Goal: Task Accomplishment & Management: Manage account settings

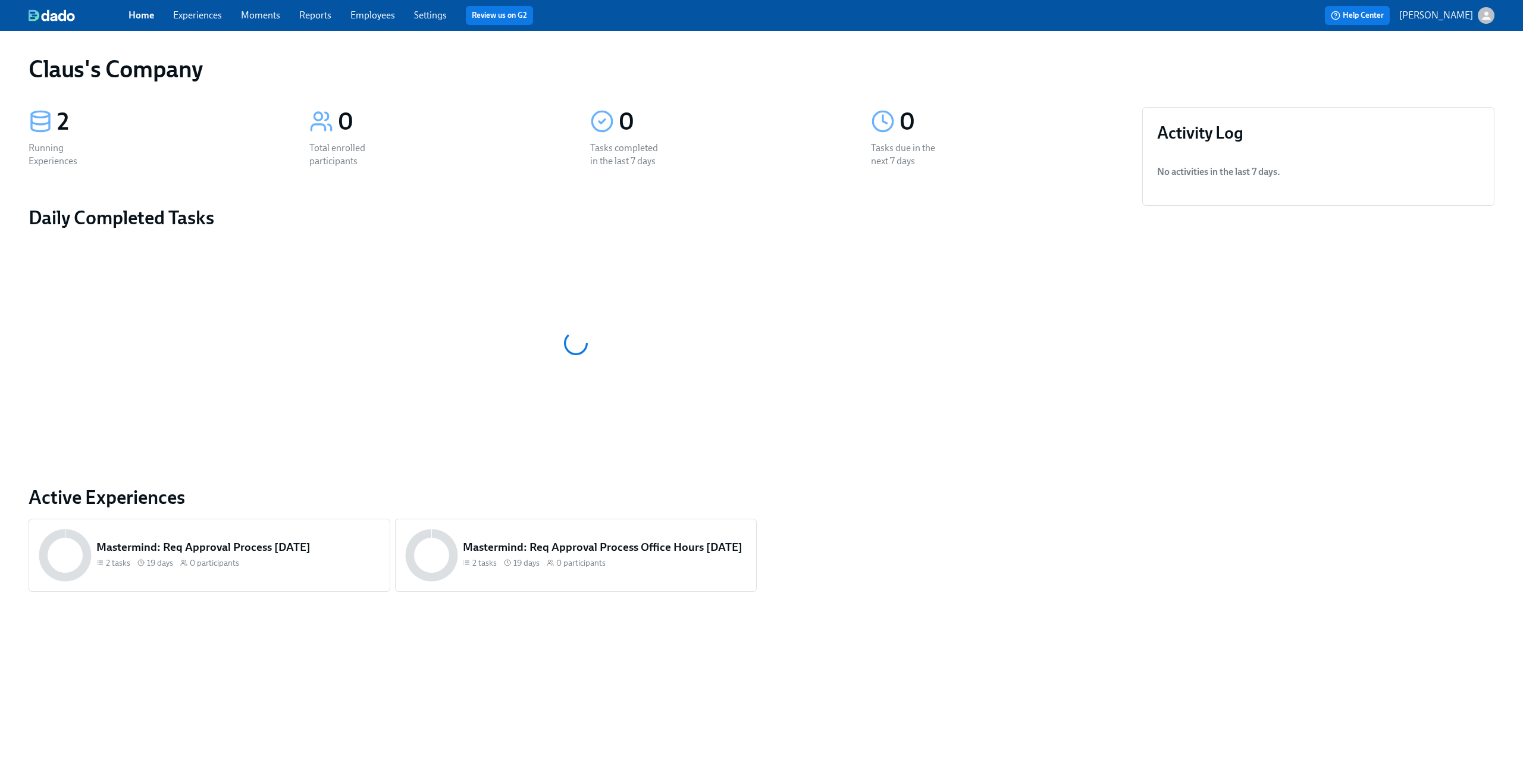
click at [1487, 19] on icon "button" at bounding box center [1486, 15] width 8 height 8
click at [1425, 65] on span "Switch organization..." at bounding box center [1429, 70] width 112 height 13
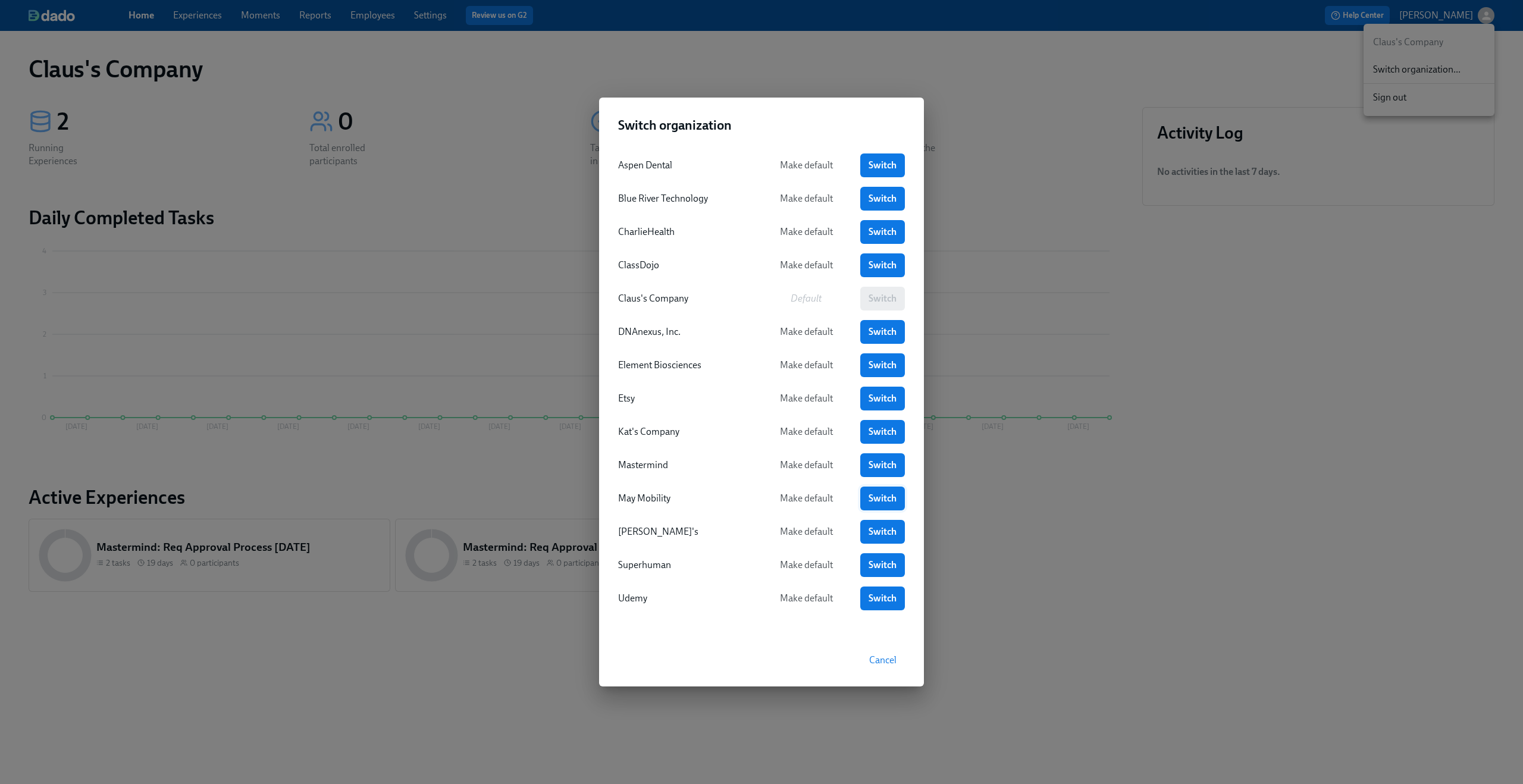
click at [887, 494] on span "Switch" at bounding box center [883, 499] width 28 height 12
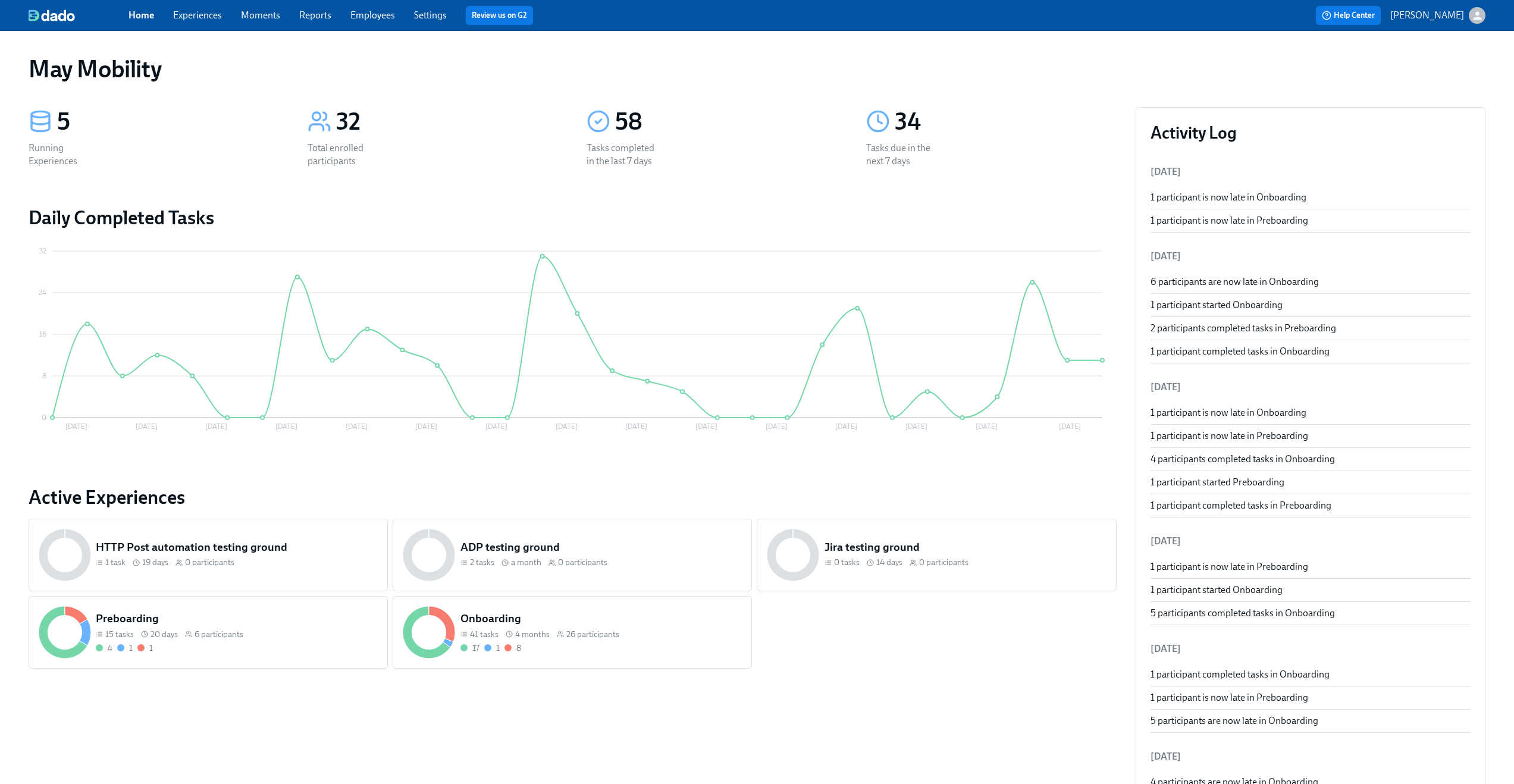
click at [207, 20] on link "Experiences" at bounding box center [198, 15] width 49 height 11
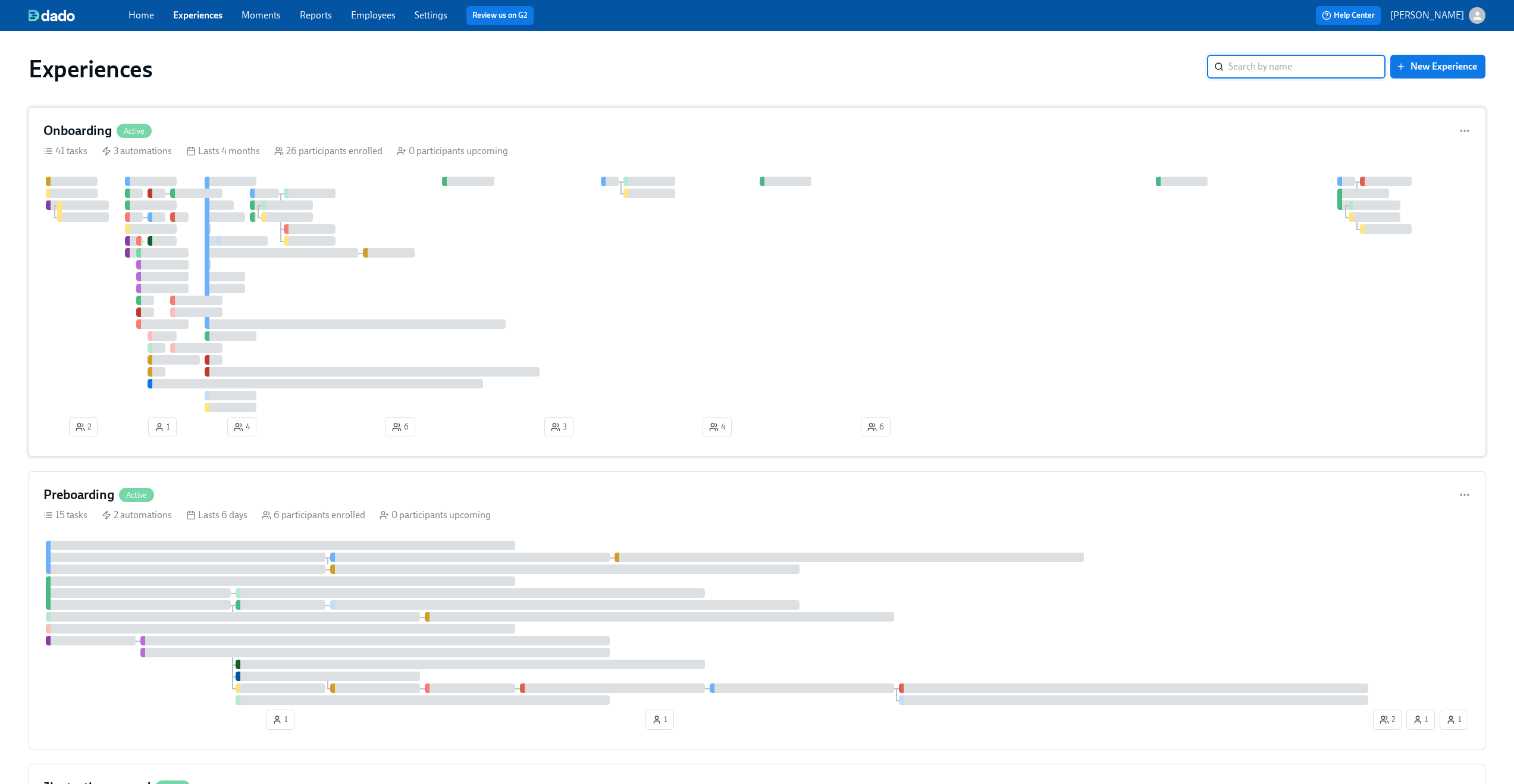
click at [396, 141] on div "Onboarding Active 41 tasks 3 automations Lasts 4 months 26 participants enrolle…" at bounding box center [757, 282] width 1457 height 350
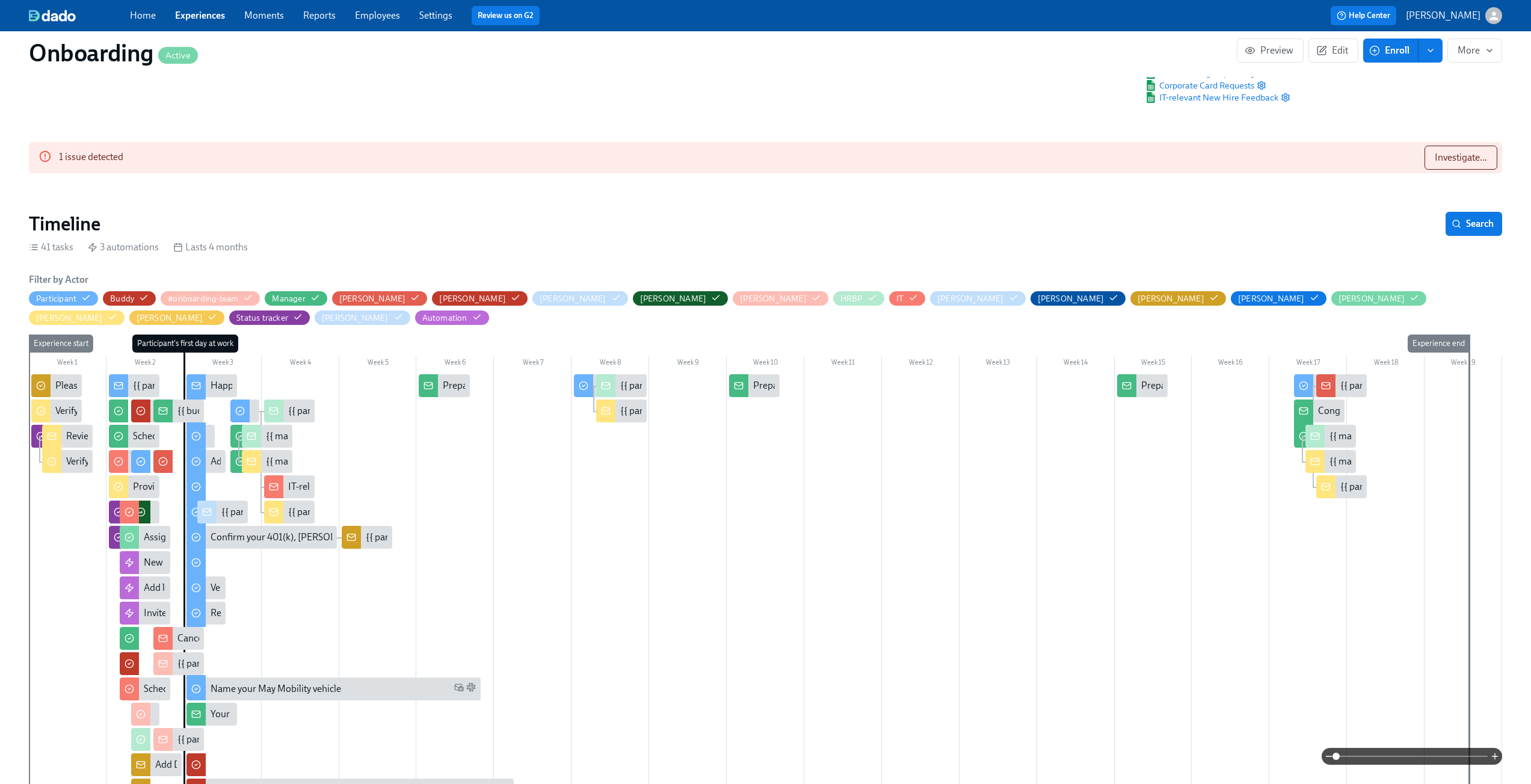
scroll to position [0, 7221]
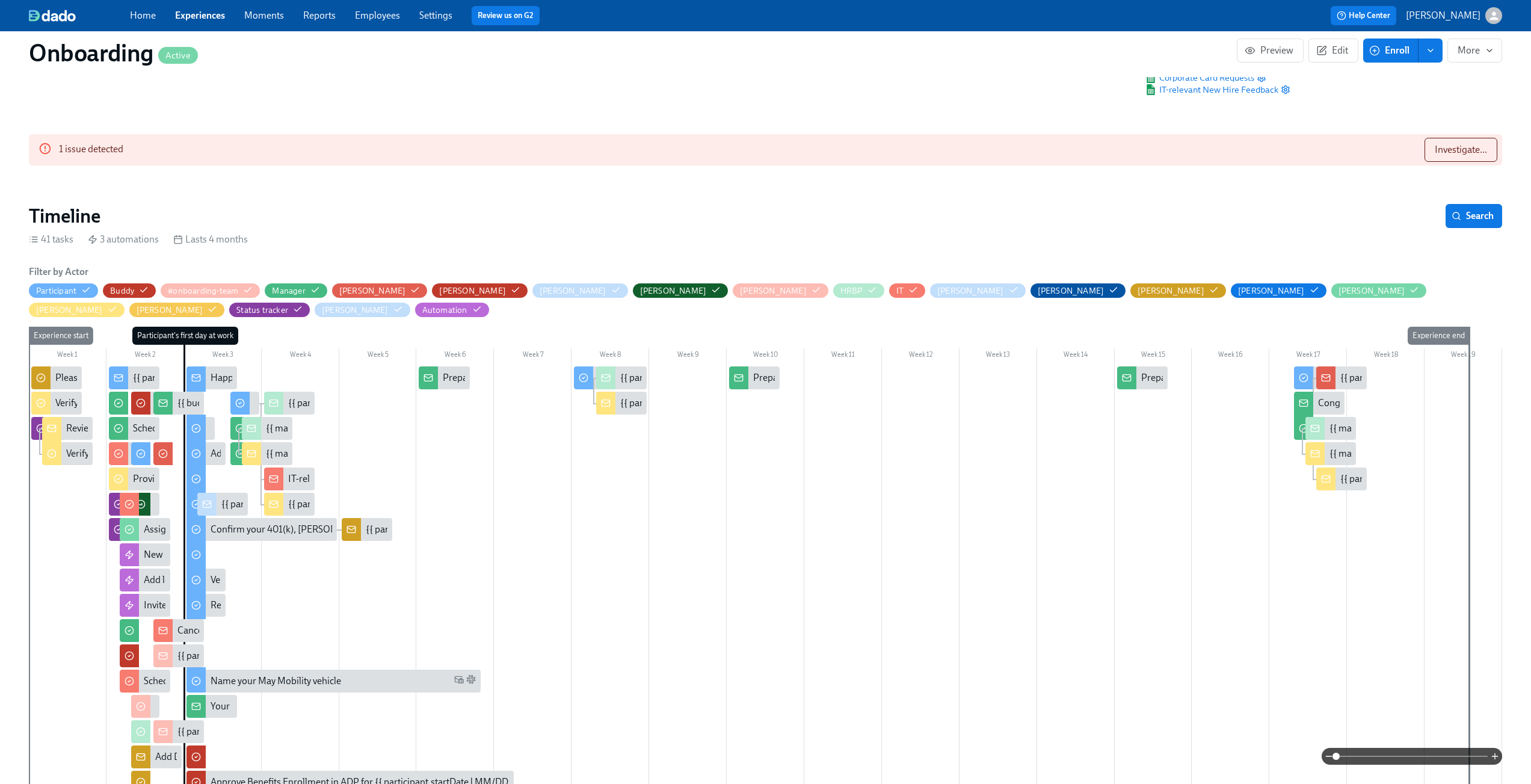
click at [1435, 757] on span at bounding box center [1412, 756] width 151 height 16
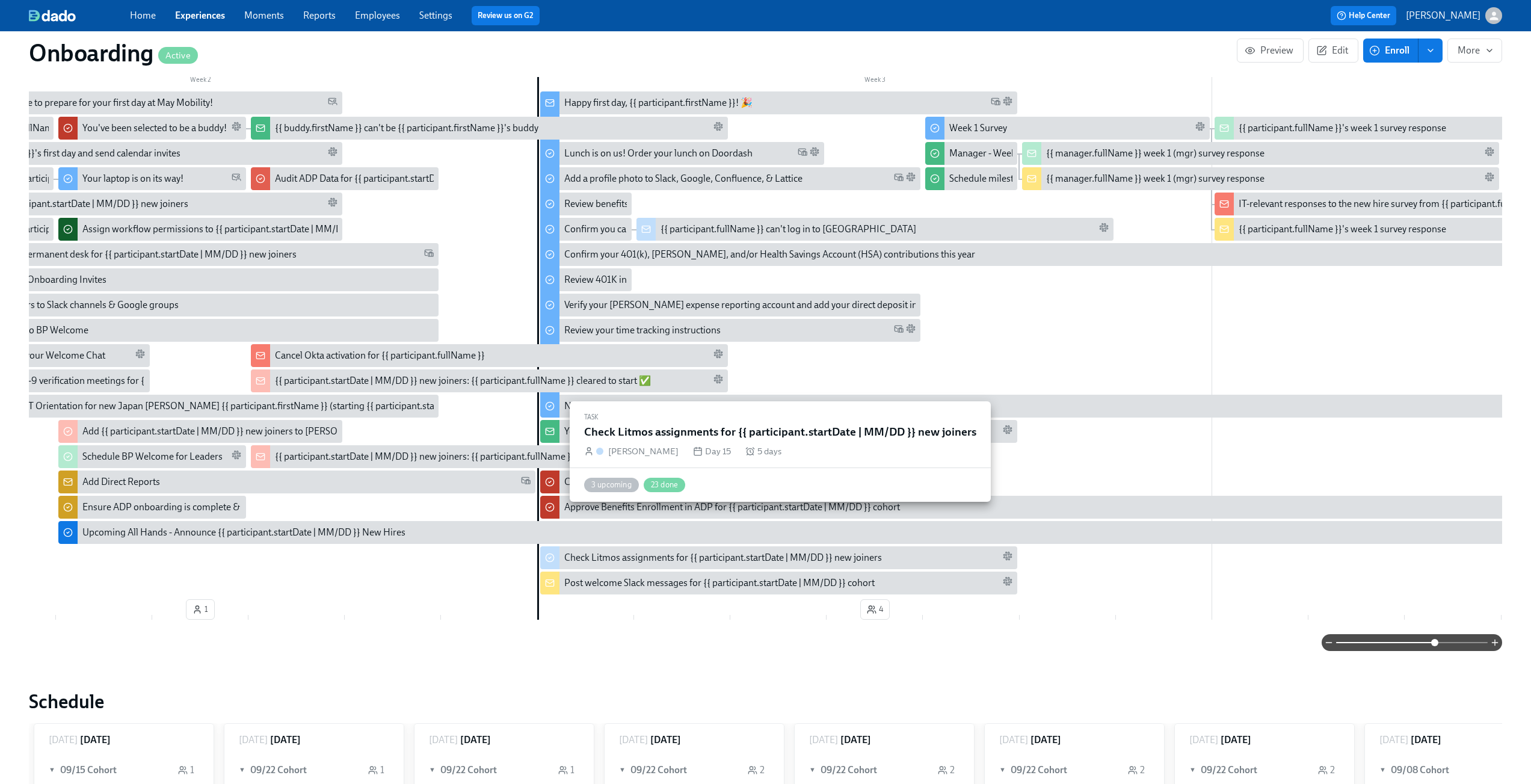
scroll to position [468, 0]
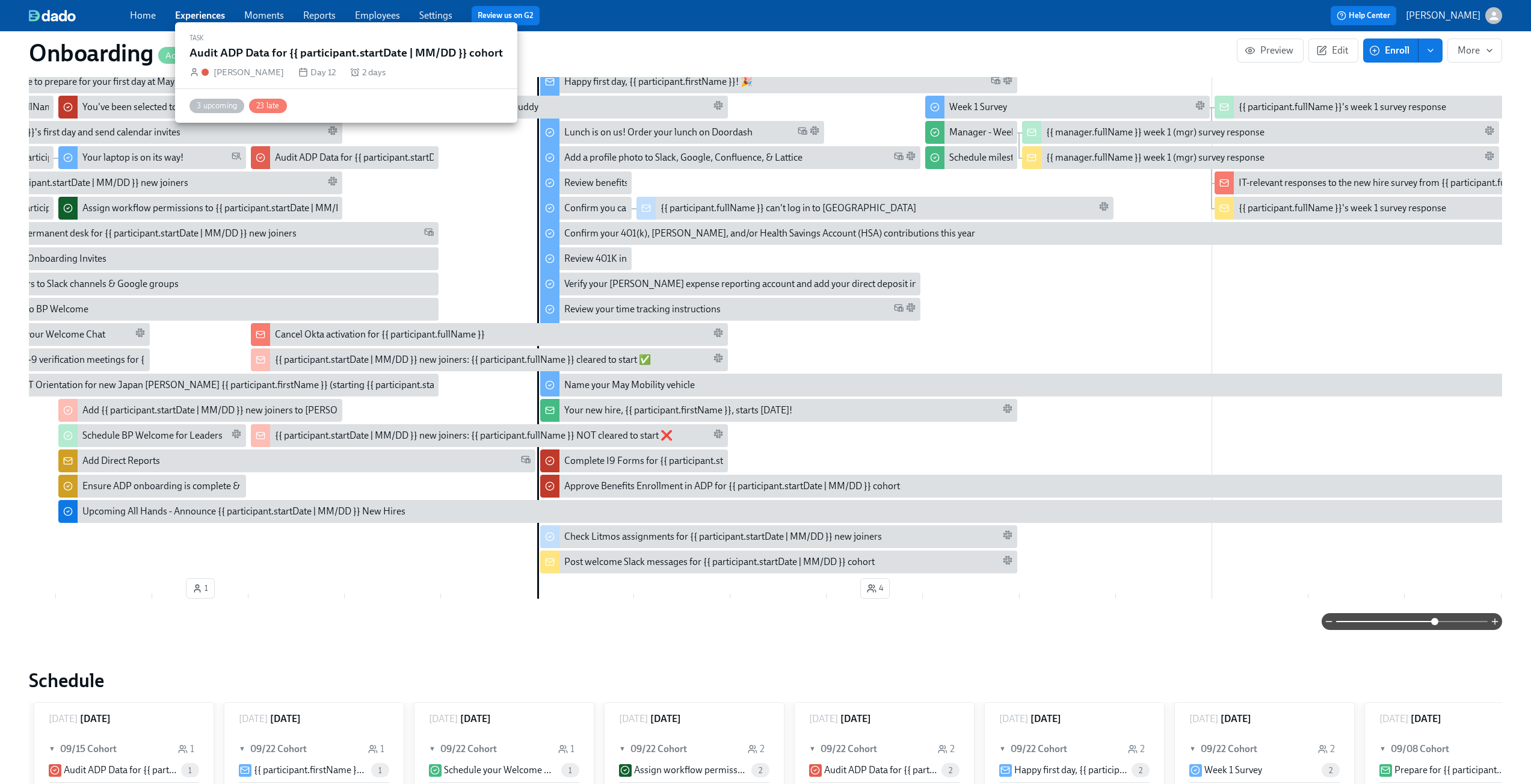
click at [348, 151] on div "Audit ADP Data for {{ participant.startDate | MM/DD }} cohort" at bounding box center [400, 158] width 251 height 13
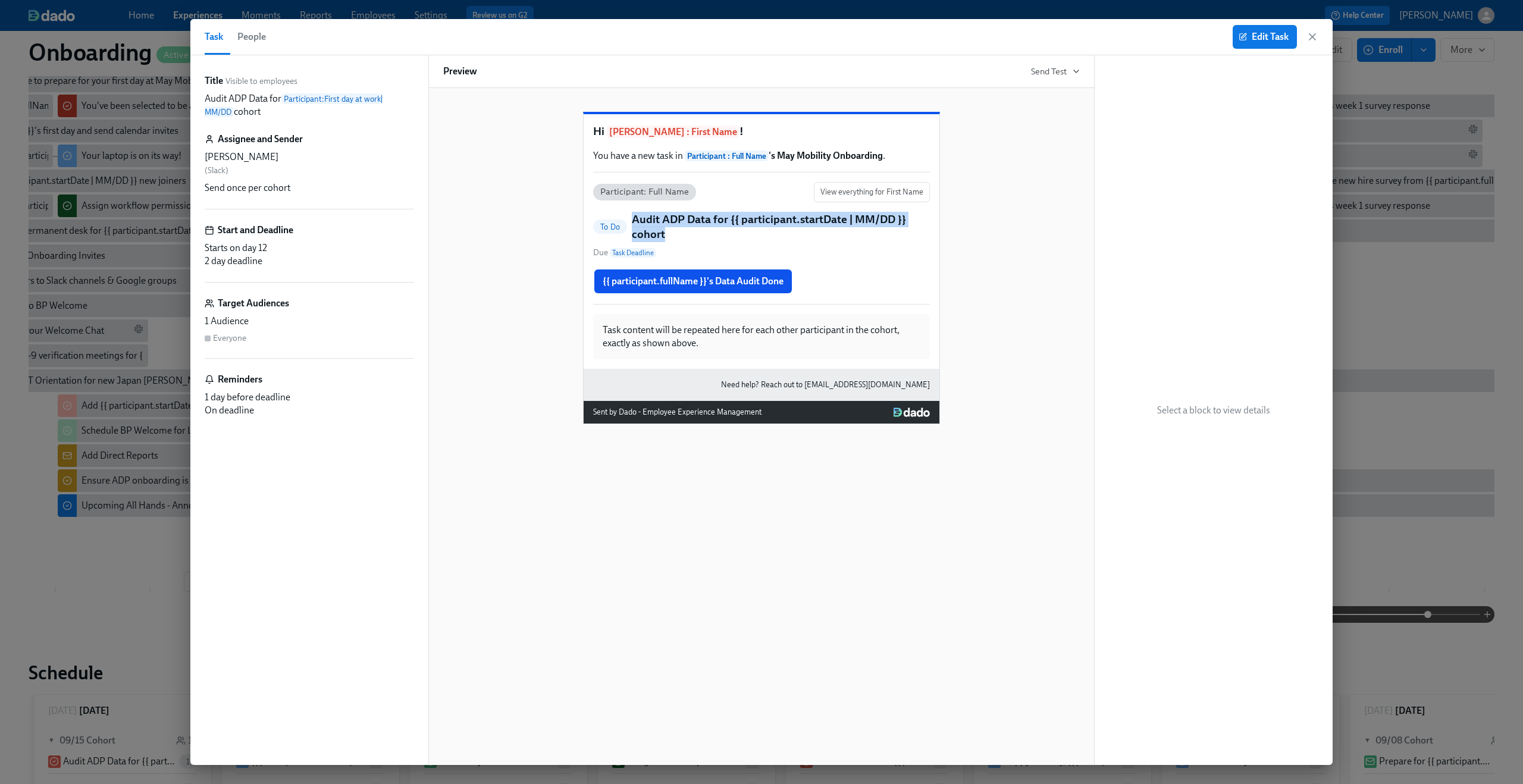
drag, startPoint x: 696, startPoint y: 258, endPoint x: 635, endPoint y: 251, distance: 61.4
click at [635, 242] on h5 "Audit ADP Data for {{ participant.startDate | MM/DD }} cohort" at bounding box center [781, 226] width 298 height 30
copy h5 "Audit ADP Data for {{ participant.startDate | MM/DD }} cohort"
click at [1307, 36] on icon "button" at bounding box center [1312, 37] width 12 height 12
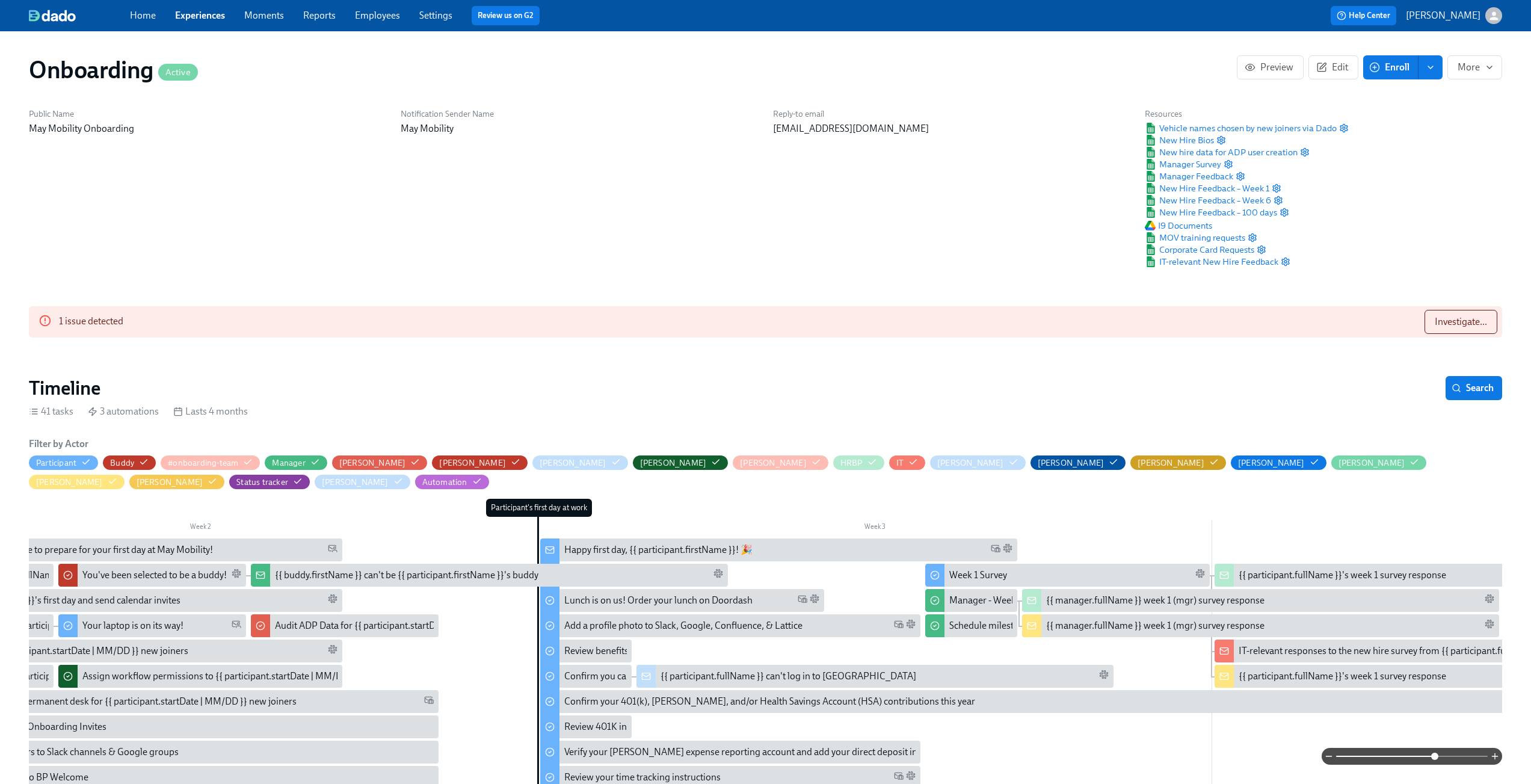
click at [195, 14] on link "Experiences" at bounding box center [200, 16] width 50 height 12
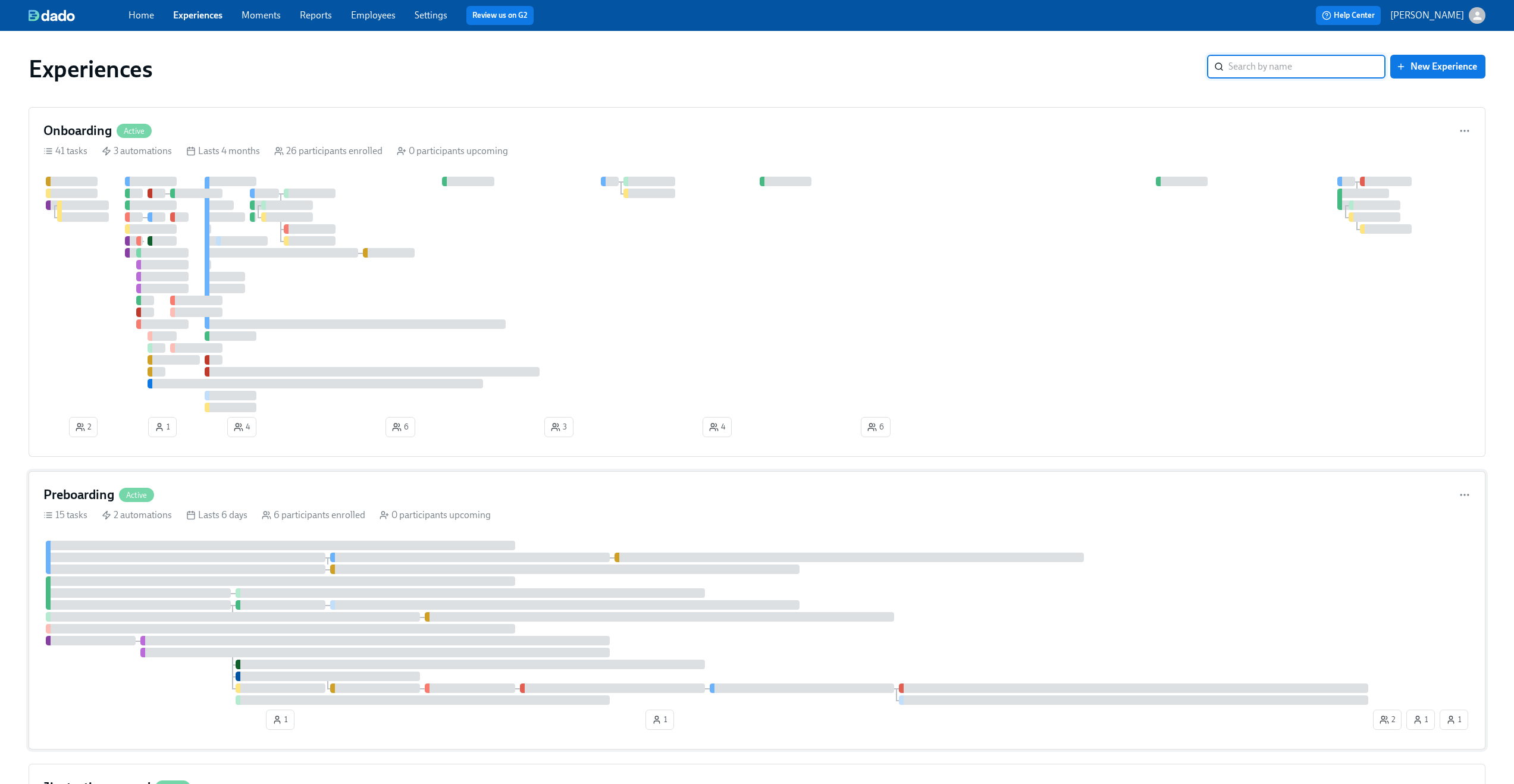
click at [334, 489] on div "Preboarding Active" at bounding box center [757, 495] width 1428 height 18
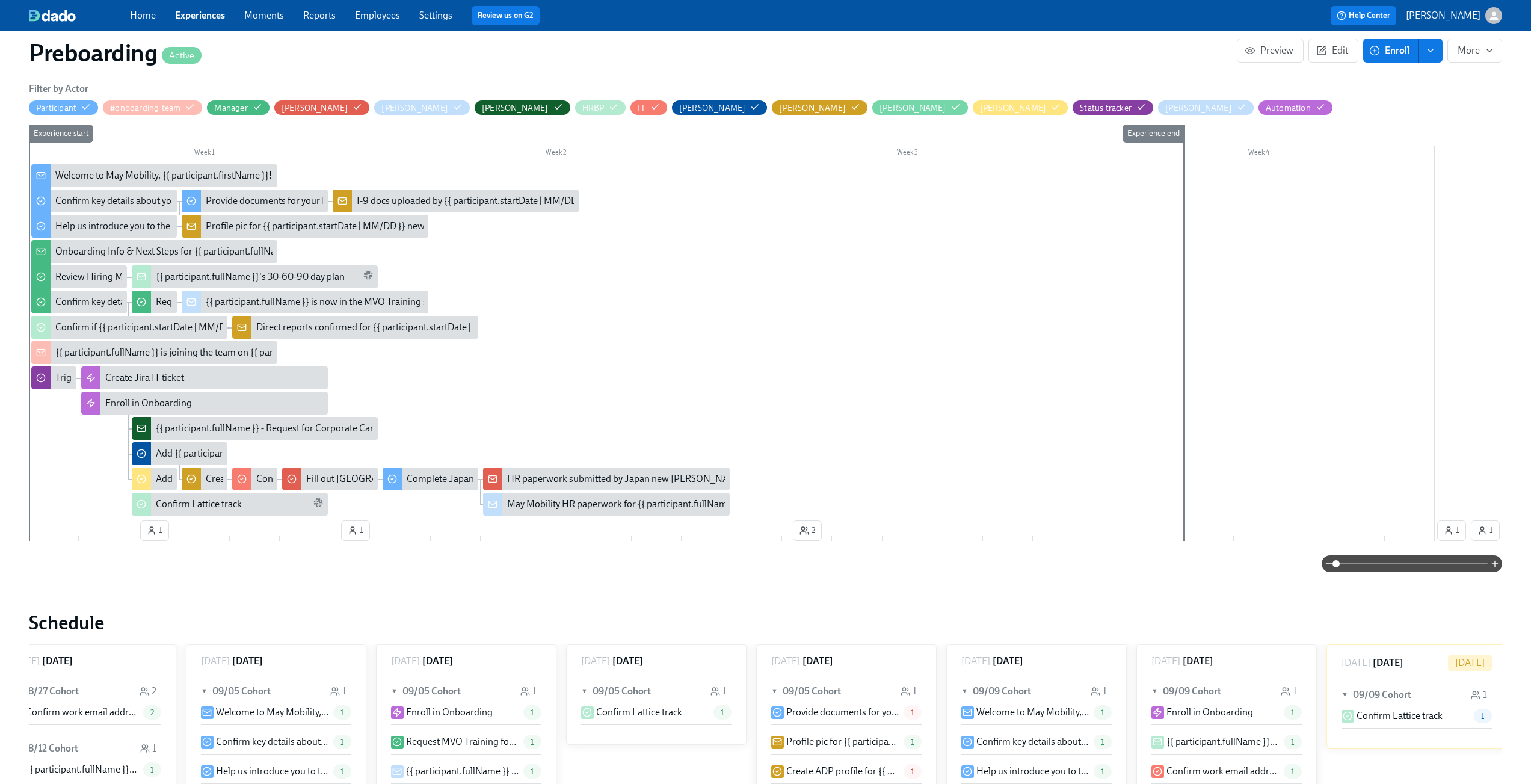
scroll to position [0, 2319]
click at [1391, 570] on span at bounding box center [1412, 564] width 151 height 16
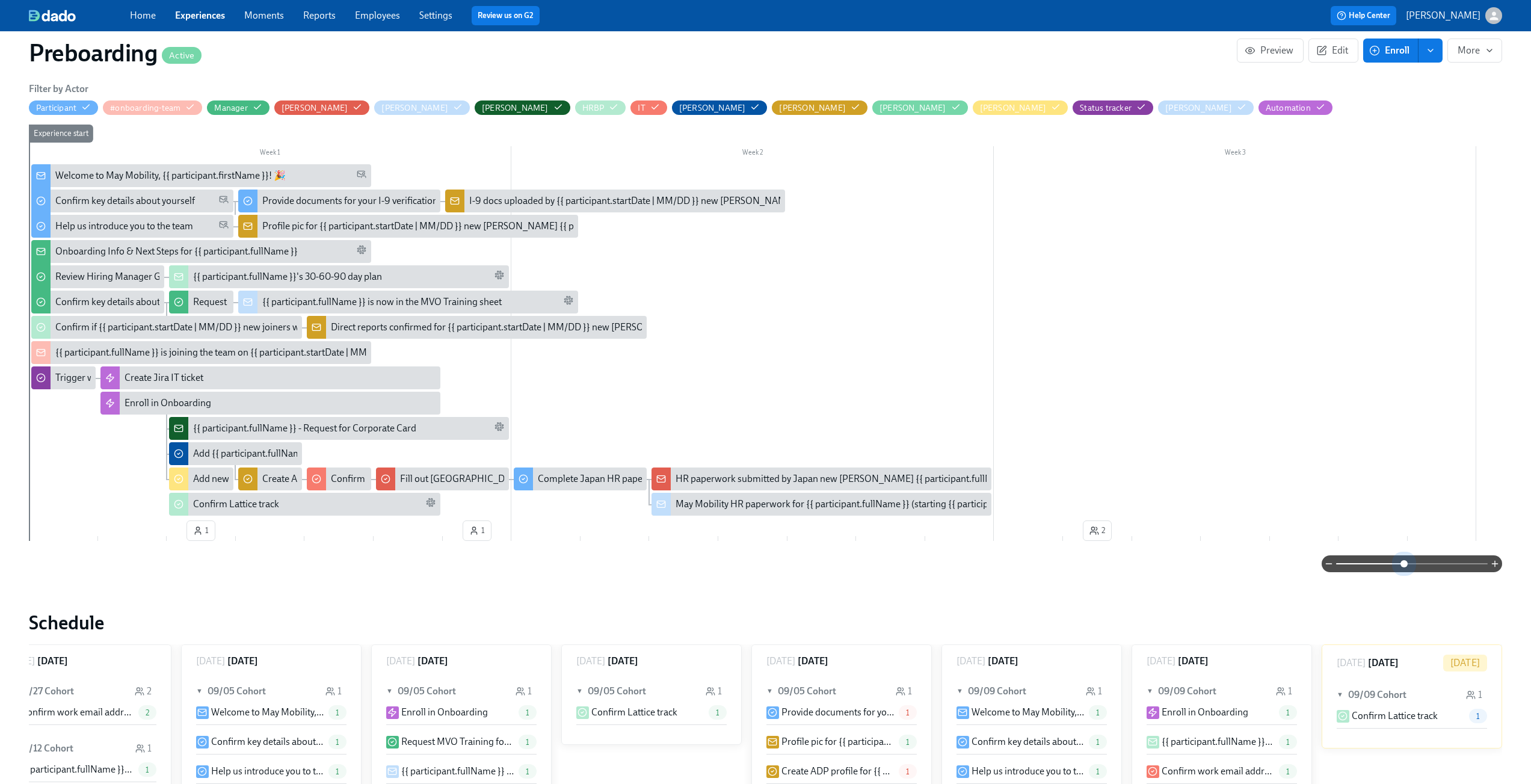
click at [1406, 566] on span at bounding box center [1412, 564] width 151 height 16
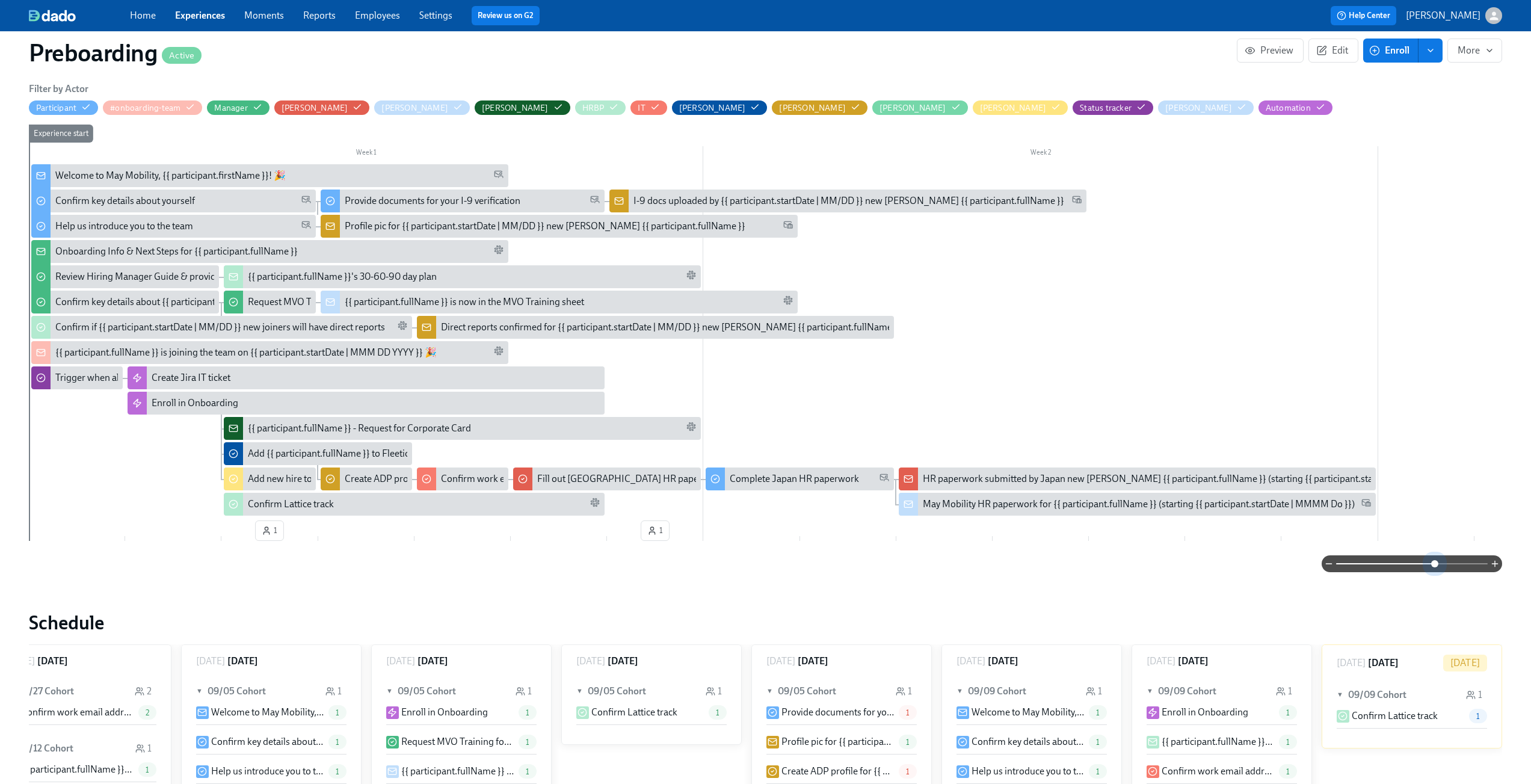
click at [1433, 569] on span at bounding box center [1412, 564] width 151 height 16
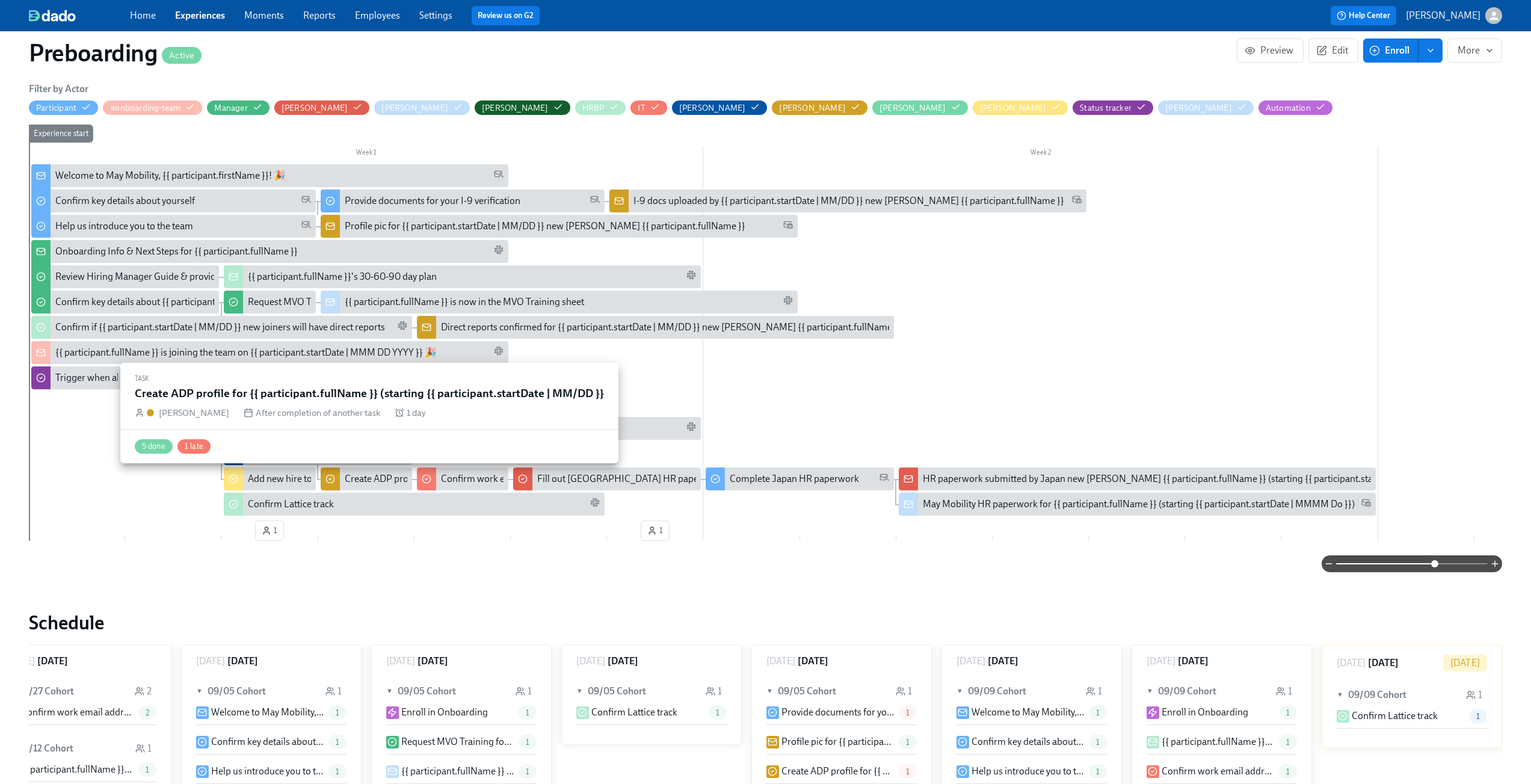
click at [360, 475] on div "Create ADP profile for {{ participant.fullName }} (starting {{ participant.star…" at bounding box center [533, 479] width 377 height 13
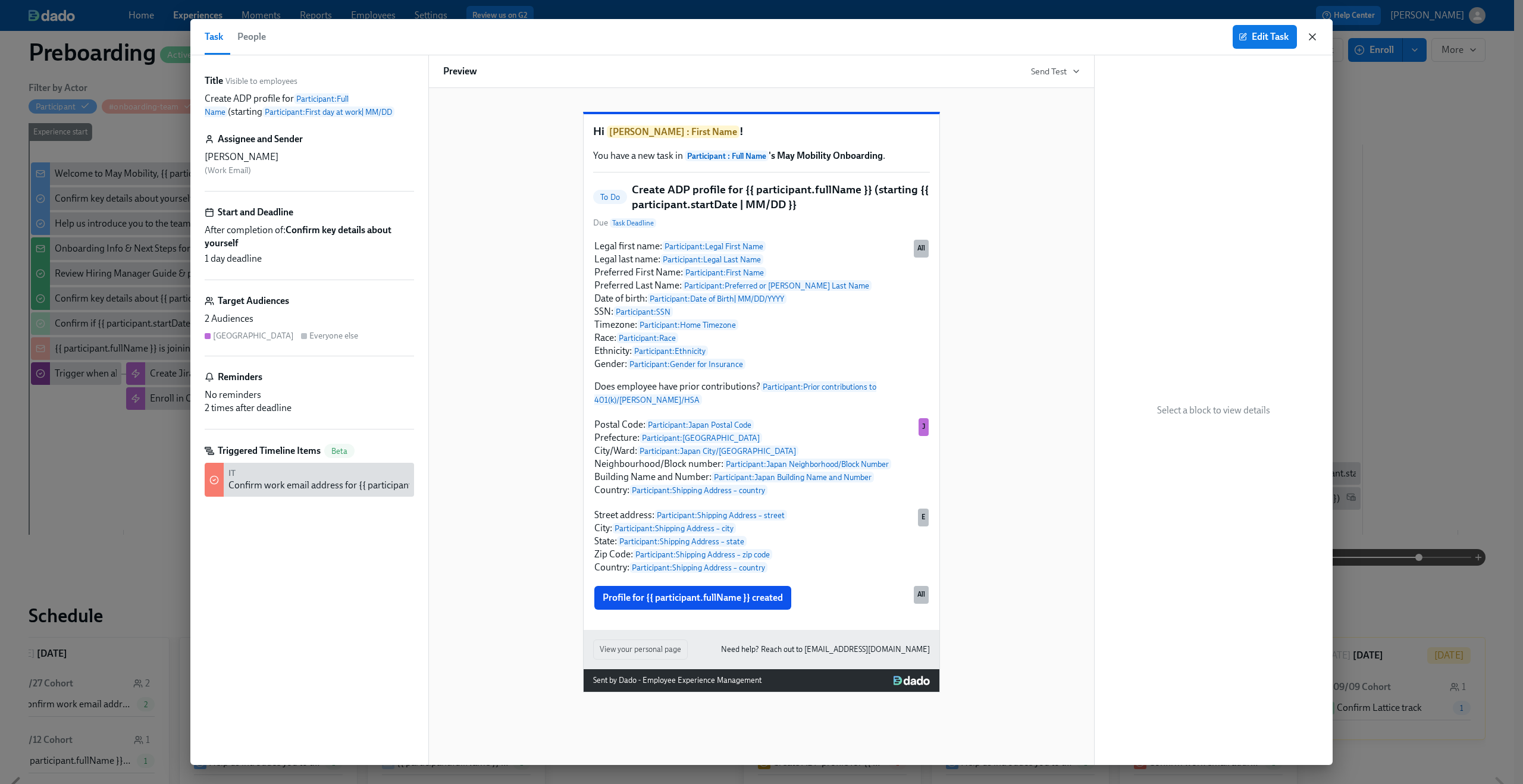
click at [1315, 38] on icon "button" at bounding box center [1312, 37] width 6 height 6
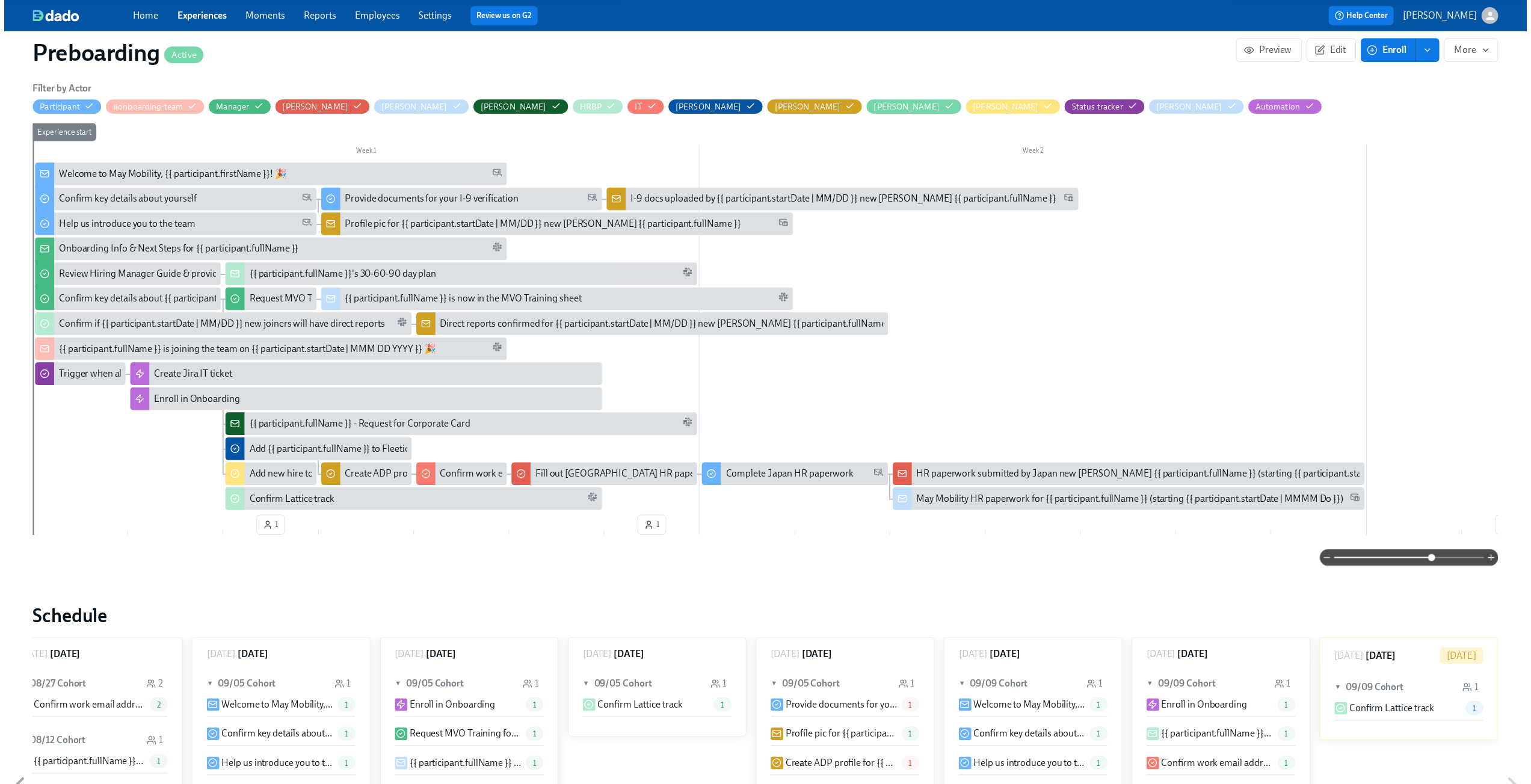
scroll to position [0, 2311]
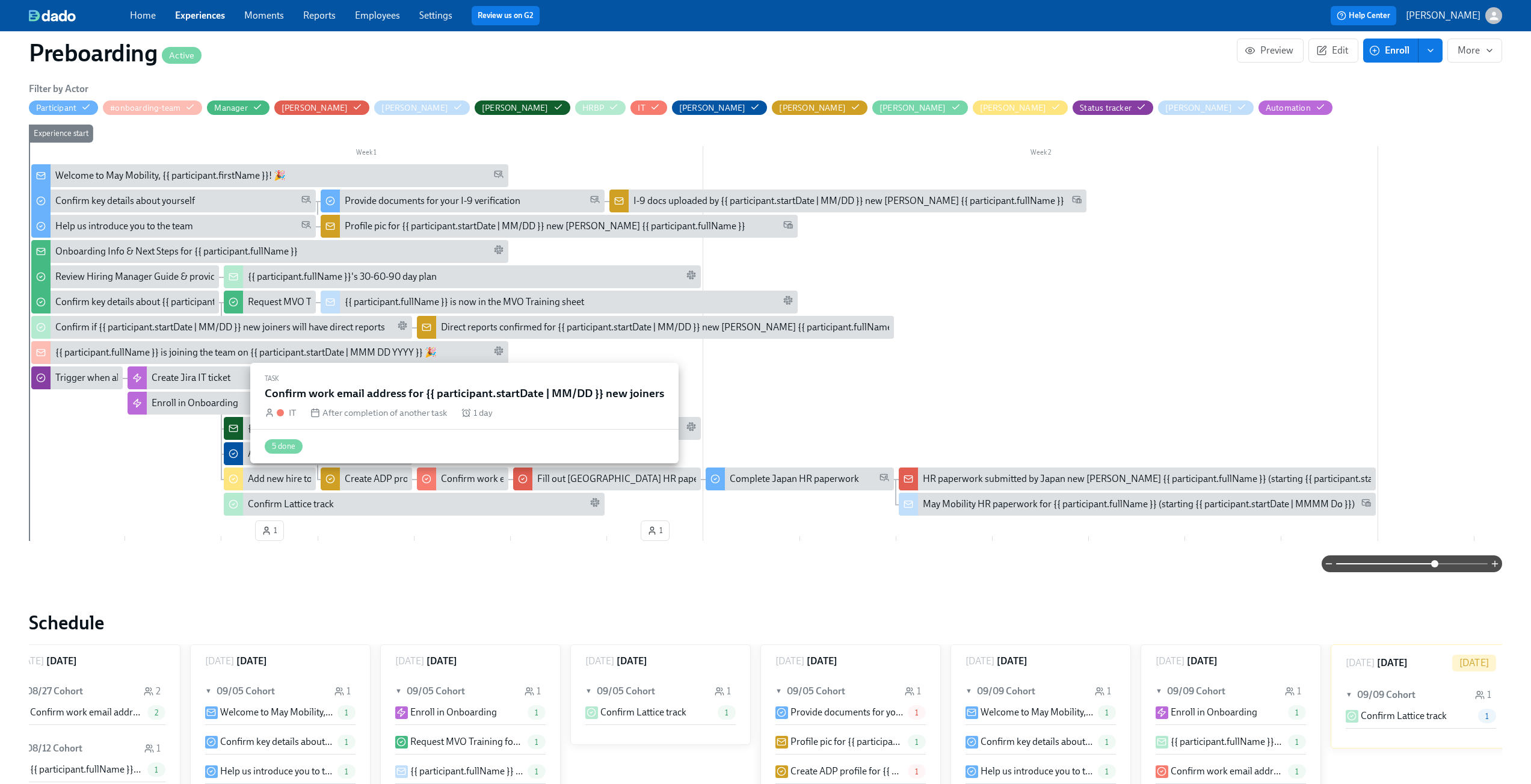
click at [471, 480] on div "Confirm work email address for {{ participant.startDate | MM/DD }} new joiners" at bounding box center [602, 479] width 323 height 13
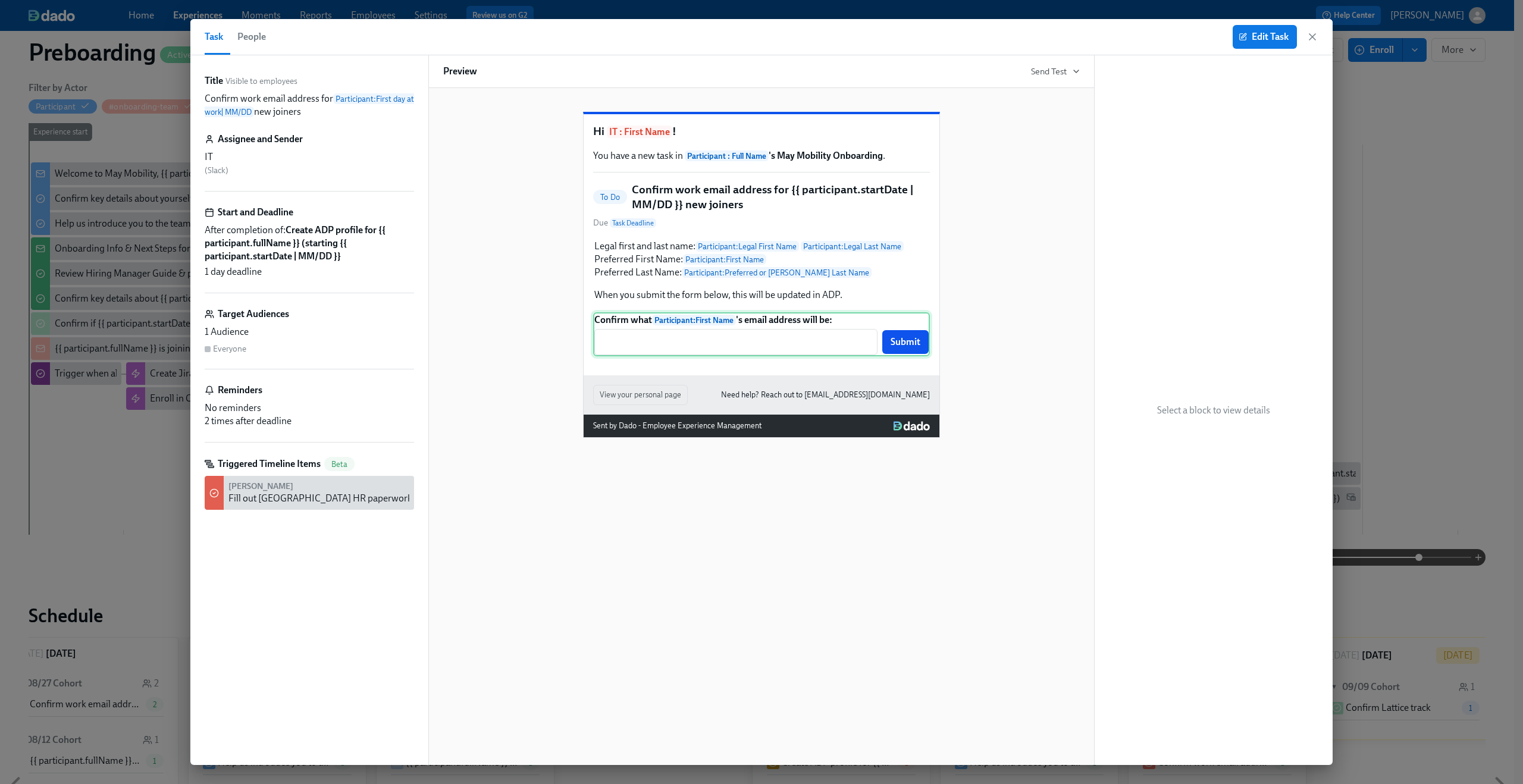
click at [772, 356] on div "Confirm what Participant : First Name 's email address will be: ​ Submit" at bounding box center [762, 334] width 337 height 44
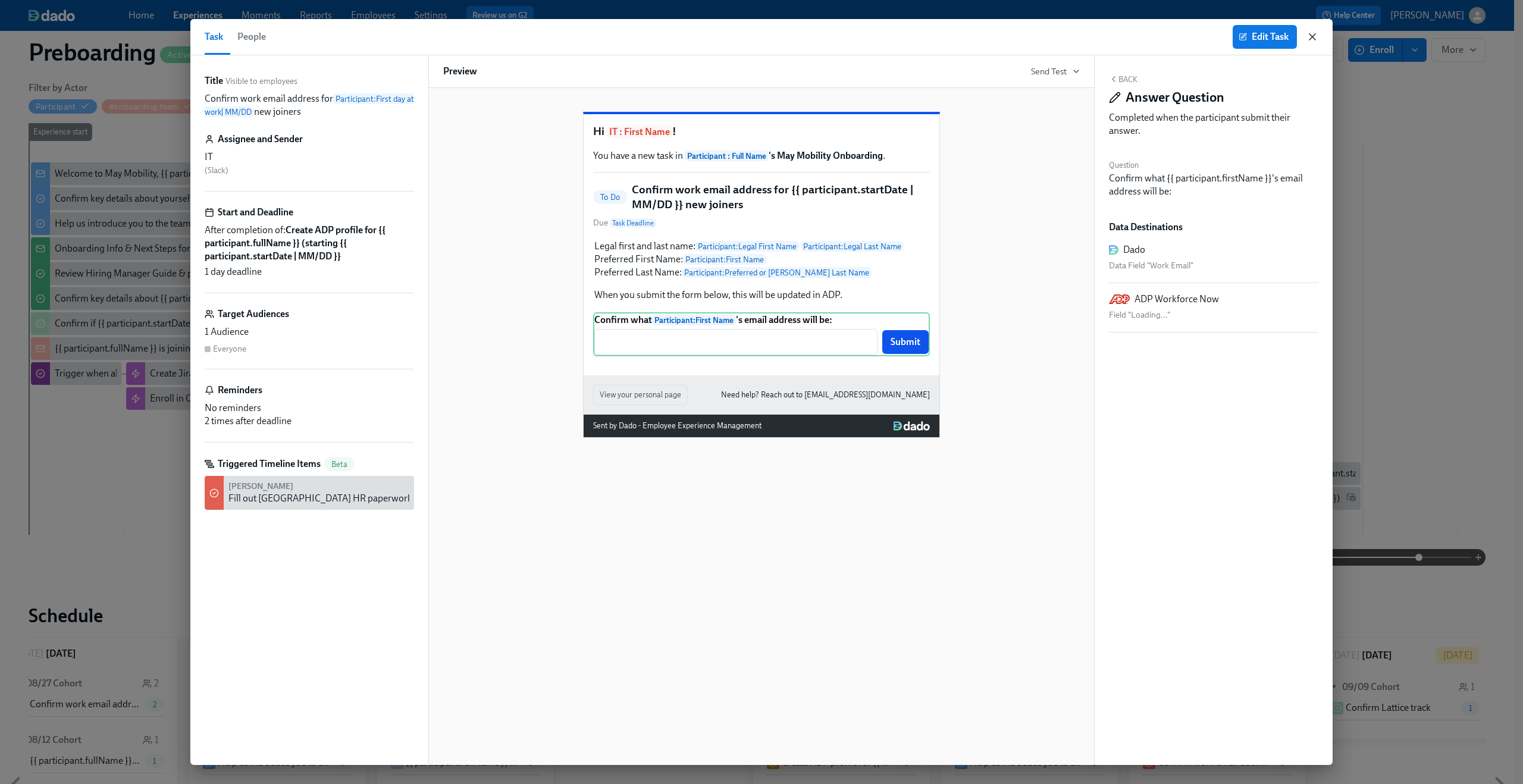
click at [1312, 34] on icon "button" at bounding box center [1312, 37] width 12 height 12
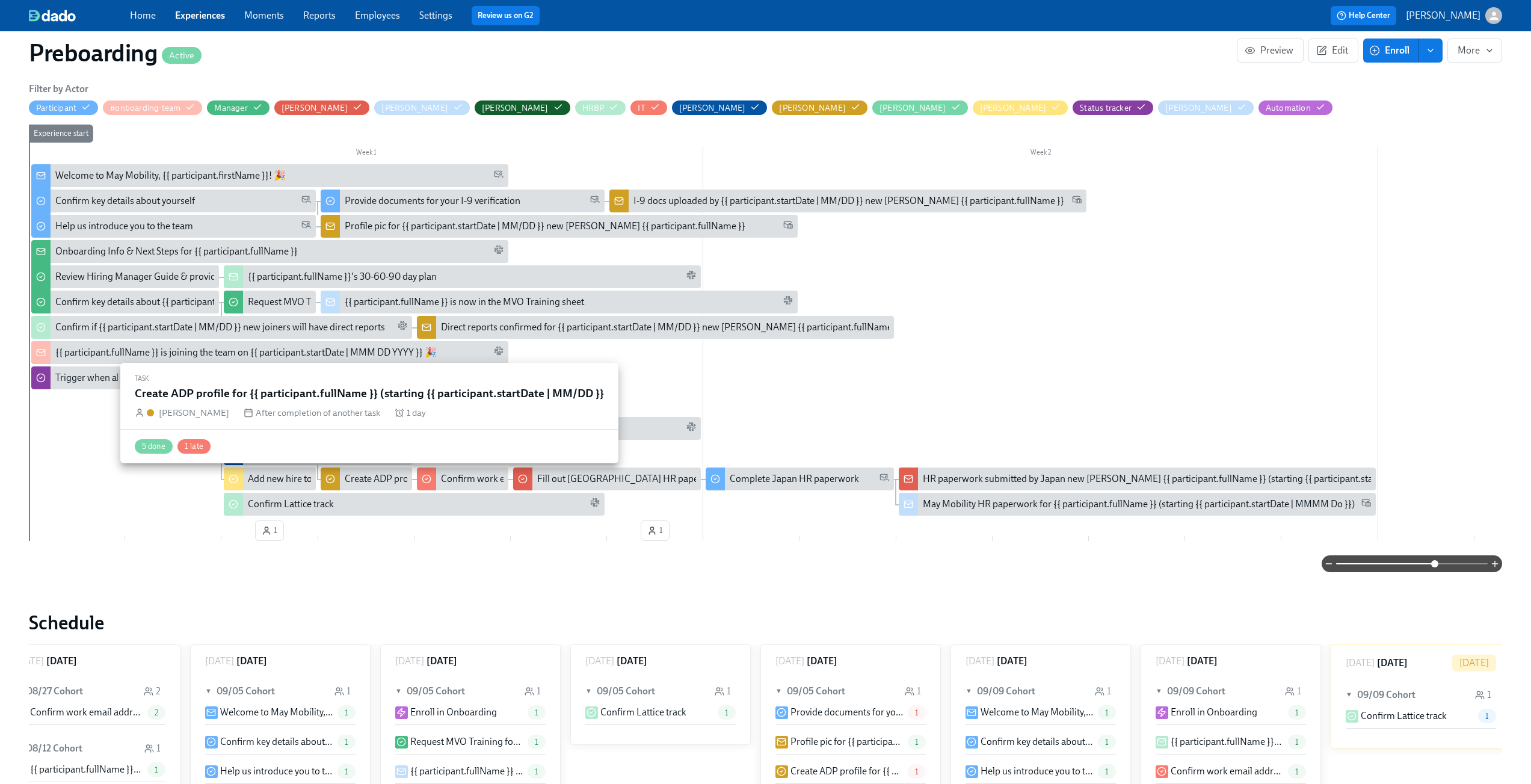
click at [380, 480] on div "Create ADP profile for {{ participant.fullName }} (starting {{ participant.star…" at bounding box center [533, 479] width 377 height 13
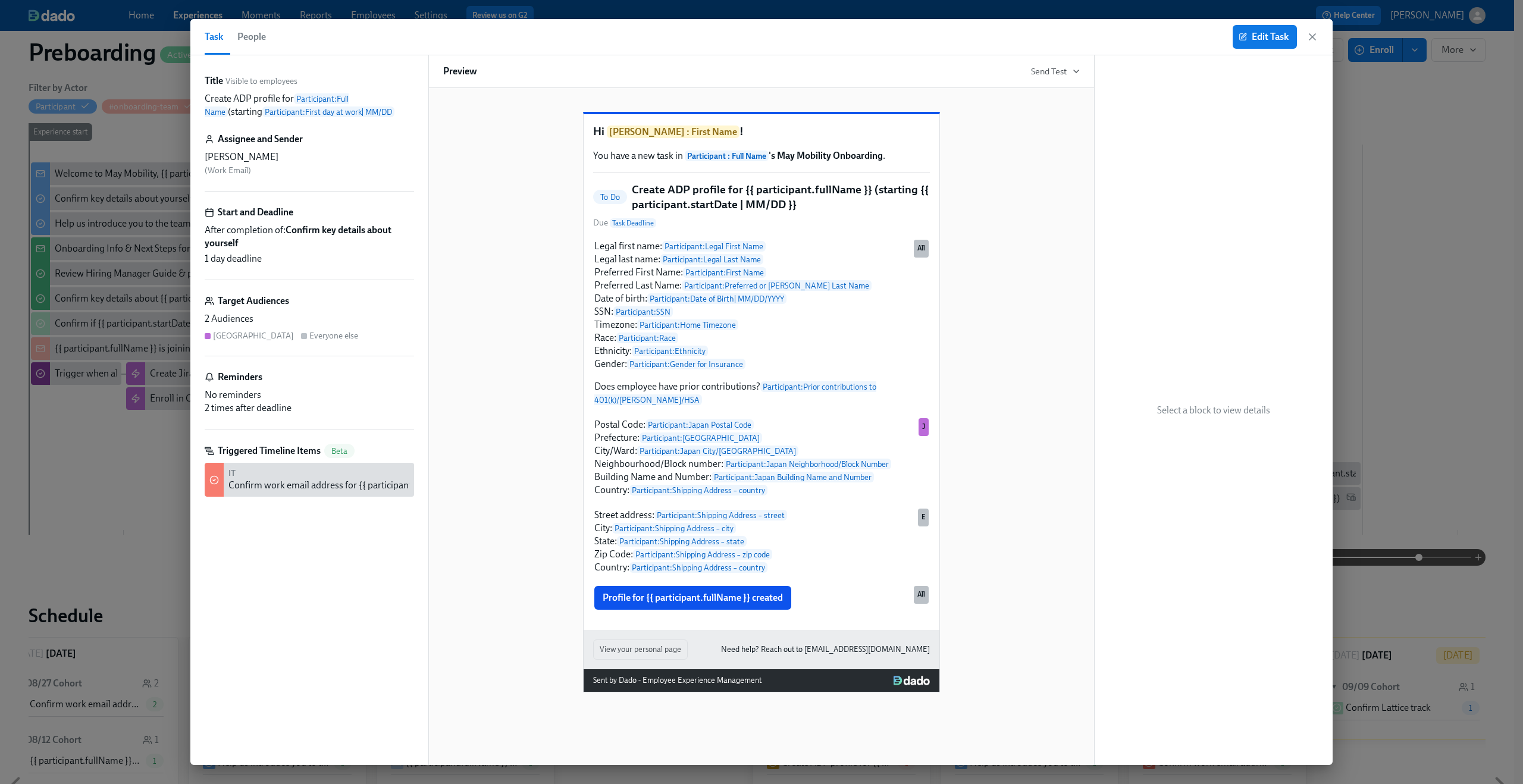
click at [1319, 39] on div "Task People Edit Task" at bounding box center [762, 37] width 1142 height 37
click at [1316, 39] on icon "button" at bounding box center [1312, 37] width 12 height 12
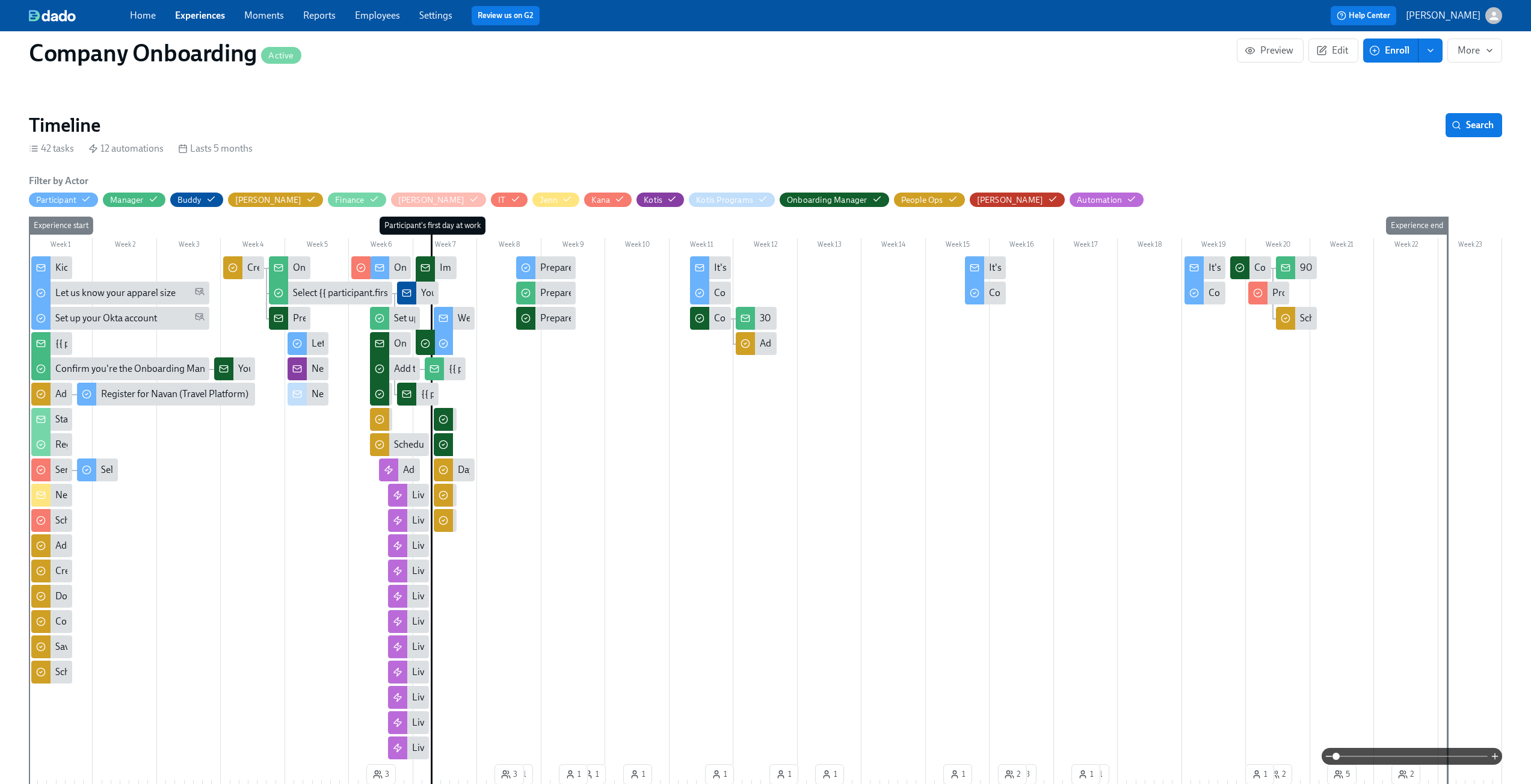
scroll to position [258, 0]
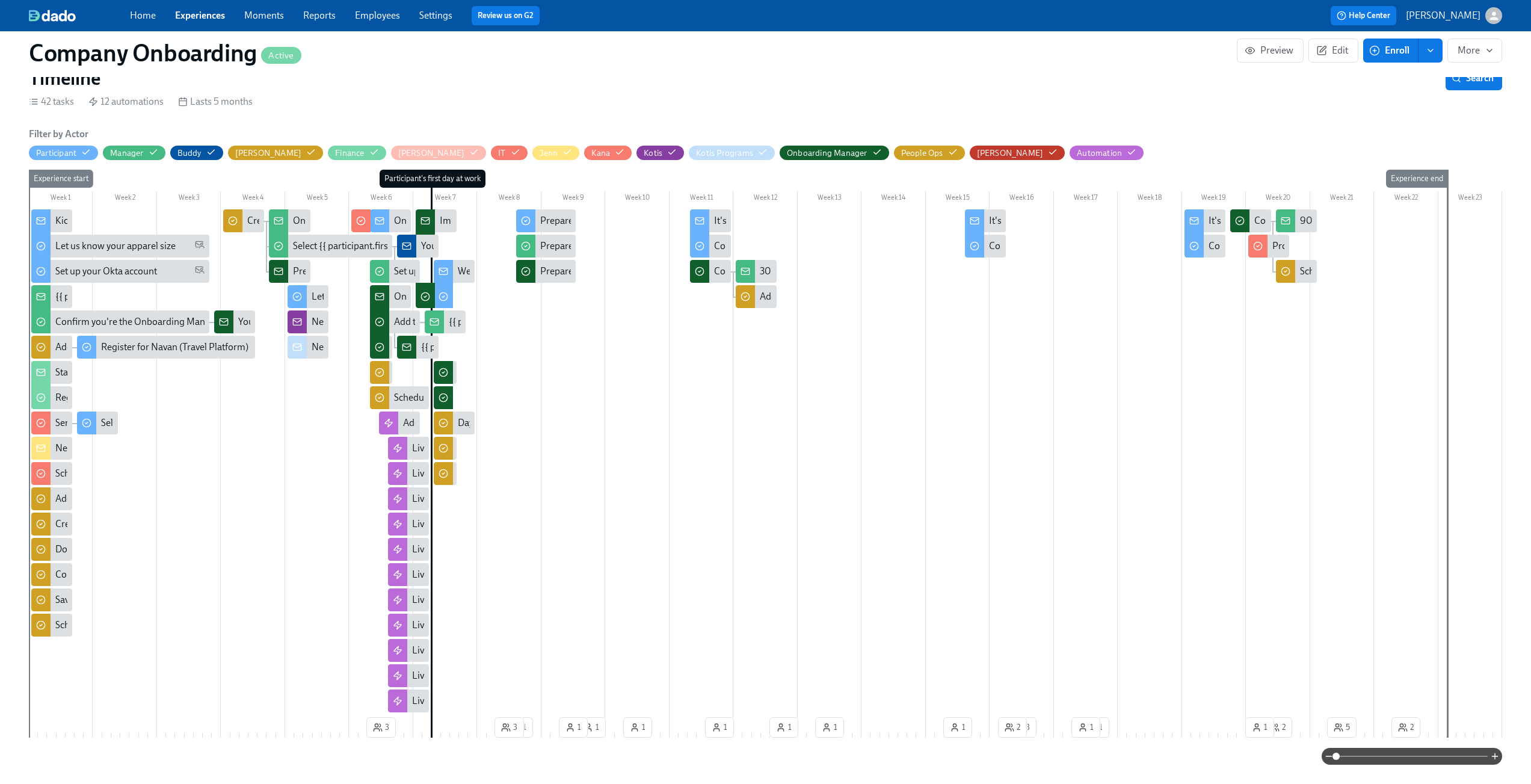
click at [1388, 754] on span at bounding box center [1412, 756] width 151 height 16
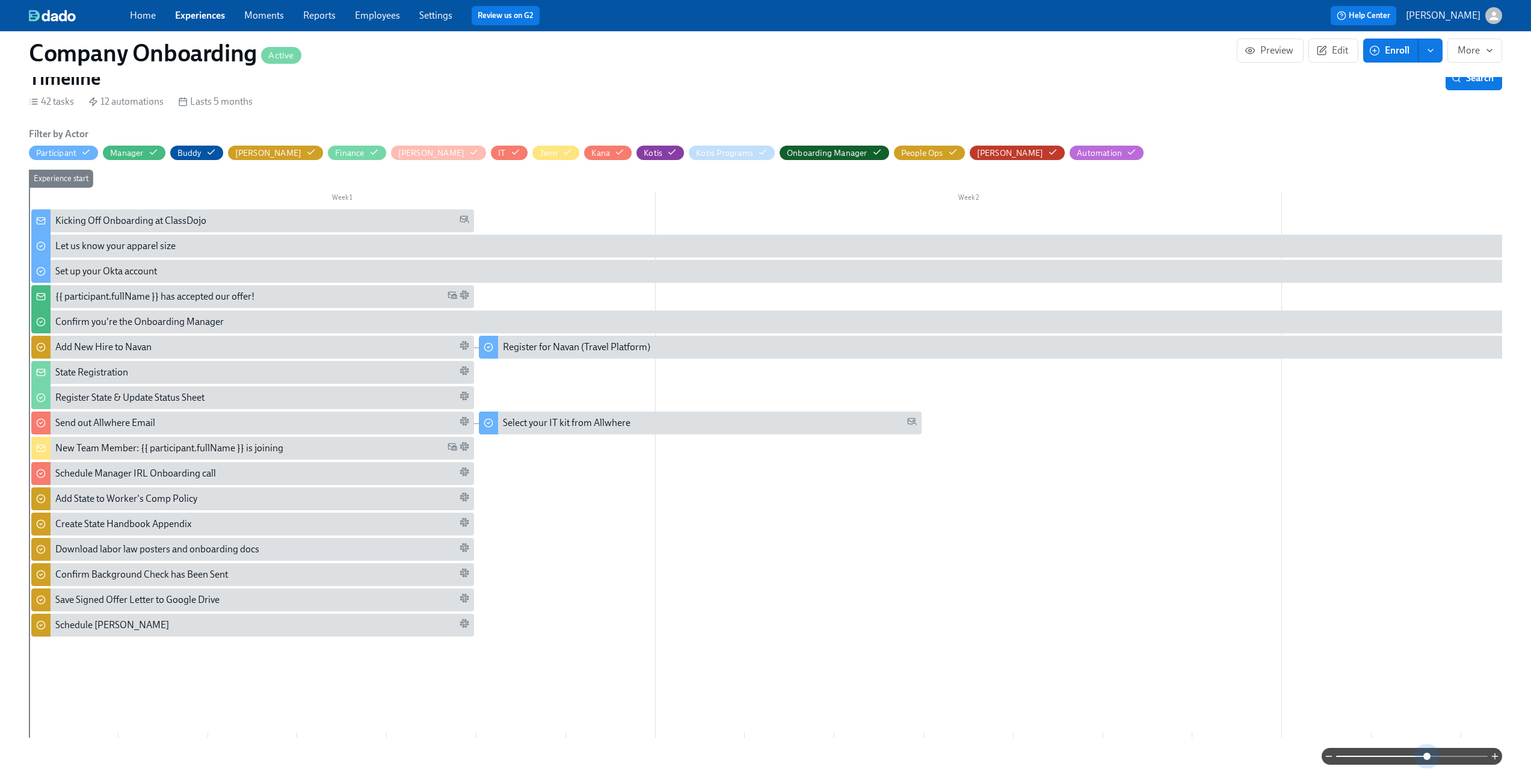
click at [1428, 753] on span at bounding box center [1412, 756] width 151 height 16
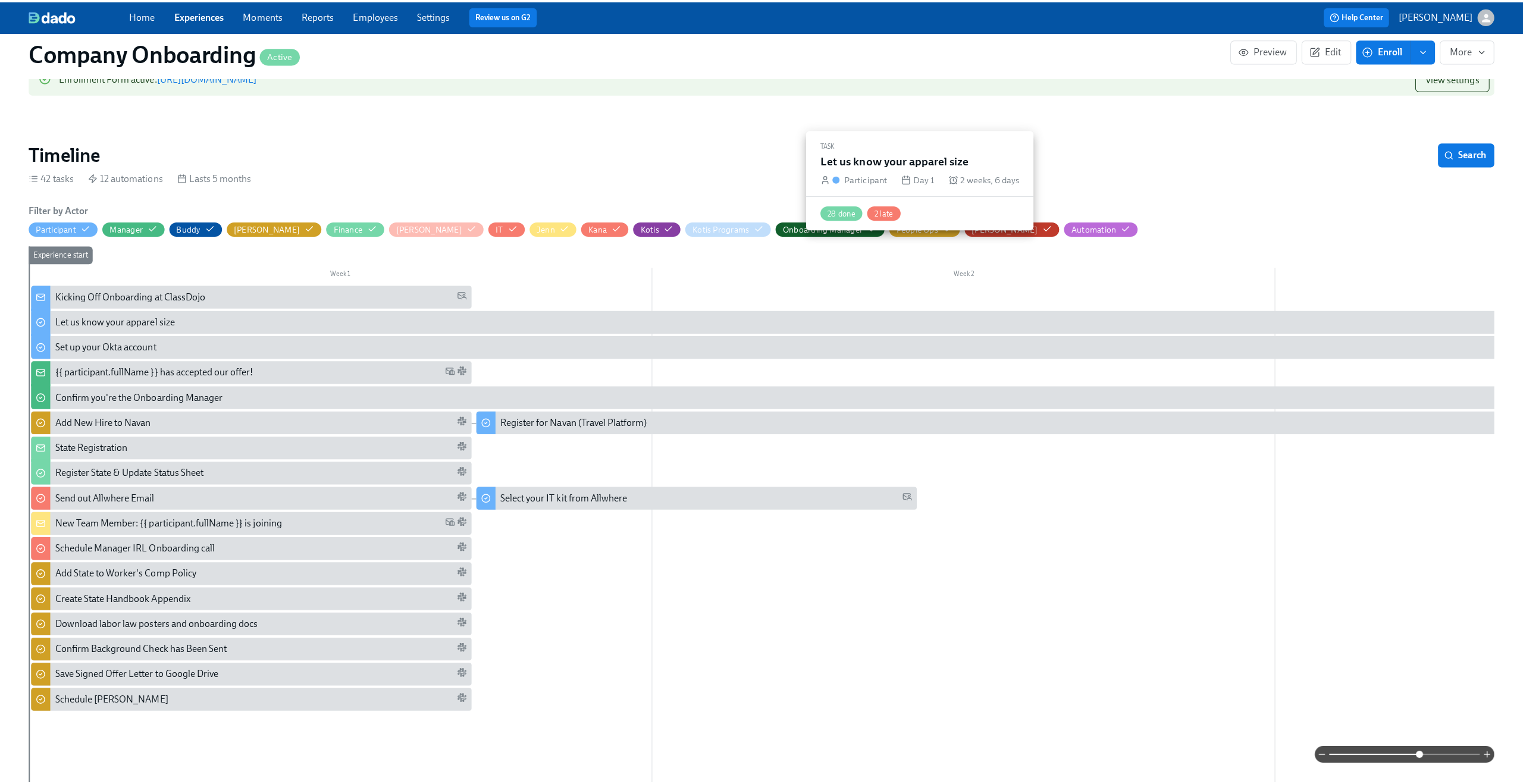
scroll to position [0, 0]
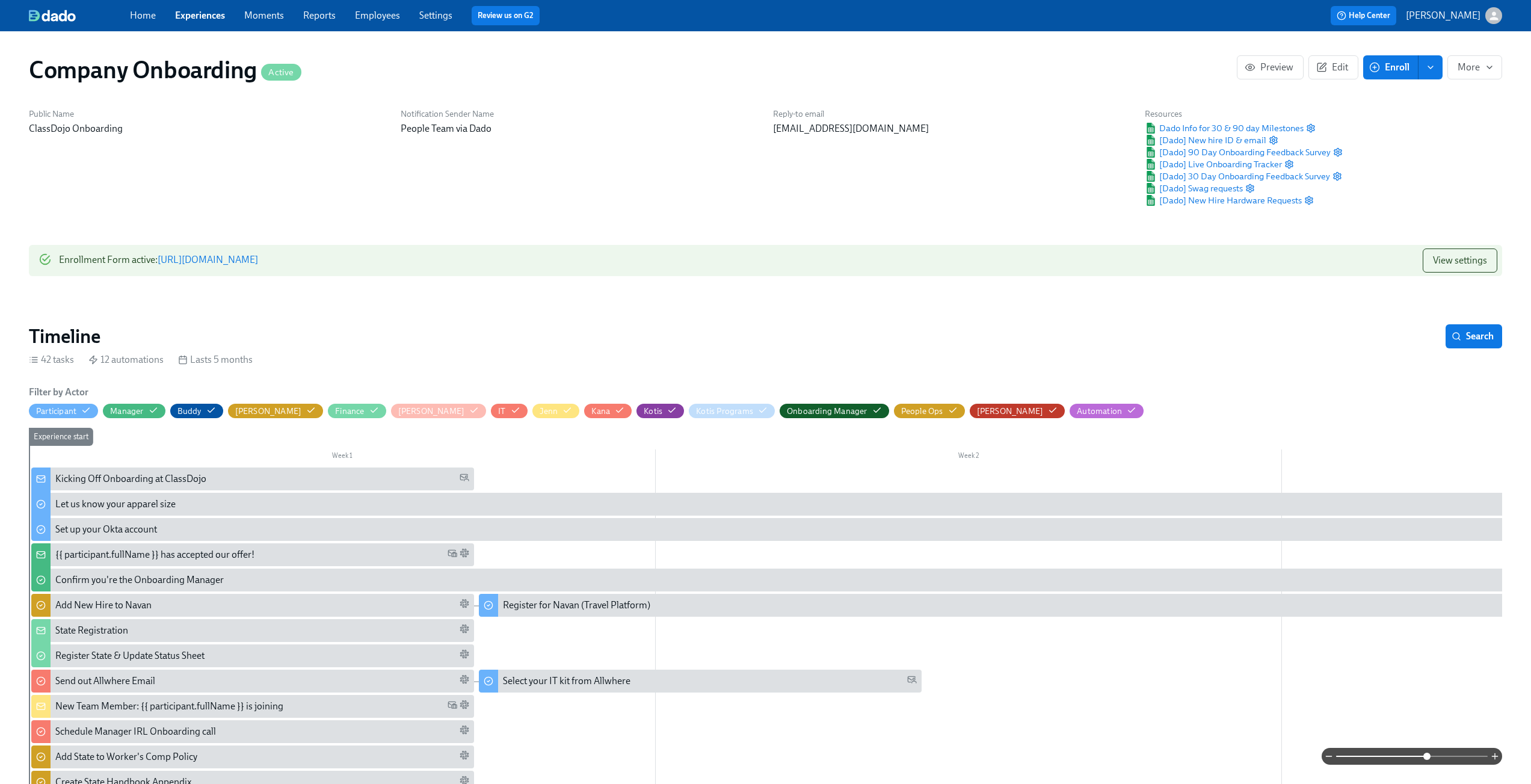
click at [174, 174] on div "Public Name ClassDojo Onboarding" at bounding box center [207, 157] width 372 height 113
click at [161, 163] on div "Public Name ClassDojo Onboarding" at bounding box center [207, 157] width 372 height 113
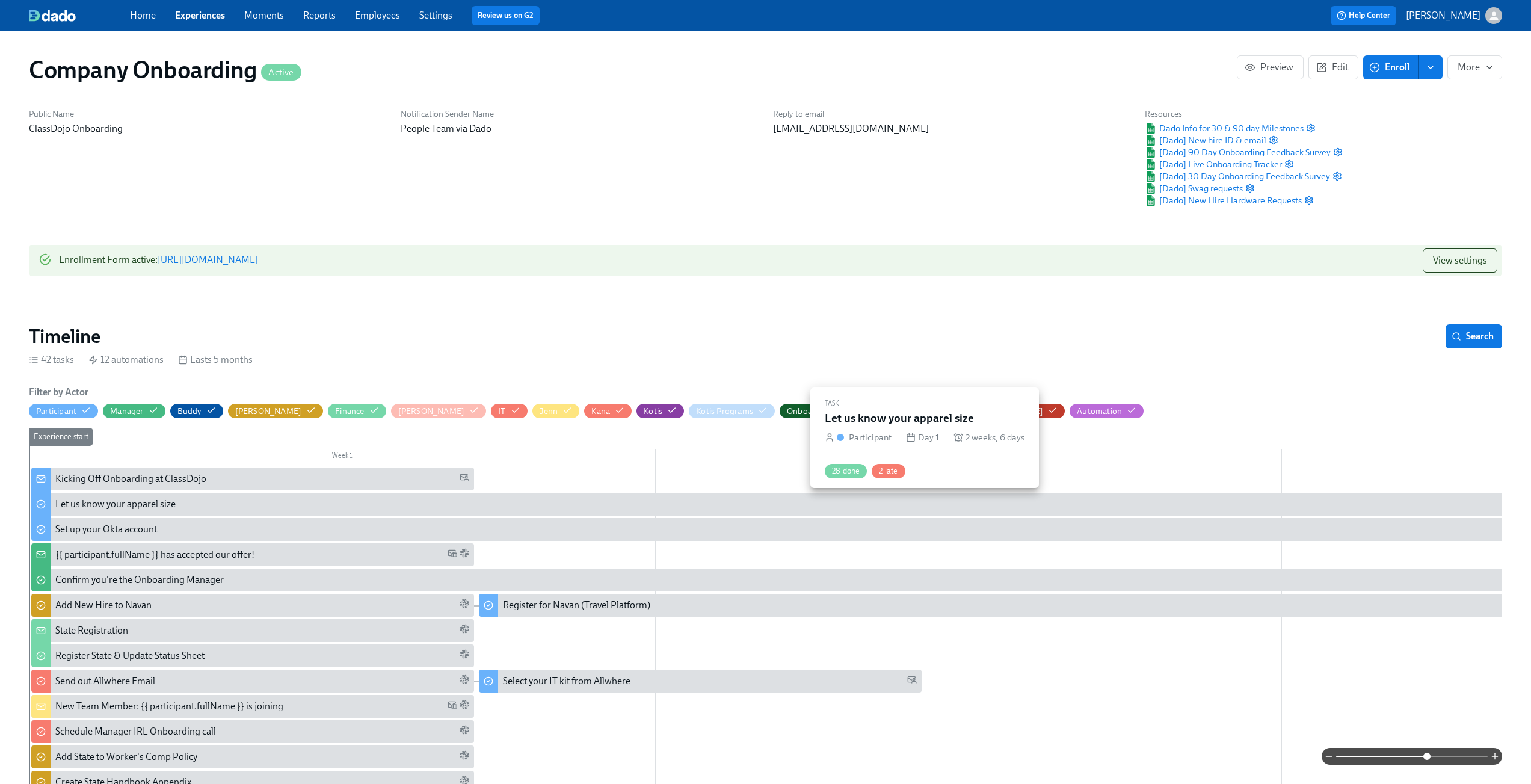
click at [146, 505] on div "Let us know your apparel size" at bounding box center [115, 504] width 120 height 13
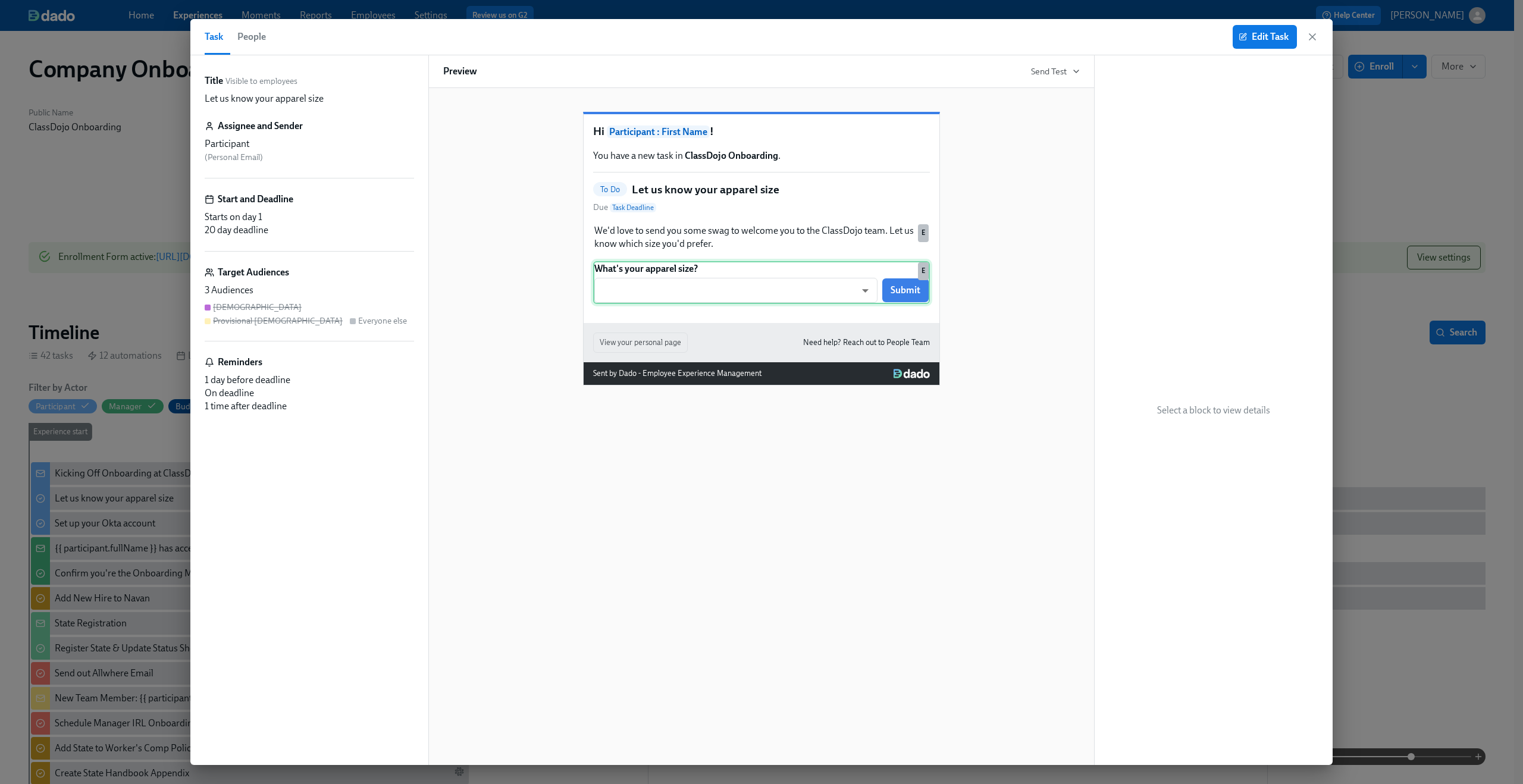
click at [773, 304] on div "What's your apparel size? ​ ​ Submit E" at bounding box center [762, 282] width 337 height 43
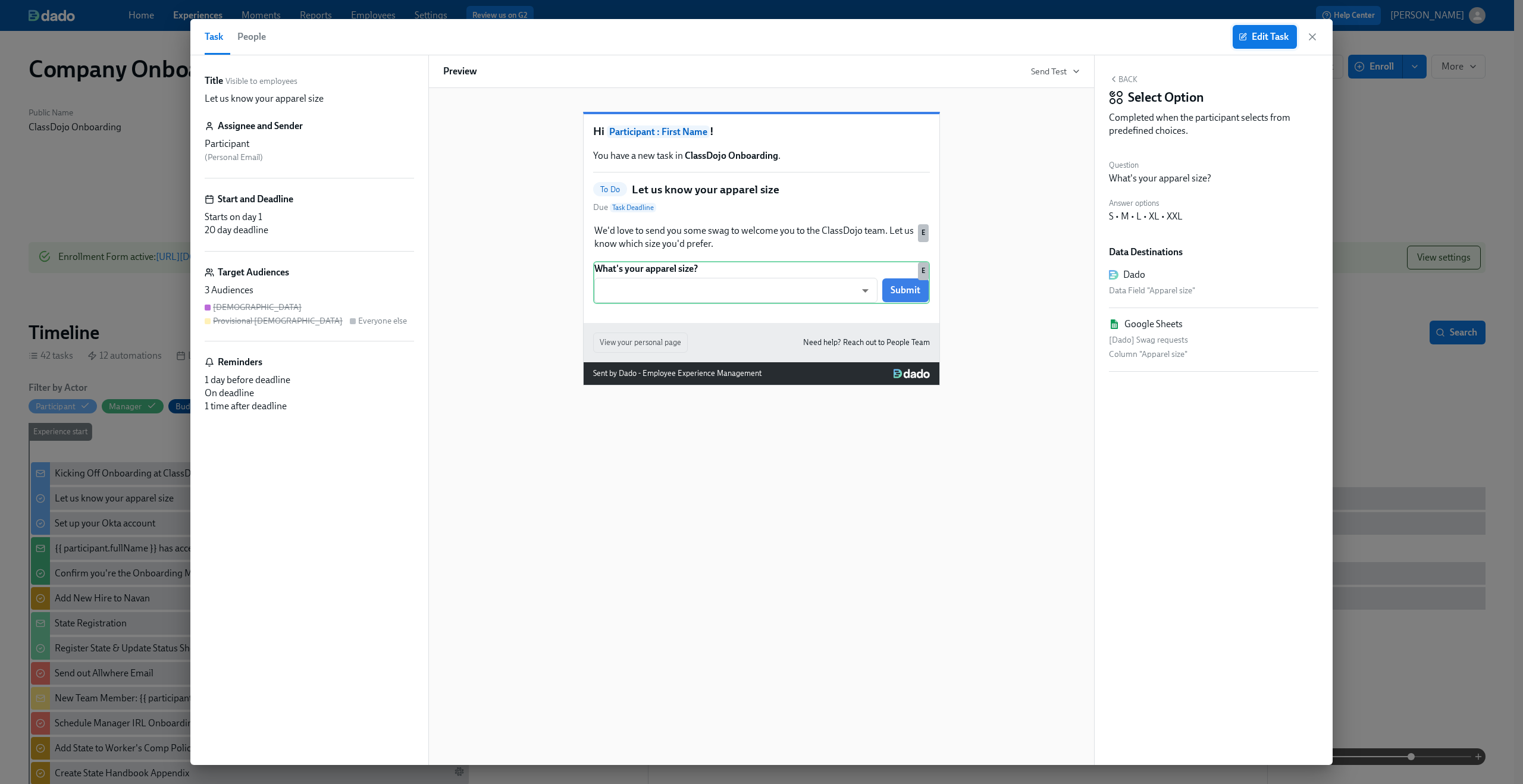
click at [1258, 32] on span "Edit Task" at bounding box center [1265, 37] width 48 height 12
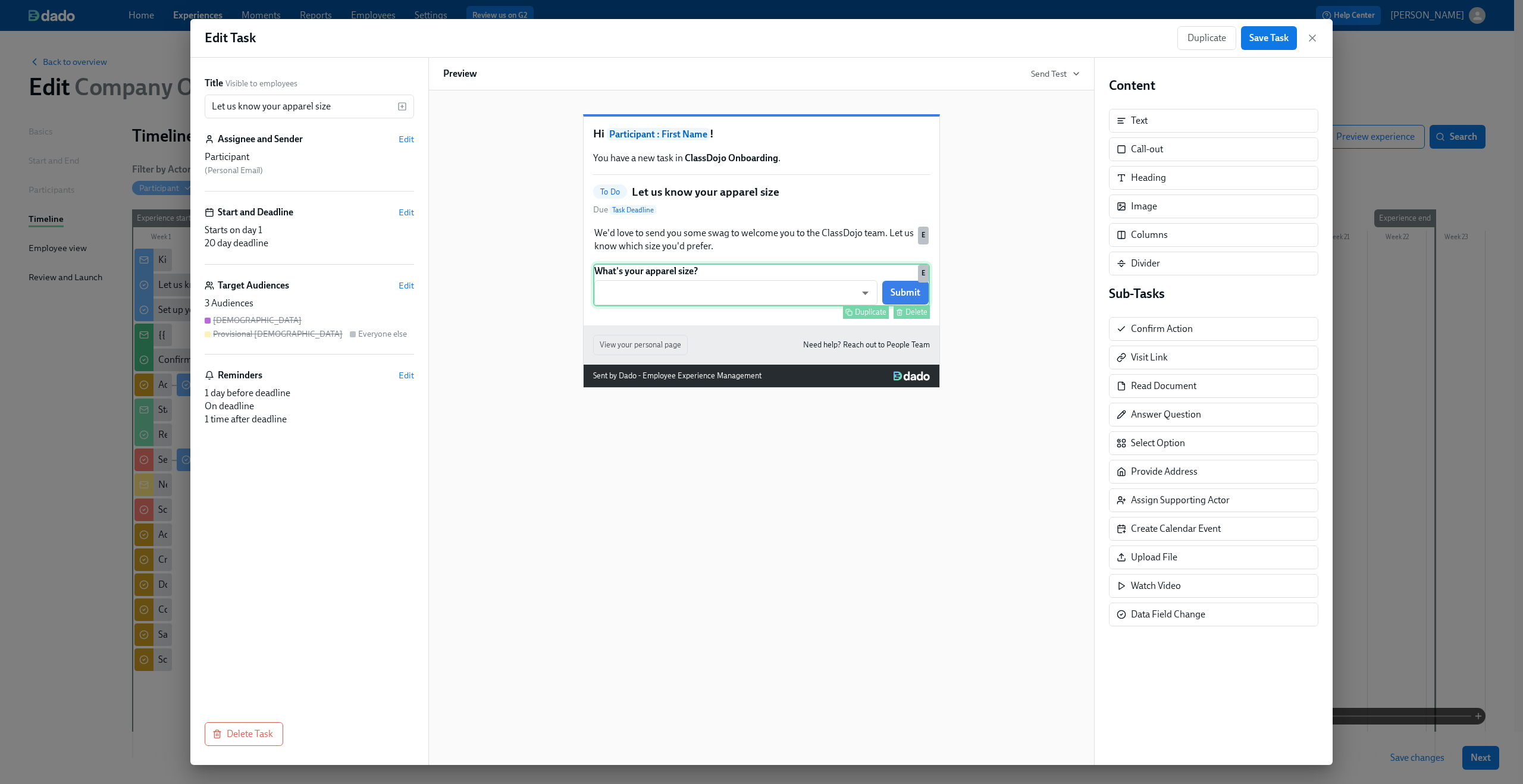
click at [691, 307] on div "What's your apparel size? ​ ​ Submit Duplicate Delete E" at bounding box center [762, 285] width 337 height 43
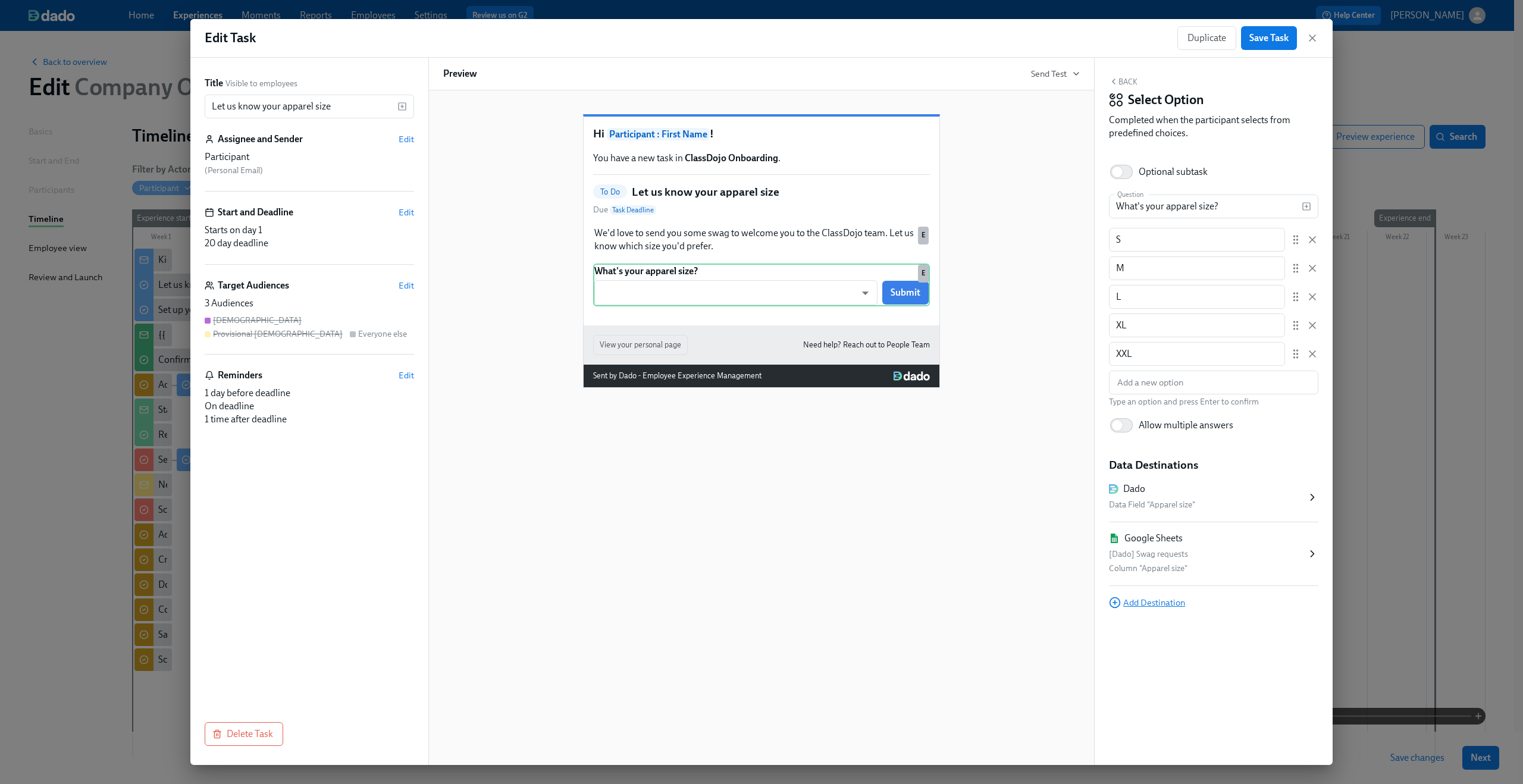
click at [1168, 603] on span "Add Destination" at bounding box center [1147, 603] width 76 height 12
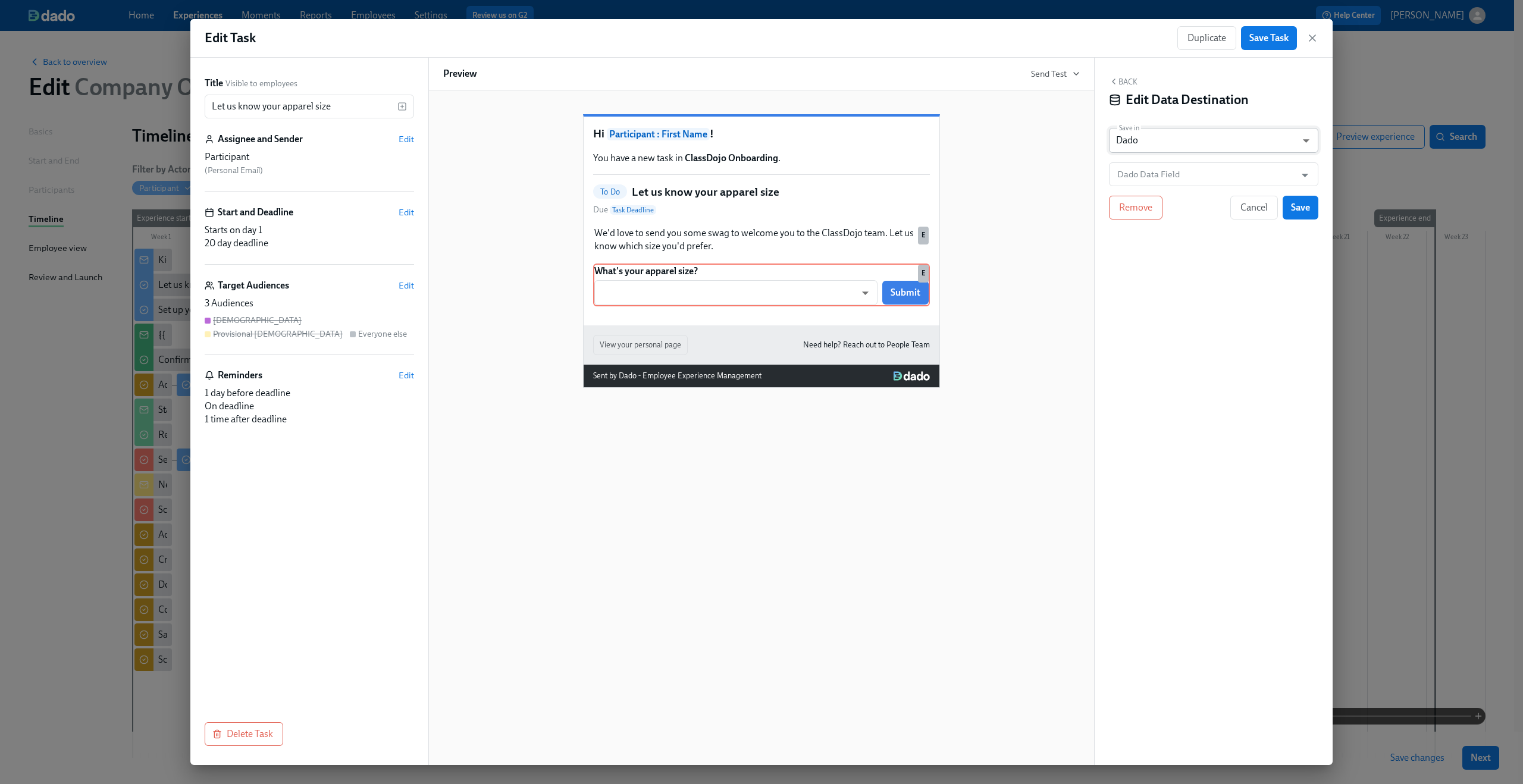
click at [1159, 130] on body "Home Experiences Moments Reports Employees Settings Review us on G2 Help Center…" at bounding box center [762, 430] width 1523 height 860
click at [1154, 124] on li "Google Sheet" at bounding box center [1213, 120] width 209 height 20
type input "GOOGLE_SHEET"
click at [1154, 170] on input "Dado Info for 30 & 90 day Milestones" at bounding box center [1222, 174] width 181 height 24
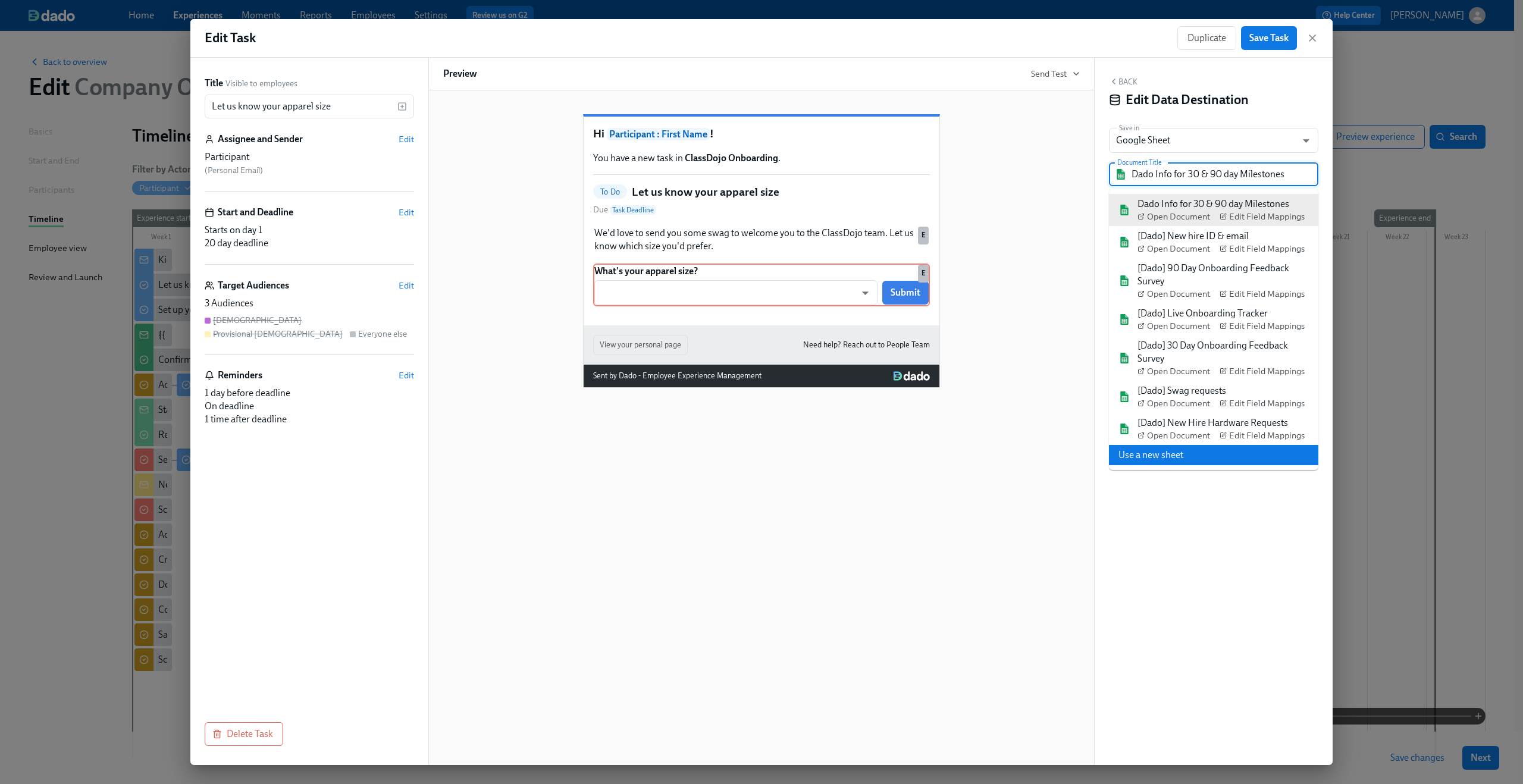
click at [1156, 453] on li "Use a new sheet" at bounding box center [1213, 455] width 209 height 20
type input "Dado - Company Onboarding"
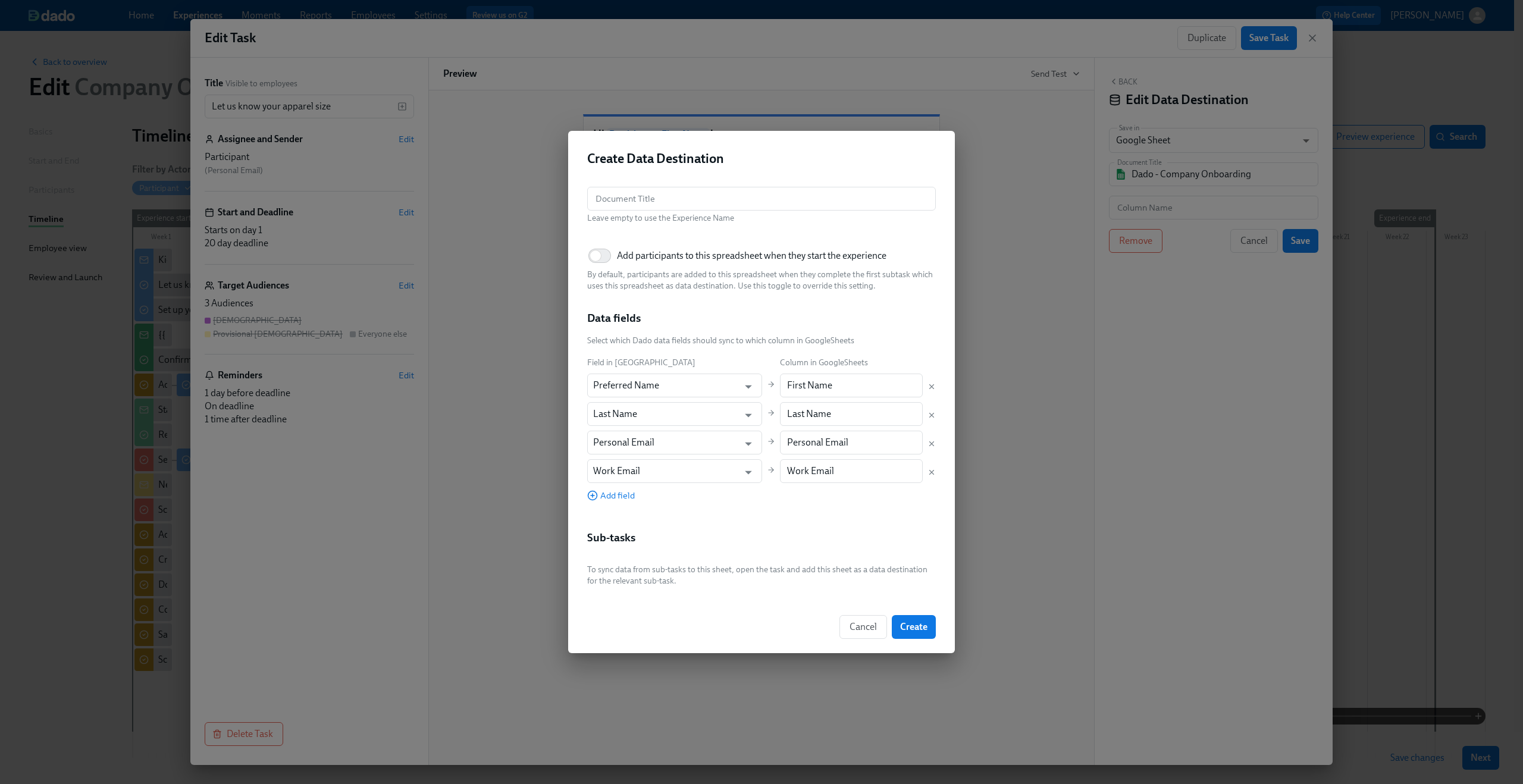
click at [648, 181] on div "Document Title Document Title Leave empty to use the Experience Name Add partic…" at bounding box center [761, 389] width 386 height 424
click at [648, 191] on input "text" at bounding box center [762, 198] width 349 height 24
click at [648, 190] on input "text" at bounding box center [762, 198] width 349 height 24
type input "Spreadsheet for Kotis Codes"
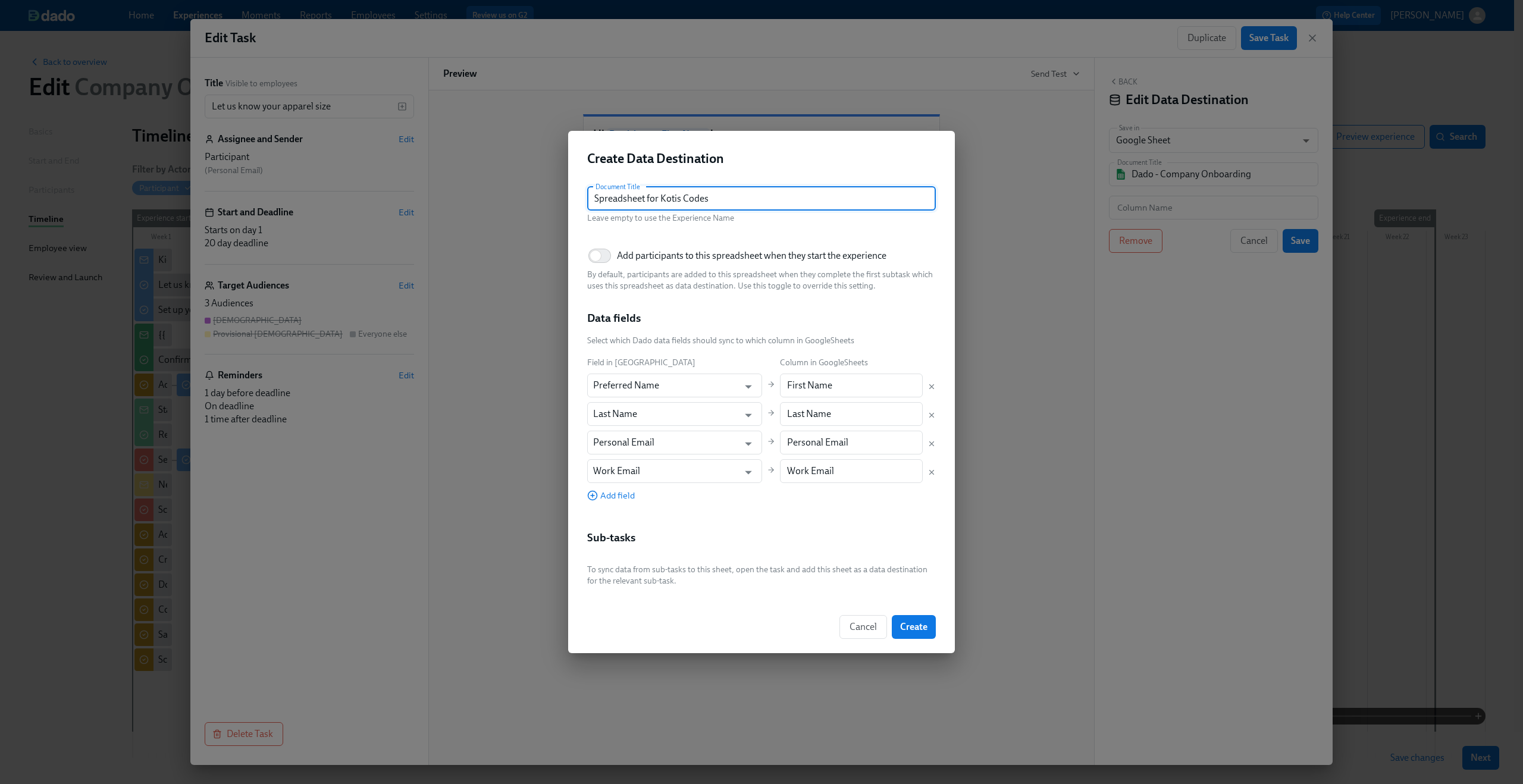
click at [704, 218] on p "Leave empty to use the Experience Name" at bounding box center [762, 218] width 349 height 11
click at [604, 255] on input "Add participants to this spreadsheet when they start the experience" at bounding box center [596, 255] width 79 height 26
checkbox input "true"
click at [692, 393] on input "Preferred Name" at bounding box center [665, 385] width 146 height 24
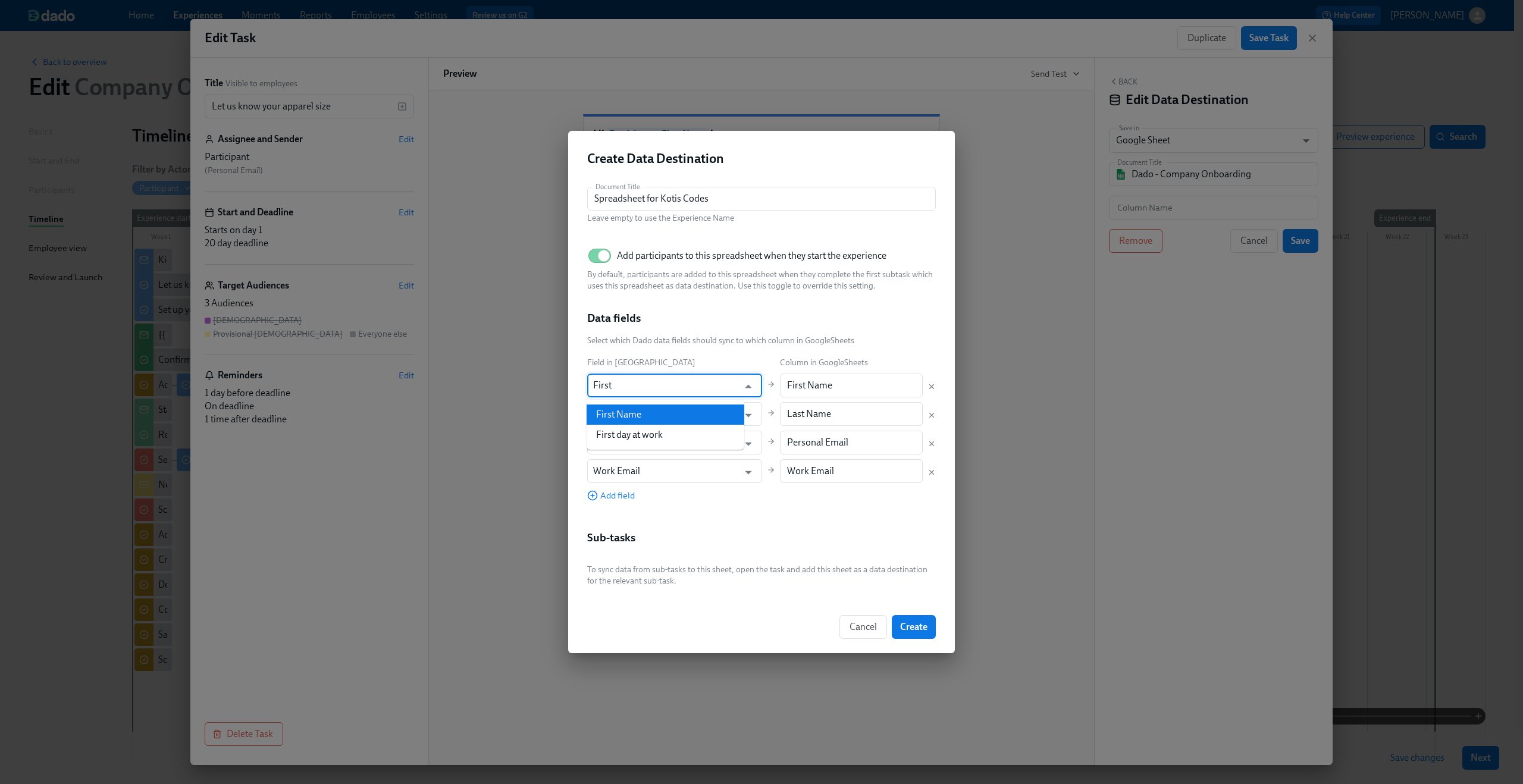
click at [692, 413] on li "First Name" at bounding box center [665, 414] width 158 height 20
type input "First Name"
click at [932, 444] on icon "Delete mapping" at bounding box center [932, 443] width 4 height 4
type input "Work Email"
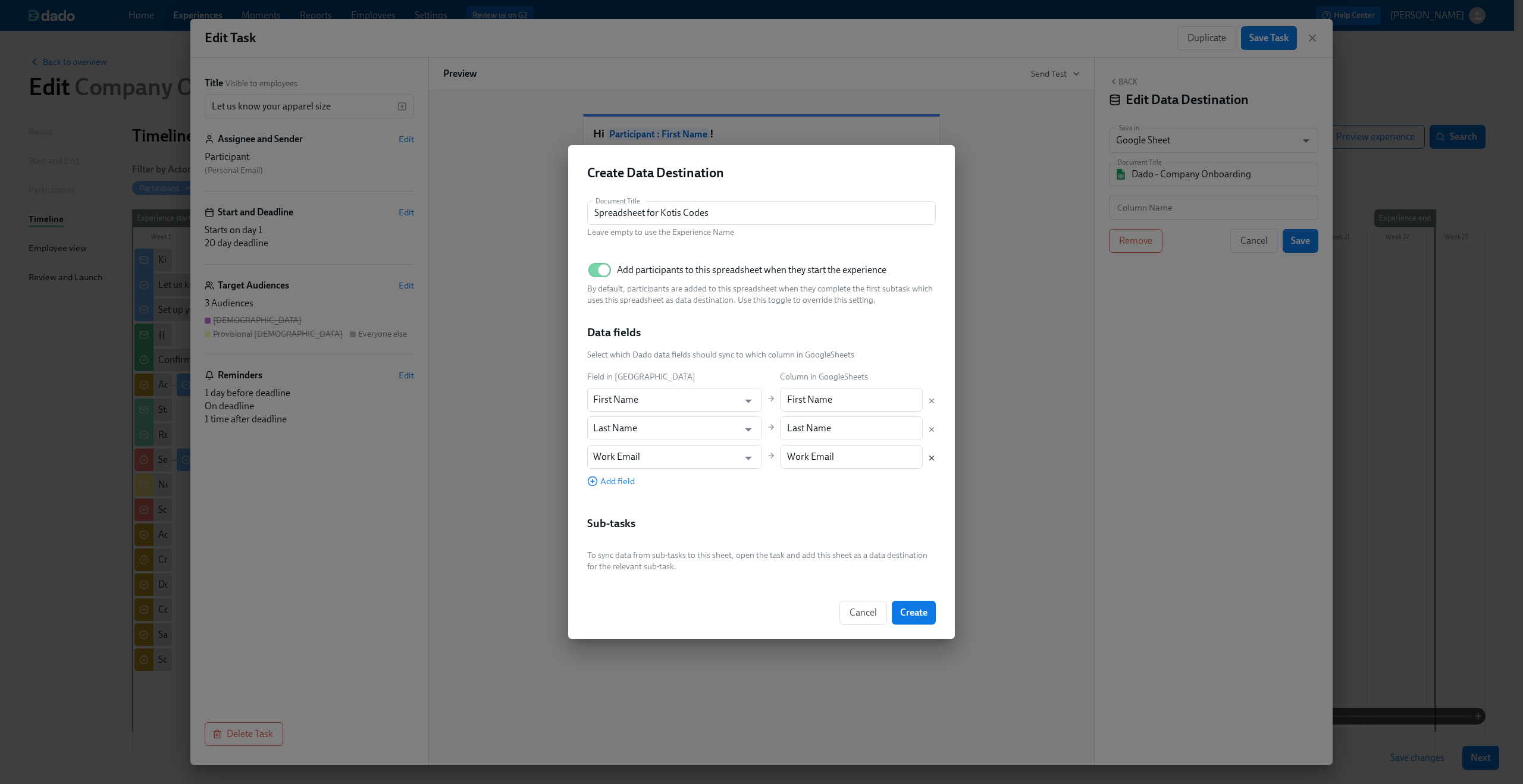
click at [932, 457] on icon "Delete mapping" at bounding box center [932, 458] width 8 height 8
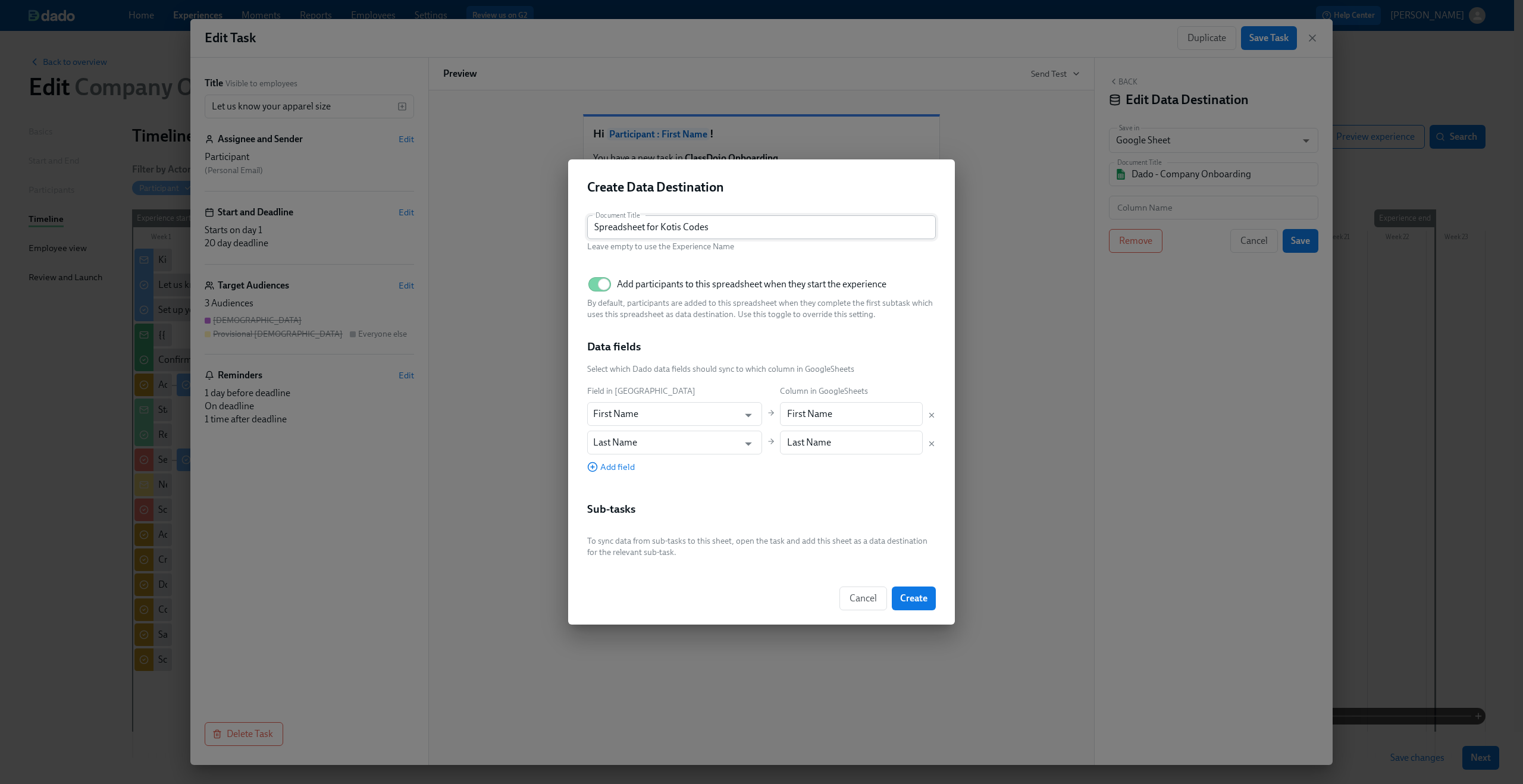
click at [626, 226] on input "Spreadsheet for Kotis Codes" at bounding box center [762, 227] width 349 height 24
click at [622, 229] on input "Spreadsheet for Kotis Codes" at bounding box center [762, 227] width 349 height 24
type input "Spreadsheet for Kotis Codes"
click at [919, 599] on span "Create" at bounding box center [914, 598] width 28 height 12
type input "Spreadsheet for Kotis Codes"
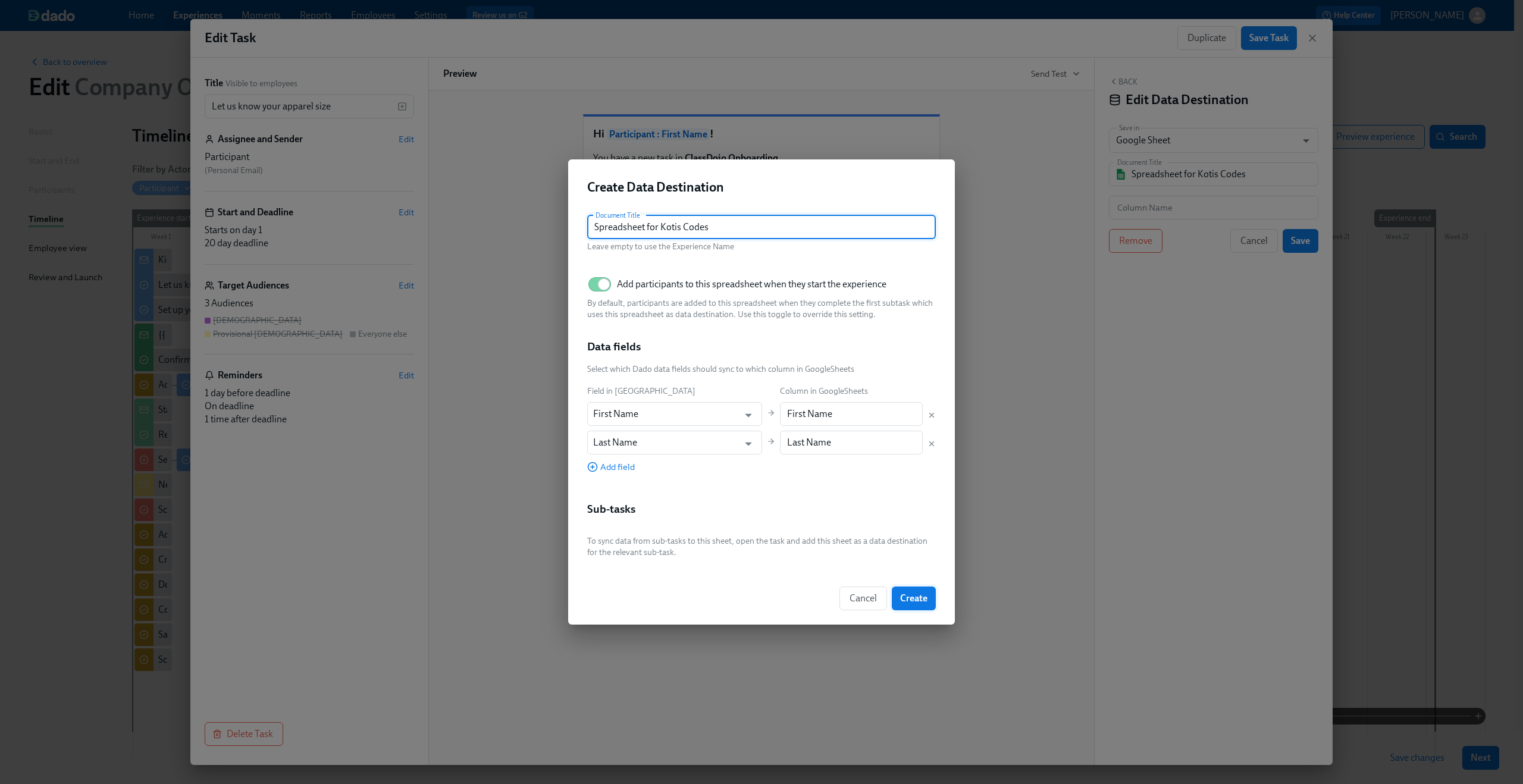
click at [919, 599] on div "Hi Participant : First Name ! You have a new task in ClassDojo Onboarding . To …" at bounding box center [762, 427] width 666 height 674
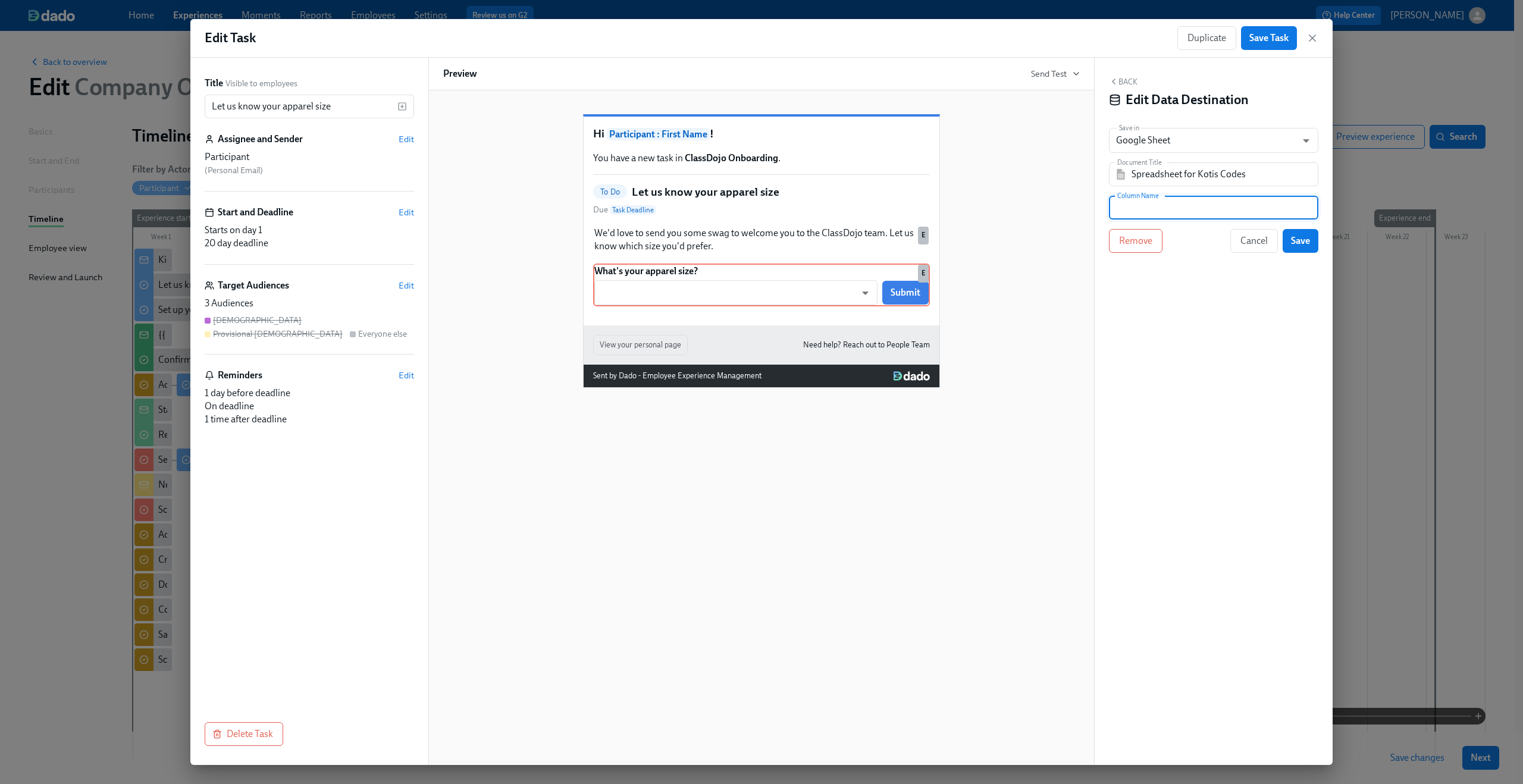
click at [1184, 207] on input "text" at bounding box center [1213, 207] width 209 height 24
type input "Ignore"
click at [1281, 292] on div "Back Edit Data Destination Save in Google Sheet GOOGLE_SHEET ​ Document Title S…" at bounding box center [1214, 412] width 238 height 708
click at [1246, 169] on input "Spreadsheet for Kotis Codes" at bounding box center [1222, 174] width 181 height 24
click at [1046, 166] on div "Hi Participant : First Name ! You have a new task in ClassDojo Onboarding . To …" at bounding box center [762, 242] width 637 height 293
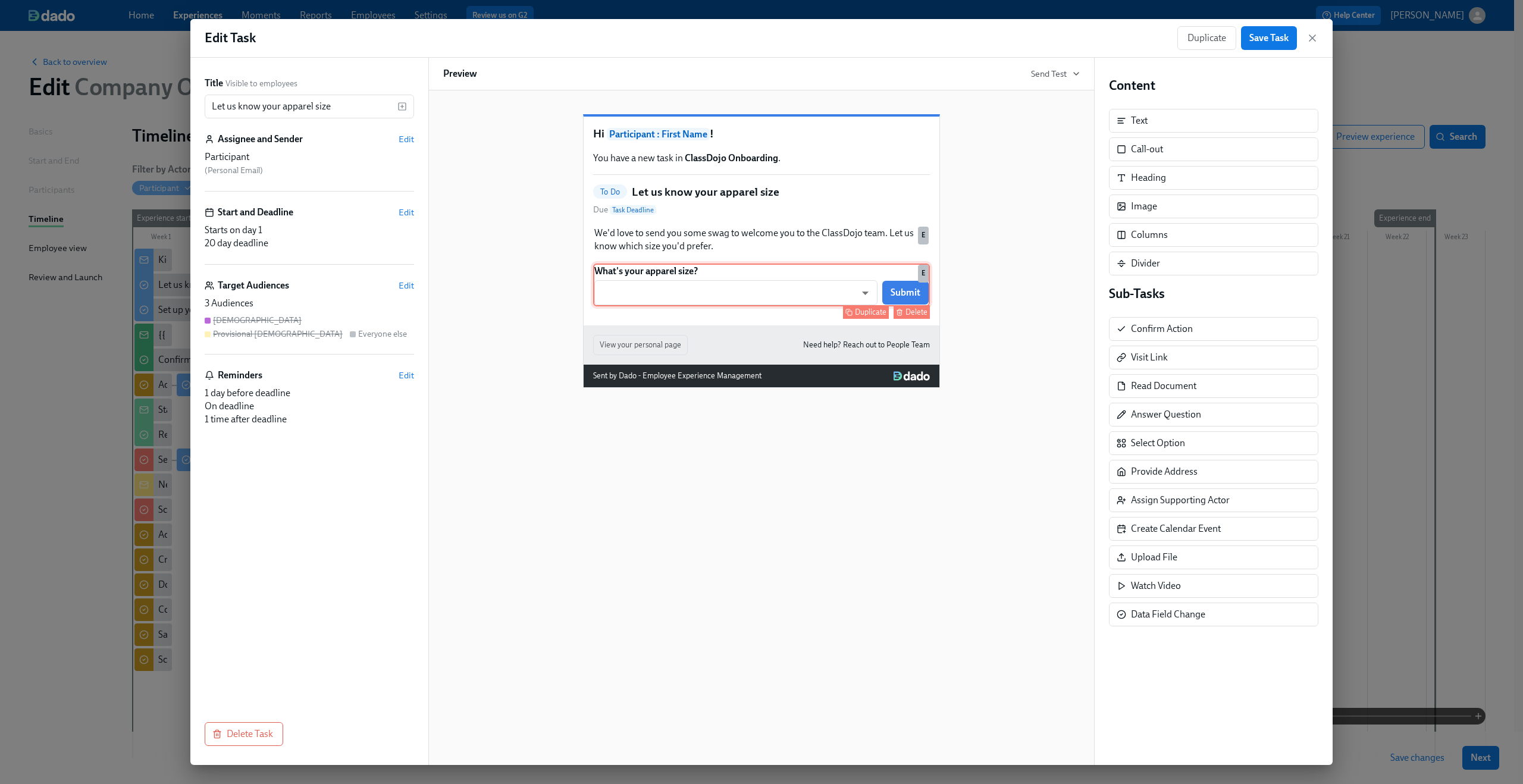
click at [754, 307] on div "What's your apparel size? ​ ​ Submit Duplicate Delete E" at bounding box center [762, 285] width 337 height 43
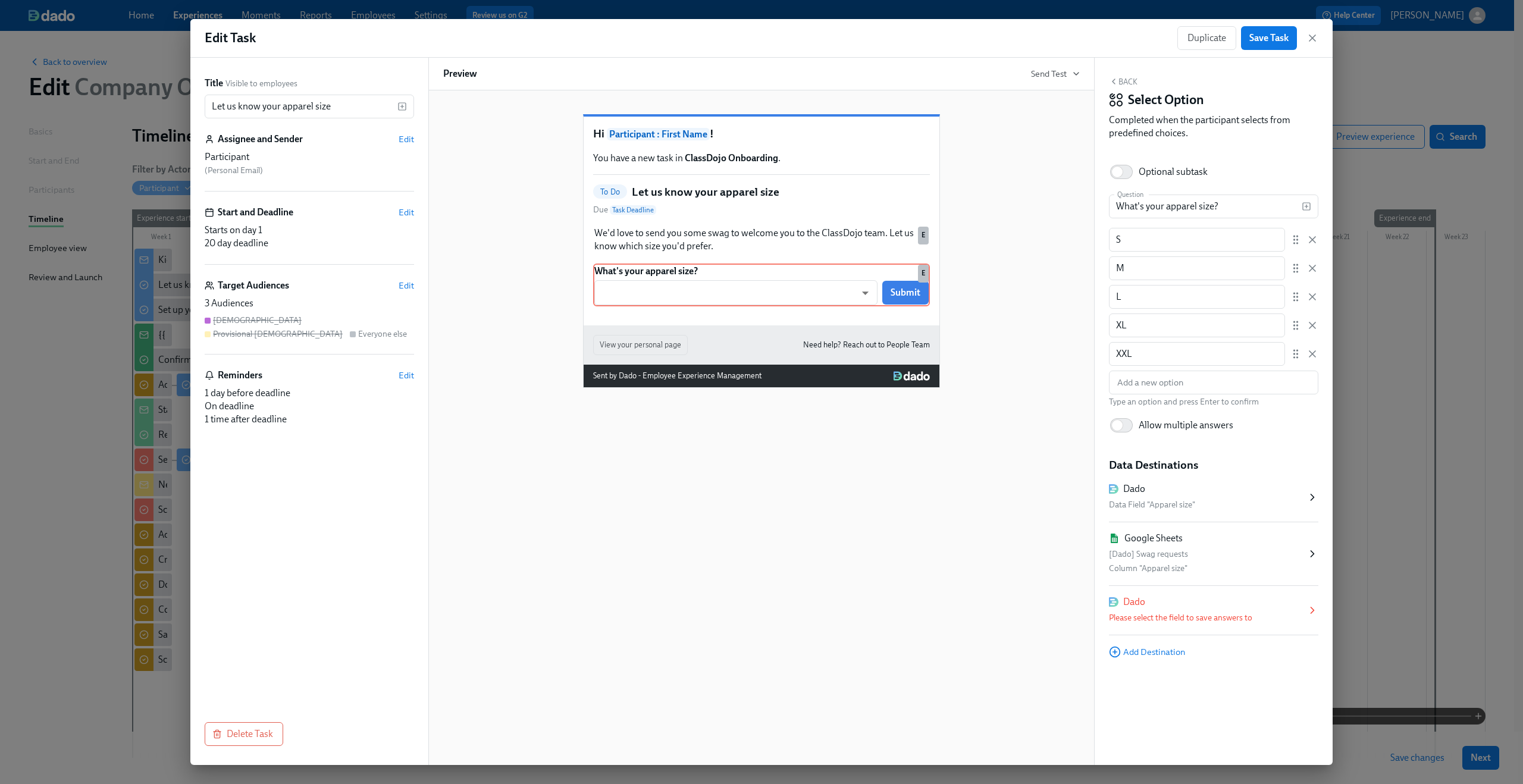
click at [1212, 610] on div "Dado Please select the field to save answers to" at bounding box center [1207, 610] width 198 height 30
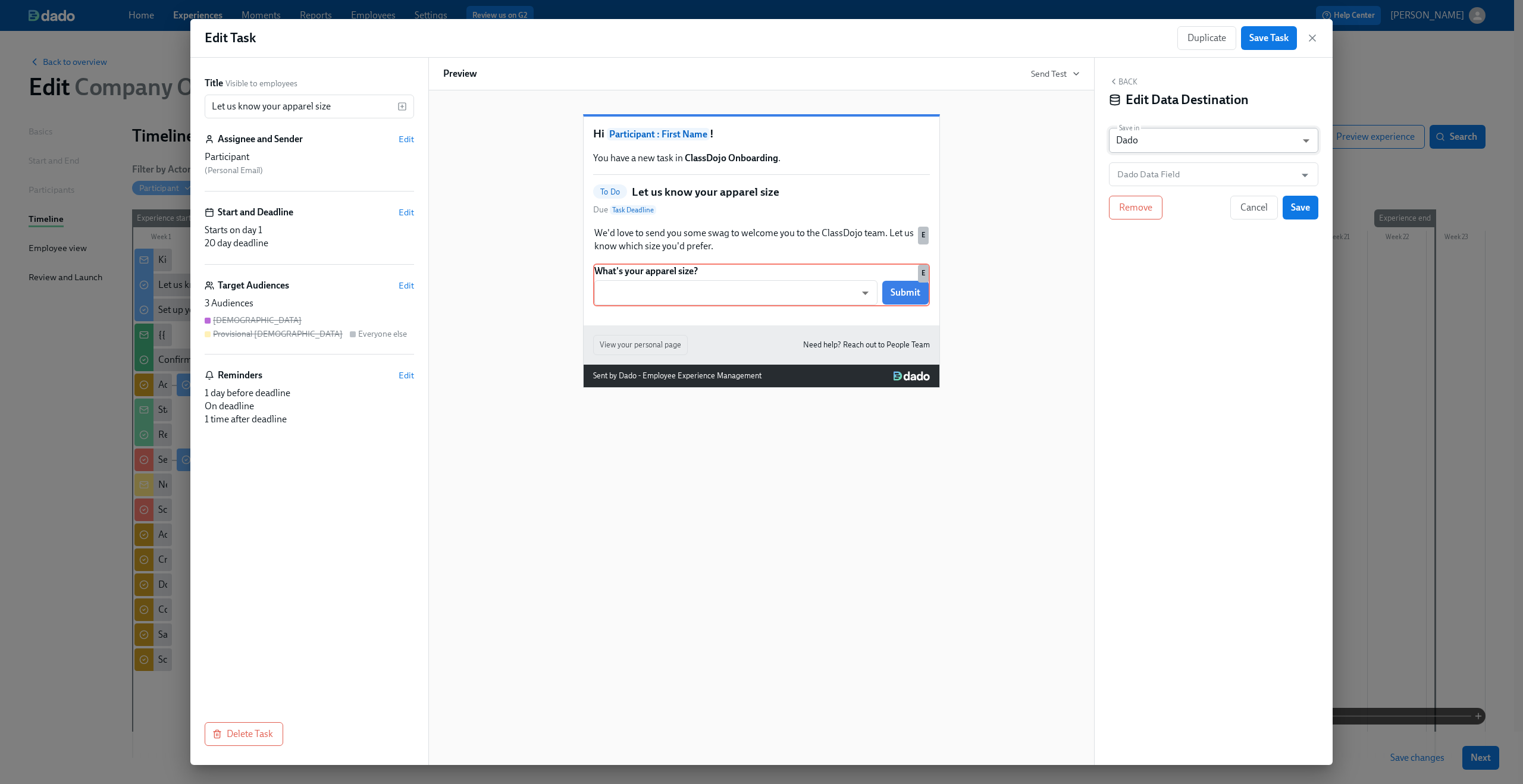
click at [1250, 146] on body "Home Experiences Moments Reports Employees Settings Review us on G2 Help Center…" at bounding box center [762, 430] width 1523 height 860
click at [1246, 119] on li "Google Sheet" at bounding box center [1213, 120] width 209 height 20
type input "GOOGLE_SHEET"
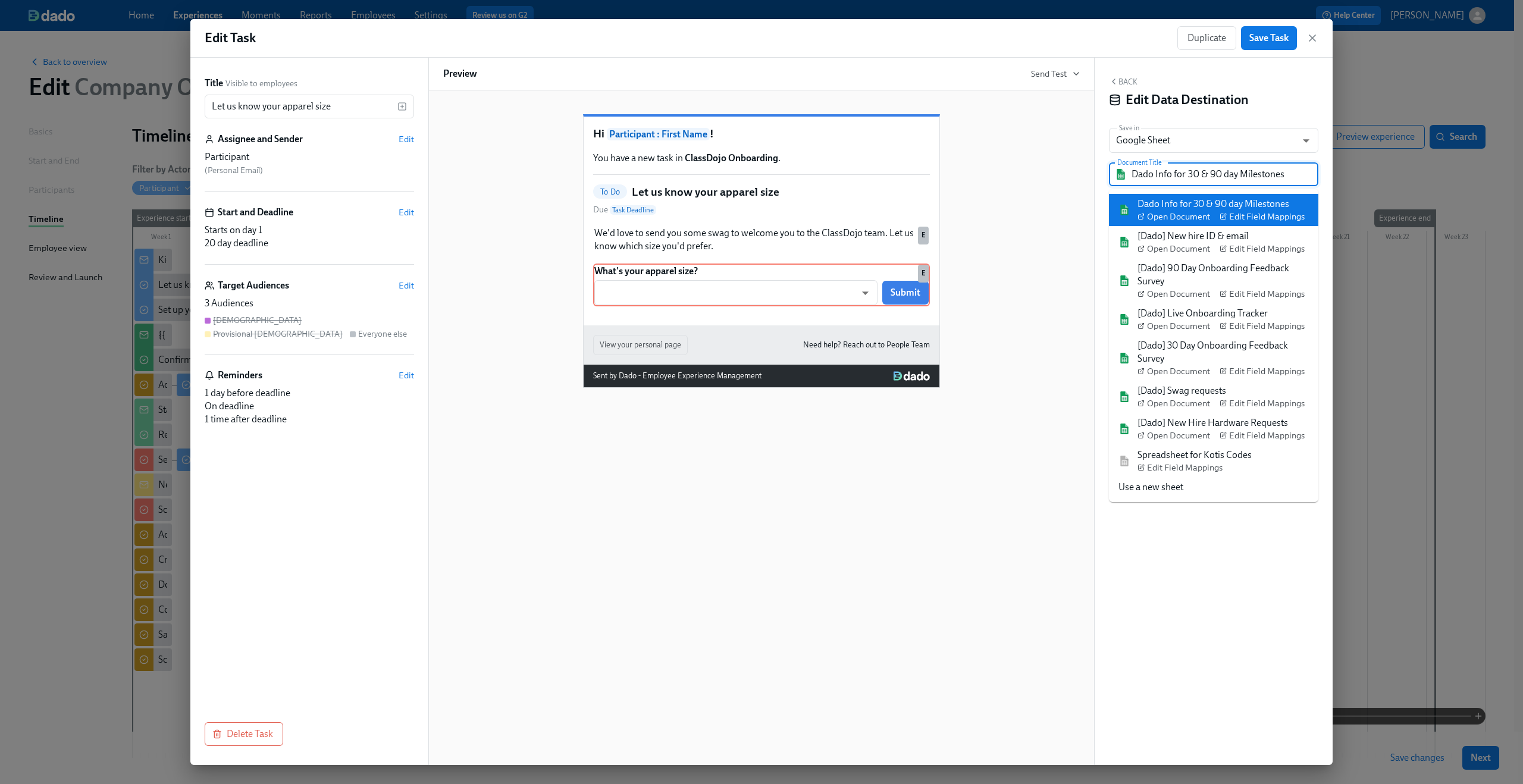
click at [1220, 180] on input "Dado Info for 30 & 90 day Milestones" at bounding box center [1222, 174] width 181 height 24
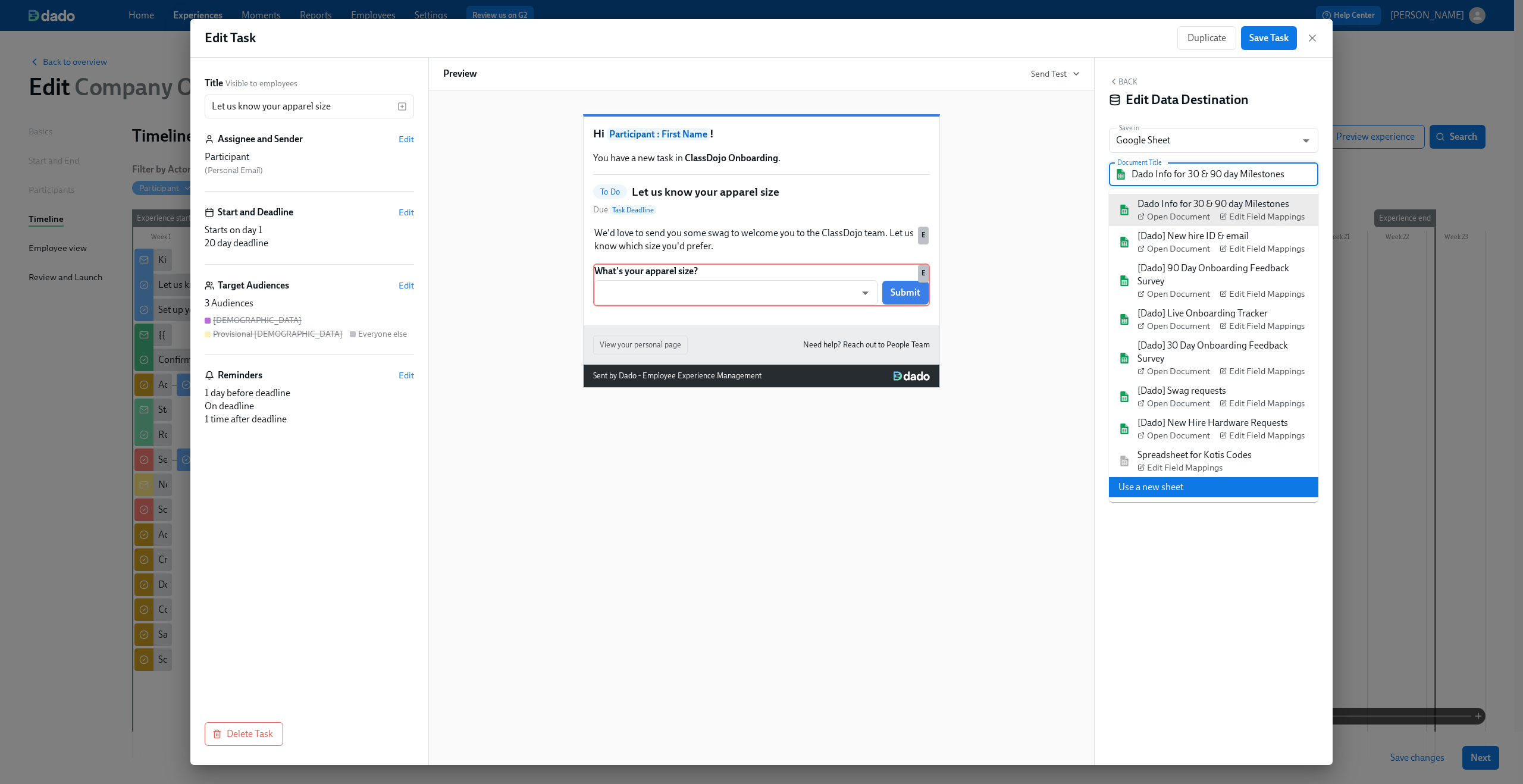
click at [1179, 481] on li "Use a new sheet" at bounding box center [1213, 487] width 209 height 20
type input "Dado - Company Onboarding"
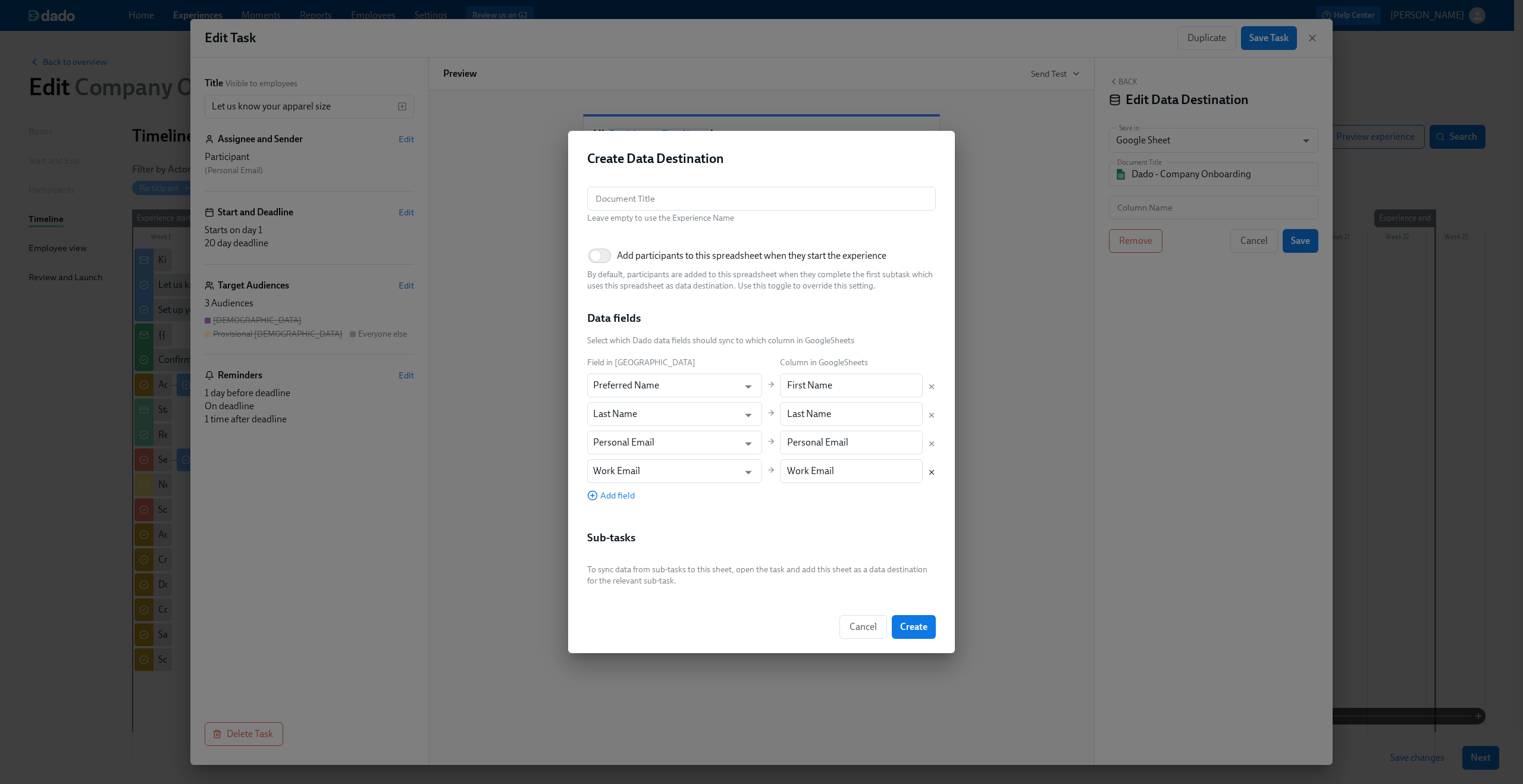
click at [929, 473] on icon "Delete mapping" at bounding box center [932, 473] width 8 height 8
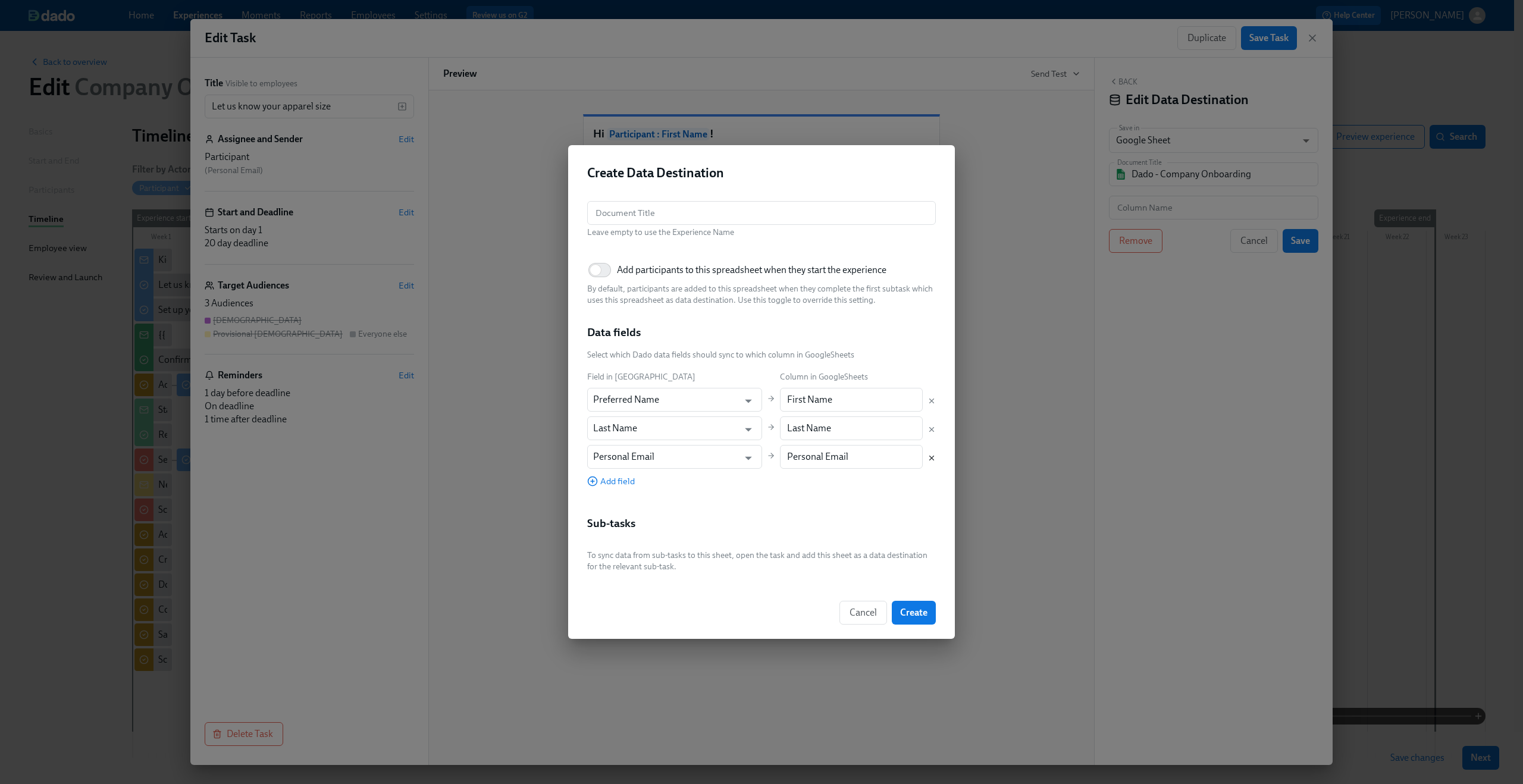
click at [930, 455] on icon "Delete mapping" at bounding box center [932, 458] width 8 height 8
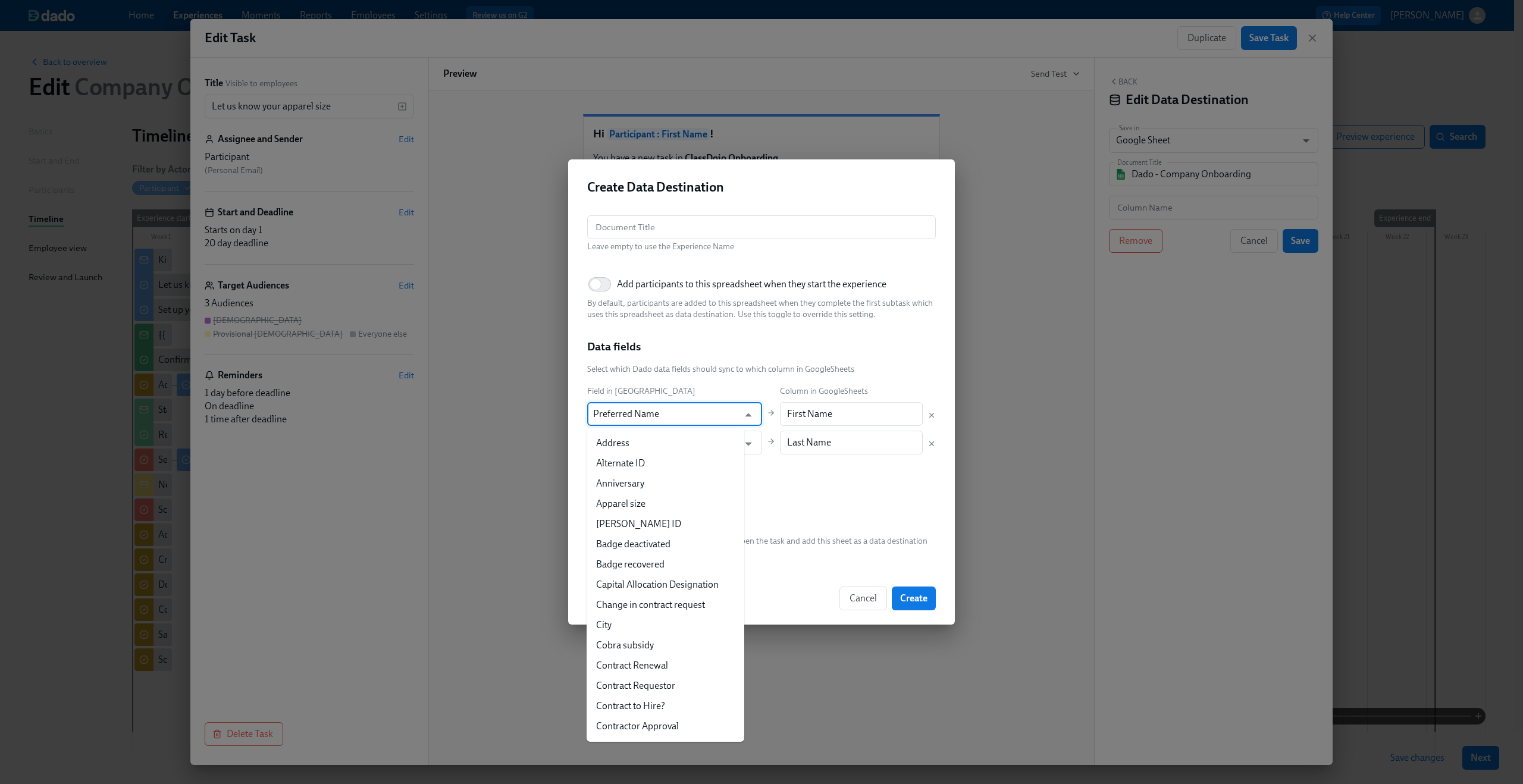
click at [659, 421] on input "Preferred Name" at bounding box center [665, 413] width 146 height 24
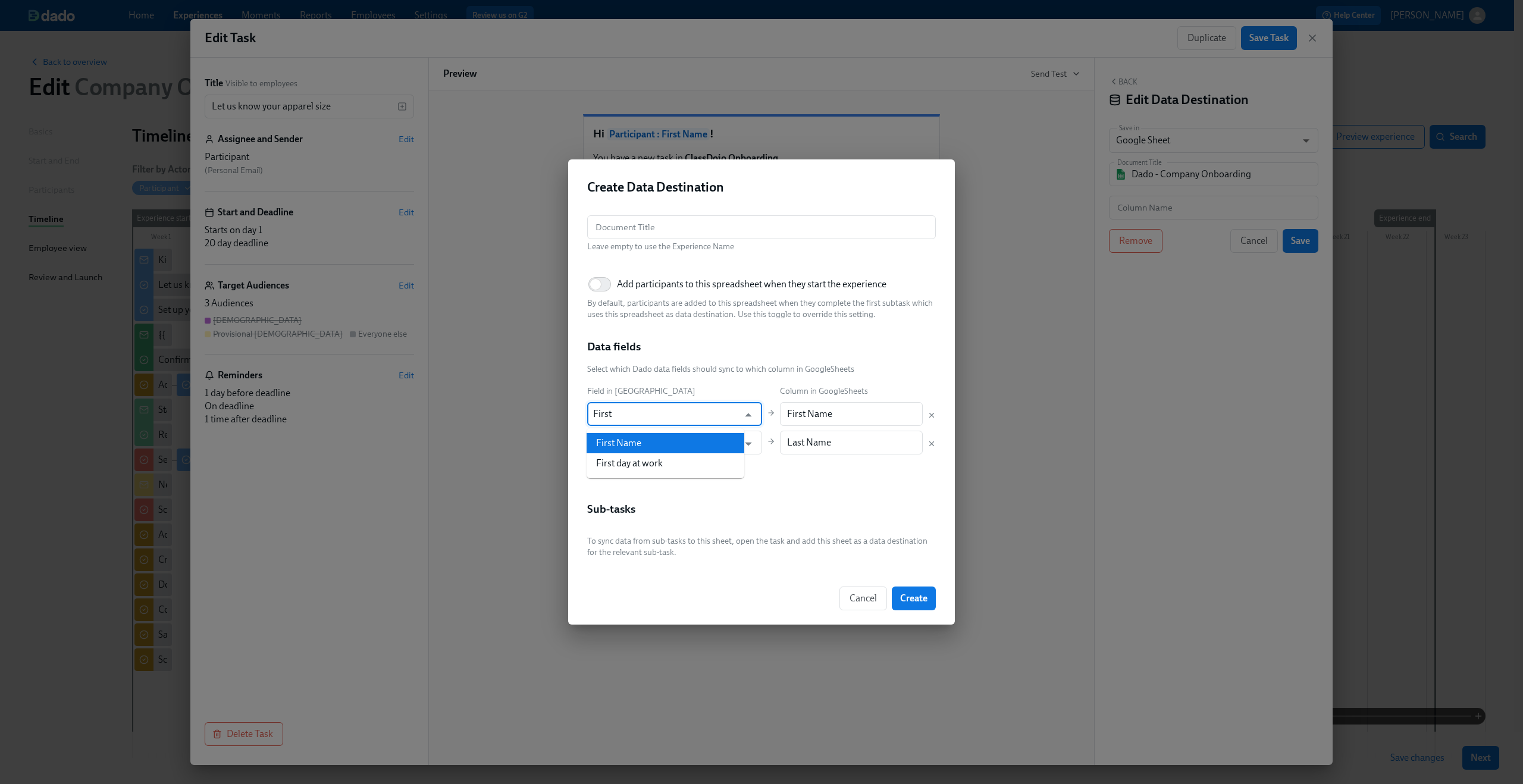
click at [642, 445] on li "First Name" at bounding box center [665, 442] width 158 height 20
type input "First Name"
click at [685, 226] on input "text" at bounding box center [762, 227] width 349 height 24
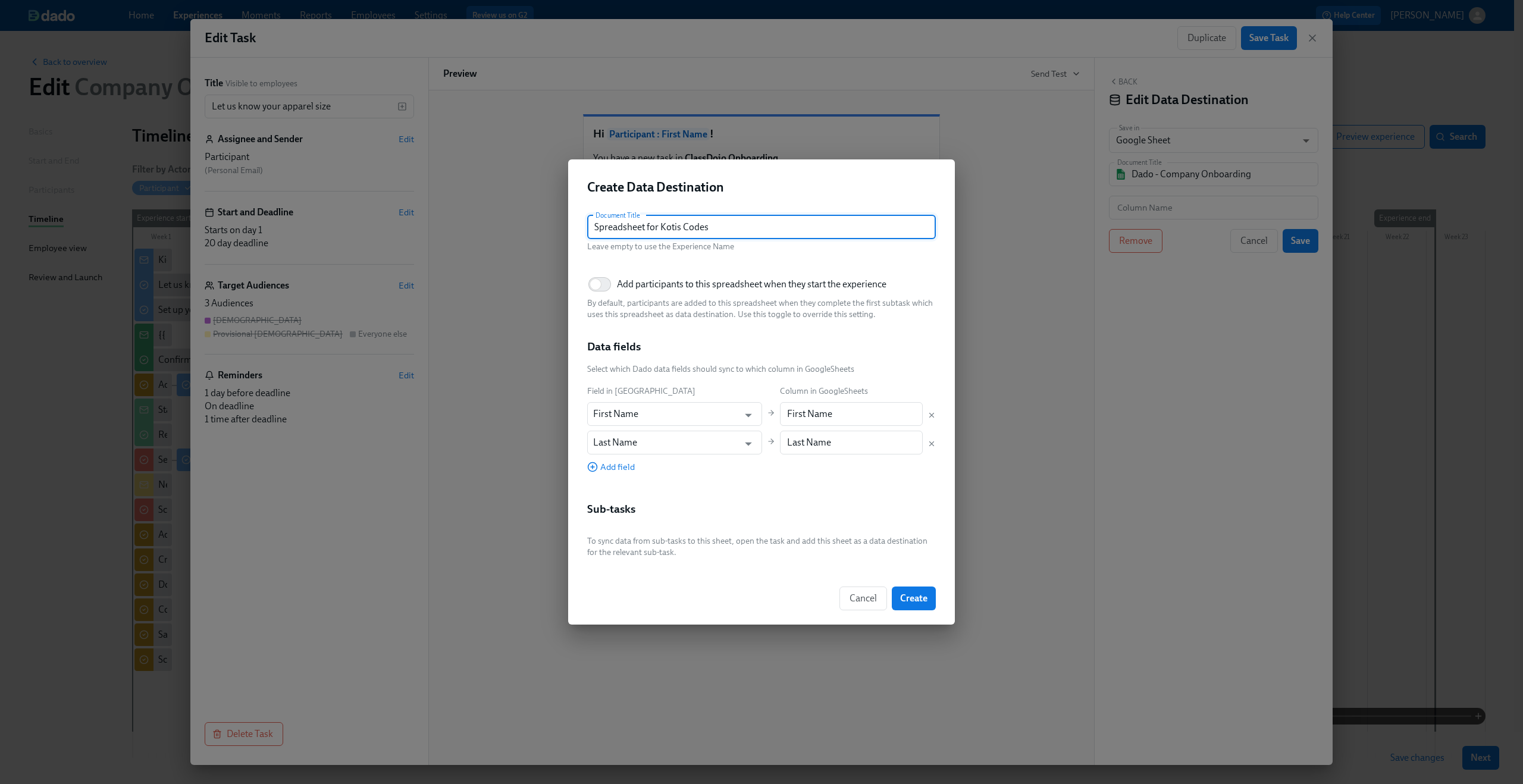
type input "Spreadsheet for Kotis Codes"
click at [719, 207] on div "Document Title Spreadsheet for Kotis Codes Document Title Leave empty to use th…" at bounding box center [761, 389] width 386 height 367
click at [599, 285] on input "Add participants to this spreadsheet when they start the experience" at bounding box center [596, 285] width 79 height 26
checkbox input "true"
click at [927, 602] on button "Create" at bounding box center [914, 598] width 44 height 24
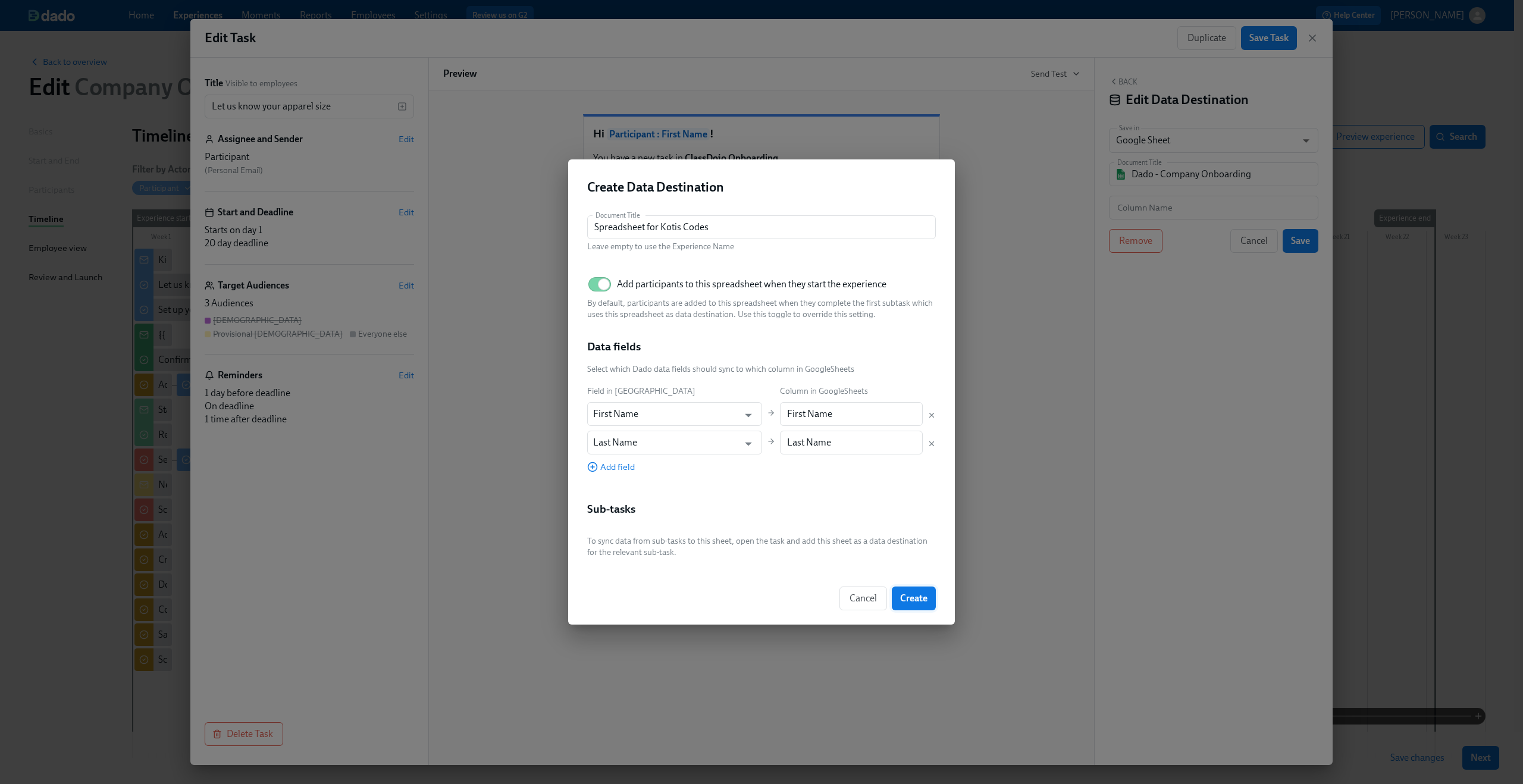
type input "Spreadsheet for Kotis Codes"
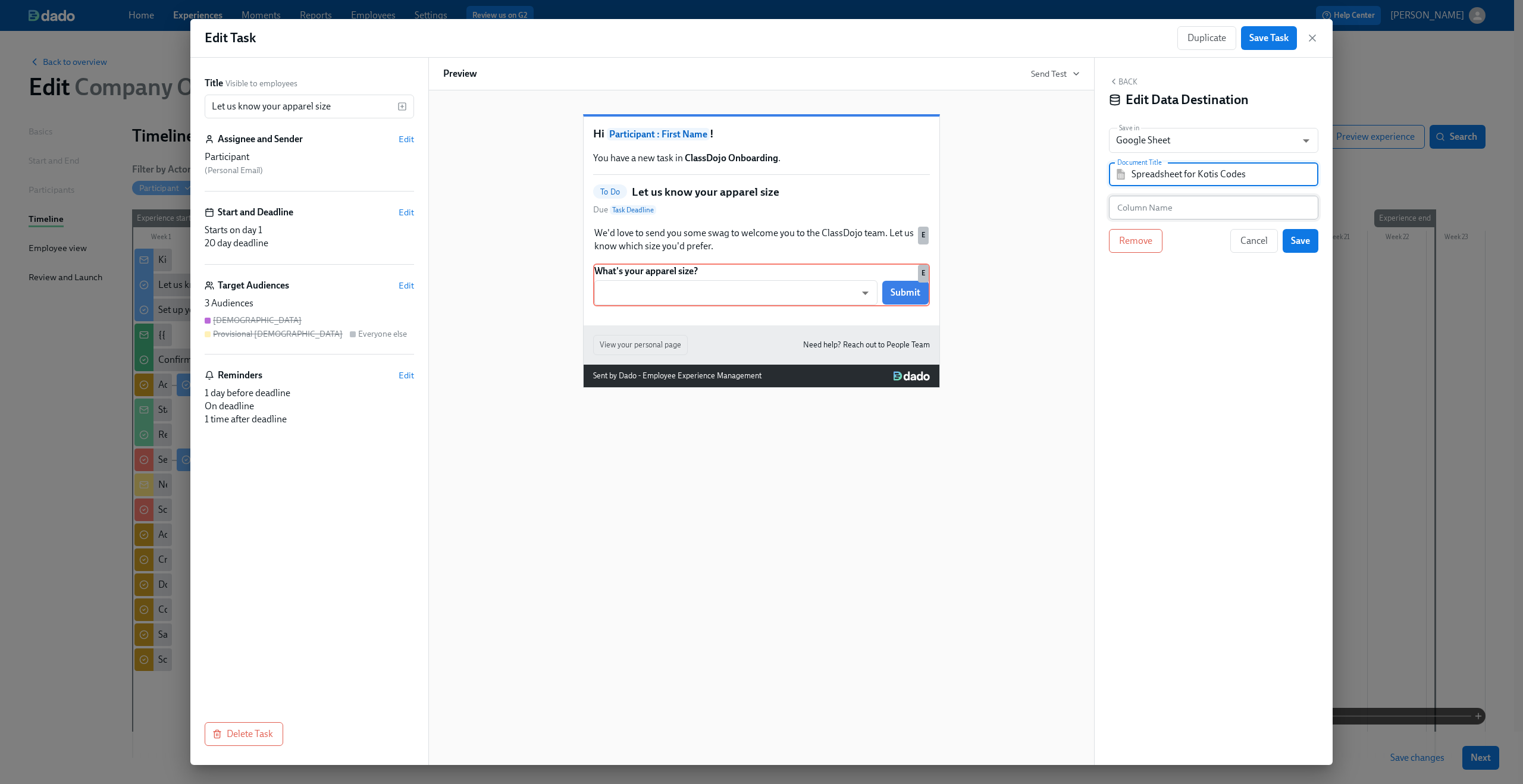
click at [1199, 216] on input "text" at bounding box center [1213, 207] width 209 height 24
type input "Ignore"
click at [1248, 285] on div "Back Edit Data Destination Save in Google Sheet GOOGLE_SHEET ​ Document Title S…" at bounding box center [1214, 412] width 238 height 708
click at [1298, 240] on span "Save" at bounding box center [1300, 241] width 19 height 12
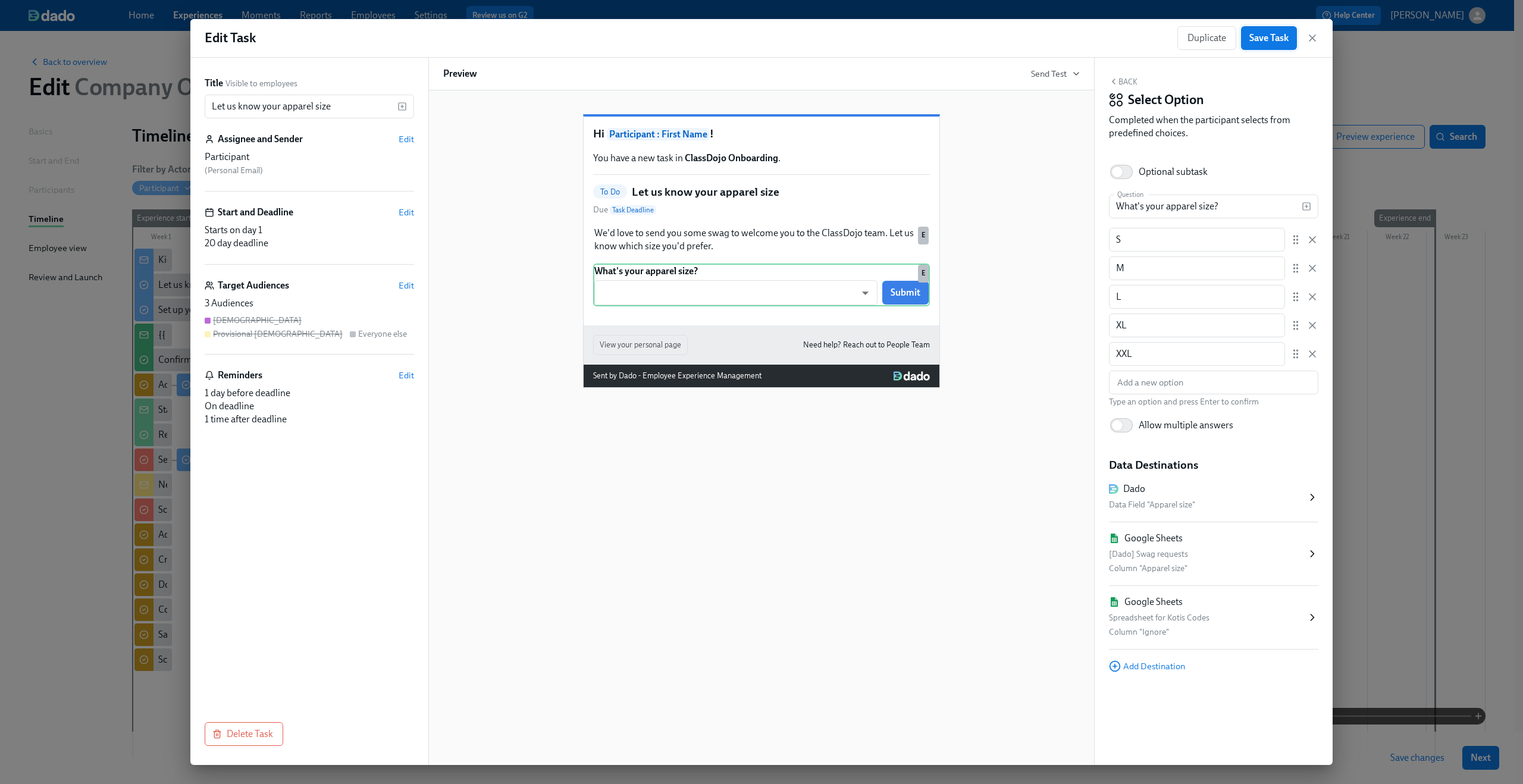
click at [1257, 37] on span "Save Task" at bounding box center [1269, 37] width 39 height 12
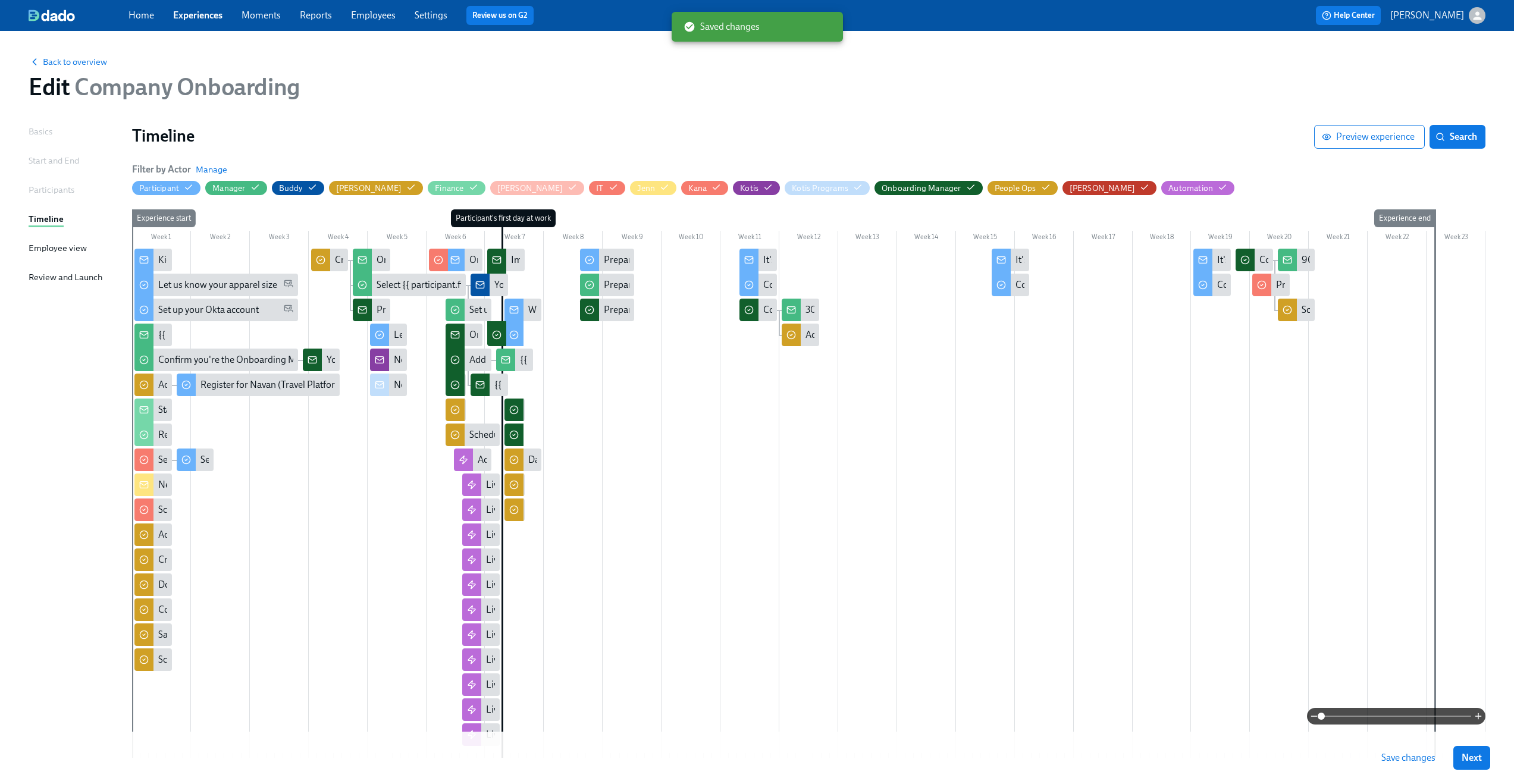
click at [1416, 759] on span "Save changes" at bounding box center [1408, 757] width 55 height 12
click at [68, 69] on div "Back to overview Edit Company Onboarding" at bounding box center [757, 78] width 1477 height 65
click at [65, 67] on span "Back to overview" at bounding box center [68, 62] width 79 height 12
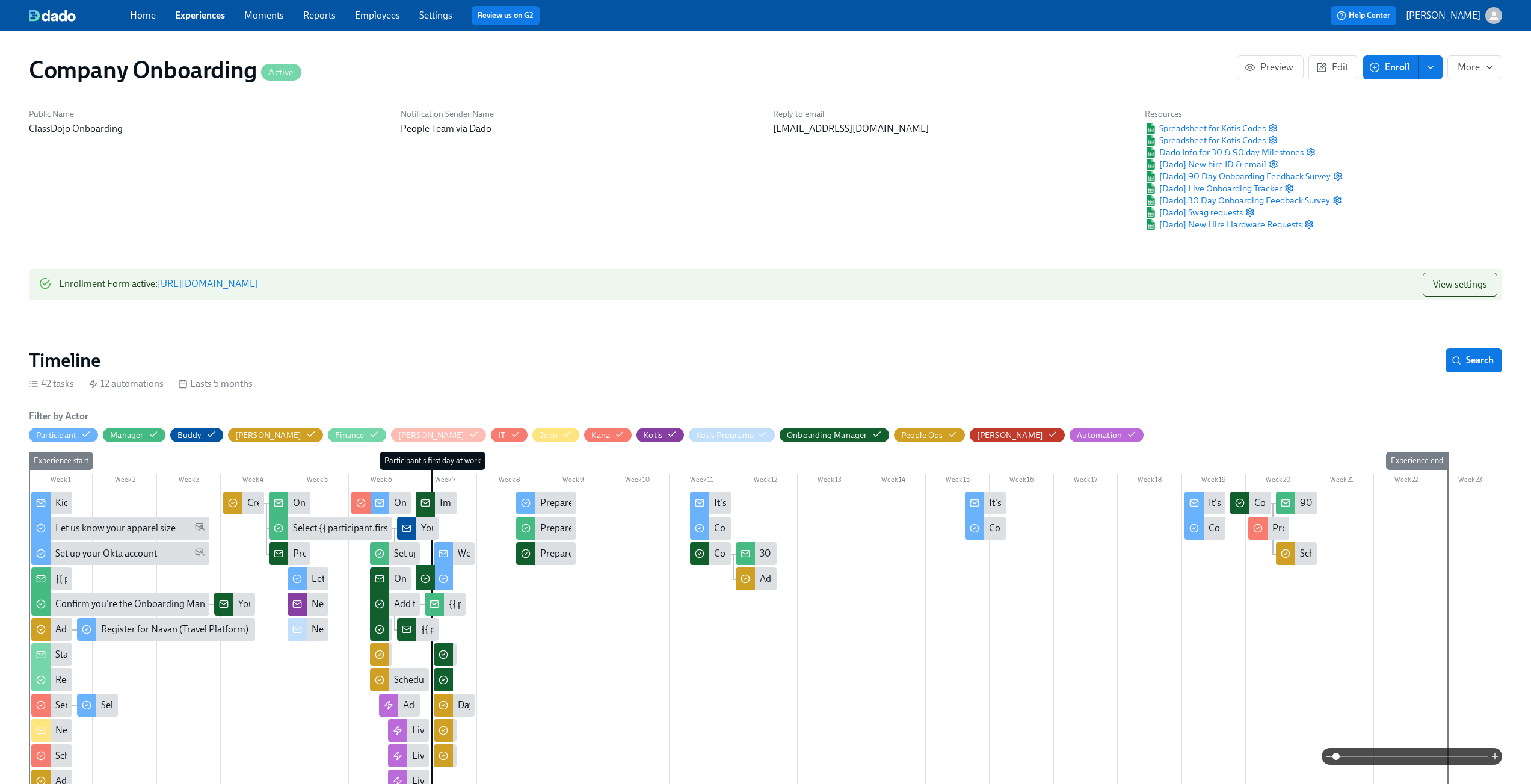
scroll to position [0, 28558]
click at [1272, 127] on icon "button" at bounding box center [1274, 128] width 10 height 10
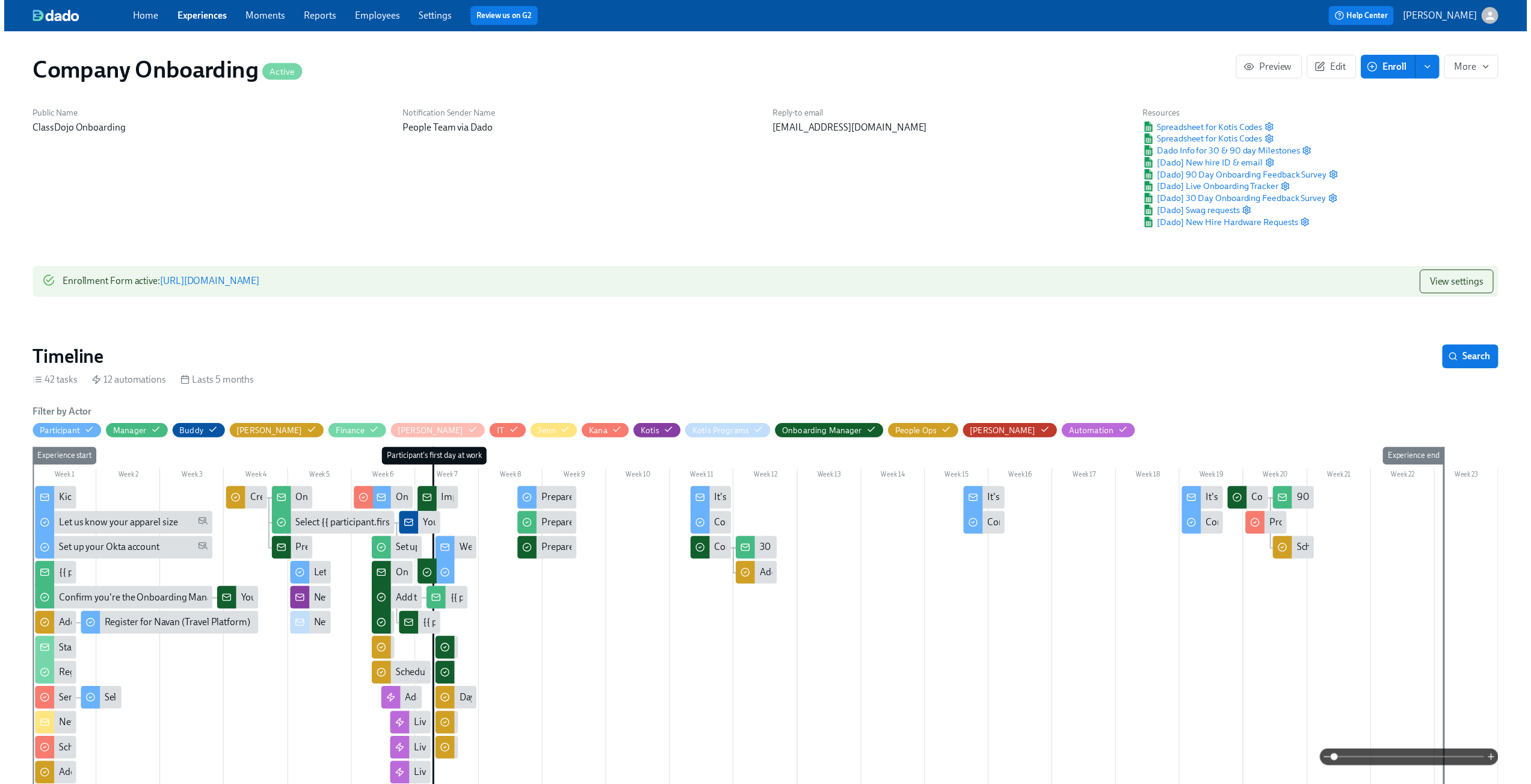
scroll to position [0, 28549]
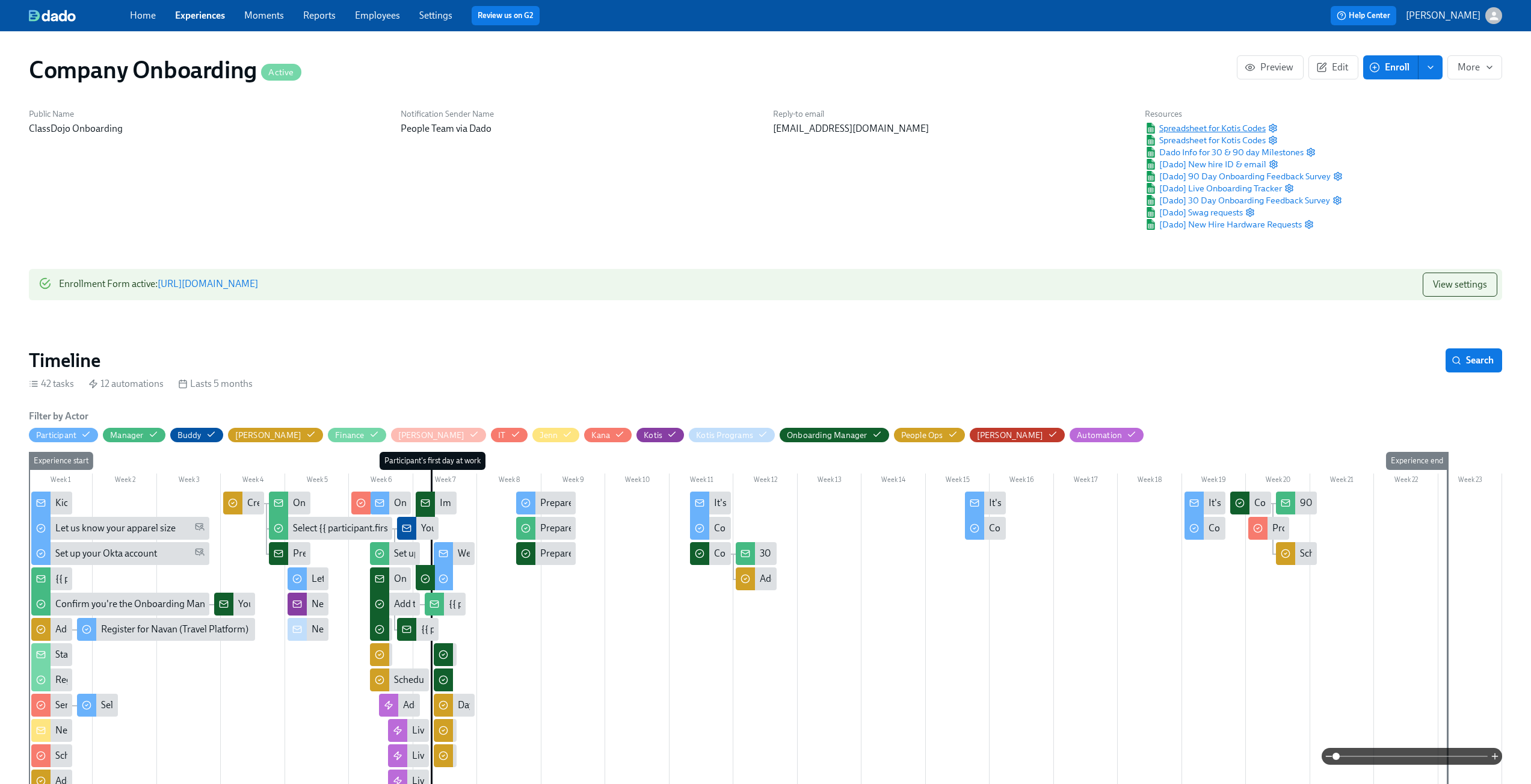
click at [1181, 126] on span "Spreadsheet for Kotis Codes" at bounding box center [1205, 128] width 121 height 12
click at [1294, 126] on div "Spreadsheet for Kotis Codes" at bounding box center [1244, 128] width 198 height 12
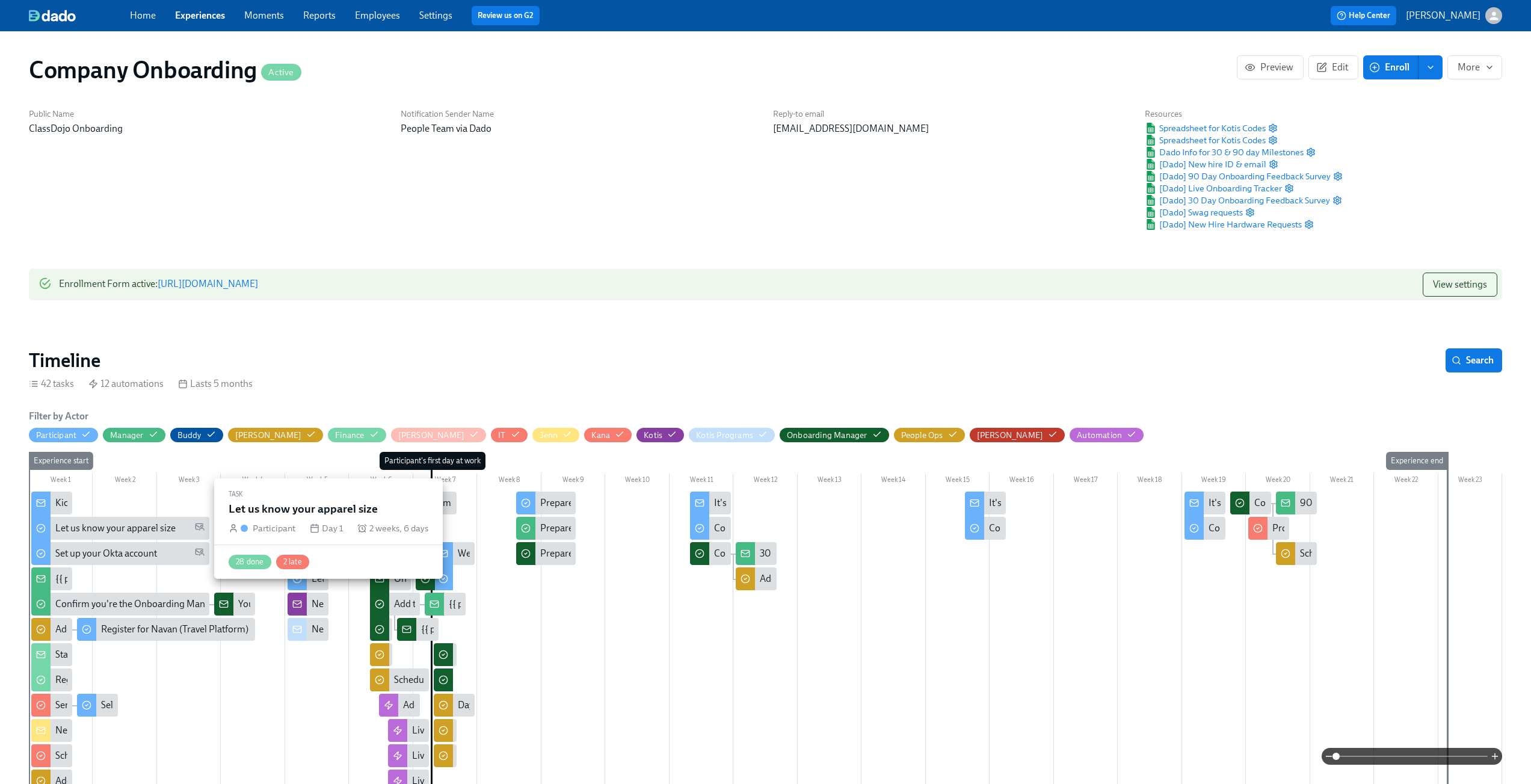
click at [100, 531] on div "Let us know your apparel size" at bounding box center [115, 528] width 120 height 13
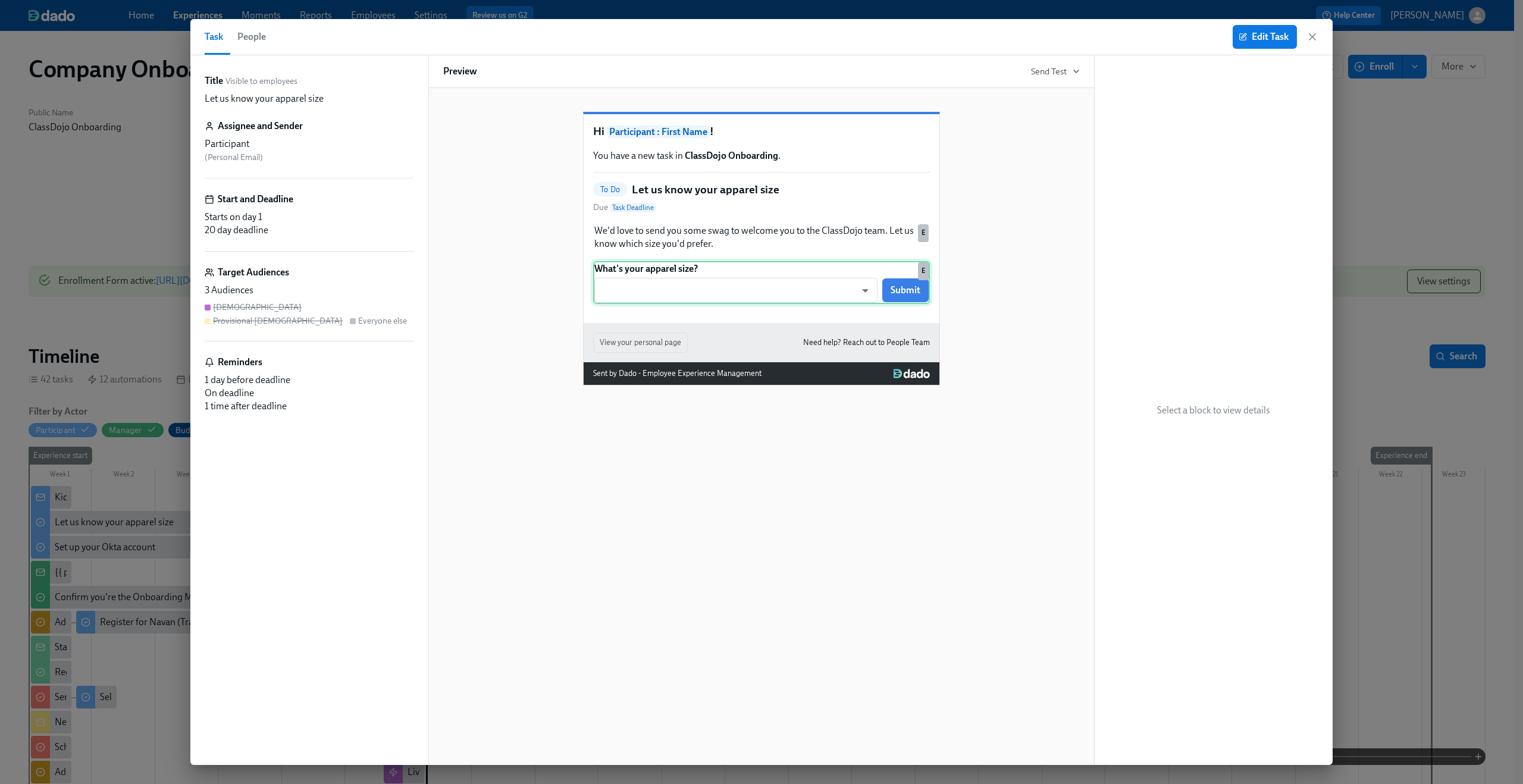
click at [831, 304] on div "What's your apparel size? ​ ​ Submit E" at bounding box center [762, 282] width 337 height 43
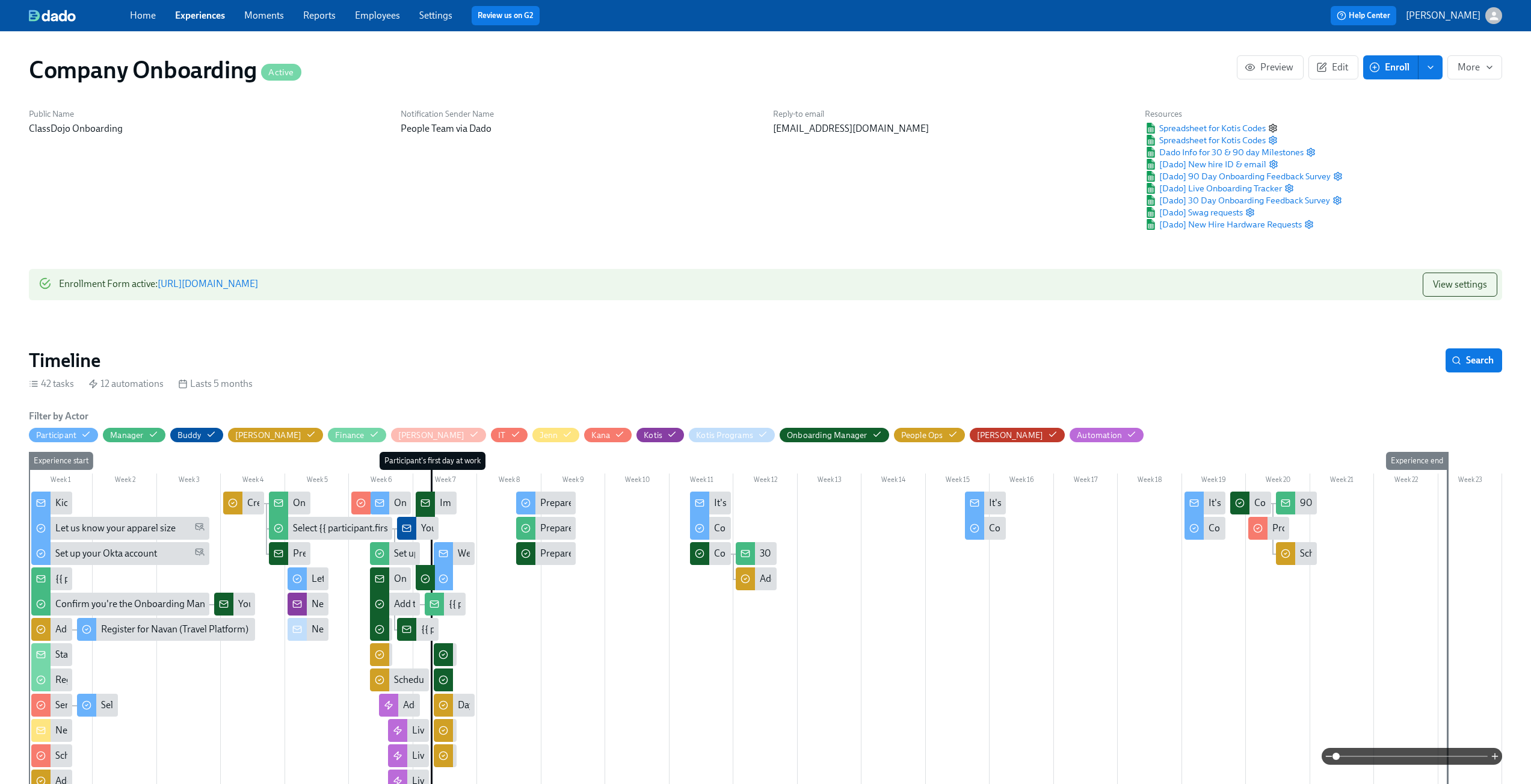
click at [1275, 127] on icon "button" at bounding box center [1274, 128] width 10 height 10
click at [1323, 70] on icon "button" at bounding box center [1321, 67] width 11 height 11
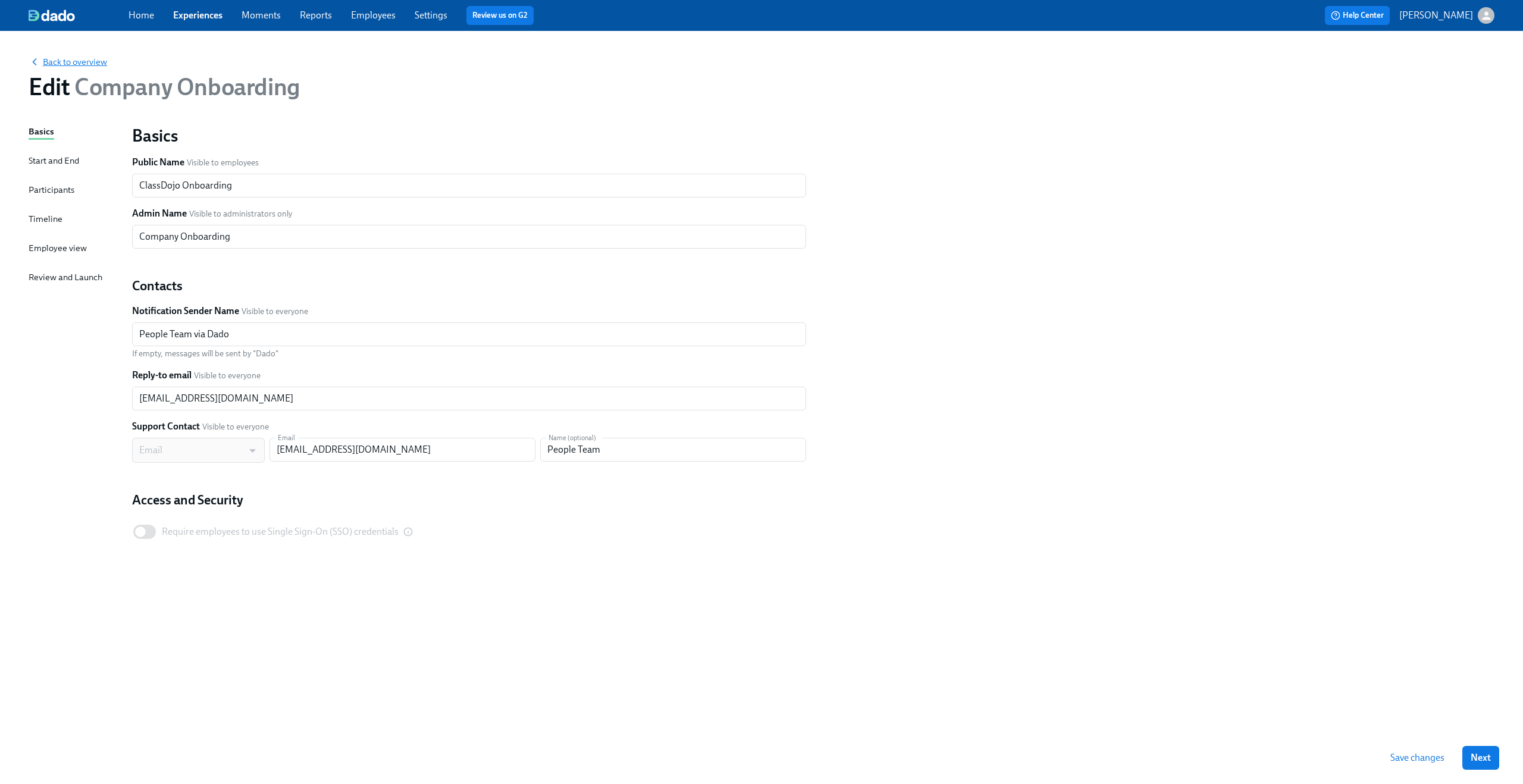
click at [32, 63] on icon "button" at bounding box center [34, 62] width 12 height 12
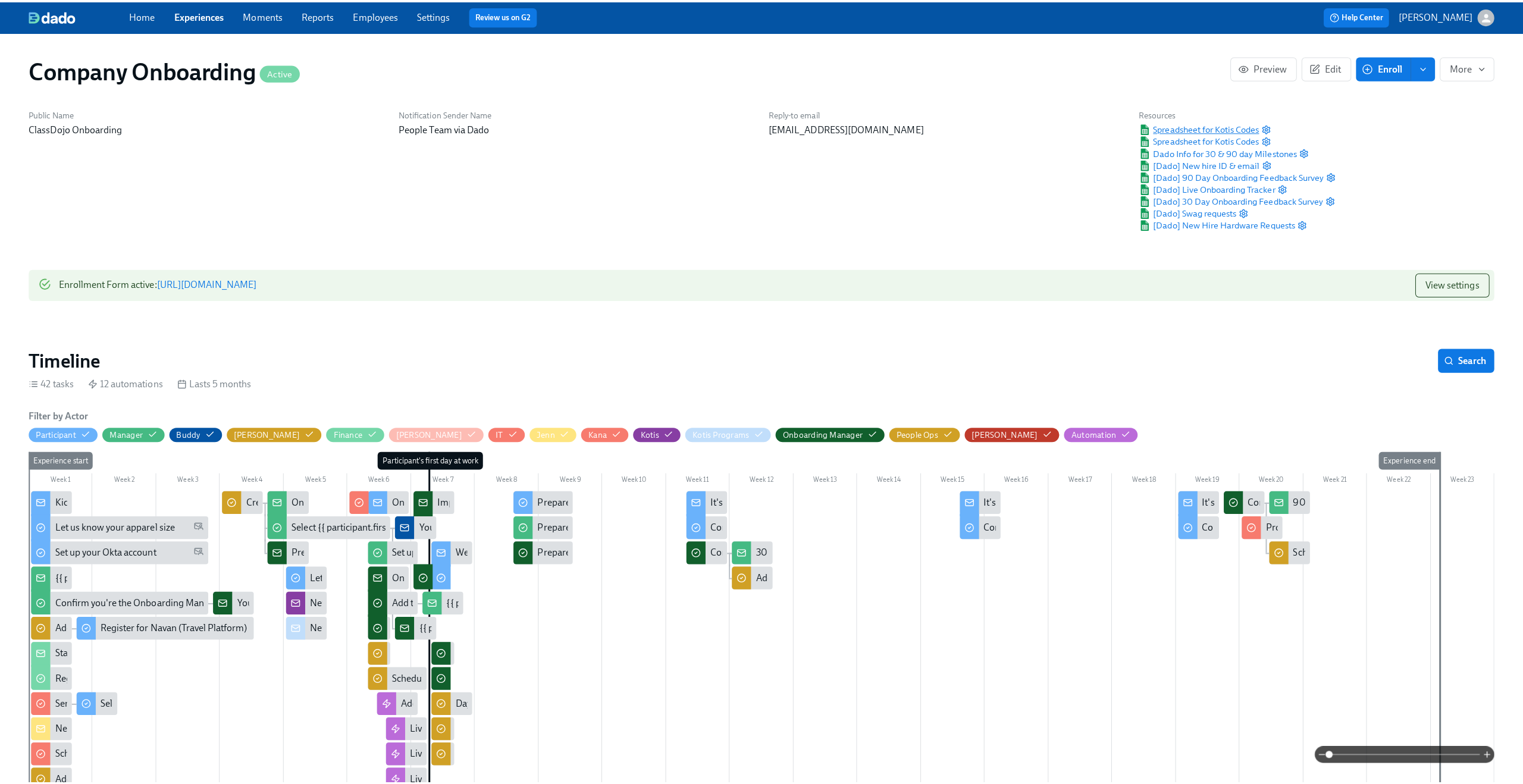
scroll to position [0, 20866]
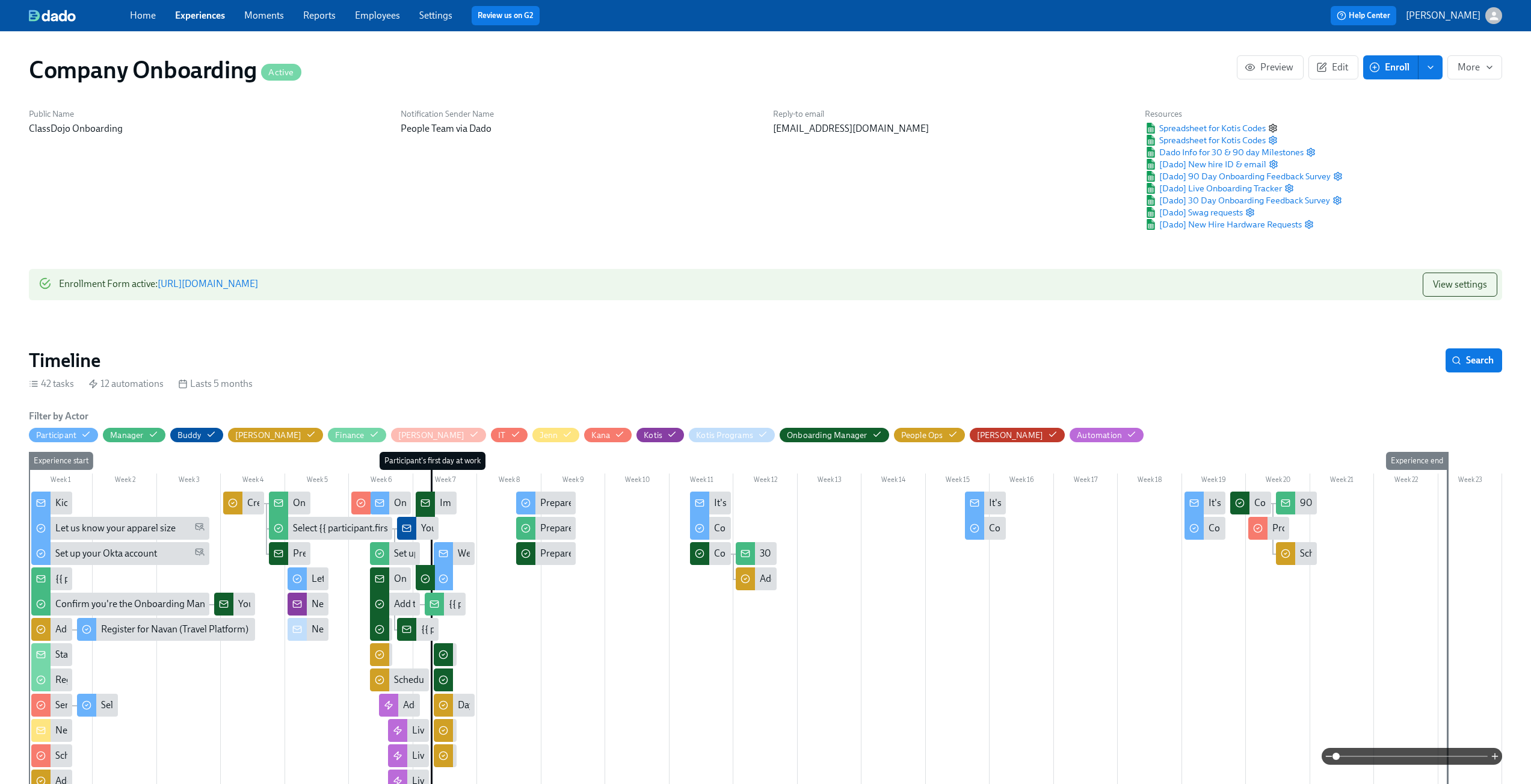
click at [1276, 126] on icon "button" at bounding box center [1273, 128] width 7 height 8
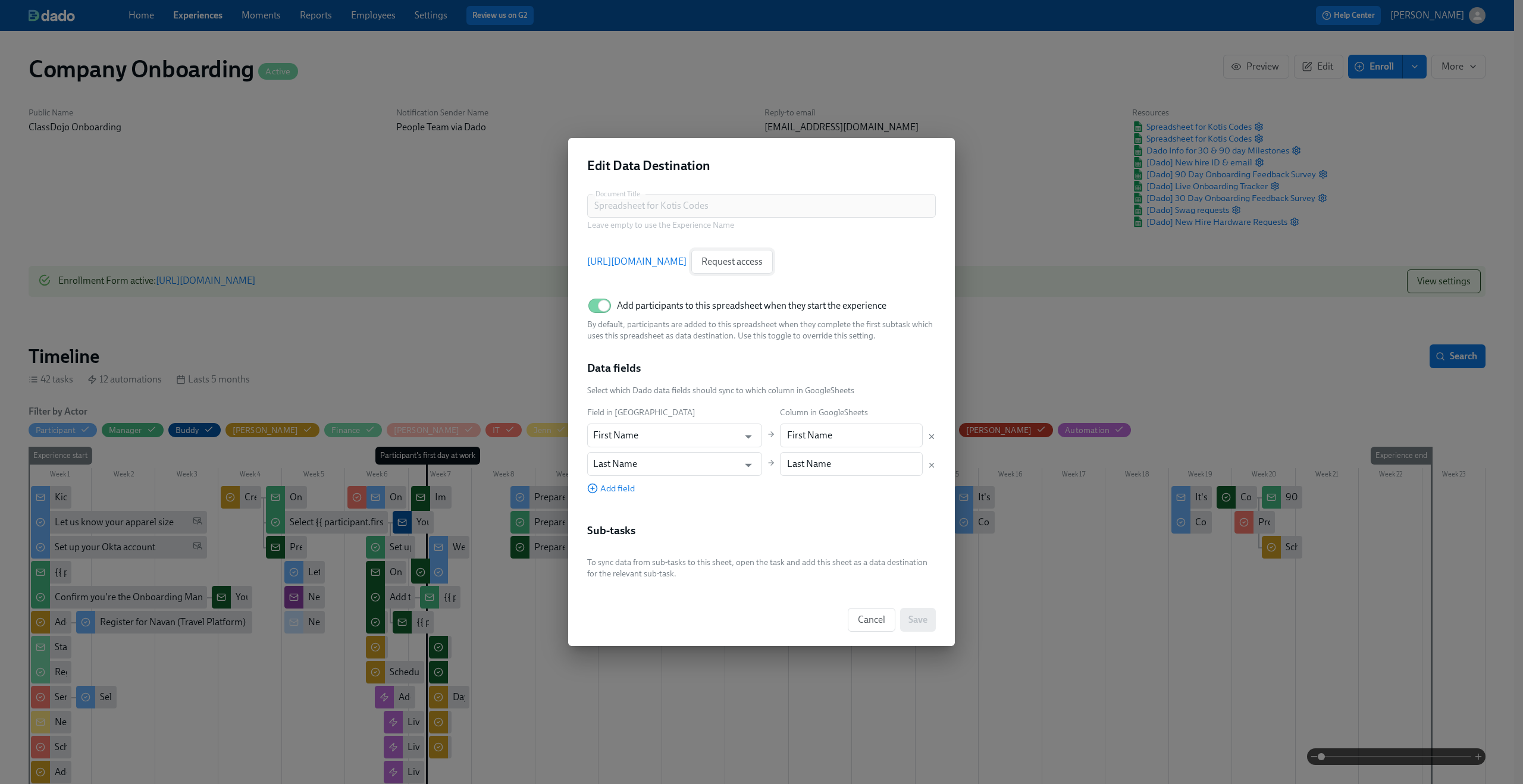
click at [763, 257] on span "Request access" at bounding box center [731, 261] width 61 height 12
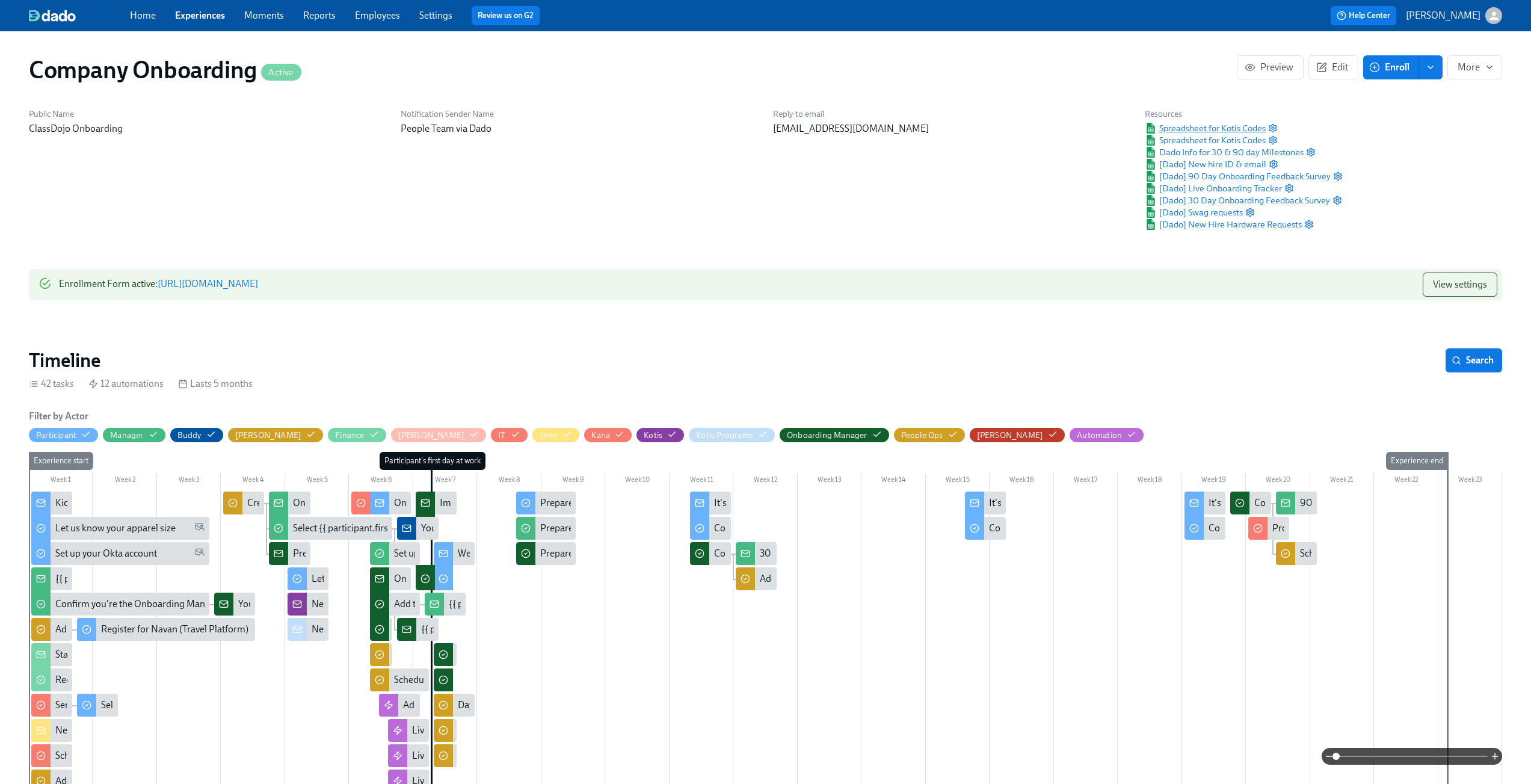
click at [1169, 127] on span "Spreadsheet for Kotis Codes" at bounding box center [1205, 128] width 121 height 12
click at [1271, 140] on icon "button" at bounding box center [1273, 140] width 7 height 8
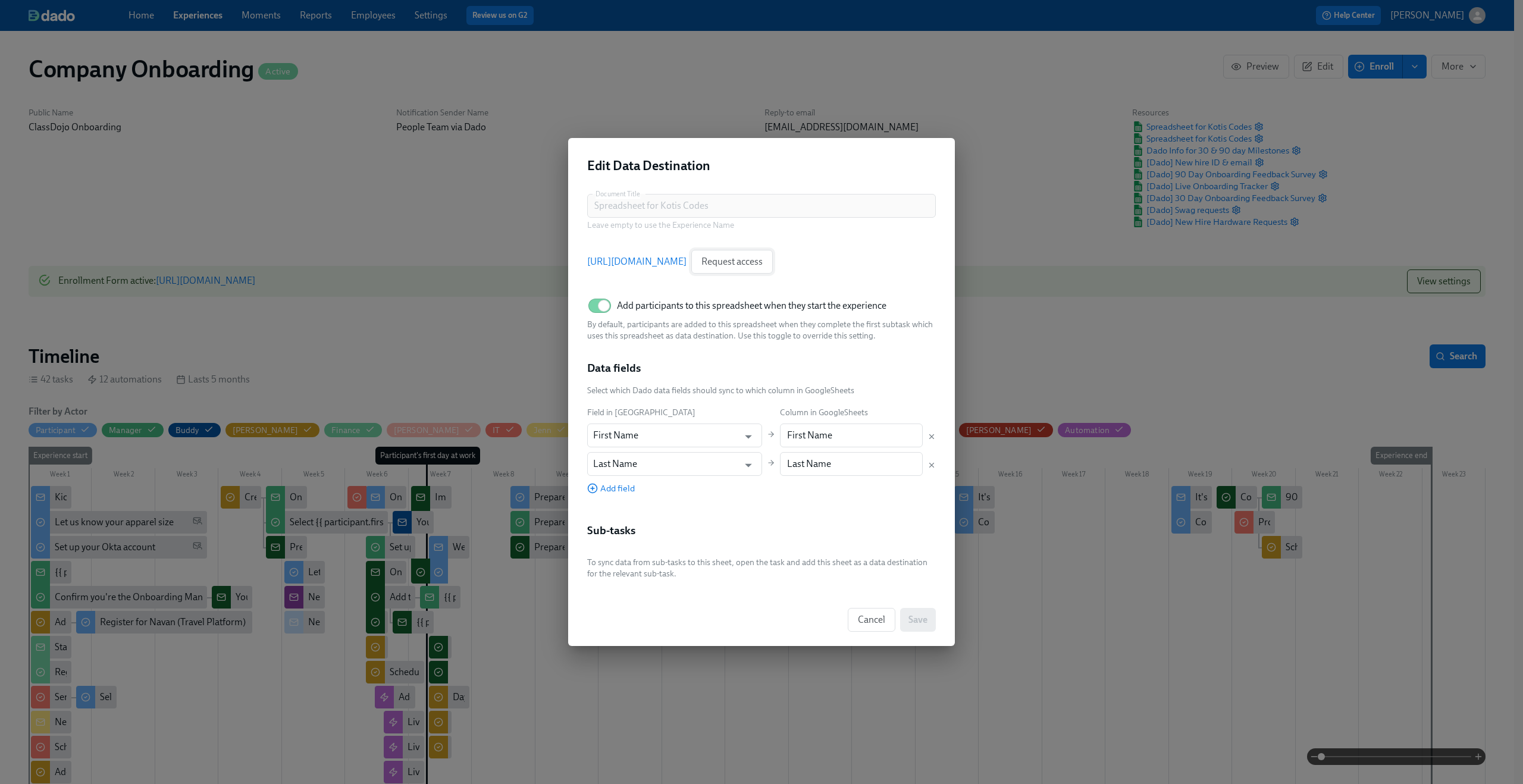
click at [763, 263] on span "Request access" at bounding box center [731, 261] width 61 height 12
click at [687, 264] on link "[URL][DOMAIN_NAME]" at bounding box center [637, 262] width 99 height 13
click at [740, 440] on icon "Open" at bounding box center [748, 437] width 16 height 16
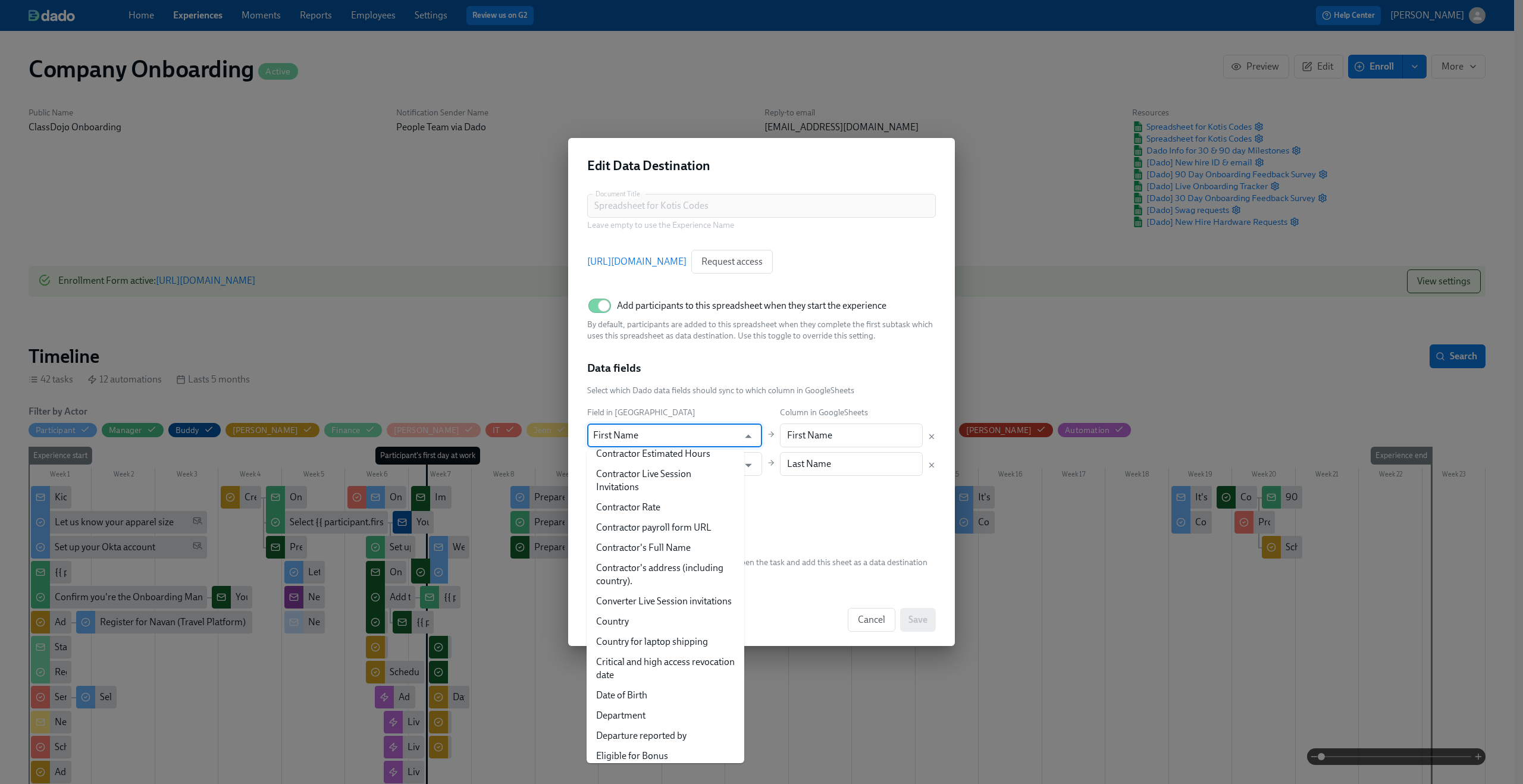
scroll to position [0, 0]
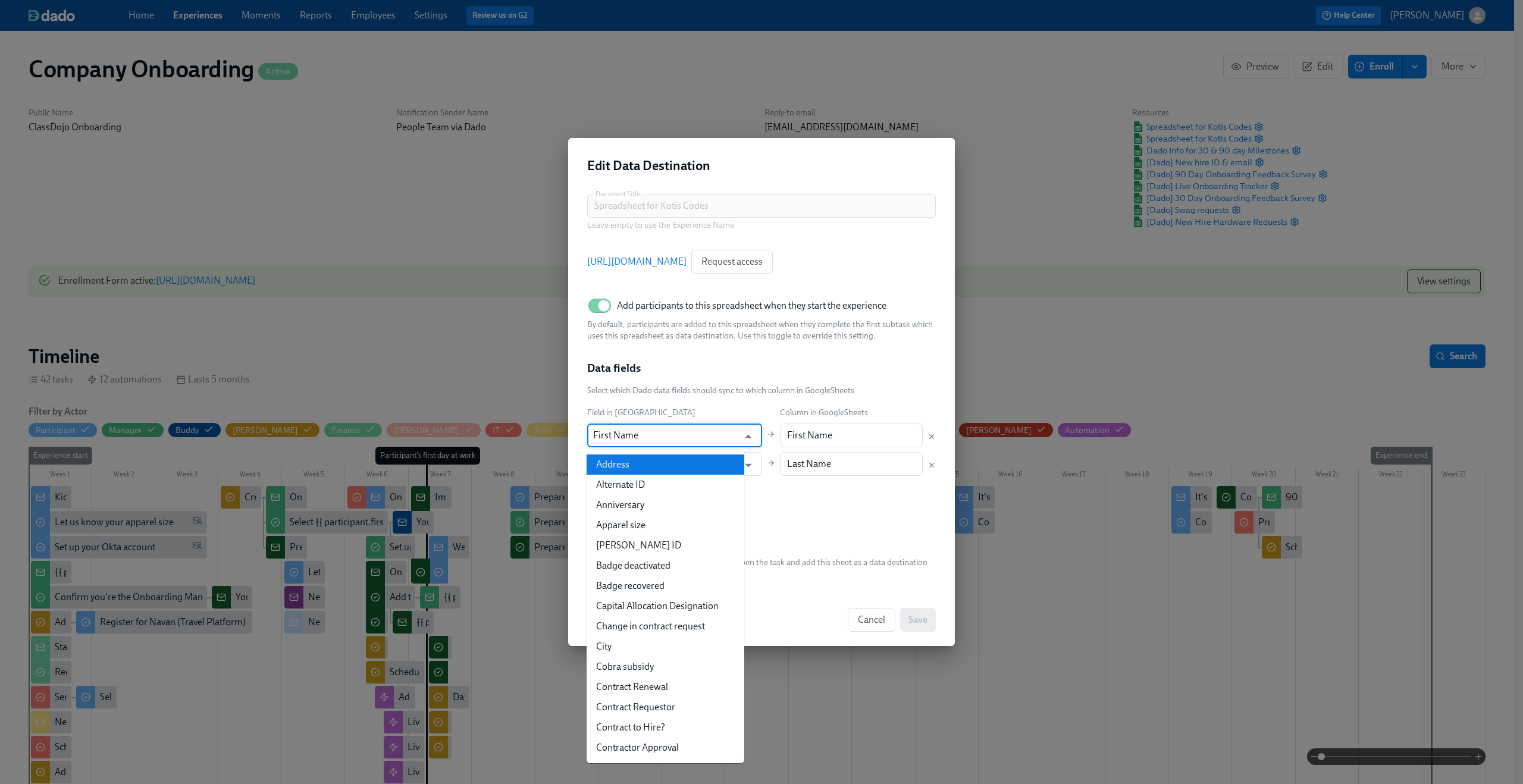
click at [714, 403] on div "Data fields Select which Dado data fields should sync to which column in Google…" at bounding box center [762, 427] width 349 height 134
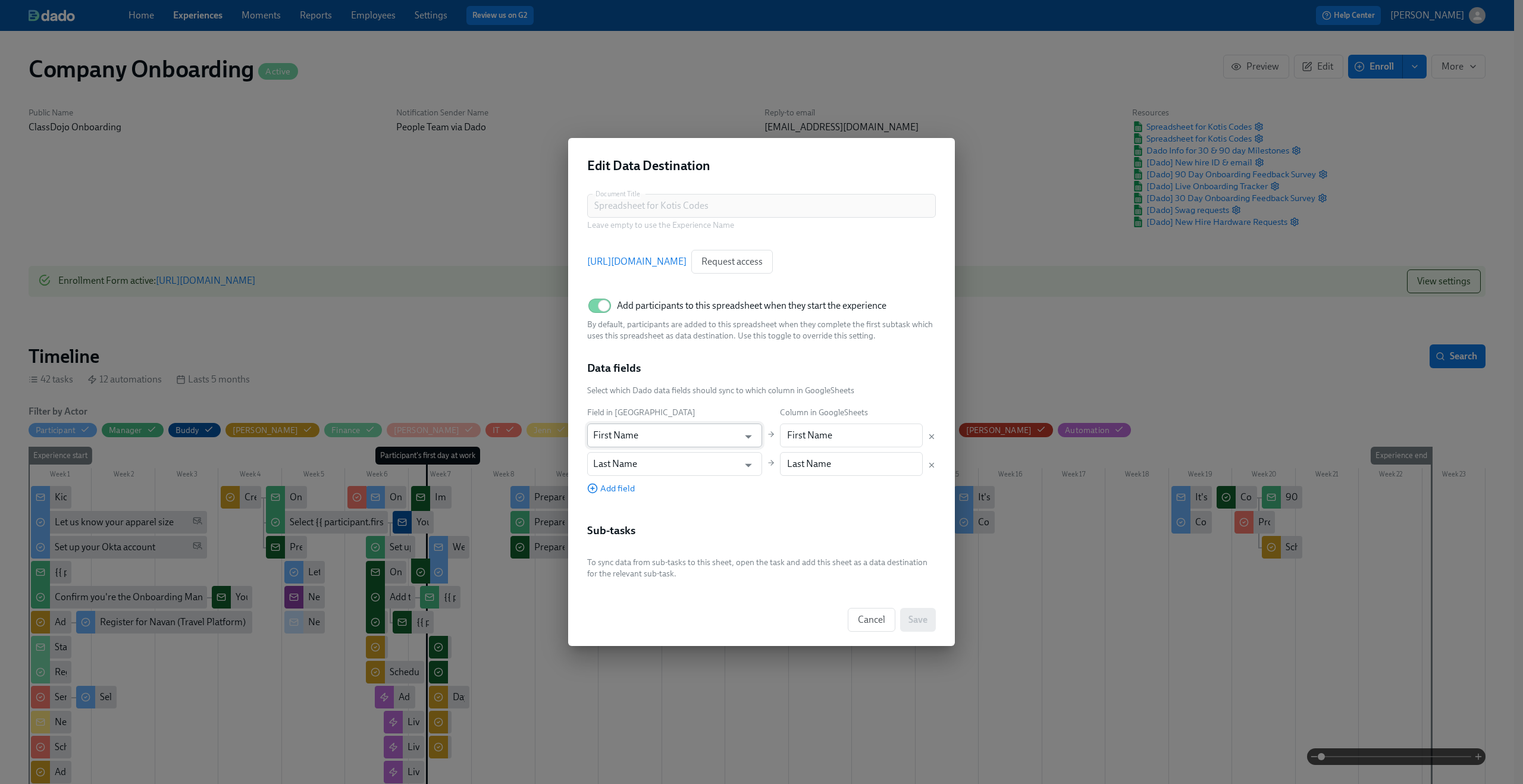
click at [708, 442] on input "First Name" at bounding box center [665, 435] width 146 height 24
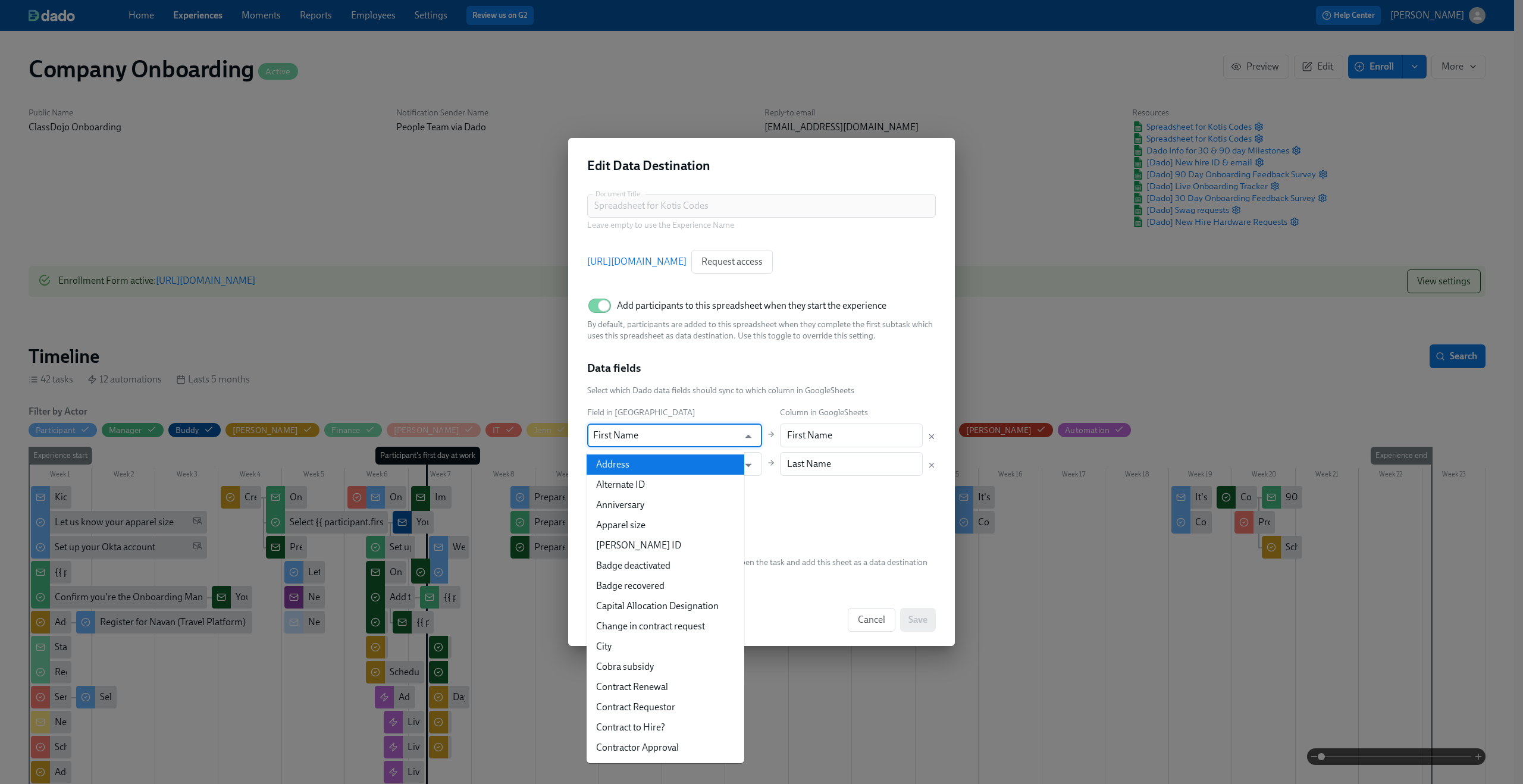
click at [678, 402] on div "Data fields Select which Dado data fields should sync to which column in Google…" at bounding box center [762, 427] width 349 height 134
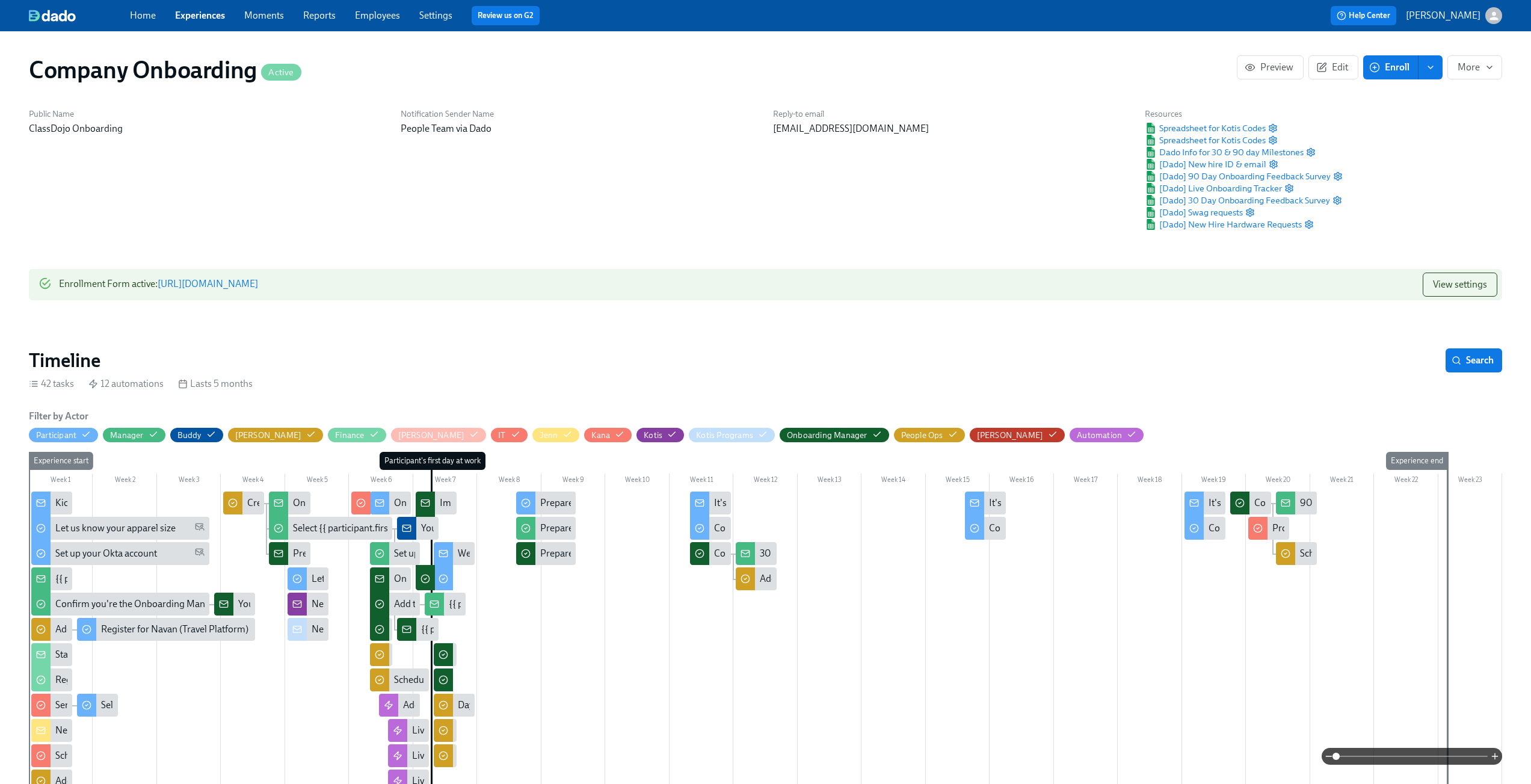
click at [861, 185] on div "Reply-to email [EMAIL_ADDRESS][DOMAIN_NAME]" at bounding box center [952, 169] width 372 height 137
click at [1234, 139] on span "Spreadsheet for Kotis Codes" at bounding box center [1205, 140] width 121 height 12
click at [1250, 128] on span "Spreadsheet for Kotis Codes" at bounding box center [1205, 128] width 121 height 12
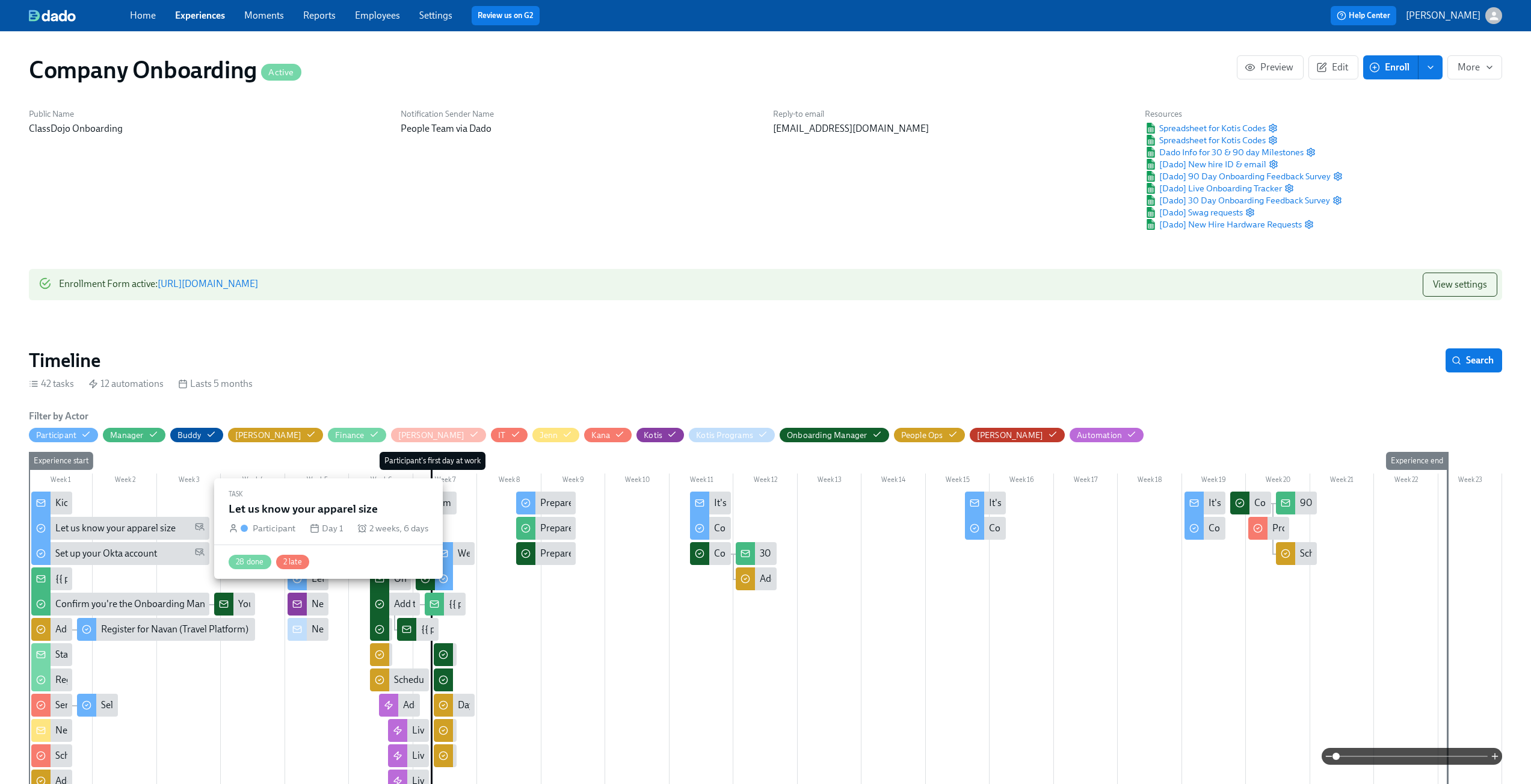
click at [91, 524] on div "Let us know your apparel size" at bounding box center [115, 528] width 120 height 13
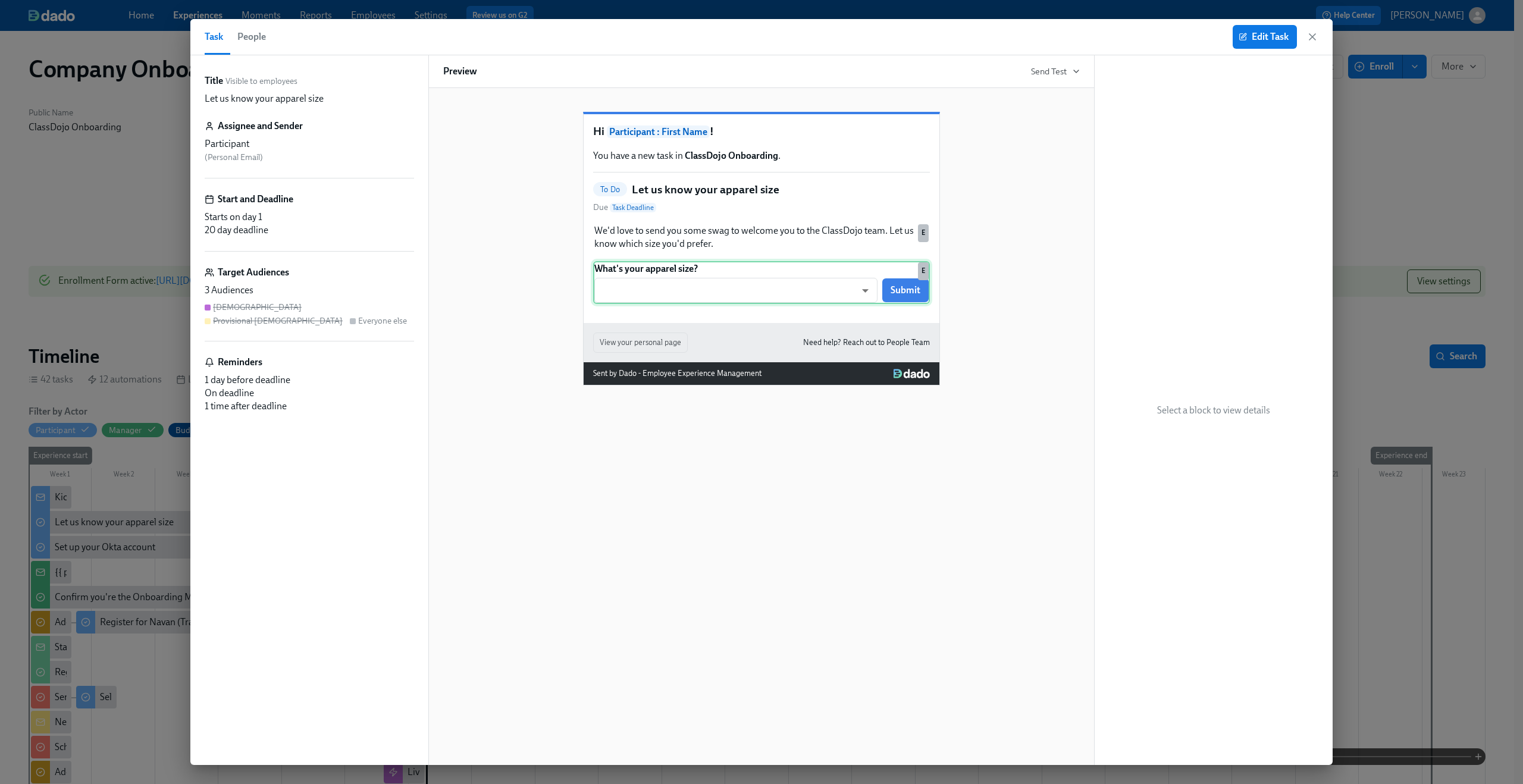
click at [719, 304] on div "What's your apparel size? ​ ​ Submit E" at bounding box center [762, 282] width 337 height 43
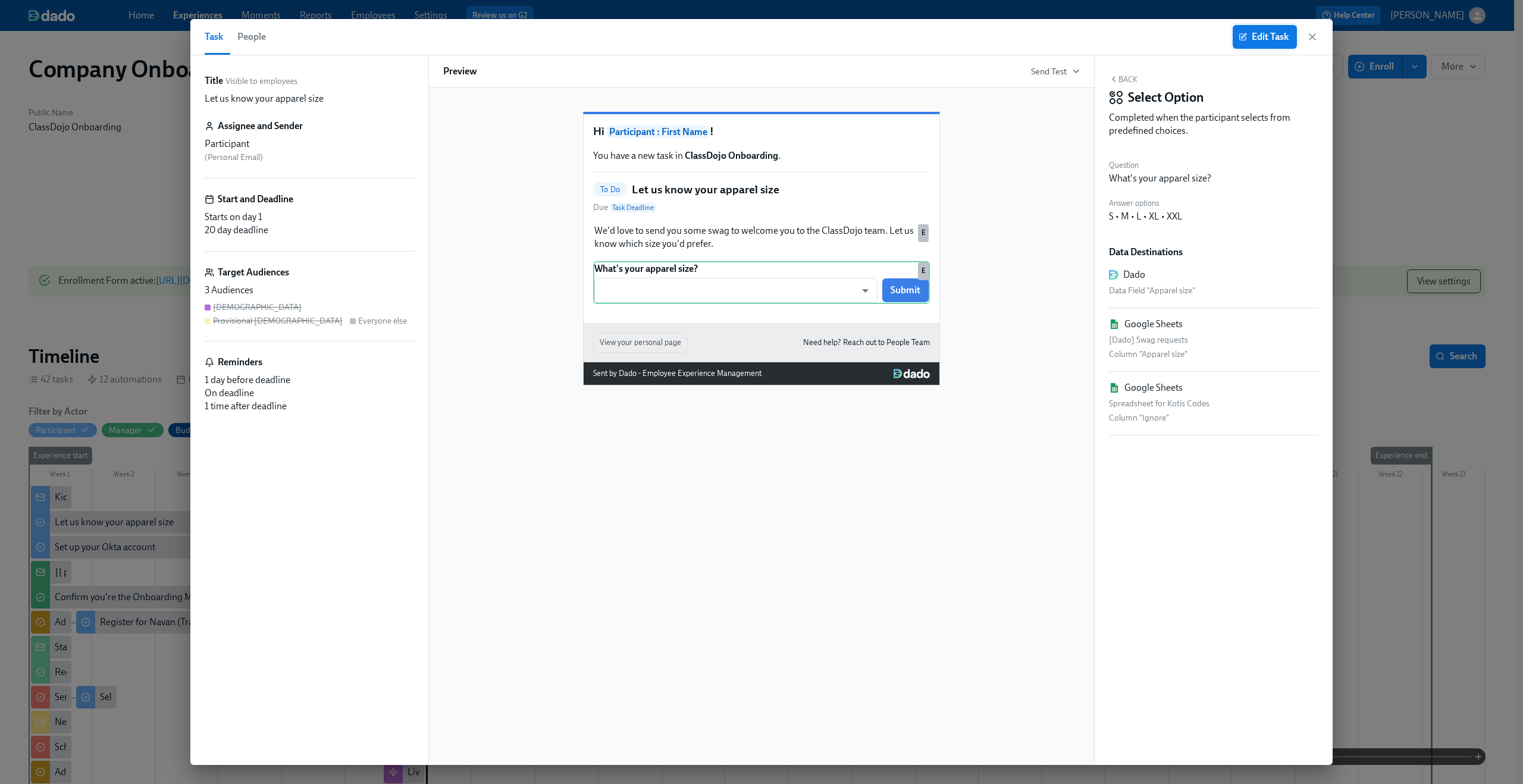
click at [1261, 46] on button "Edit Task" at bounding box center [1264, 37] width 64 height 24
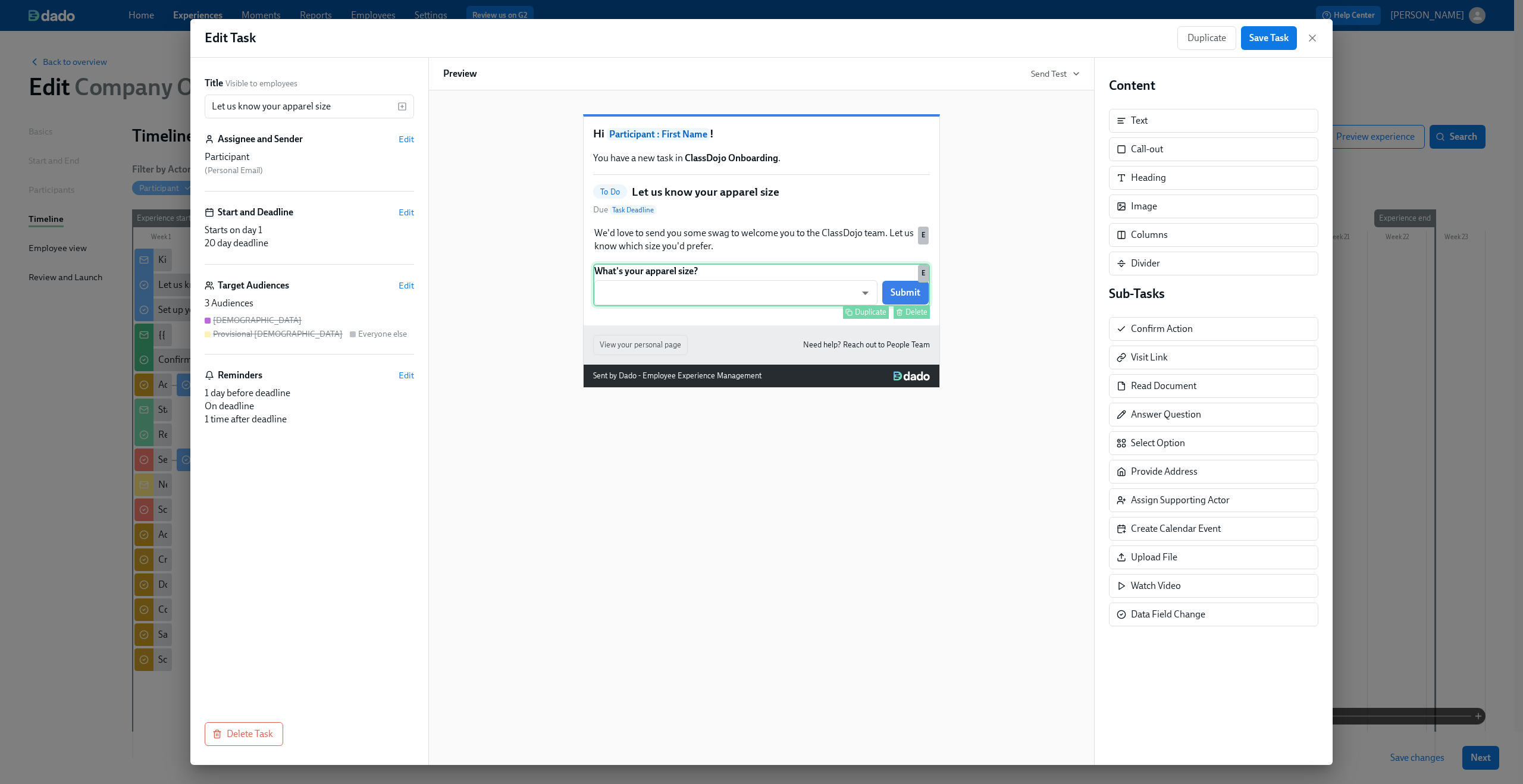
click at [807, 307] on div "What's your apparel size? ​ ​ Submit Duplicate Delete E" at bounding box center [762, 285] width 337 height 43
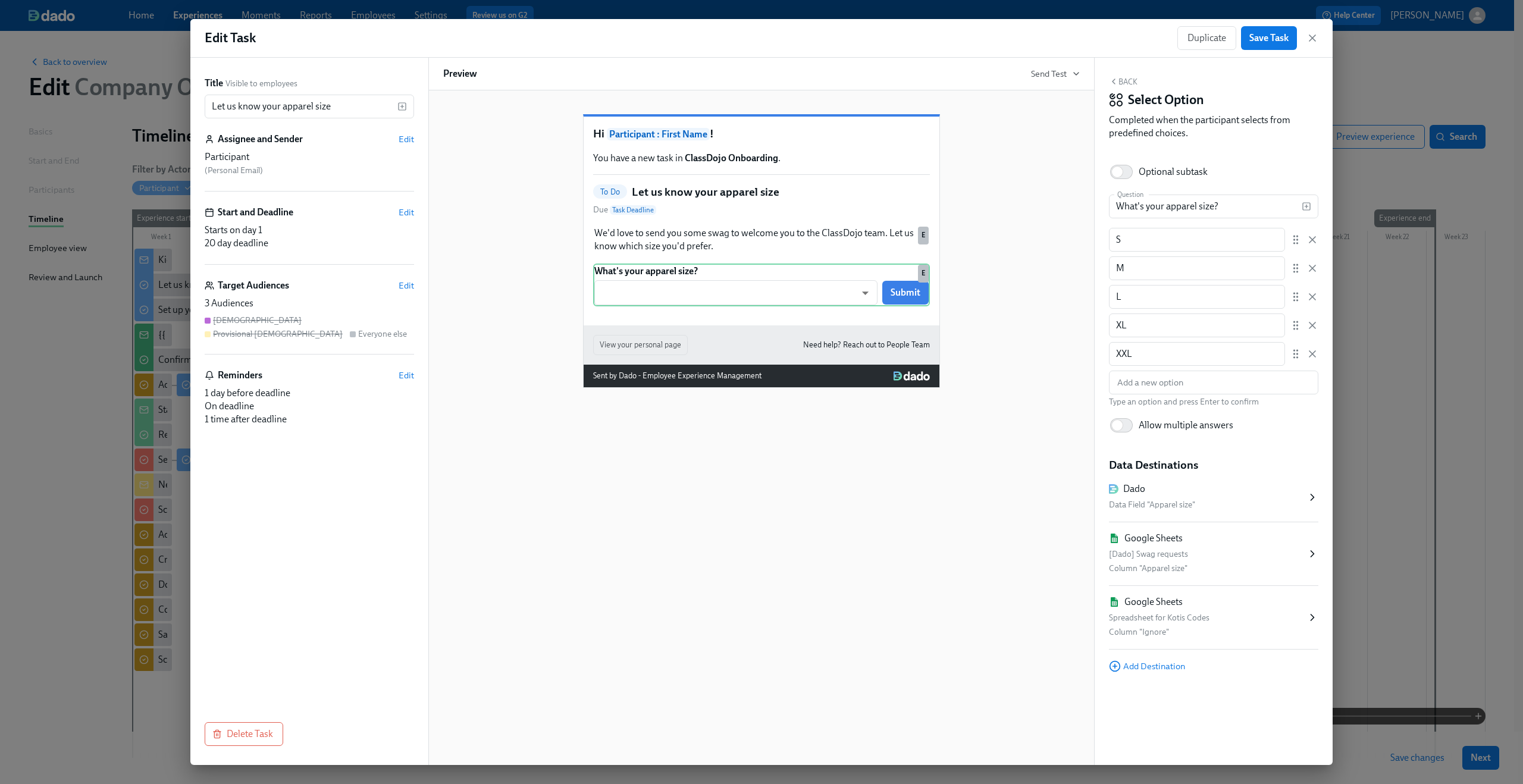
click at [1280, 616] on div "Spreadsheet for Kotis Codes" at bounding box center [1207, 618] width 198 height 15
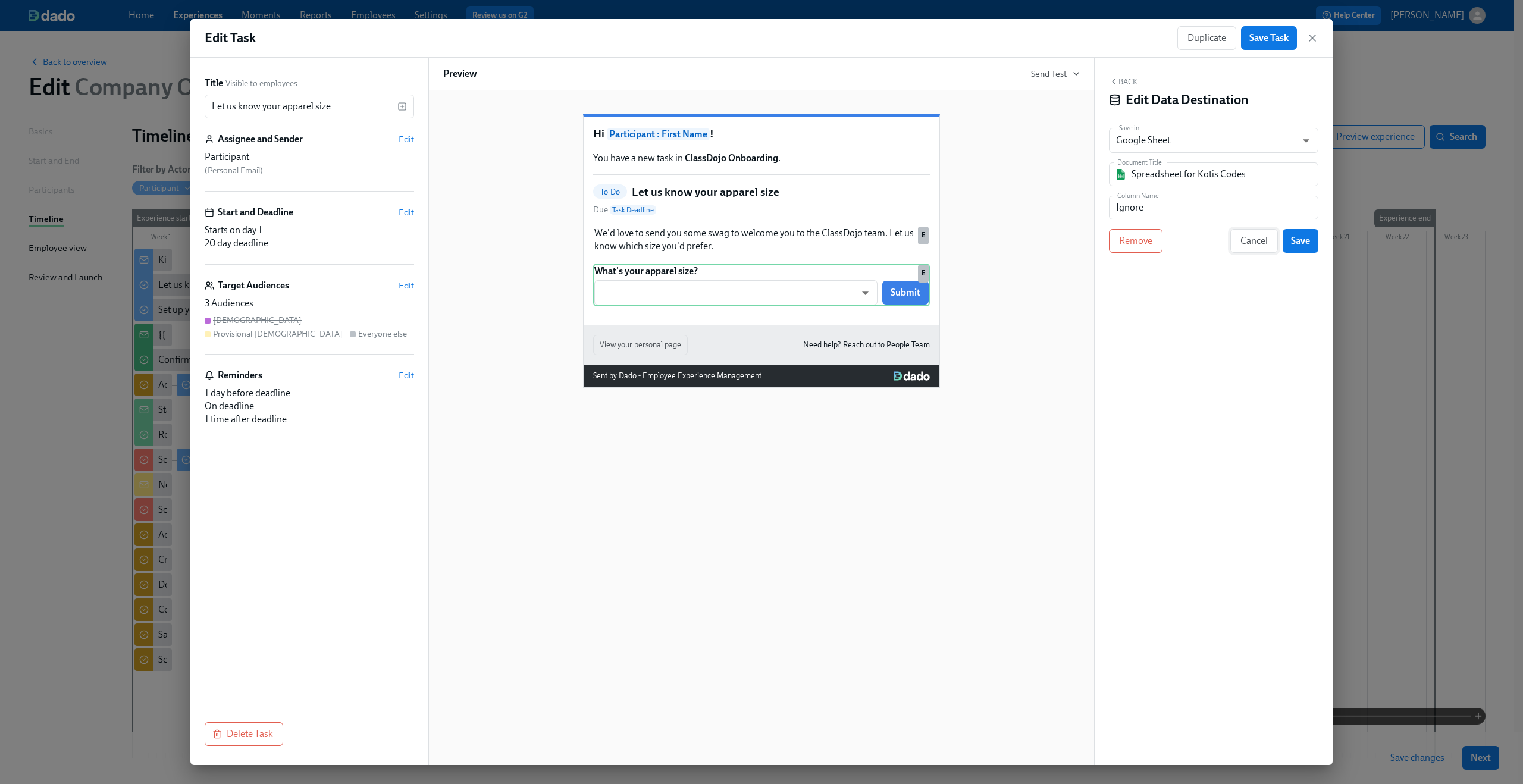
click at [1253, 240] on span "Cancel" at bounding box center [1255, 241] width 28 height 12
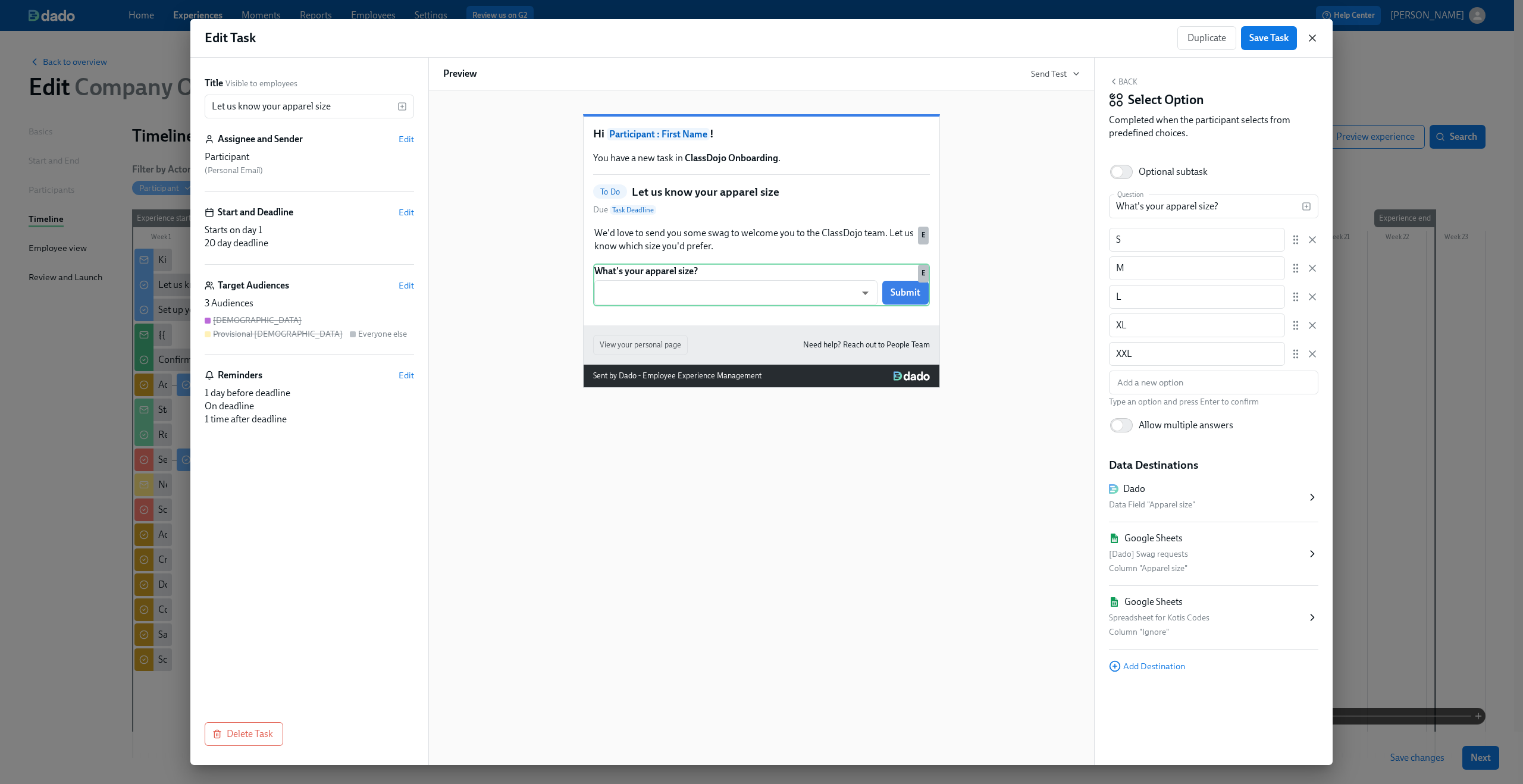
click at [1316, 37] on icon "button" at bounding box center [1312, 37] width 12 height 12
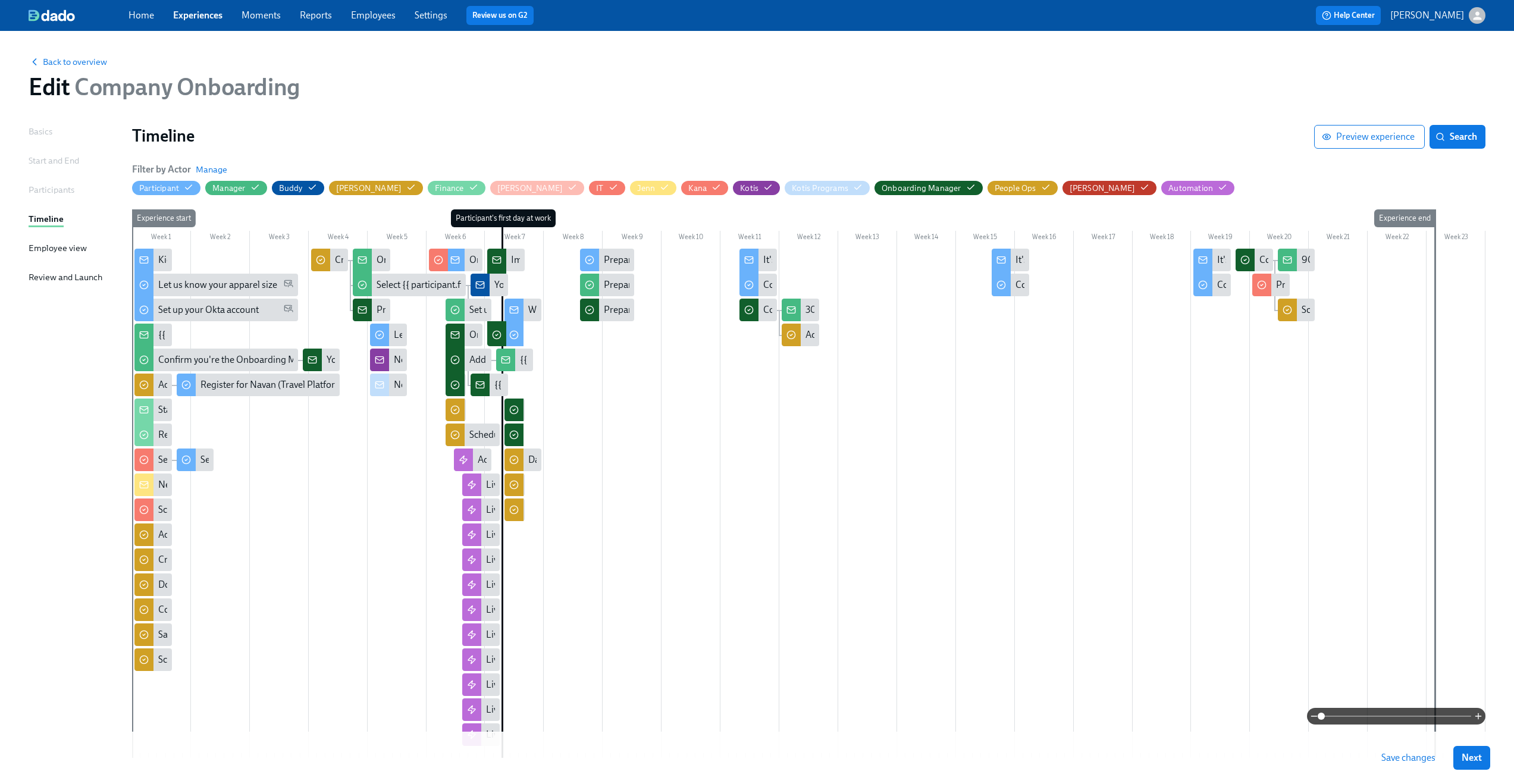
click at [1346, 719] on span at bounding box center [1396, 716] width 150 height 16
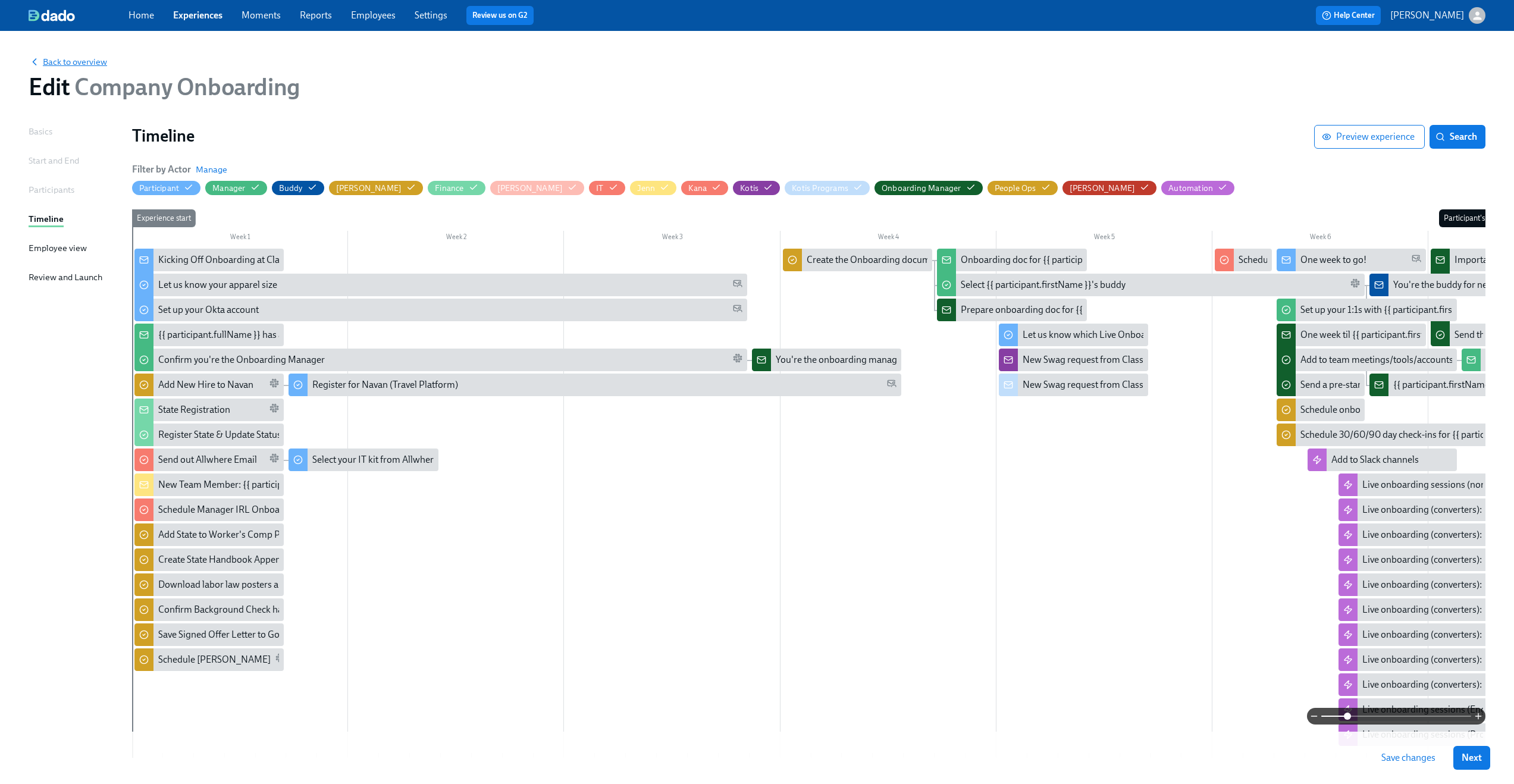
click at [84, 61] on span "Back to overview" at bounding box center [68, 62] width 79 height 12
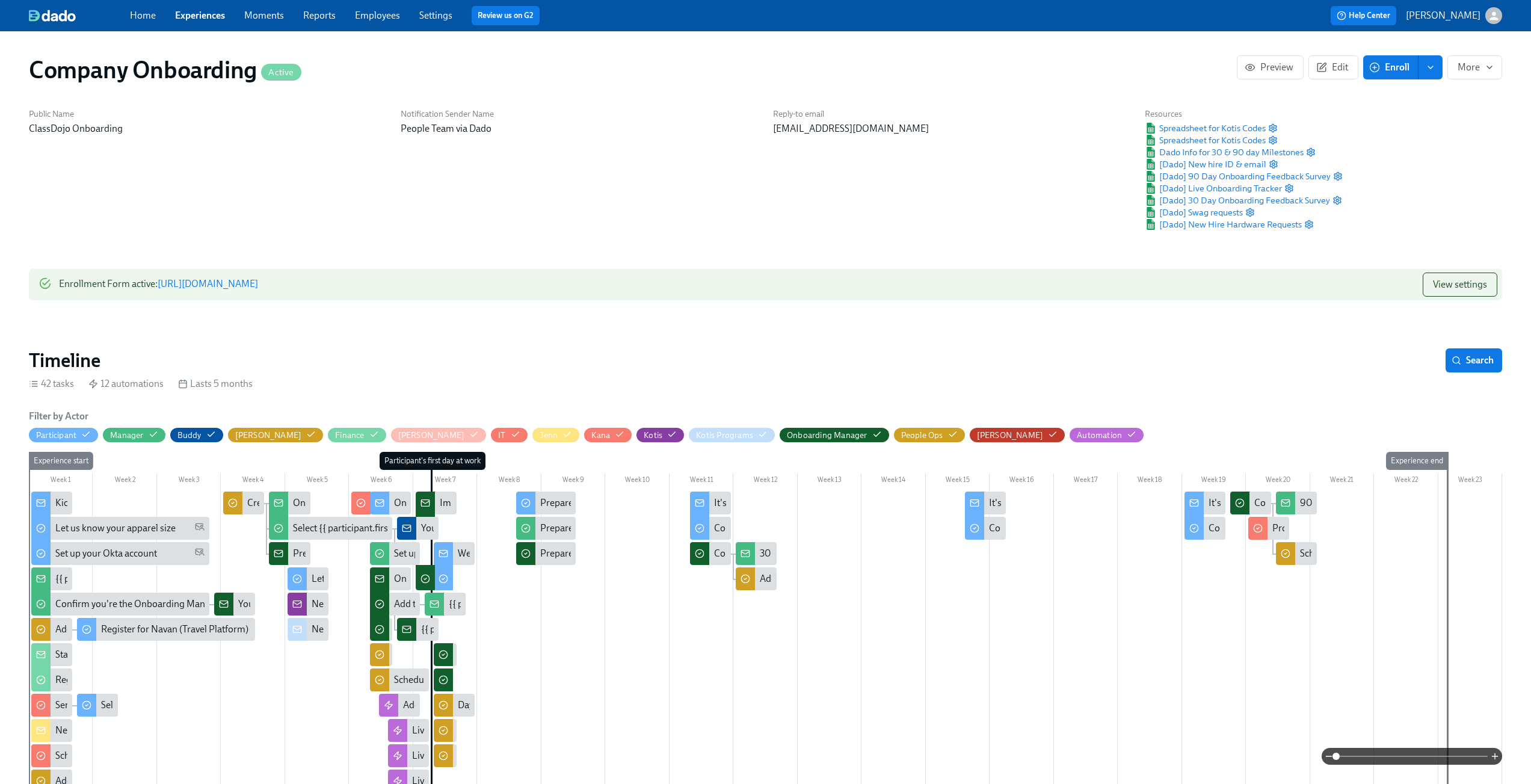
scroll to position [0, 21100]
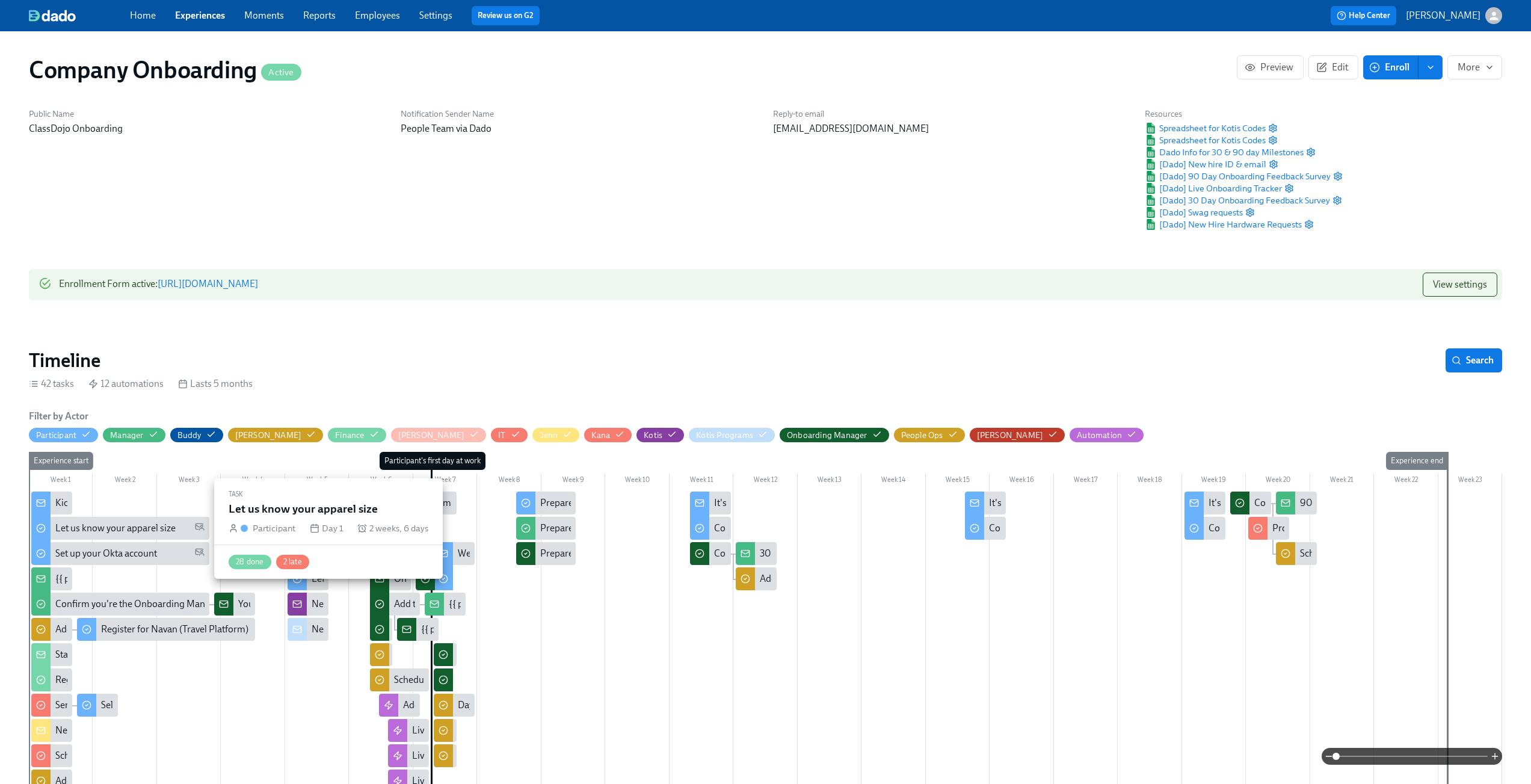
click at [108, 527] on div "Let us know your apparel size" at bounding box center [115, 528] width 120 height 13
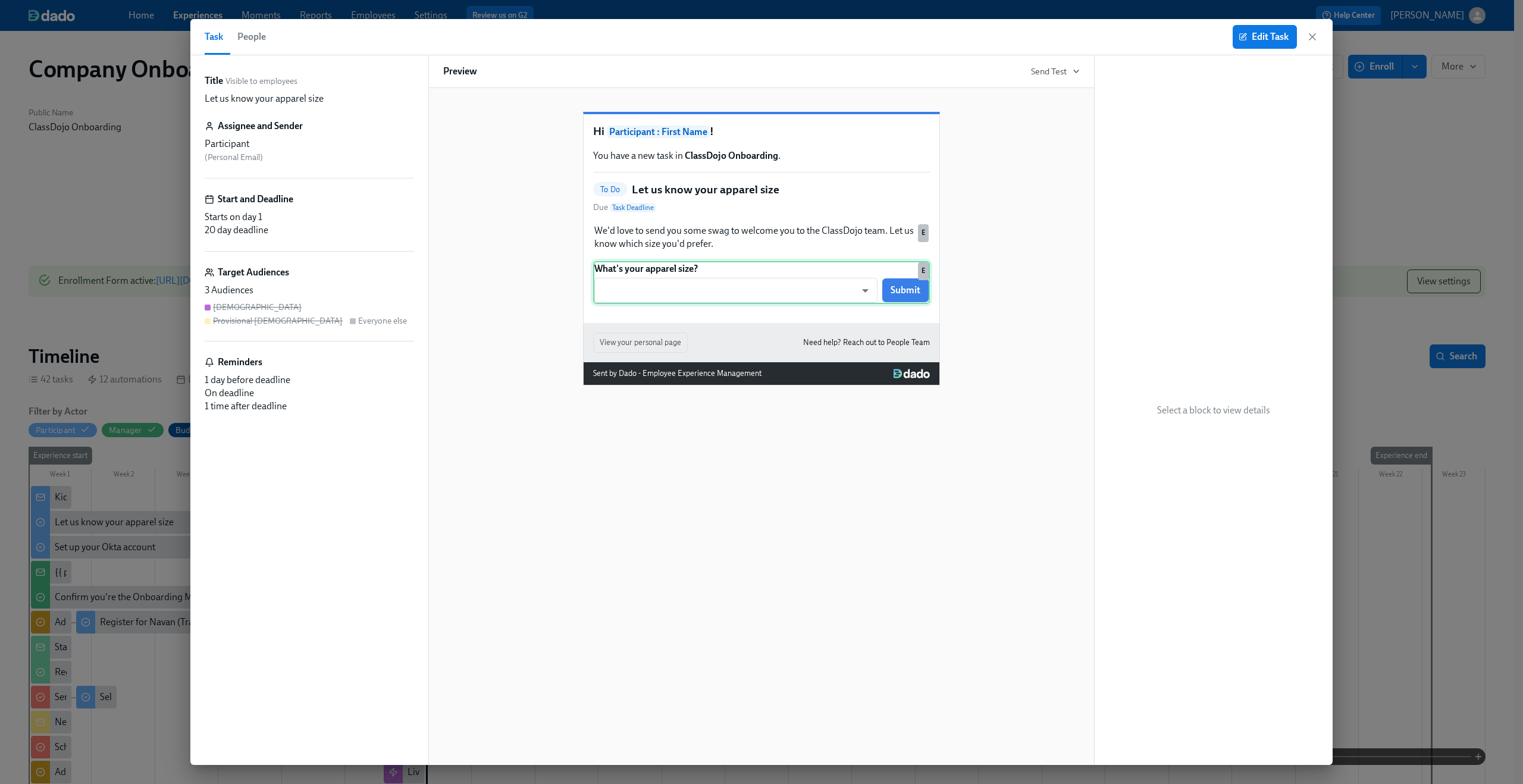
click at [754, 304] on div "What's your apparel size? ​ ​ Submit E" at bounding box center [762, 282] width 337 height 43
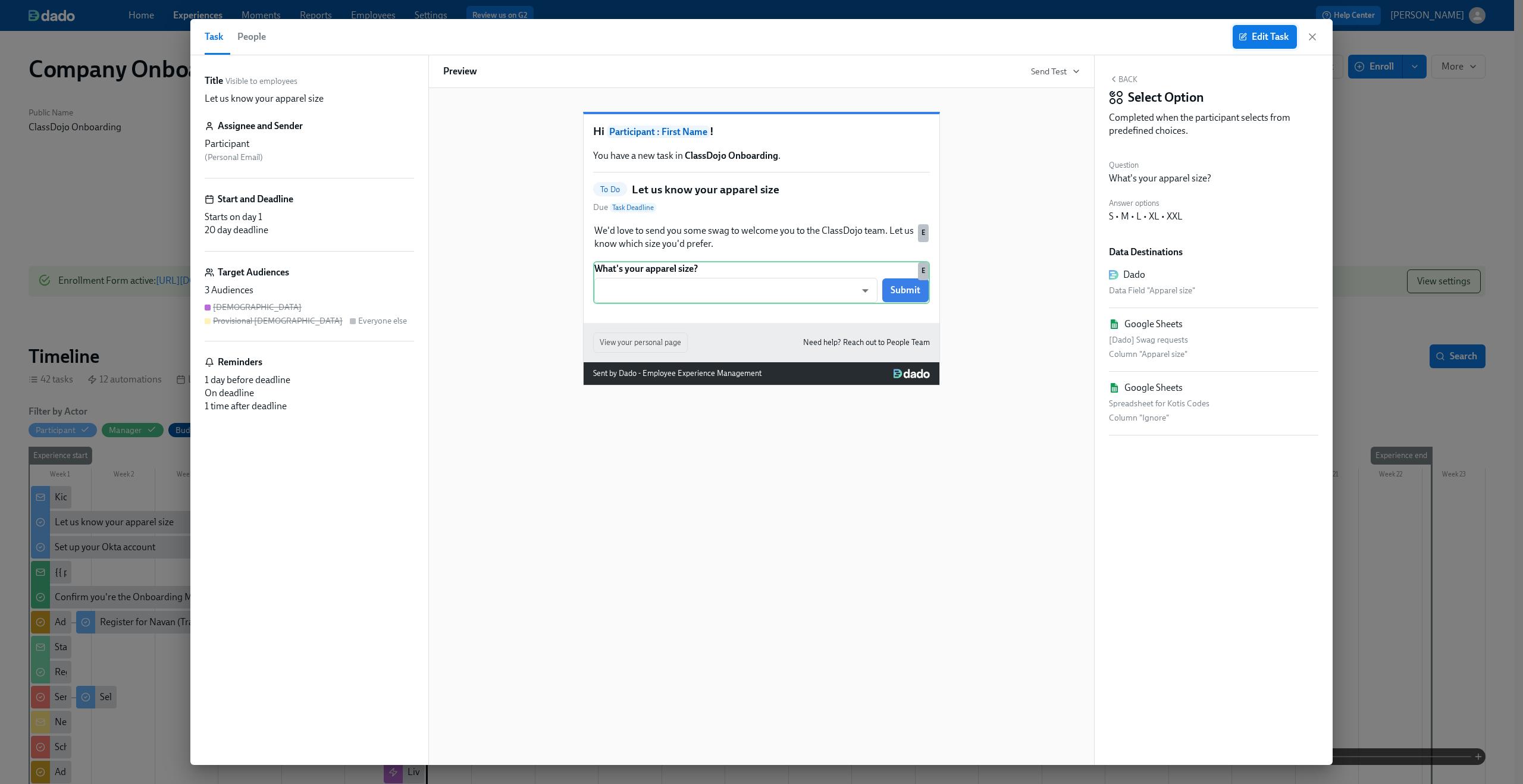
click at [1270, 39] on span "Edit Task" at bounding box center [1265, 37] width 48 height 12
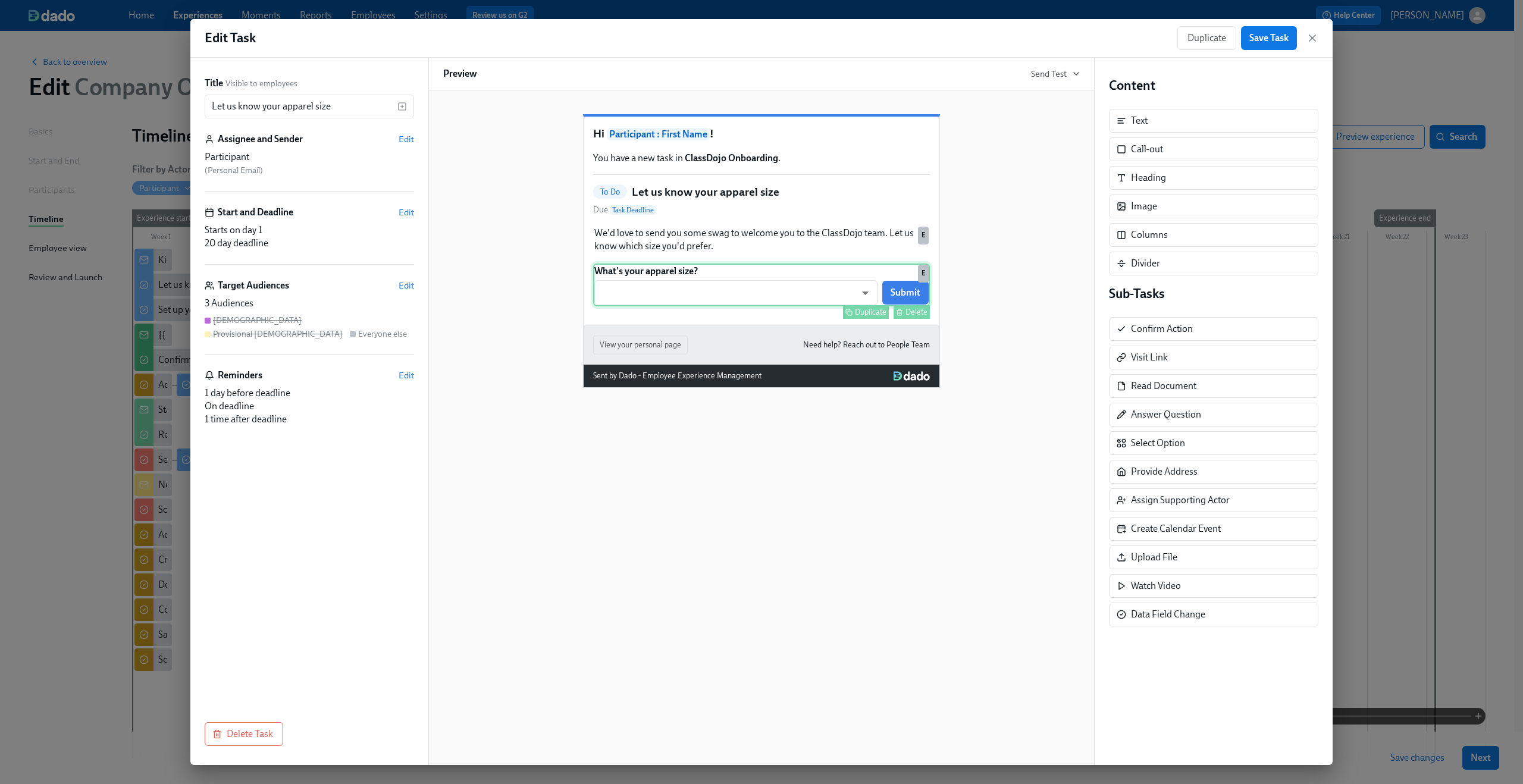
click at [703, 307] on div "What's your apparel size? ​ ​ Submit Duplicate Delete E" at bounding box center [762, 285] width 337 height 43
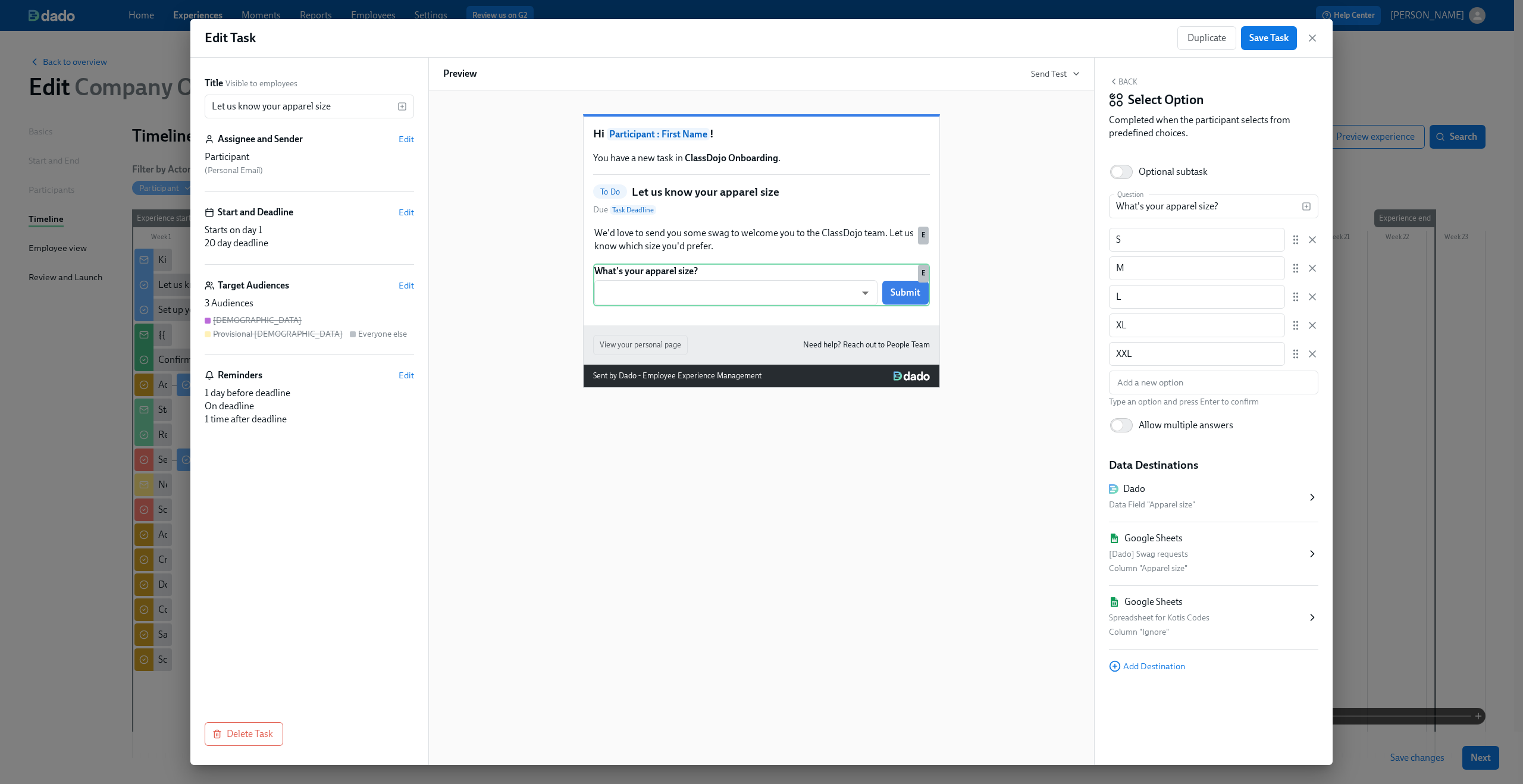
click at [1177, 673] on div "Back Select Option Completed when the participant selects from predefined choic…" at bounding box center [1214, 412] width 238 height 708
click at [1174, 665] on span "Add Destination" at bounding box center [1147, 666] width 76 height 12
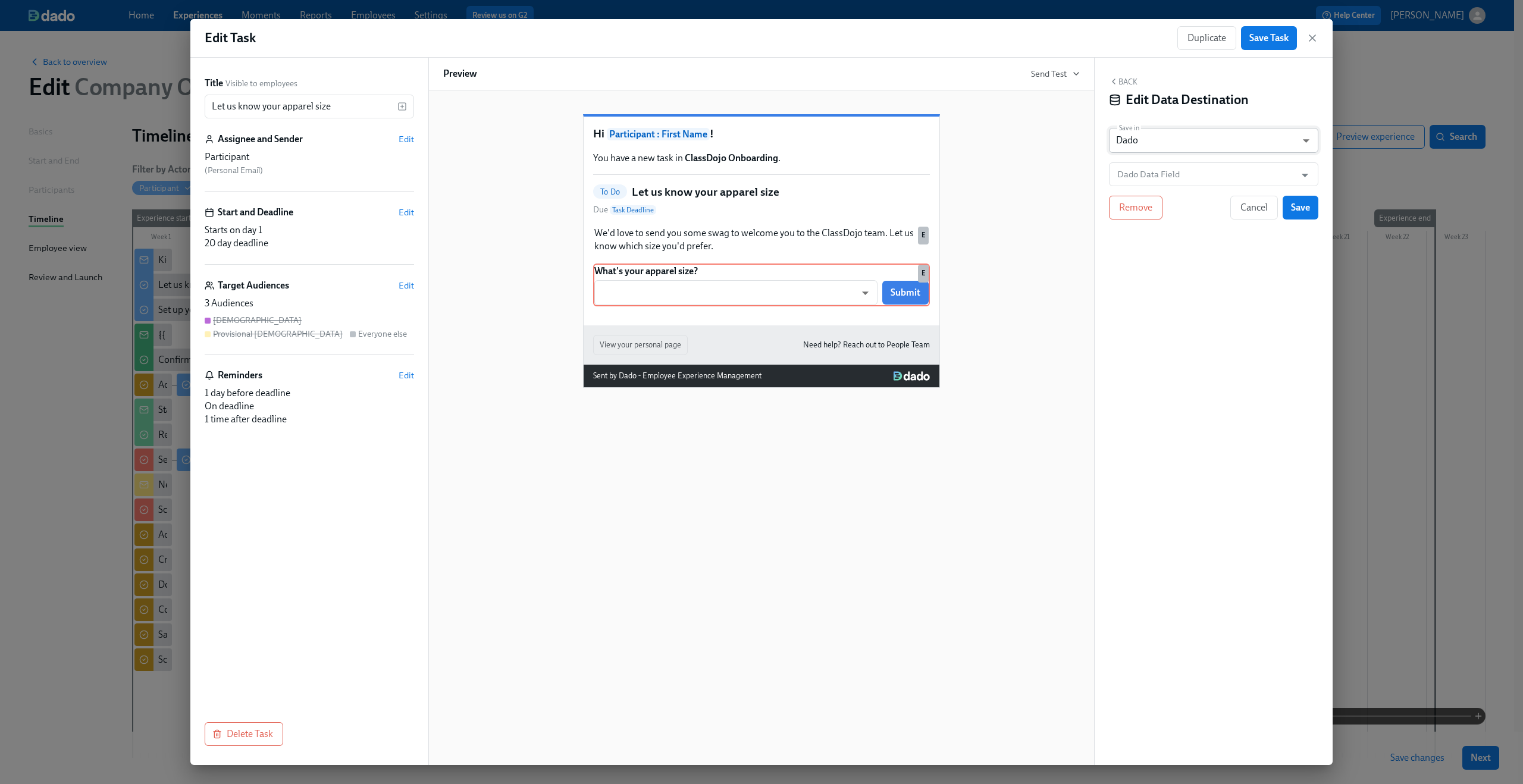
click at [1199, 140] on body "Home Experiences Moments Reports Employees Settings Review us on G2 Help Center…" at bounding box center [762, 430] width 1523 height 860
click at [1208, 182] on div at bounding box center [762, 392] width 1523 height 784
click at [1207, 178] on input "Dado Data Field" at bounding box center [1206, 174] width 181 height 24
click at [1067, 216] on div "Hi Participant : First Name ! You have a new task in ClassDojo Onboarding . To …" at bounding box center [762, 242] width 637 height 293
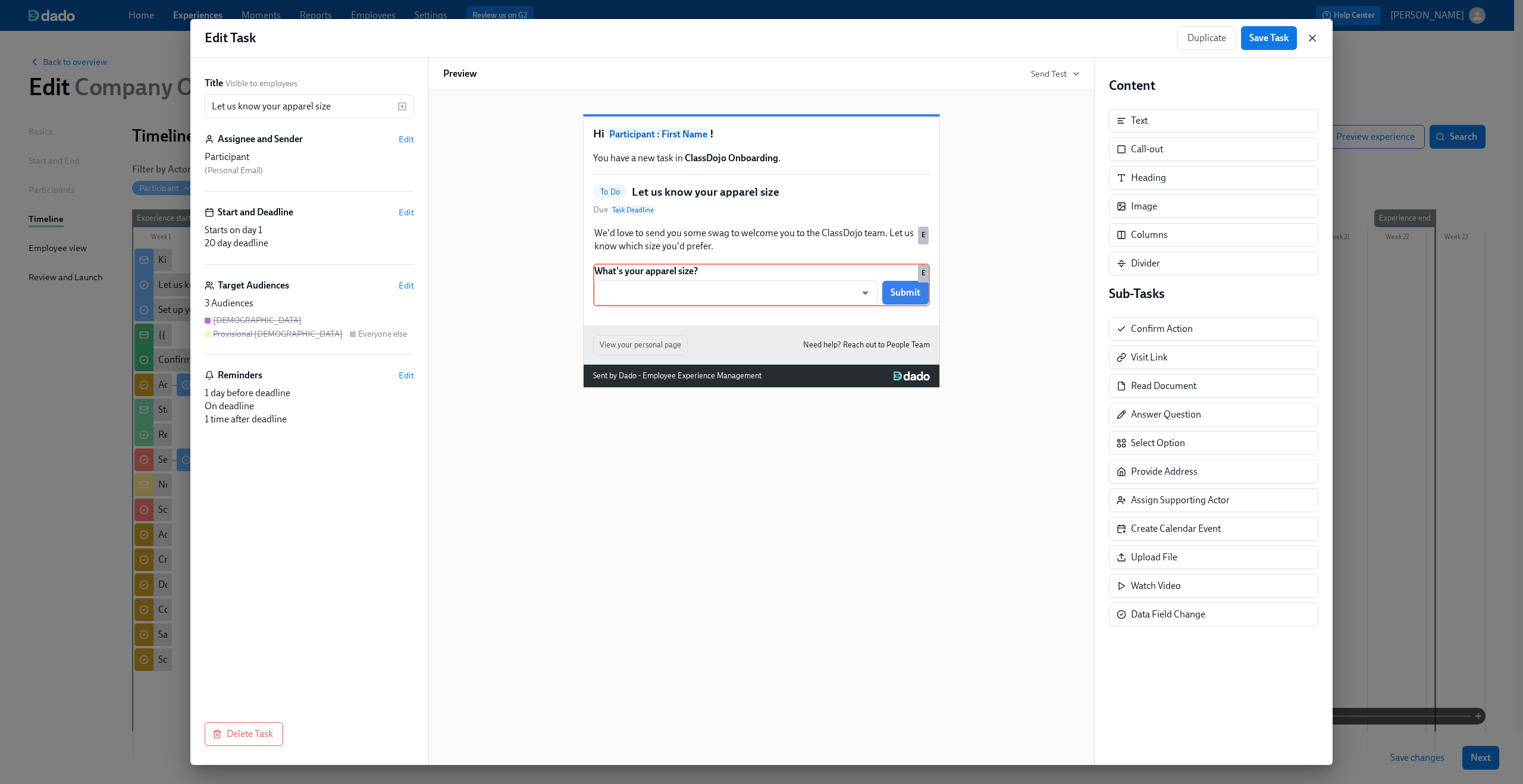
click at [1315, 35] on icon "button" at bounding box center [1312, 37] width 6 height 6
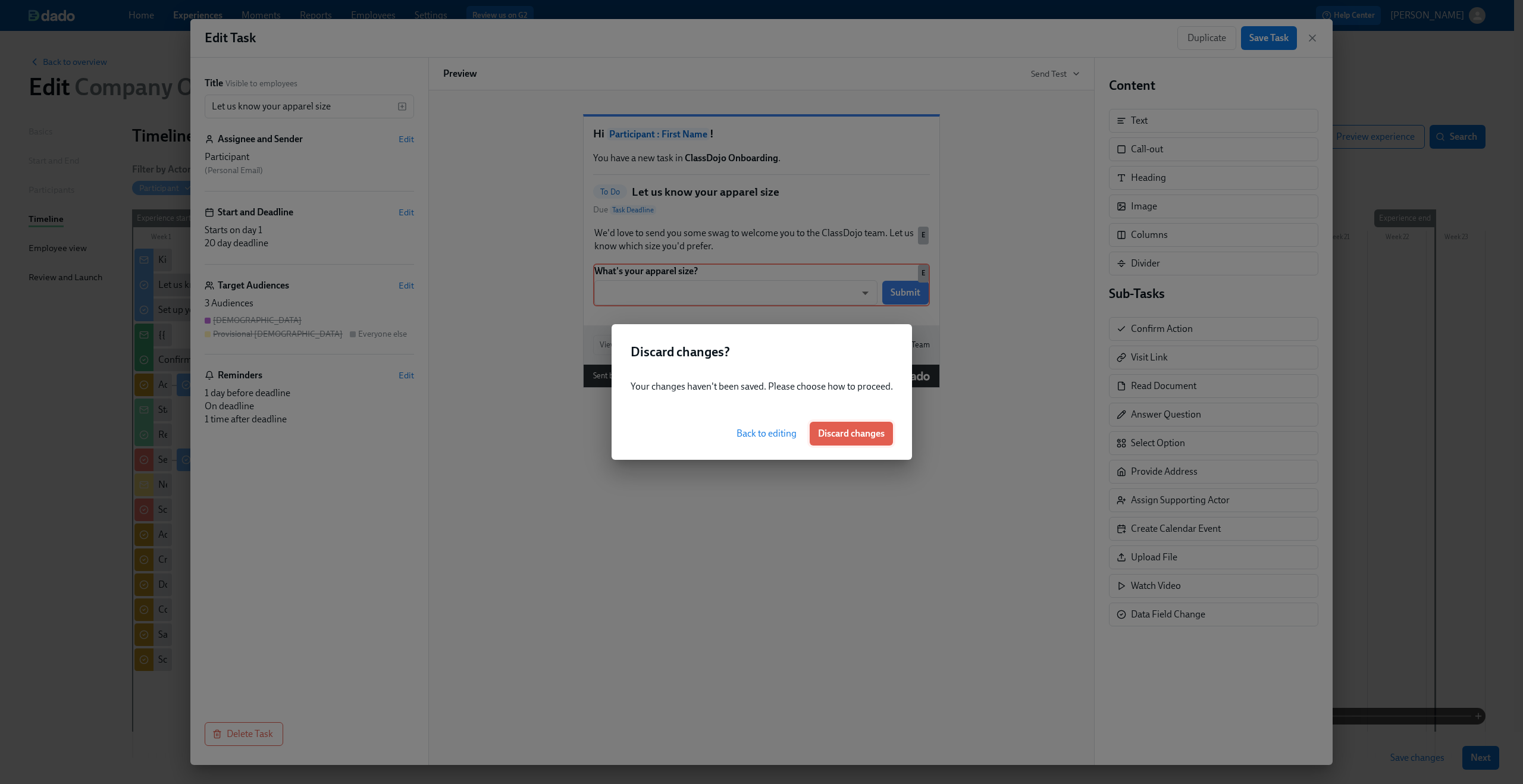
click at [864, 438] on span "Discard changes" at bounding box center [852, 433] width 67 height 12
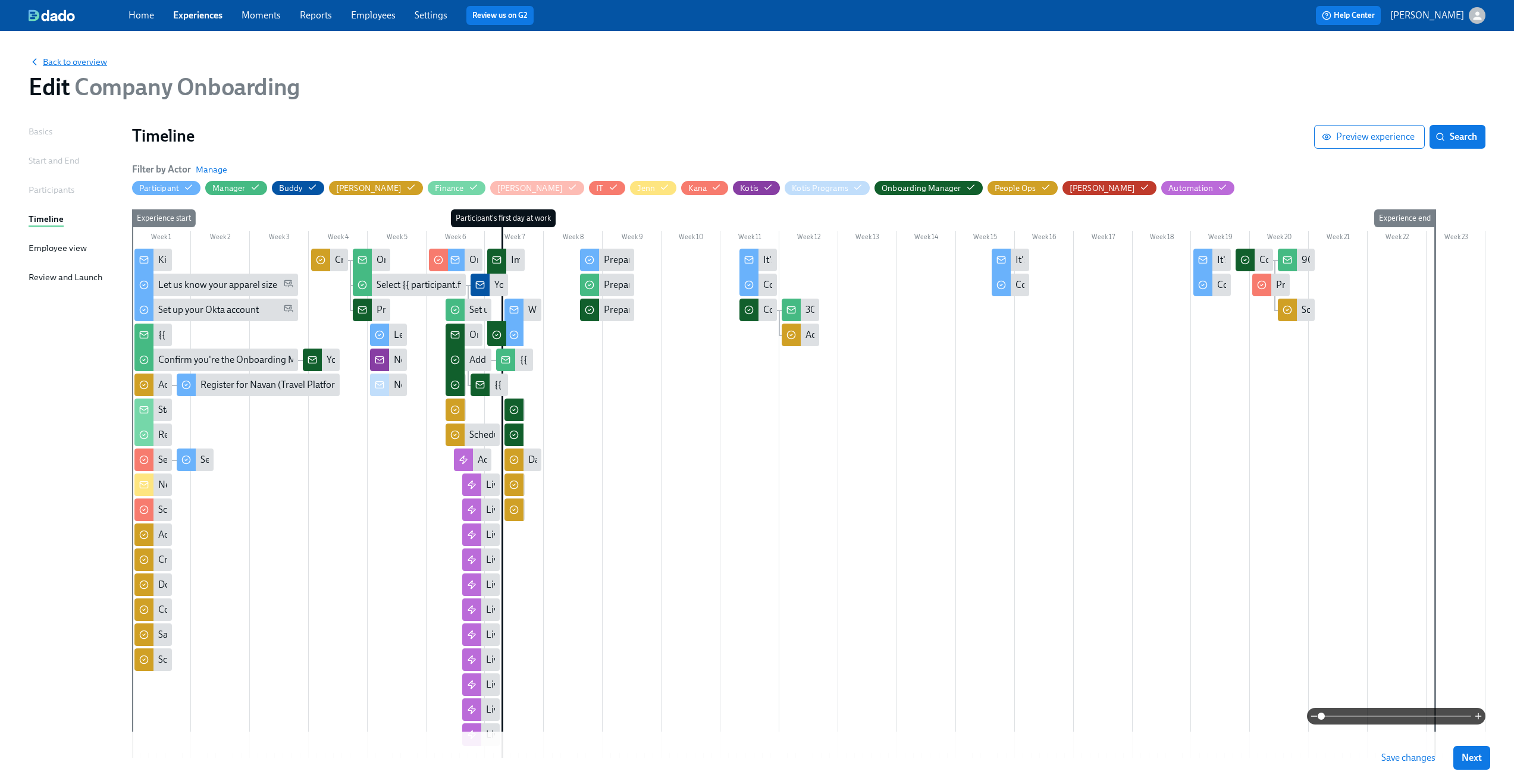
click at [80, 61] on span "Back to overview" at bounding box center [68, 62] width 79 height 12
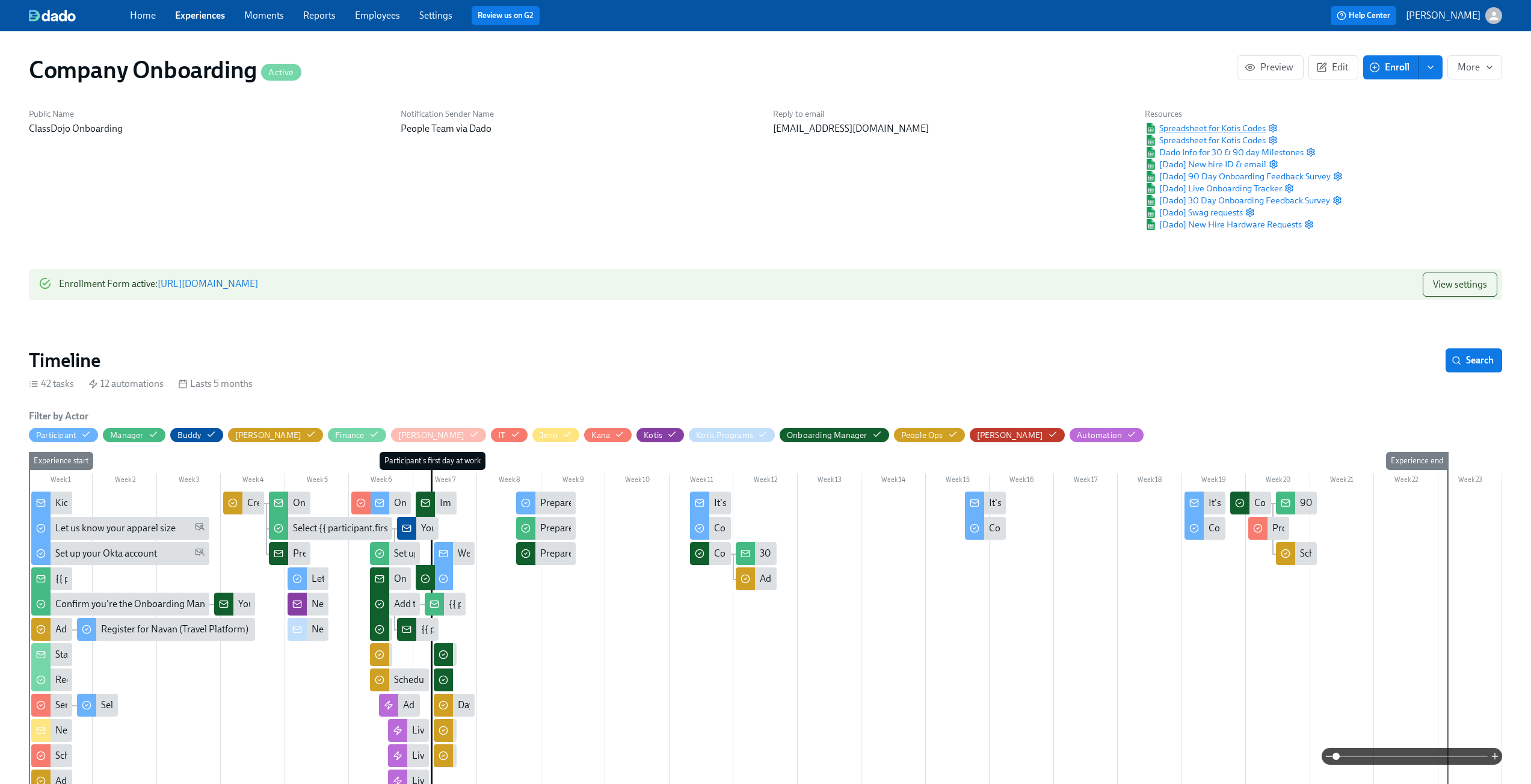
scroll to position [0, 21100]
click at [1250, 129] on span "Spreadsheet for Kotis Codes" at bounding box center [1205, 128] width 121 height 12
click at [1220, 140] on span "Spreadsheet for Kotis Codes" at bounding box center [1205, 140] width 121 height 12
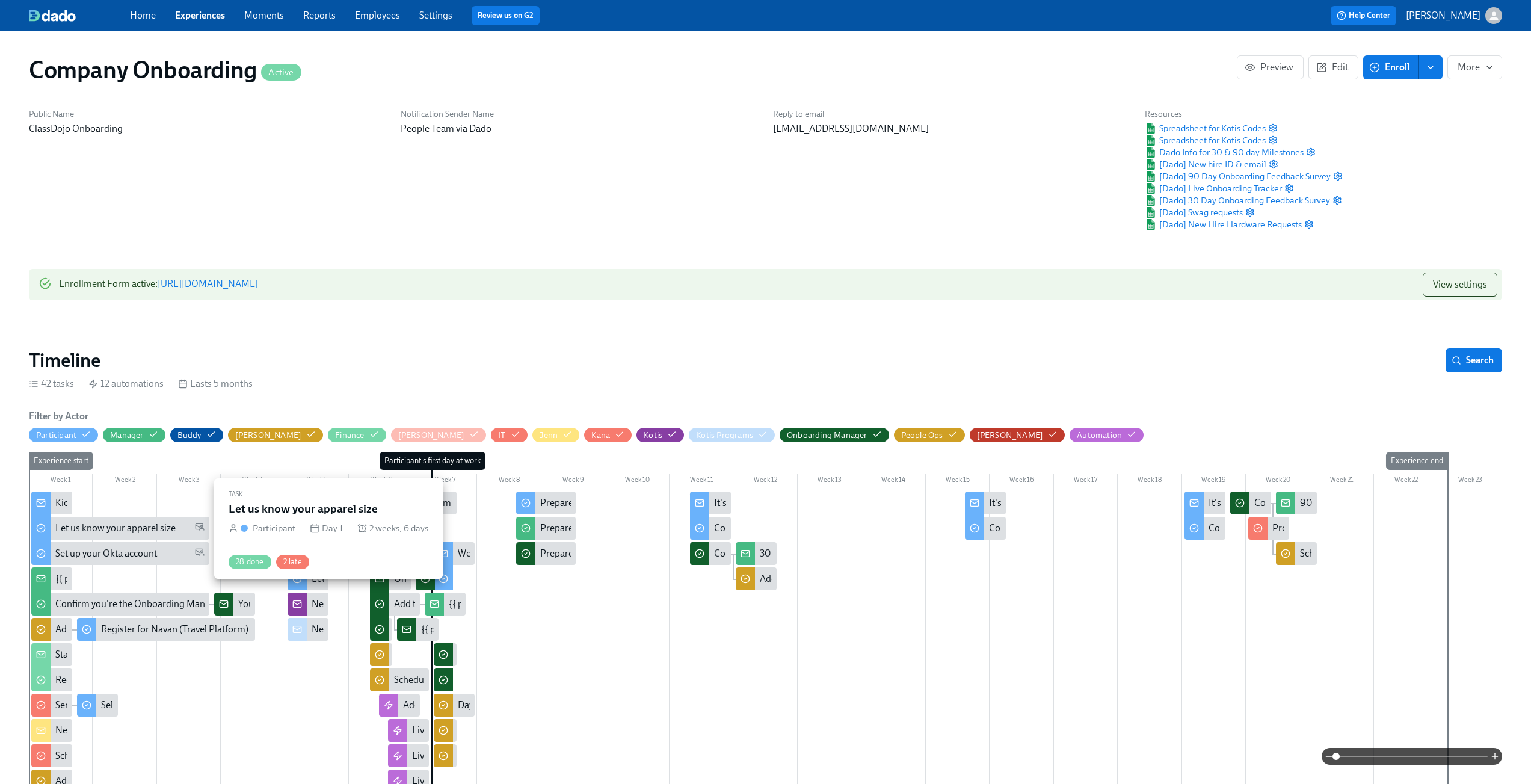
click at [132, 527] on div "Let us know your apparel size" at bounding box center [115, 528] width 120 height 13
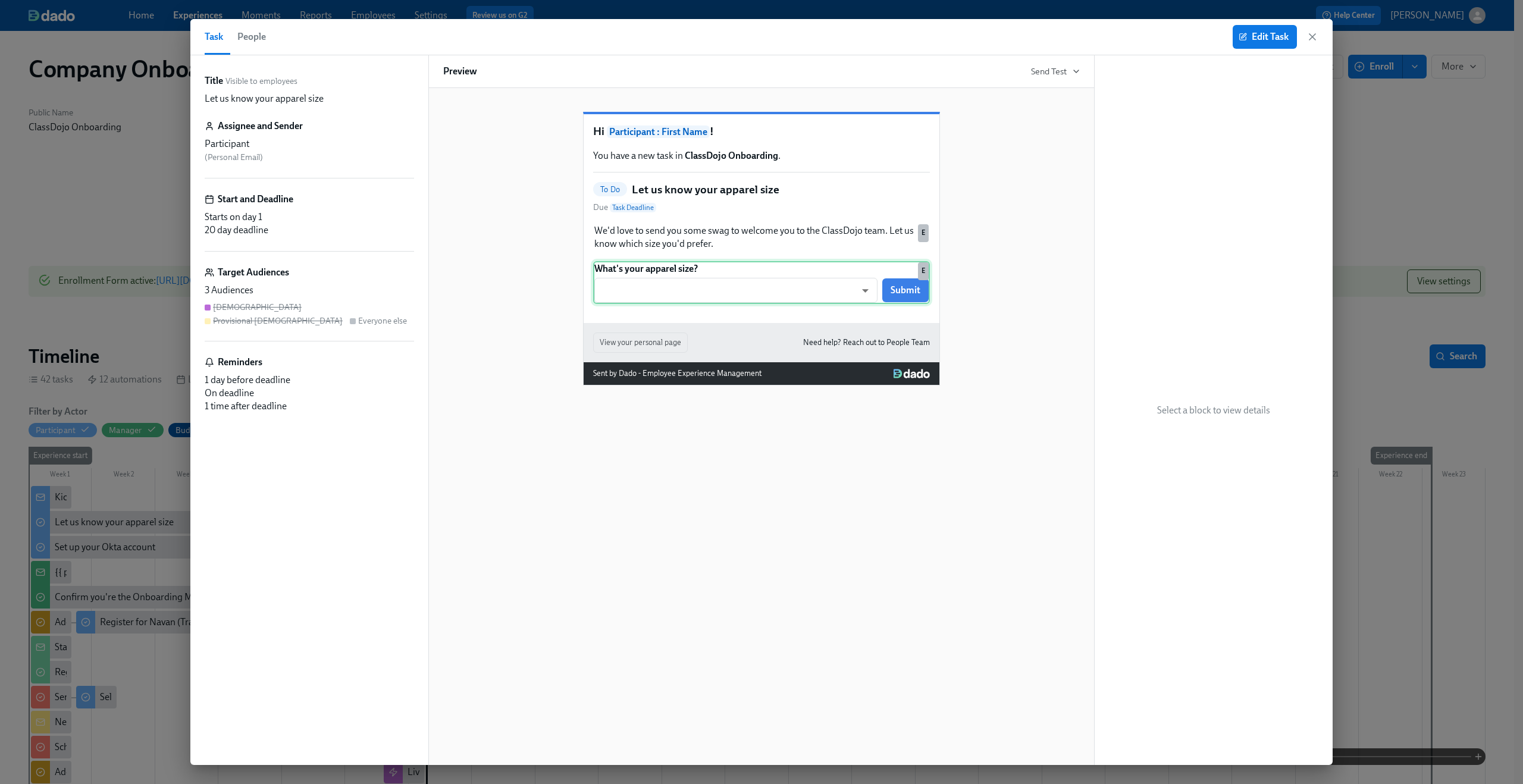
click at [744, 304] on div "What's your apparel size? ​ ​ Submit E" at bounding box center [762, 282] width 337 height 43
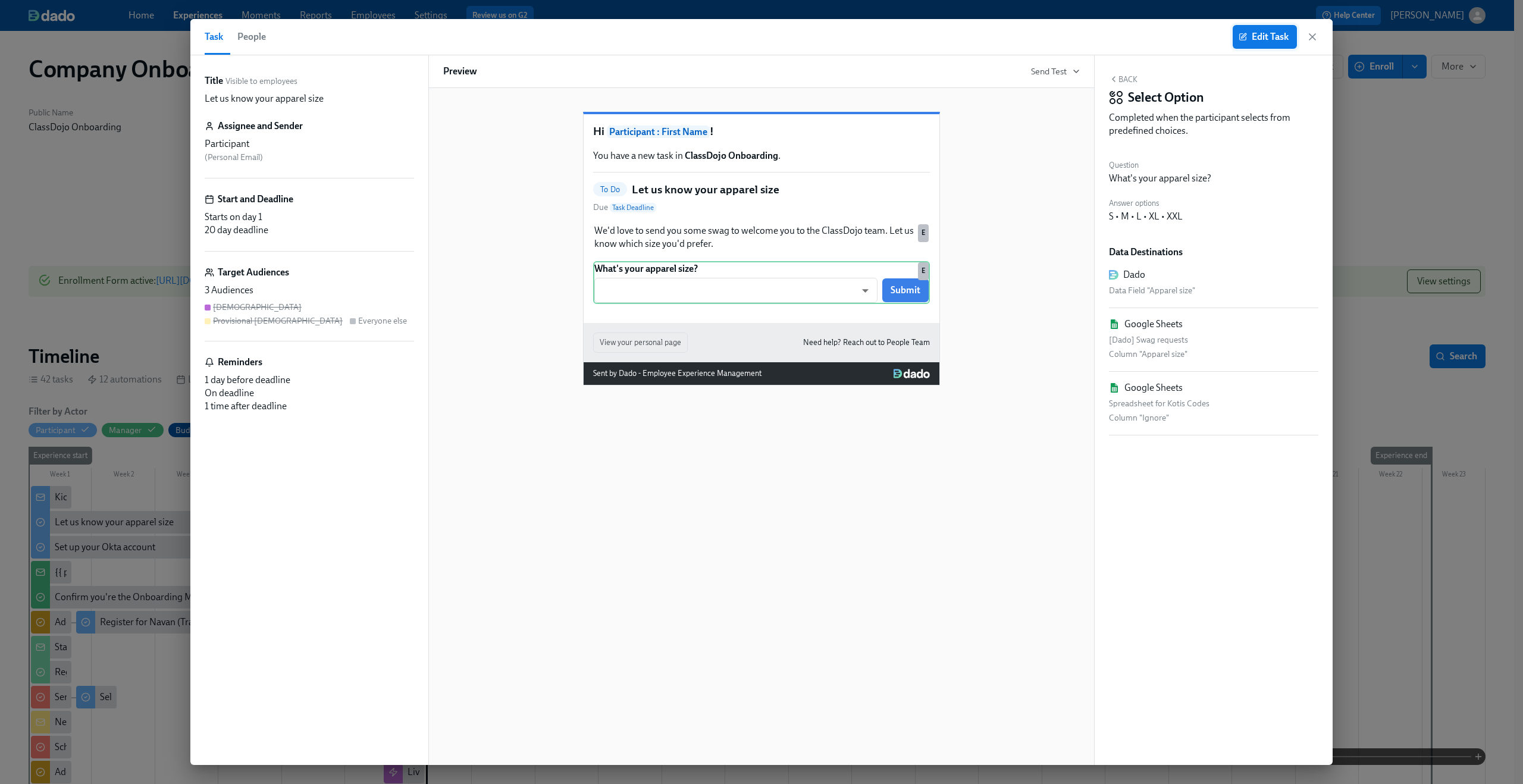
click at [1281, 34] on span "Edit Task" at bounding box center [1265, 37] width 48 height 12
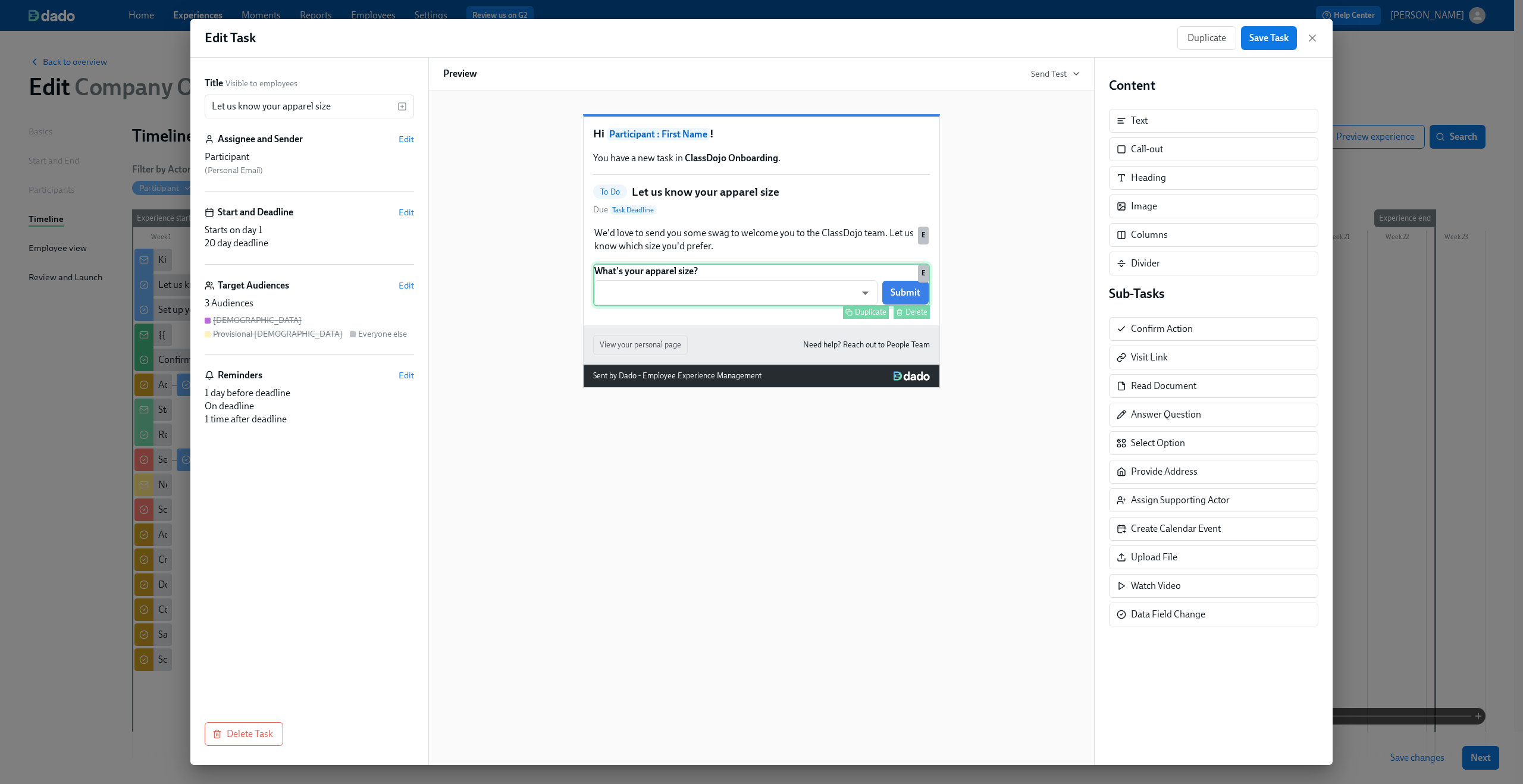
click at [776, 307] on div "What's your apparel size? ​ ​ Submit Duplicate Delete E" at bounding box center [762, 285] width 337 height 43
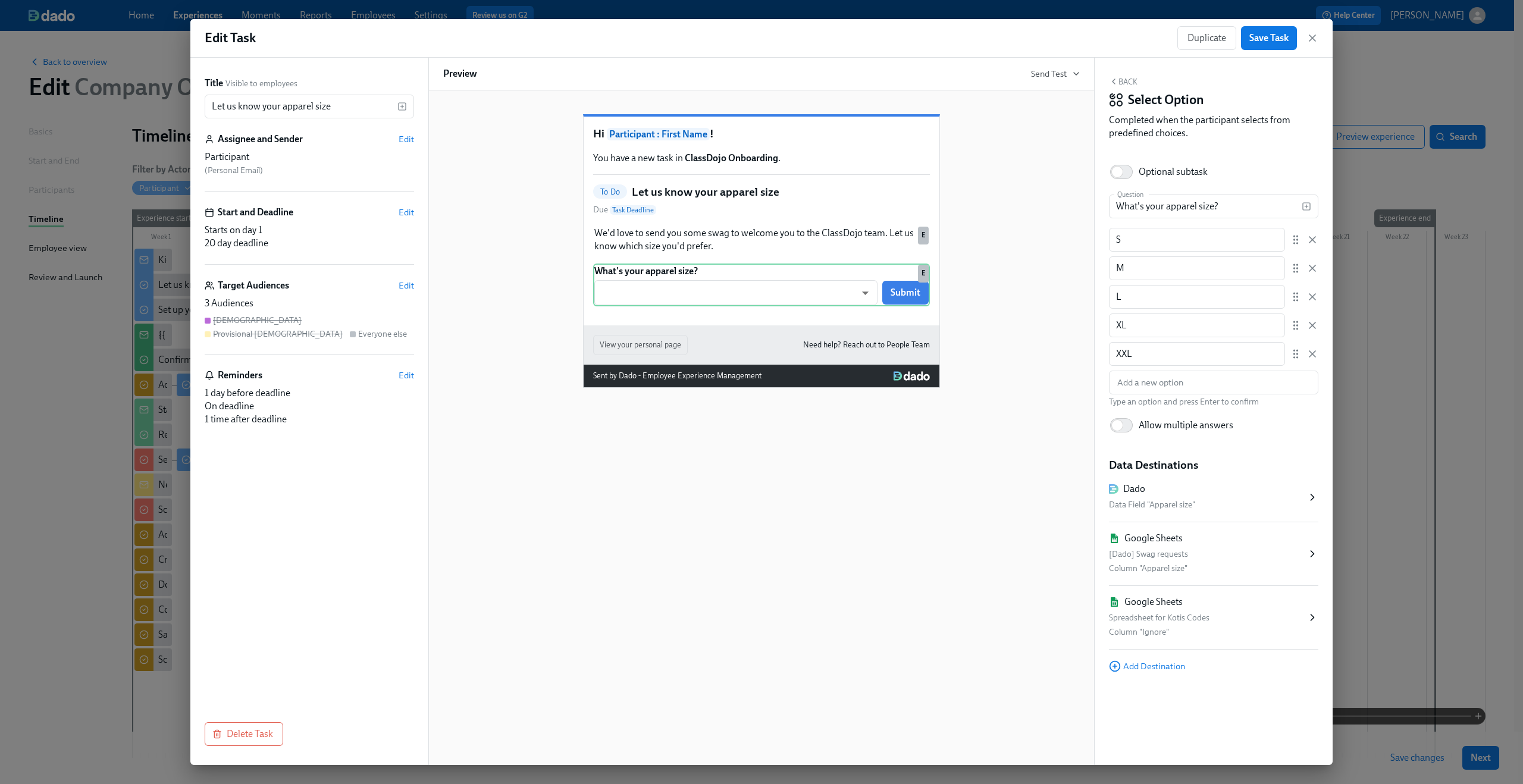
click at [1252, 624] on div "Spreadsheet for Kotis Codes" at bounding box center [1207, 618] width 198 height 15
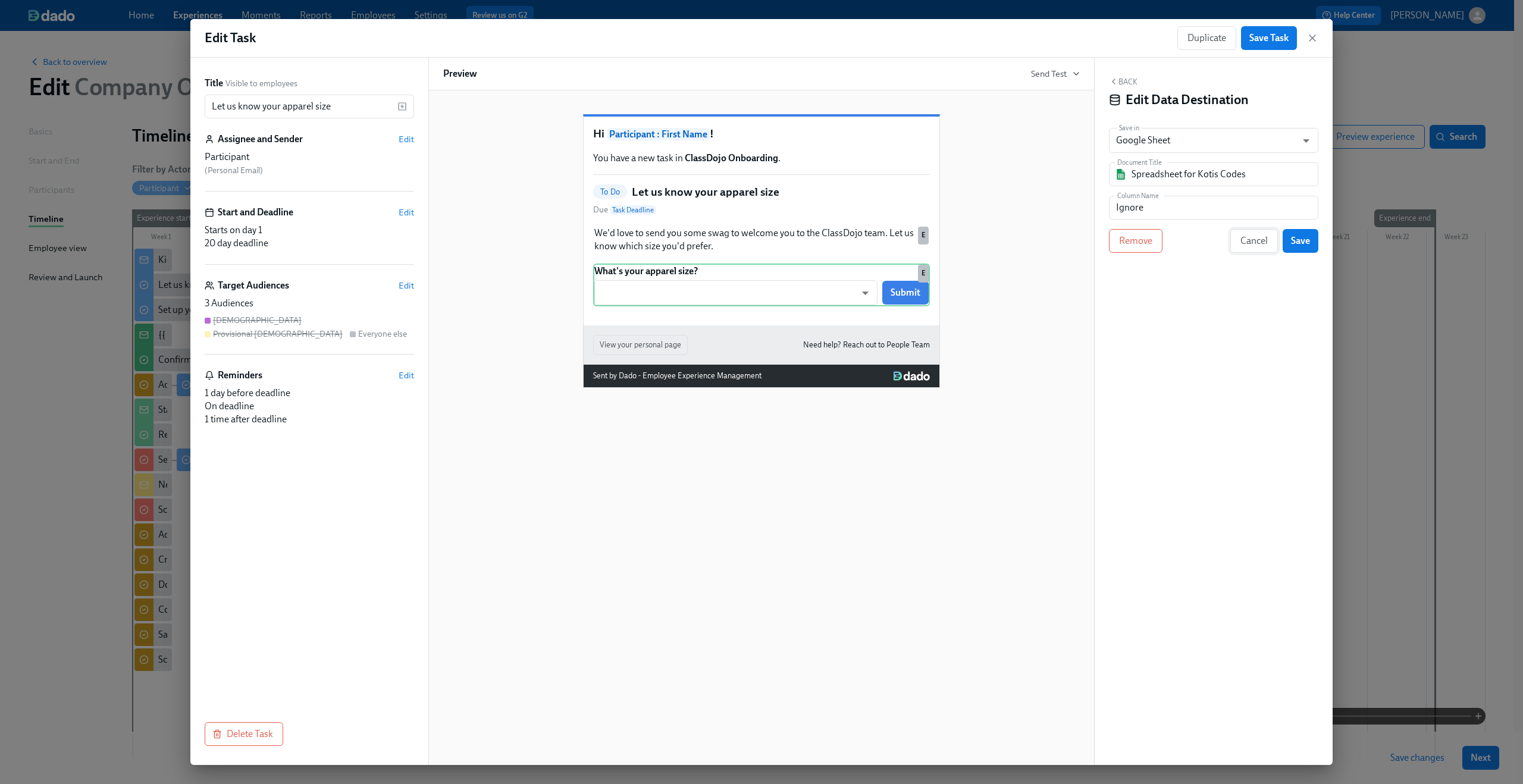
click at [1263, 246] on span "Cancel" at bounding box center [1255, 241] width 28 height 12
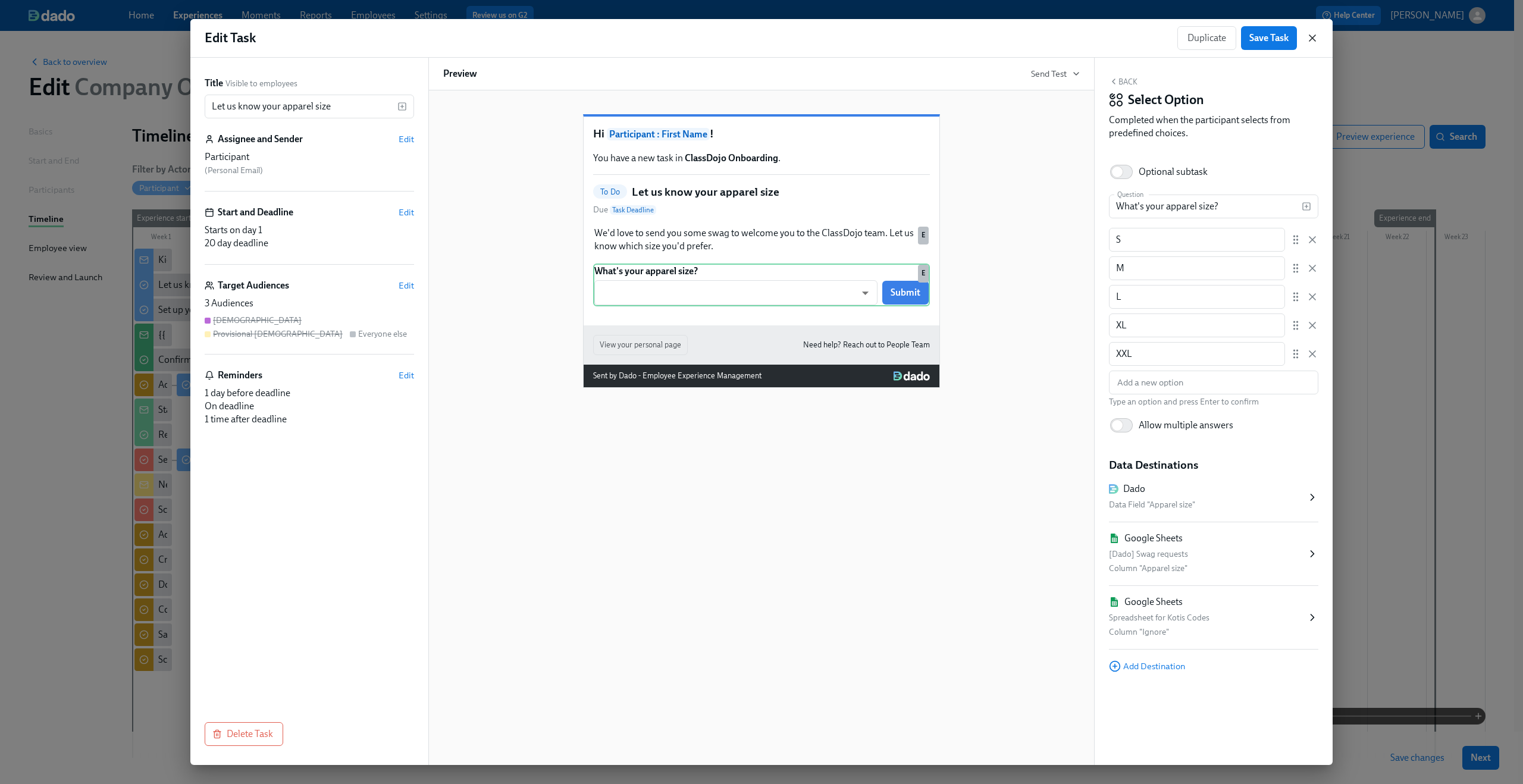
click at [1311, 41] on icon "button" at bounding box center [1312, 37] width 12 height 12
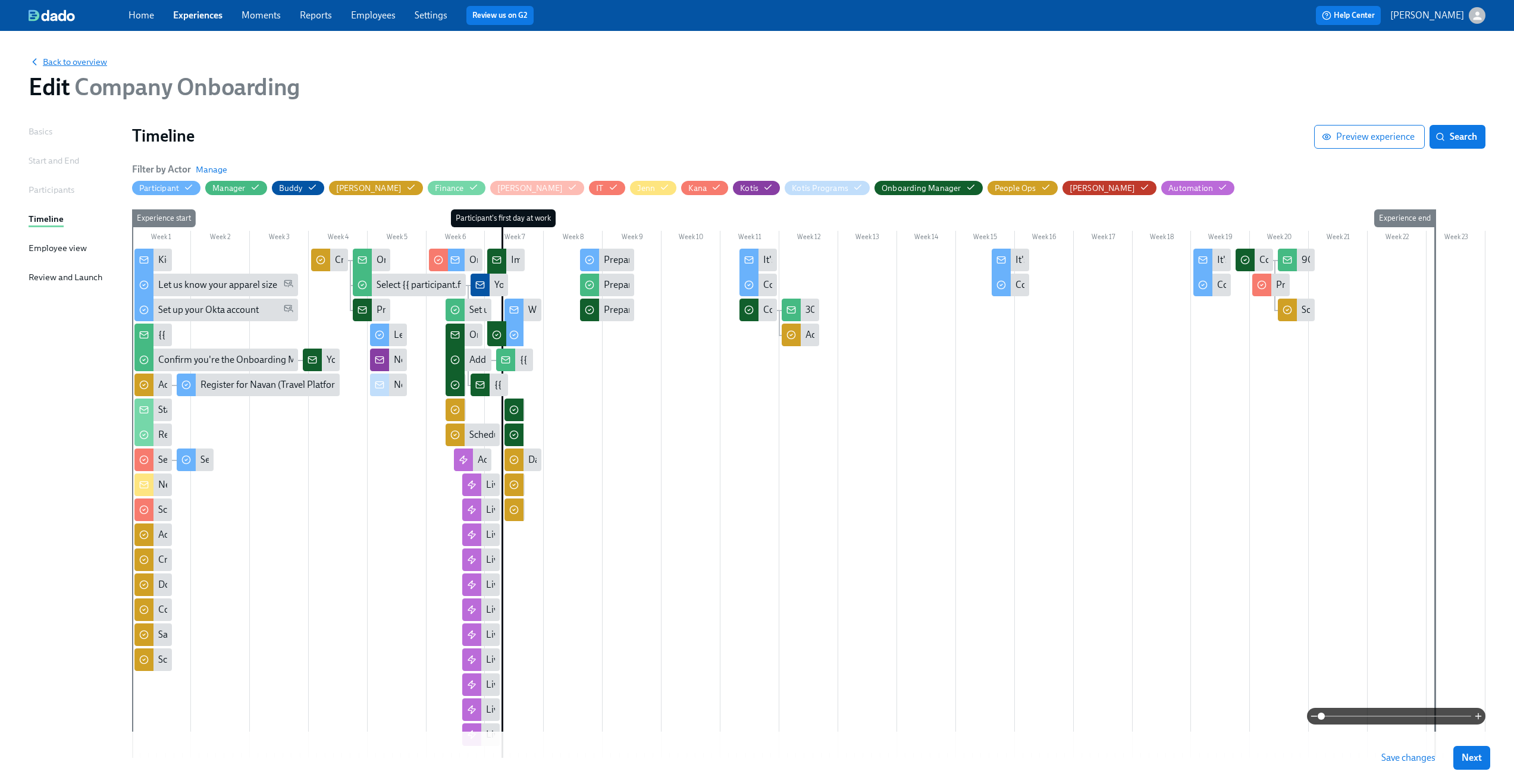
click at [72, 62] on span "Back to overview" at bounding box center [68, 62] width 79 height 12
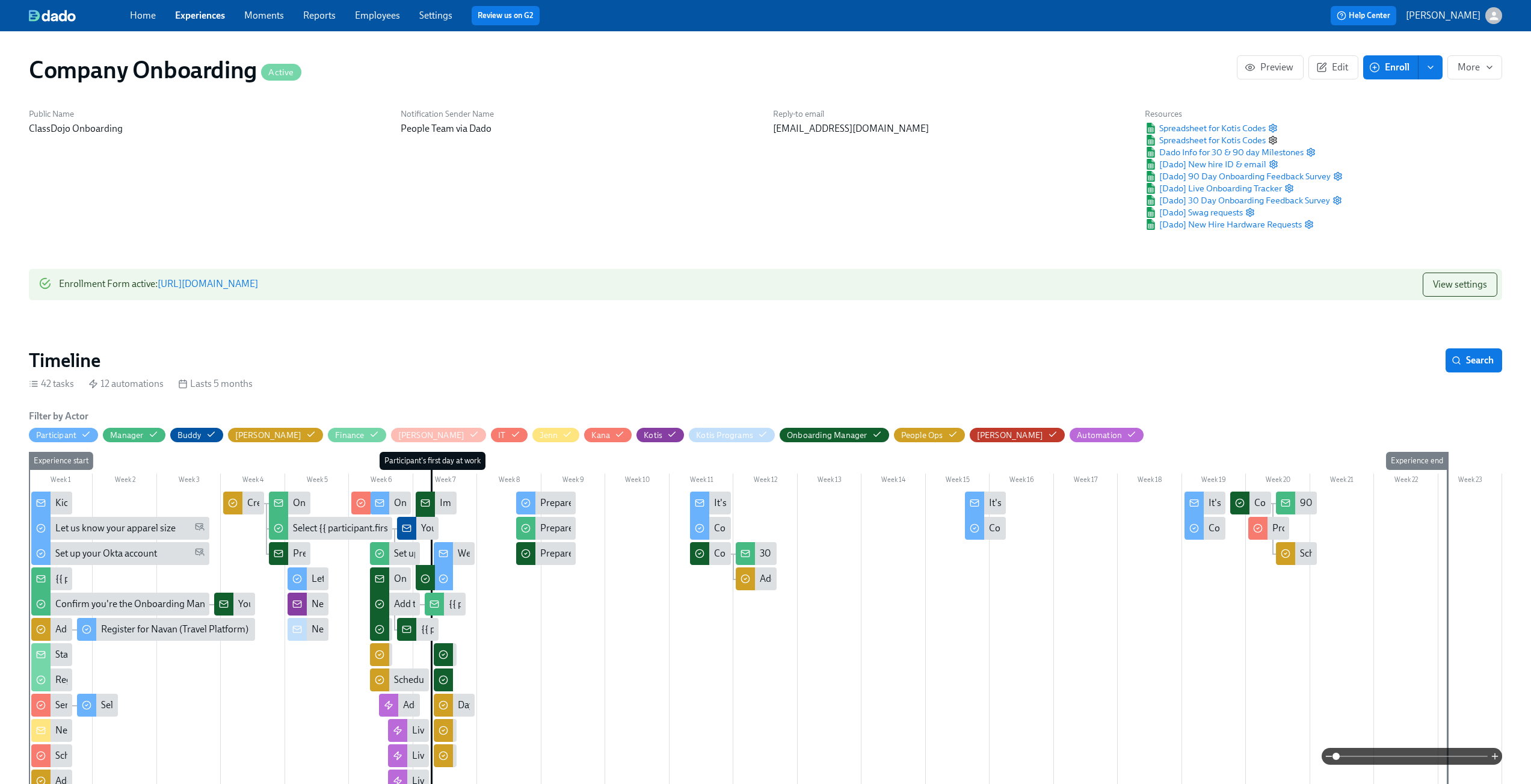
scroll to position [0, 21100]
click at [1274, 140] on icon "button" at bounding box center [1274, 141] width 10 height 10
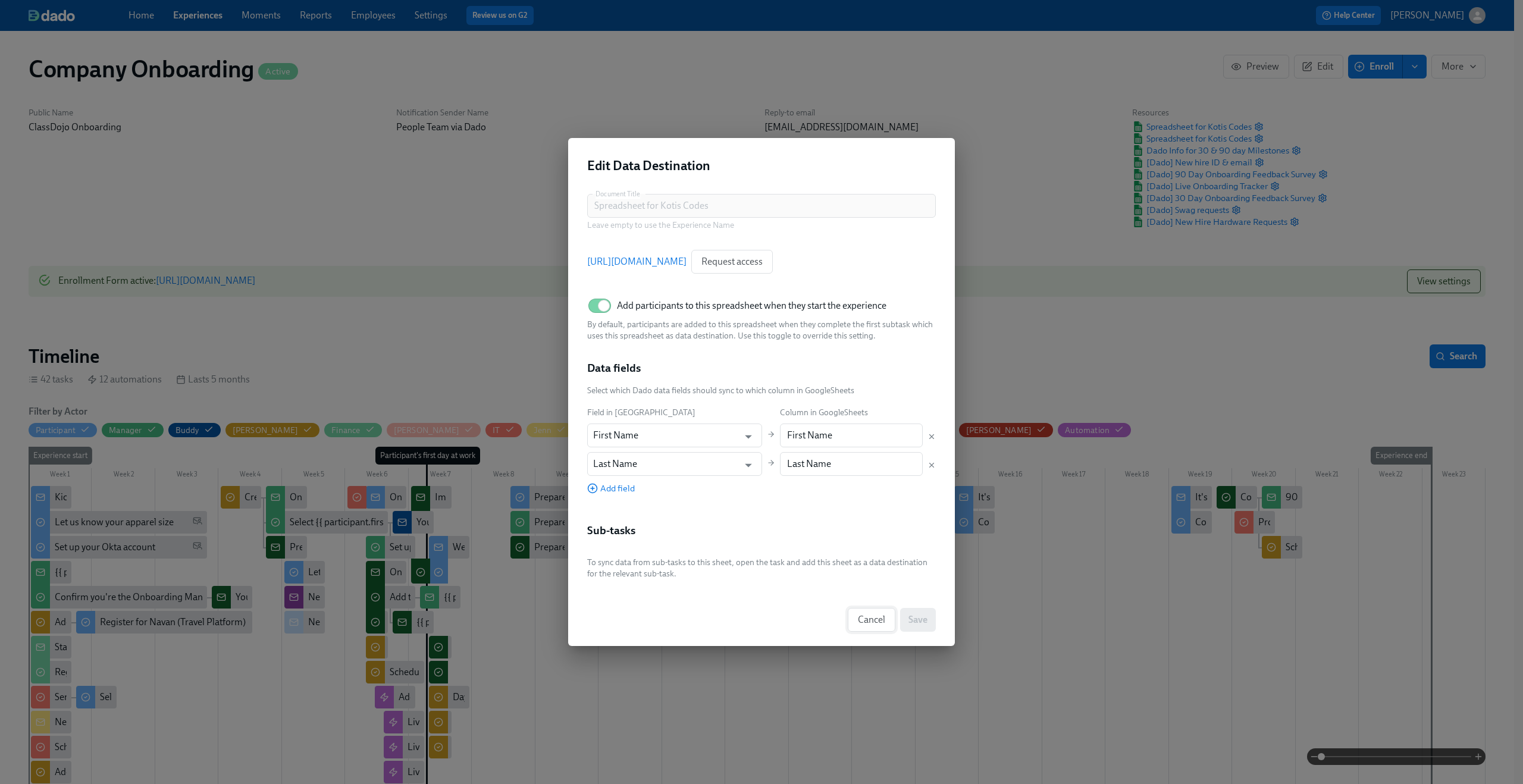
click at [862, 620] on span "Cancel" at bounding box center [872, 620] width 28 height 12
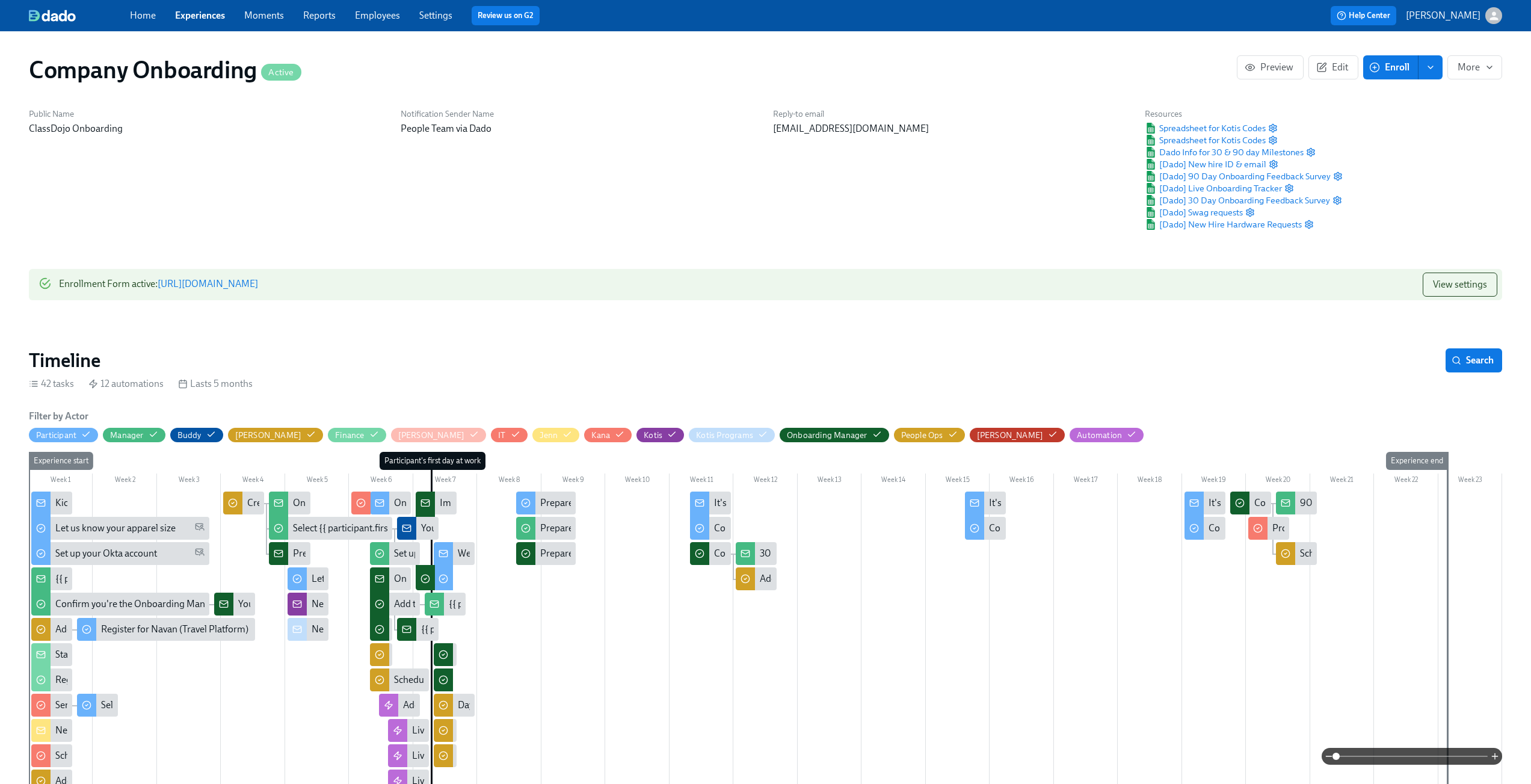
click at [390, 19] on link "Employees" at bounding box center [378, 16] width 45 height 12
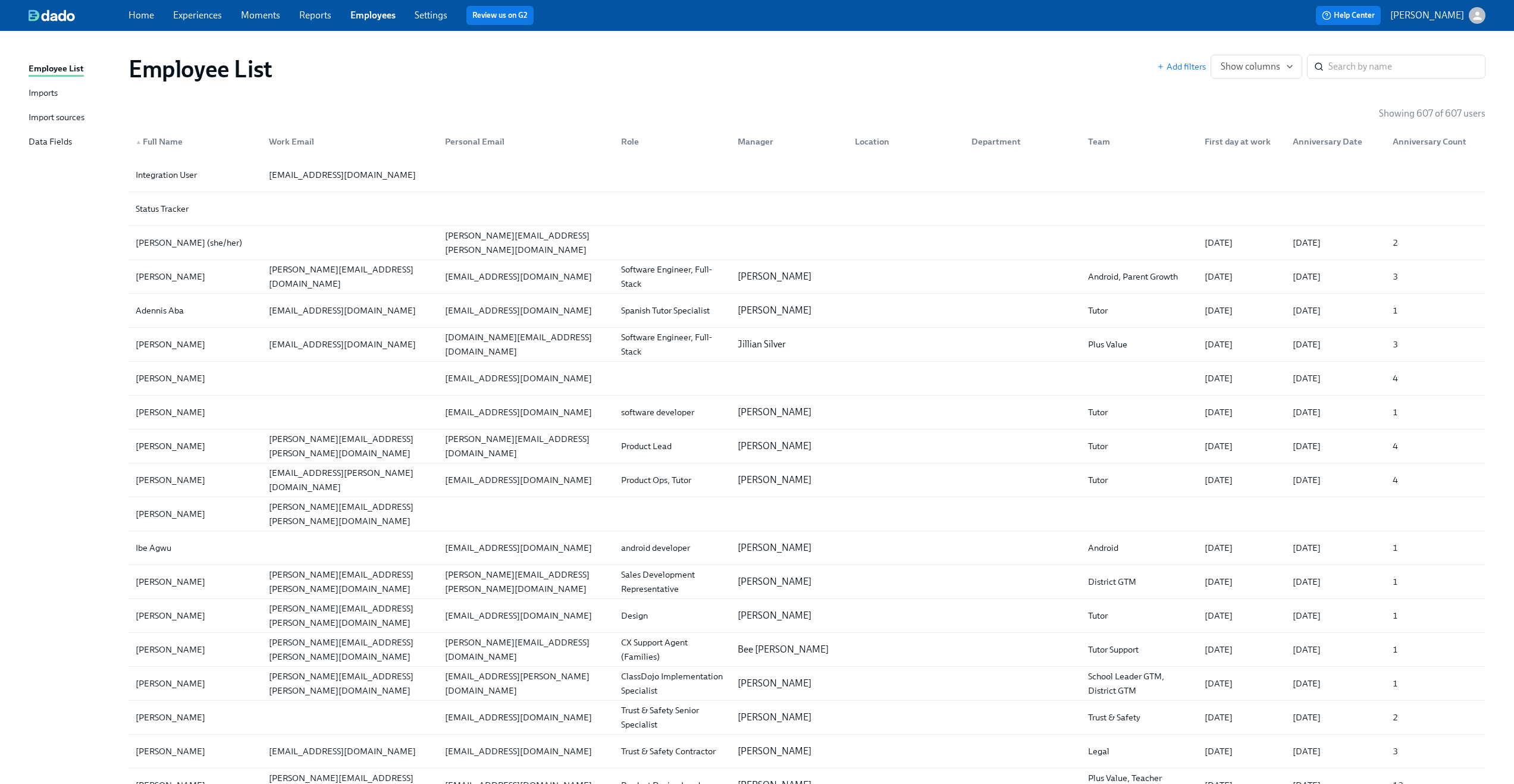
click at [63, 115] on div "Import sources" at bounding box center [56, 118] width 56 height 15
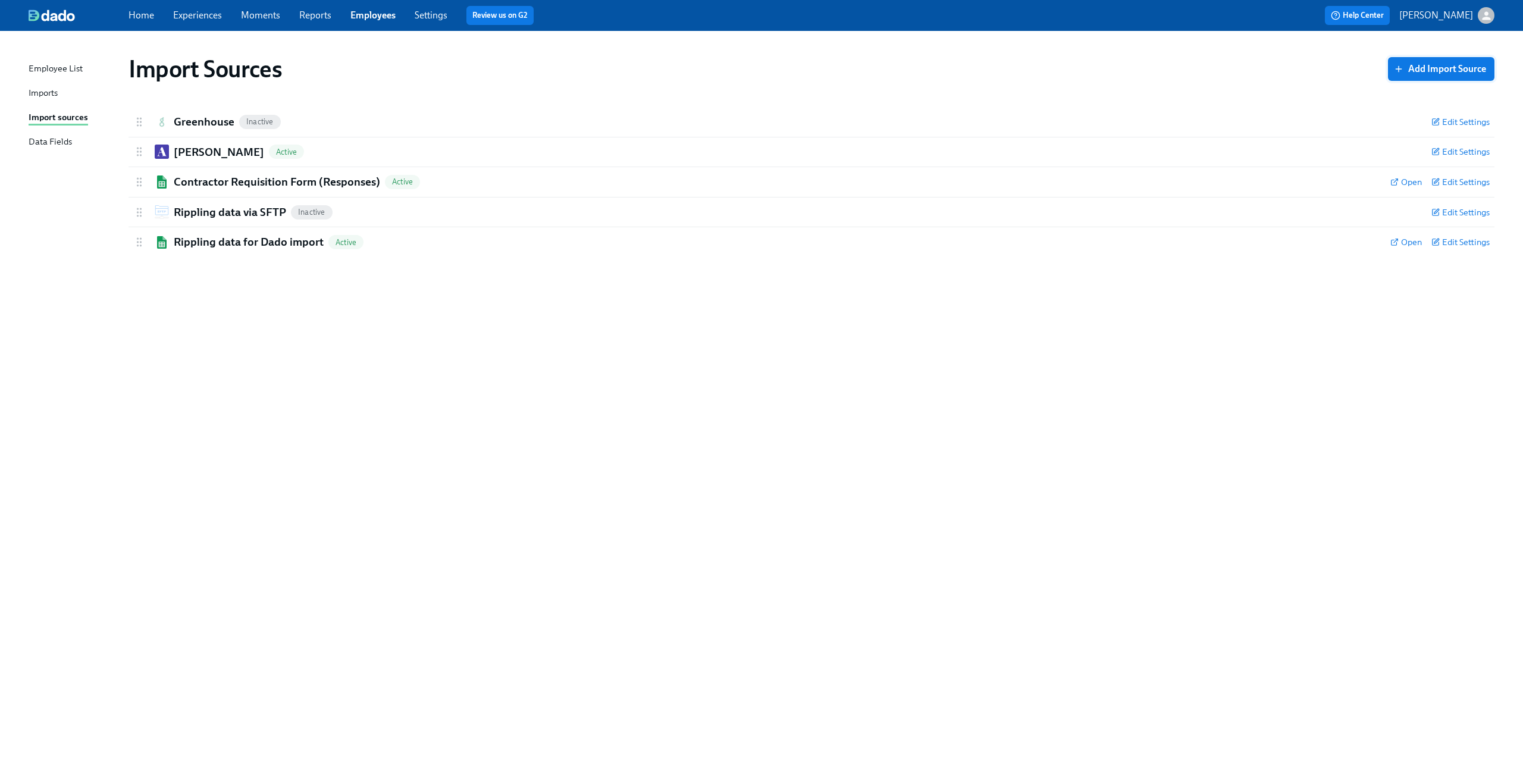
click at [1415, 72] on span "Add Import Source" at bounding box center [1442, 69] width 89 height 12
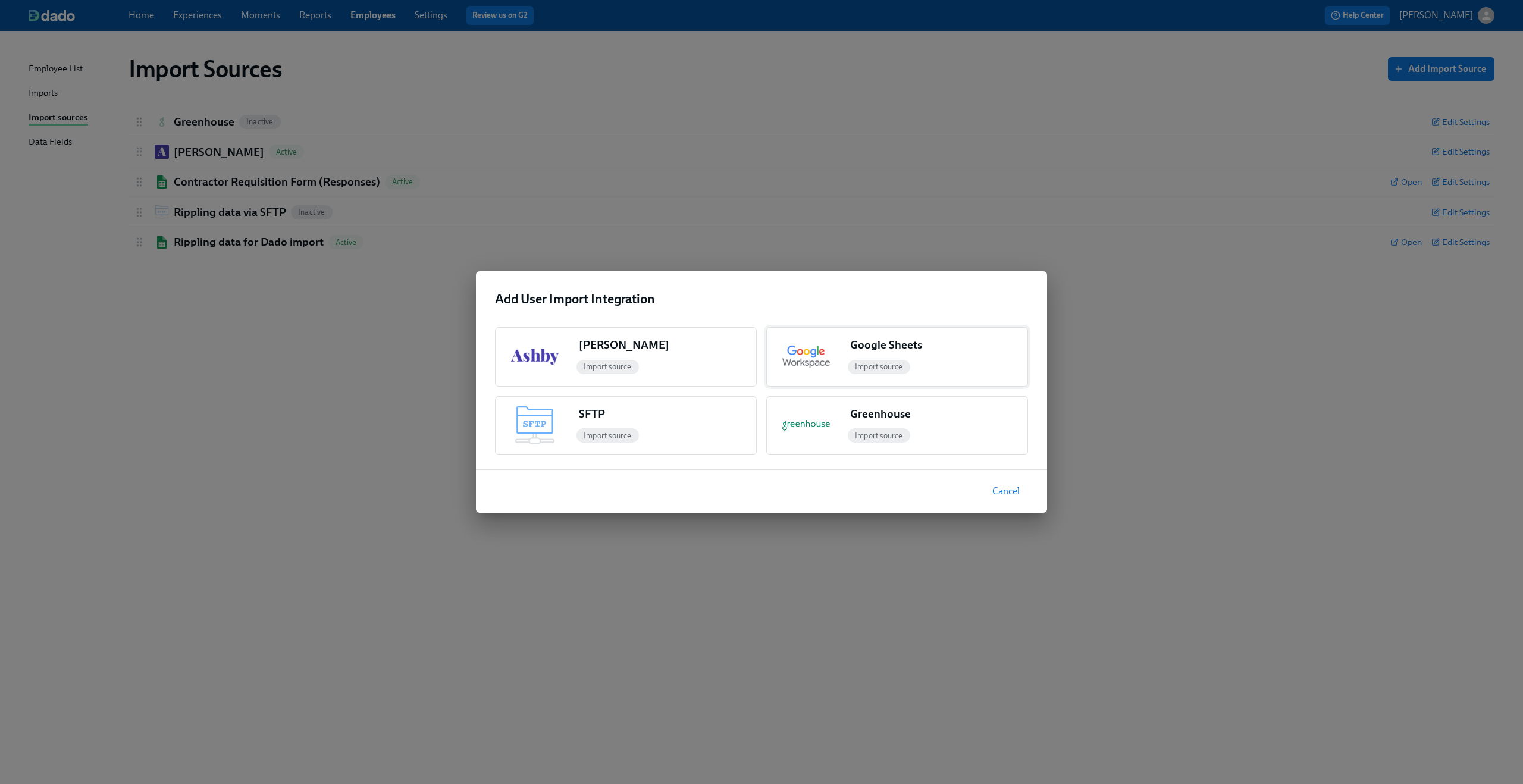
click at [945, 366] on div "Import source" at bounding box center [936, 367] width 182 height 19
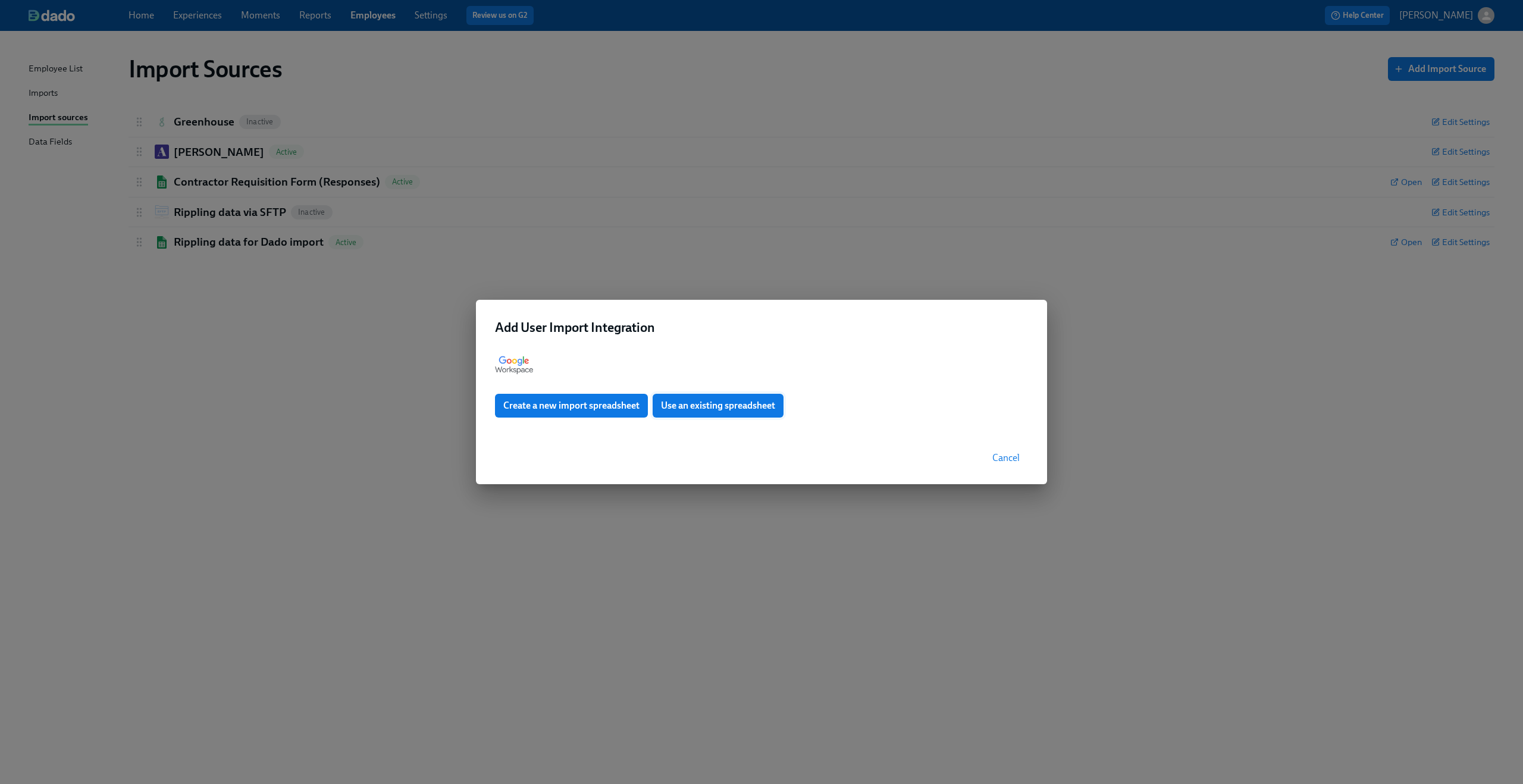
click at [757, 410] on span "Use an existing spreadsheet" at bounding box center [718, 405] width 114 height 12
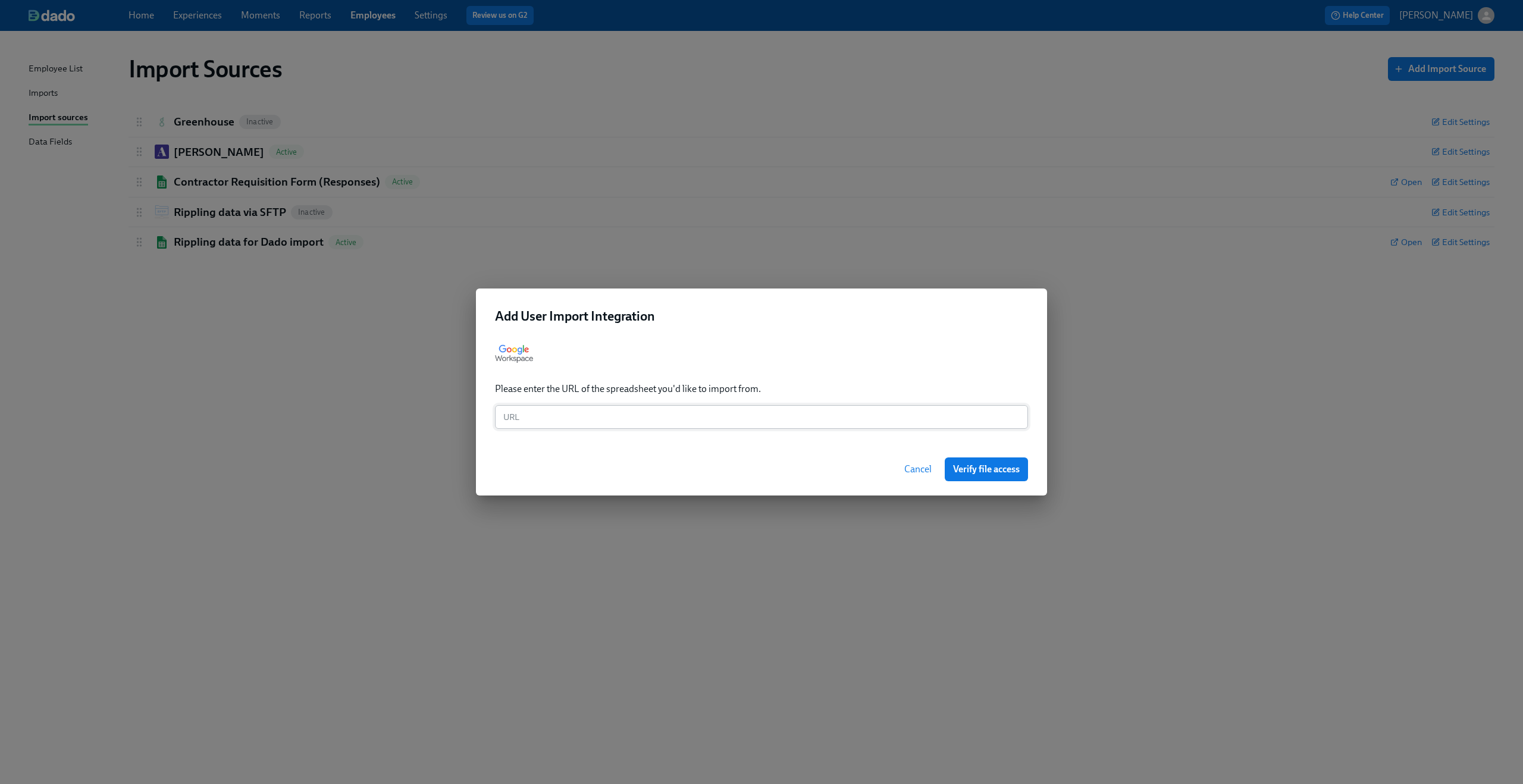
click at [757, 416] on input "text" at bounding box center [762, 416] width 533 height 24
click at [907, 473] on span "Cancel" at bounding box center [919, 469] width 28 height 12
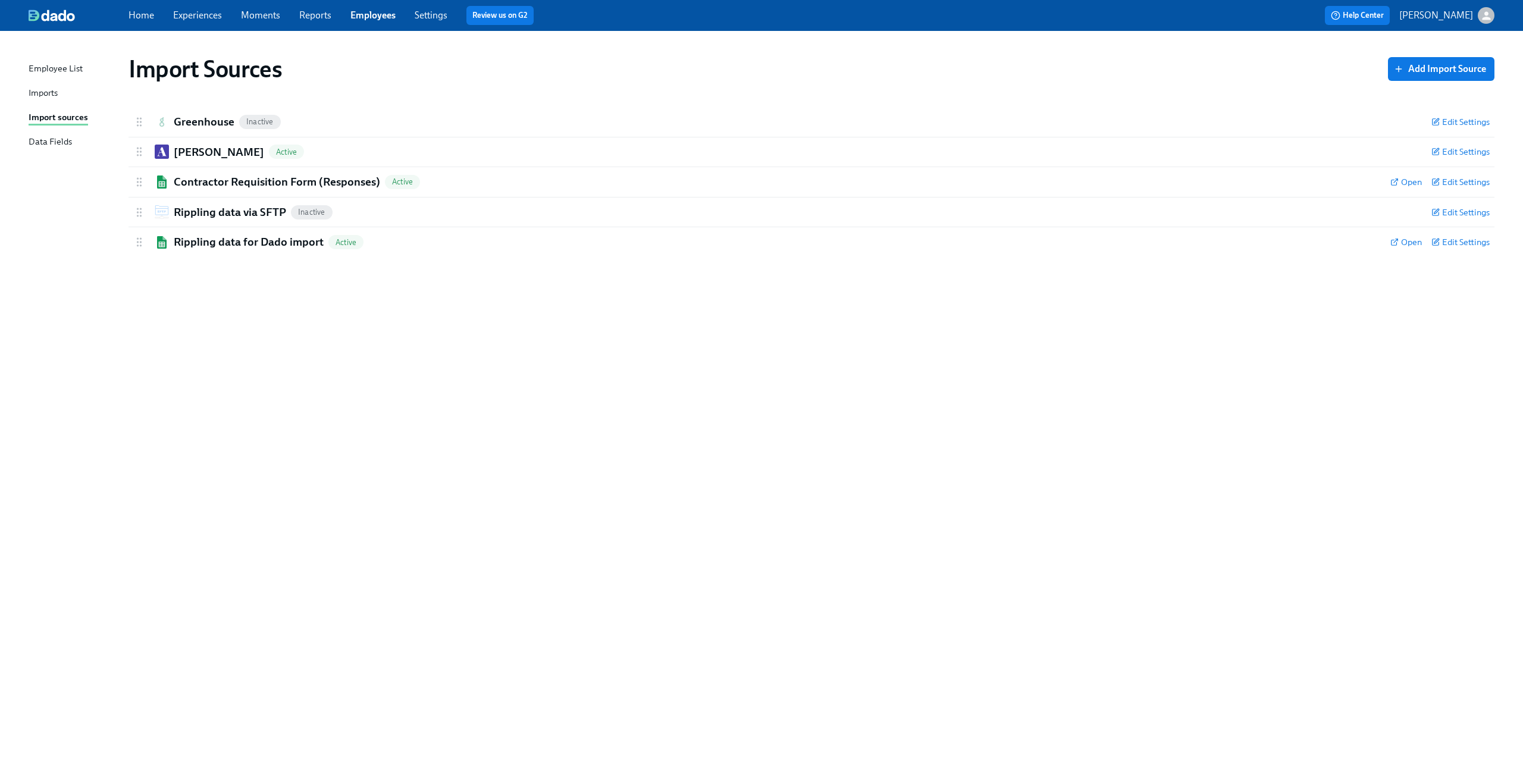
click at [197, 12] on link "Experiences" at bounding box center [198, 15] width 49 height 11
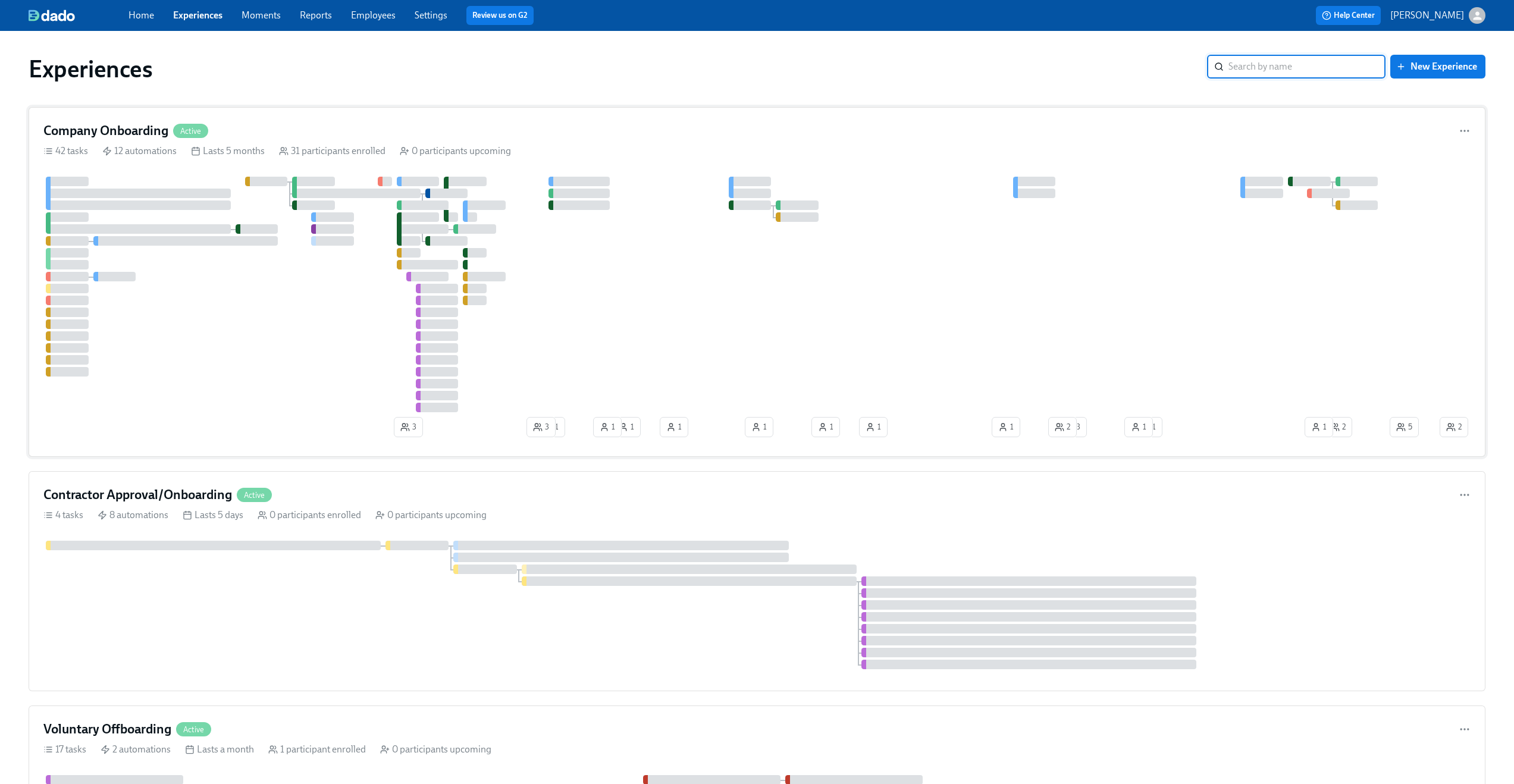
click at [429, 135] on div "Company Onboarding Active" at bounding box center [757, 131] width 1428 height 18
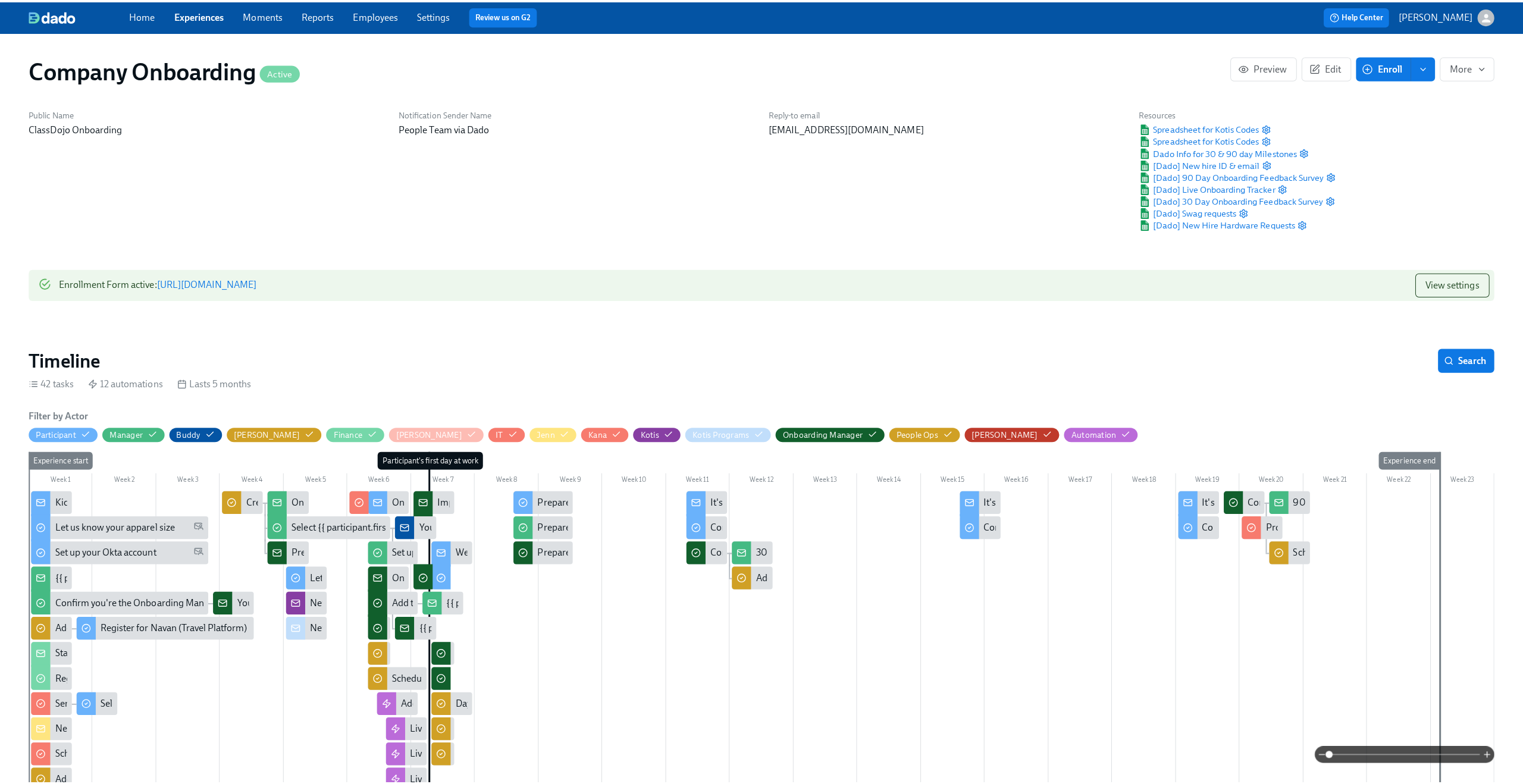
scroll to position [0, 20866]
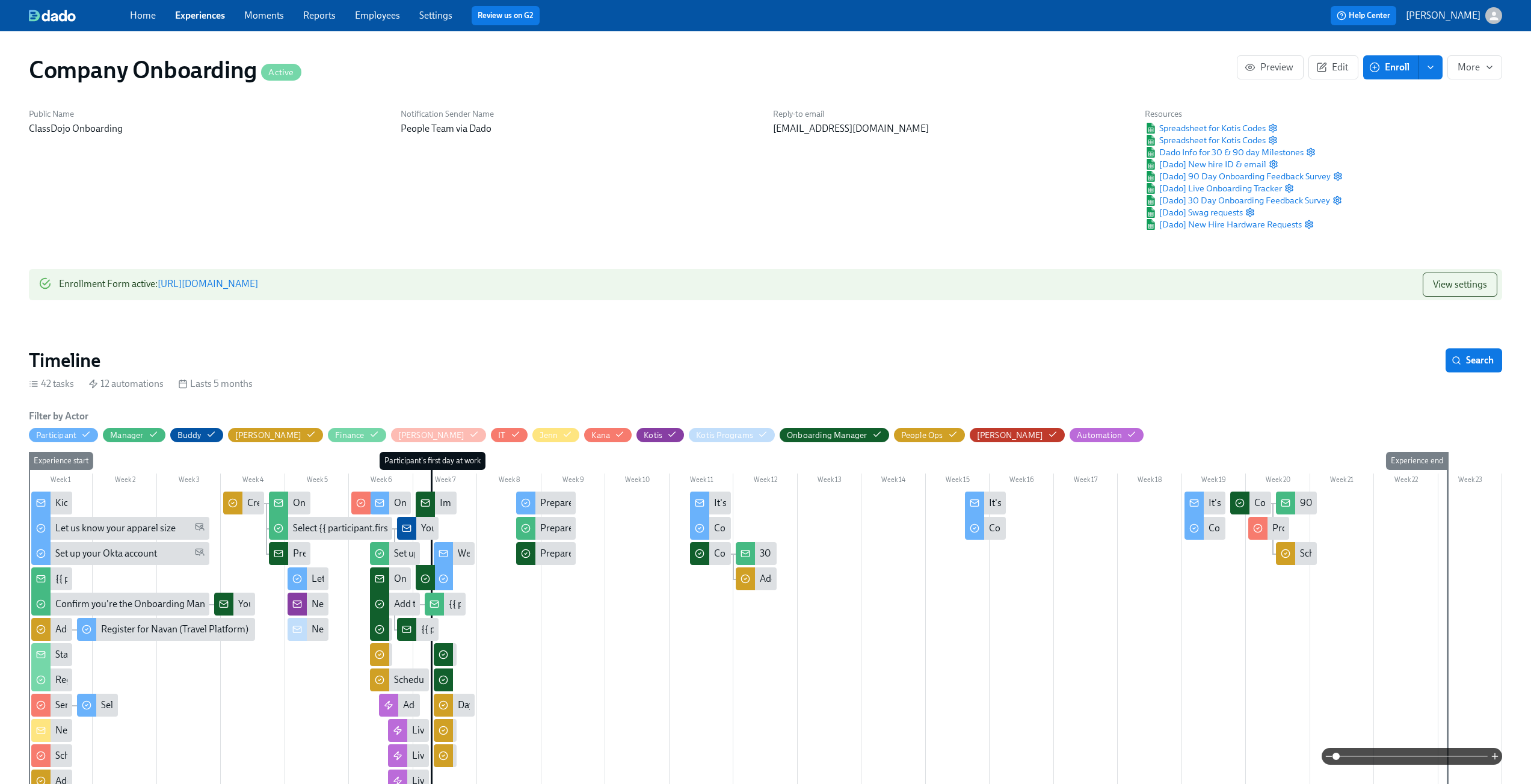
click at [126, 526] on div "Let us know your apparel size" at bounding box center [115, 528] width 120 height 13
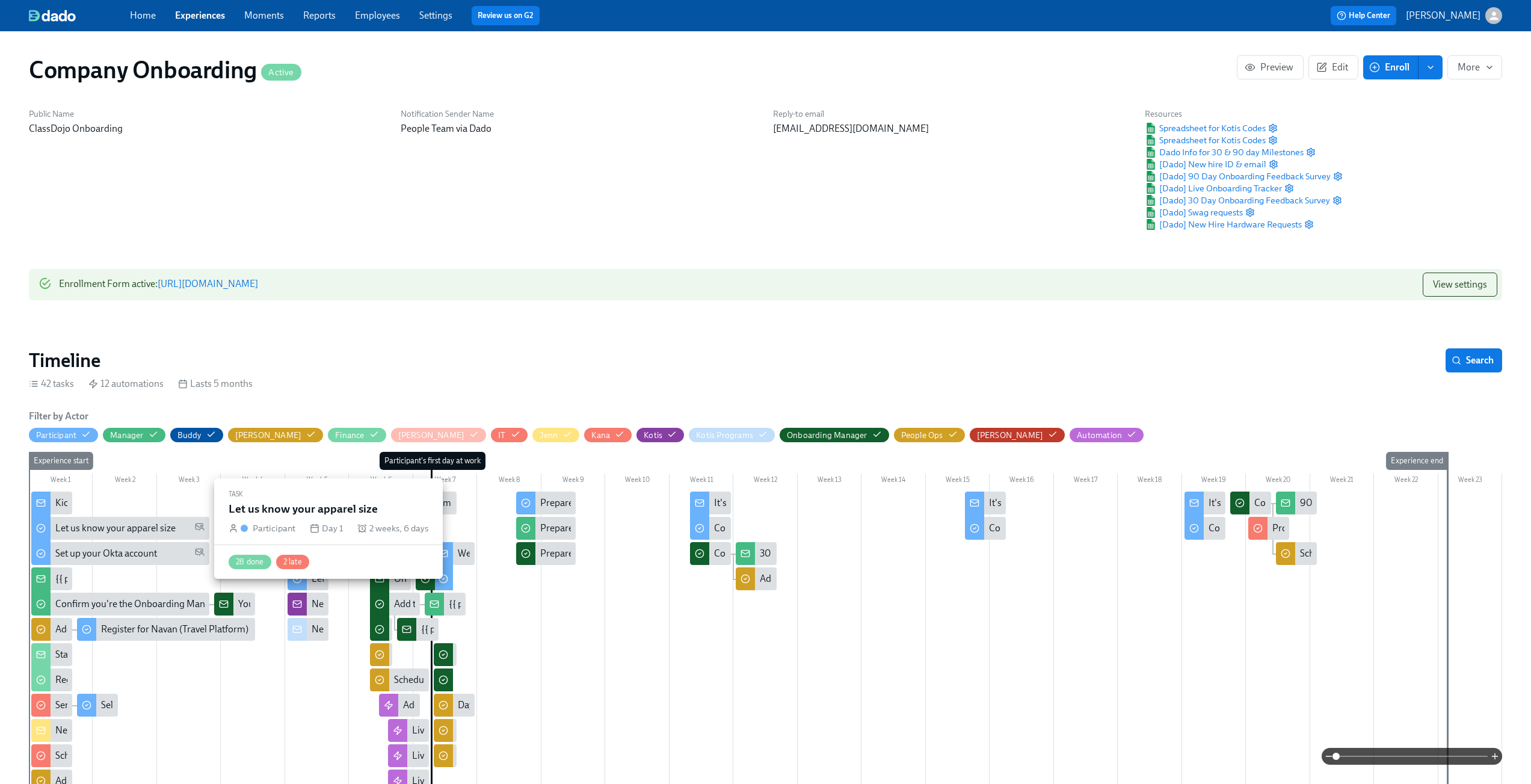
click at [126, 526] on div "Let us know your apparel size" at bounding box center [115, 528] width 120 height 13
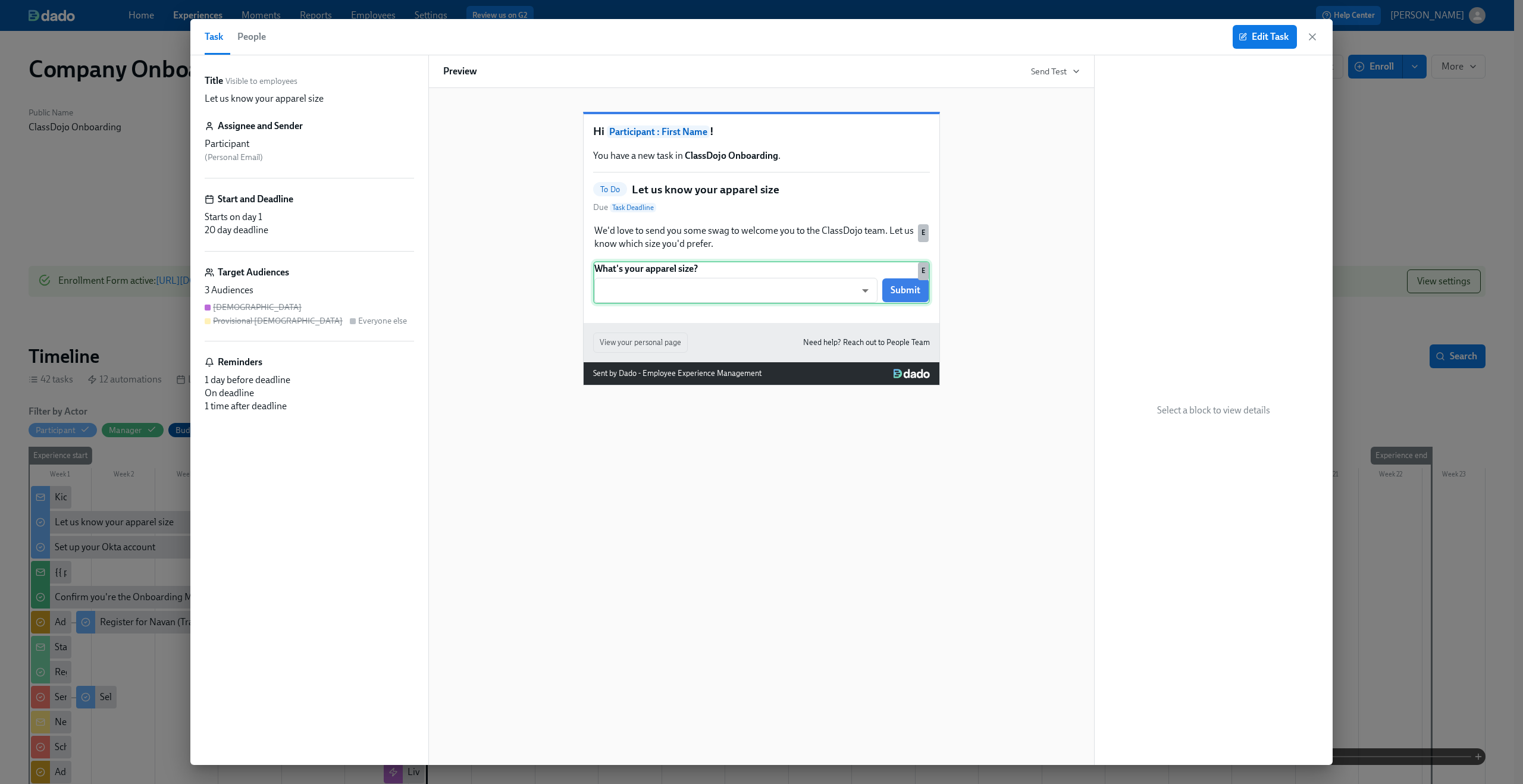
click at [717, 304] on div "What's your apparel size? ​ ​ Submit E" at bounding box center [762, 282] width 337 height 43
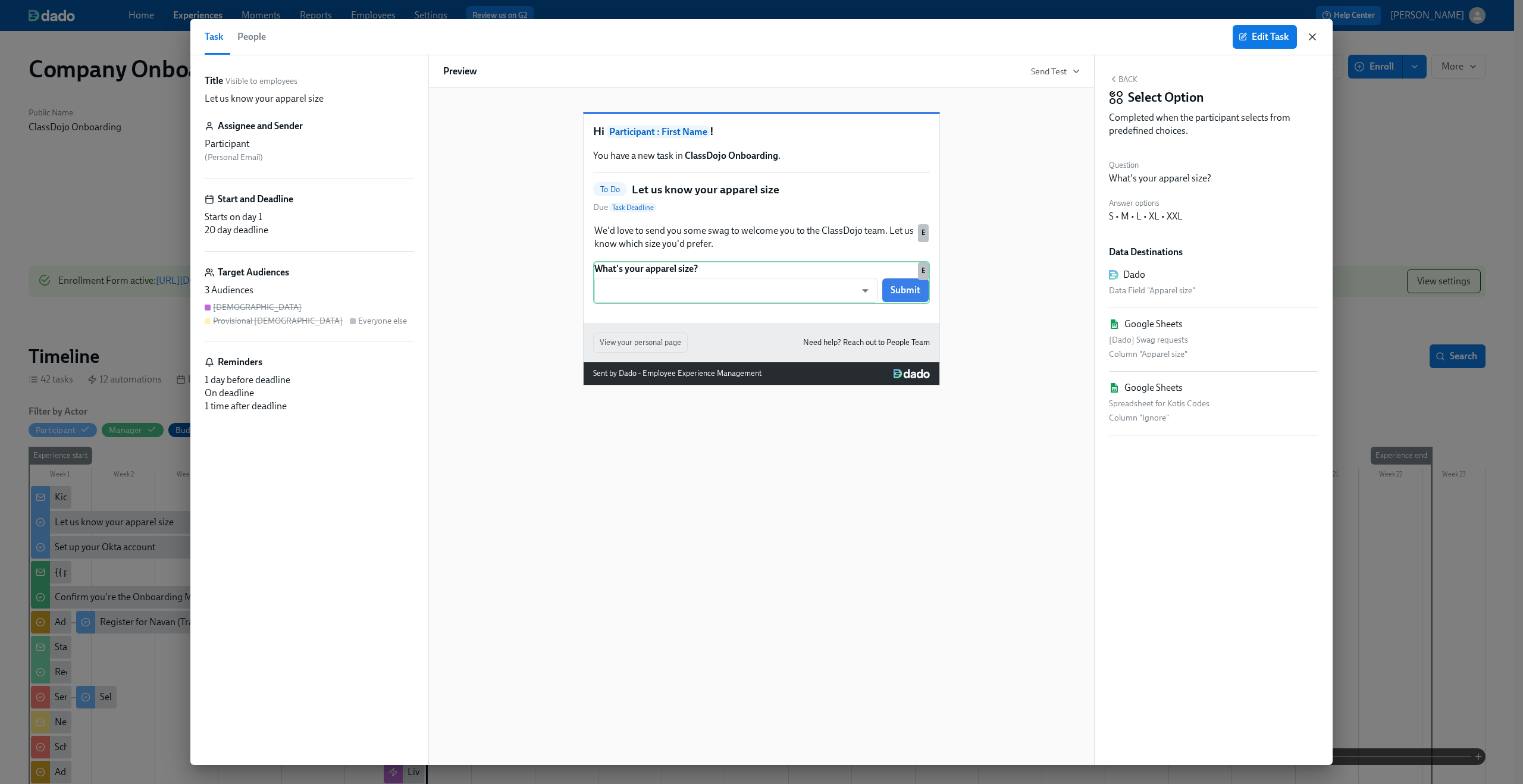
click at [1311, 32] on icon "button" at bounding box center [1312, 37] width 12 height 12
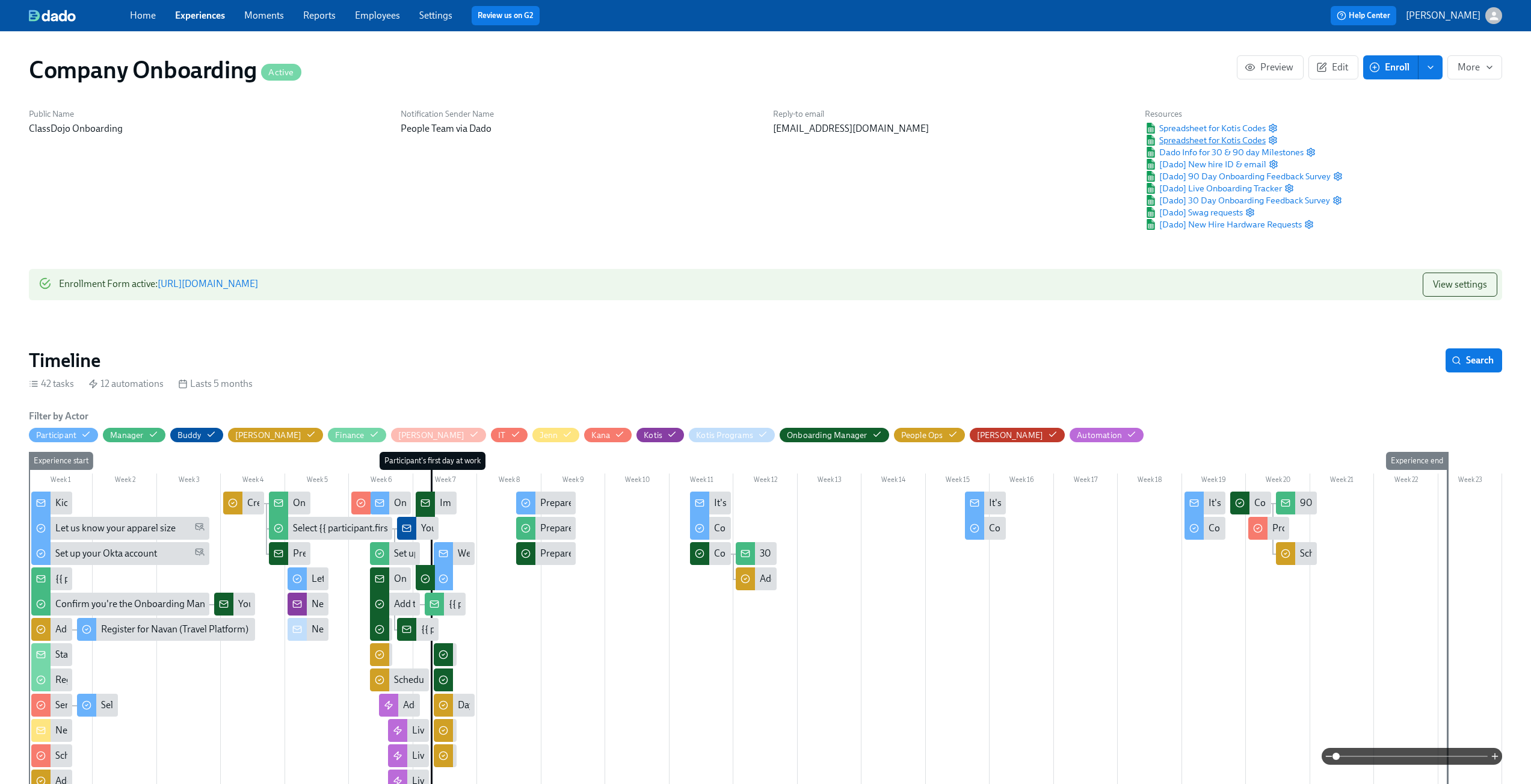
click at [1239, 142] on span "Spreadsheet for Kotis Codes" at bounding box center [1205, 140] width 121 height 12
click at [1218, 131] on span "Spreadsheet for Kotis Codes" at bounding box center [1205, 128] width 121 height 12
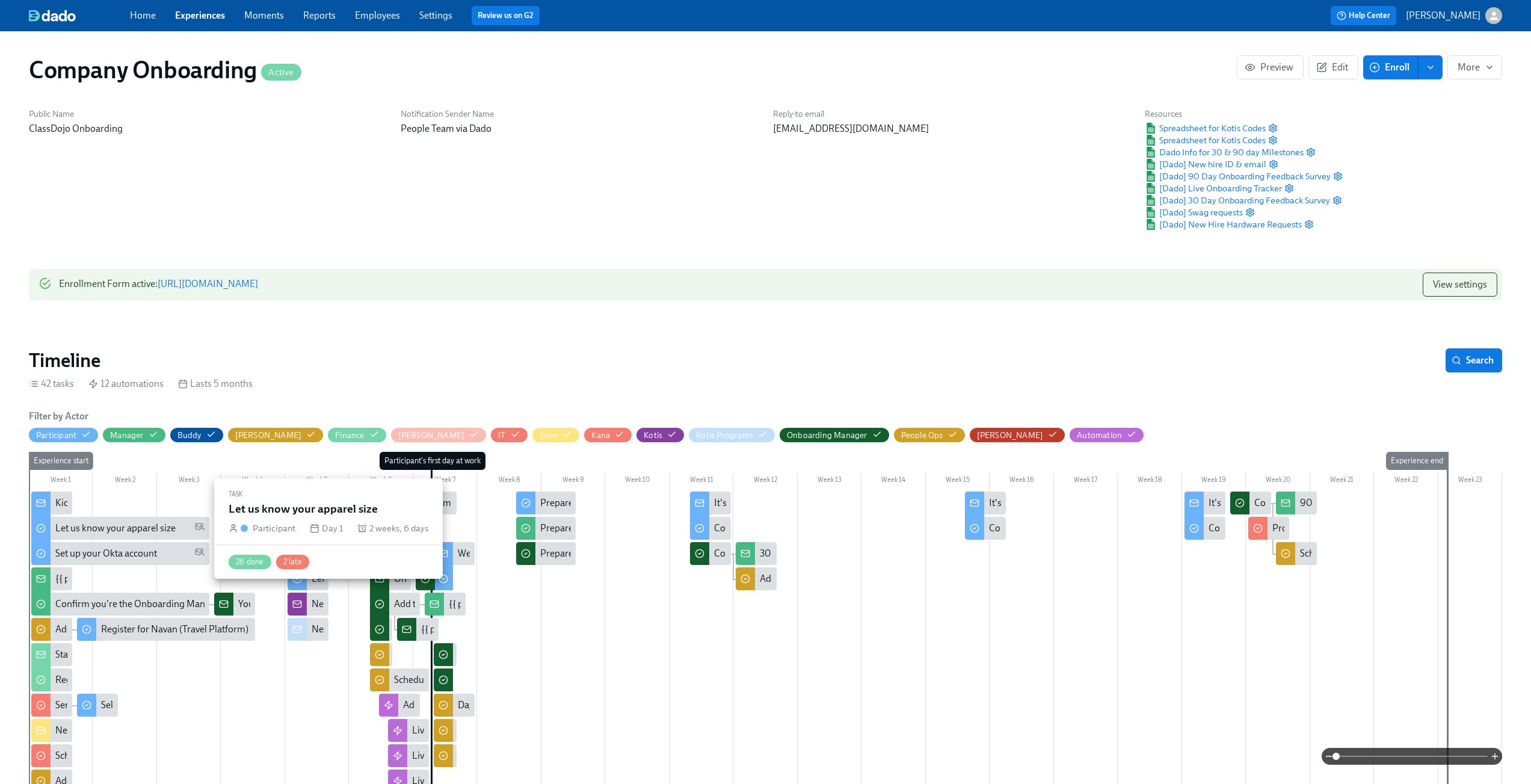
click at [135, 525] on div "Let us know your apparel size" at bounding box center [115, 528] width 120 height 13
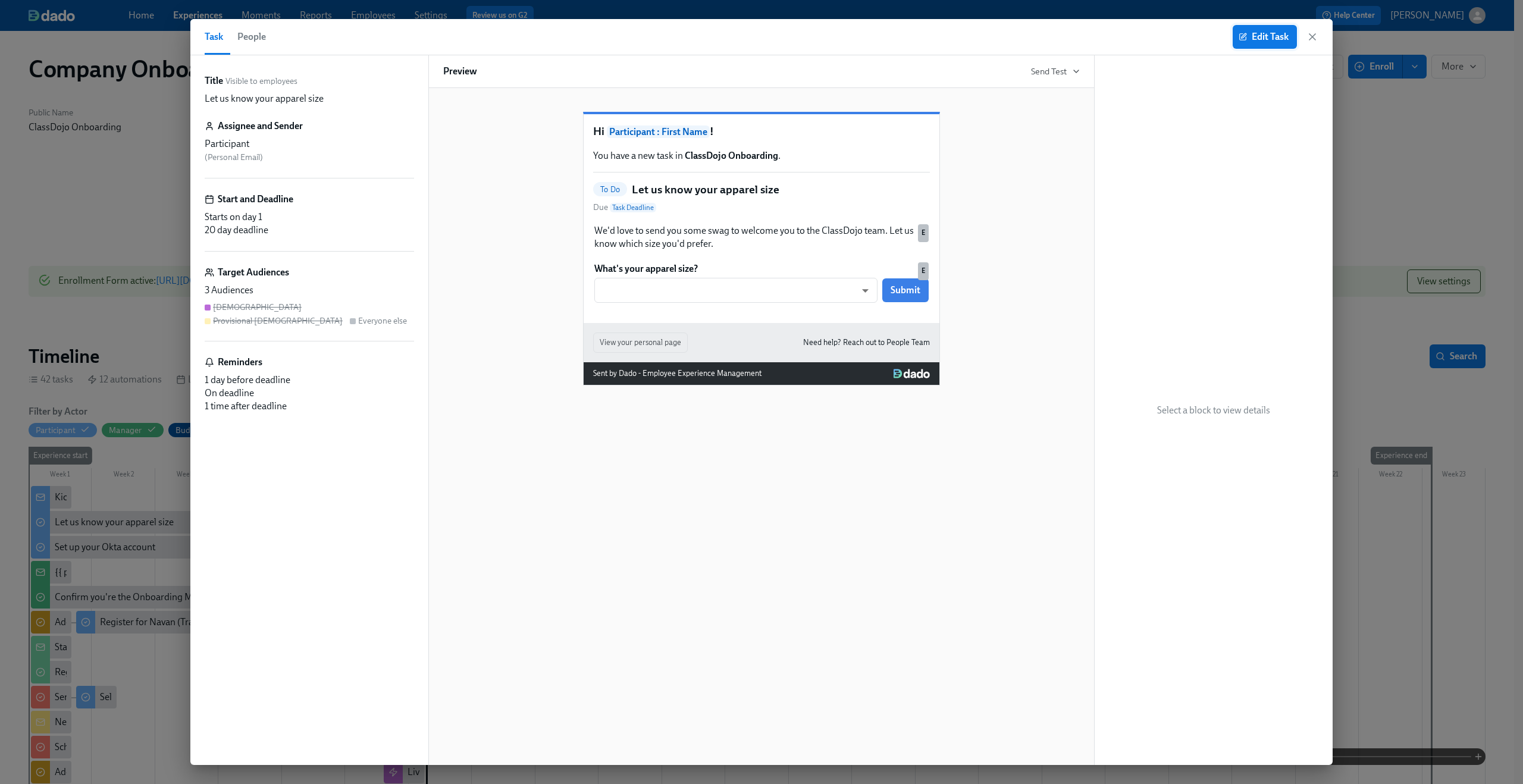
click at [1254, 41] on span "Edit Task" at bounding box center [1265, 37] width 48 height 12
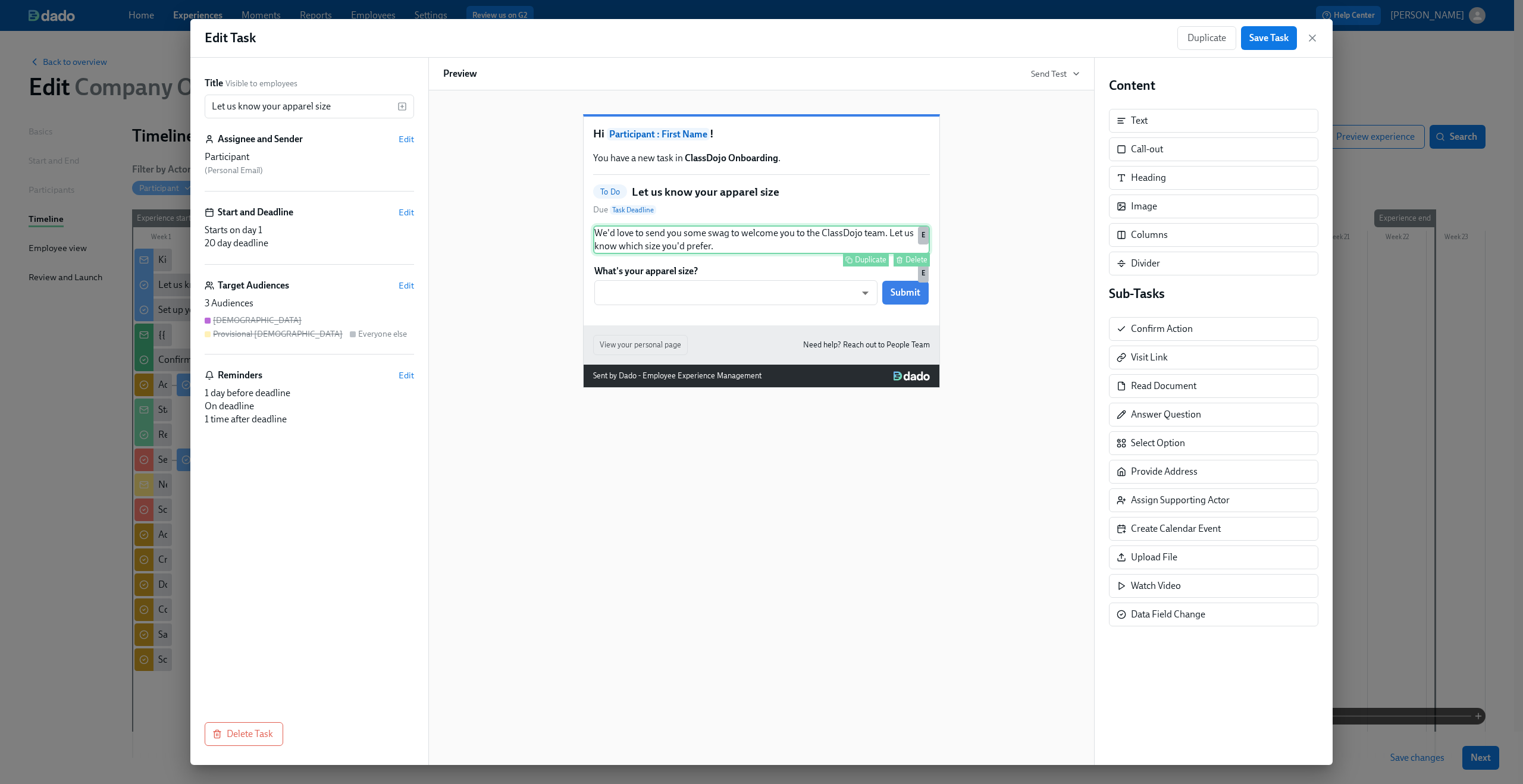
click at [821, 254] on div "We'd love to send you some swag to welcome you to the ClassDojo team. Let us kn…" at bounding box center [762, 239] width 337 height 28
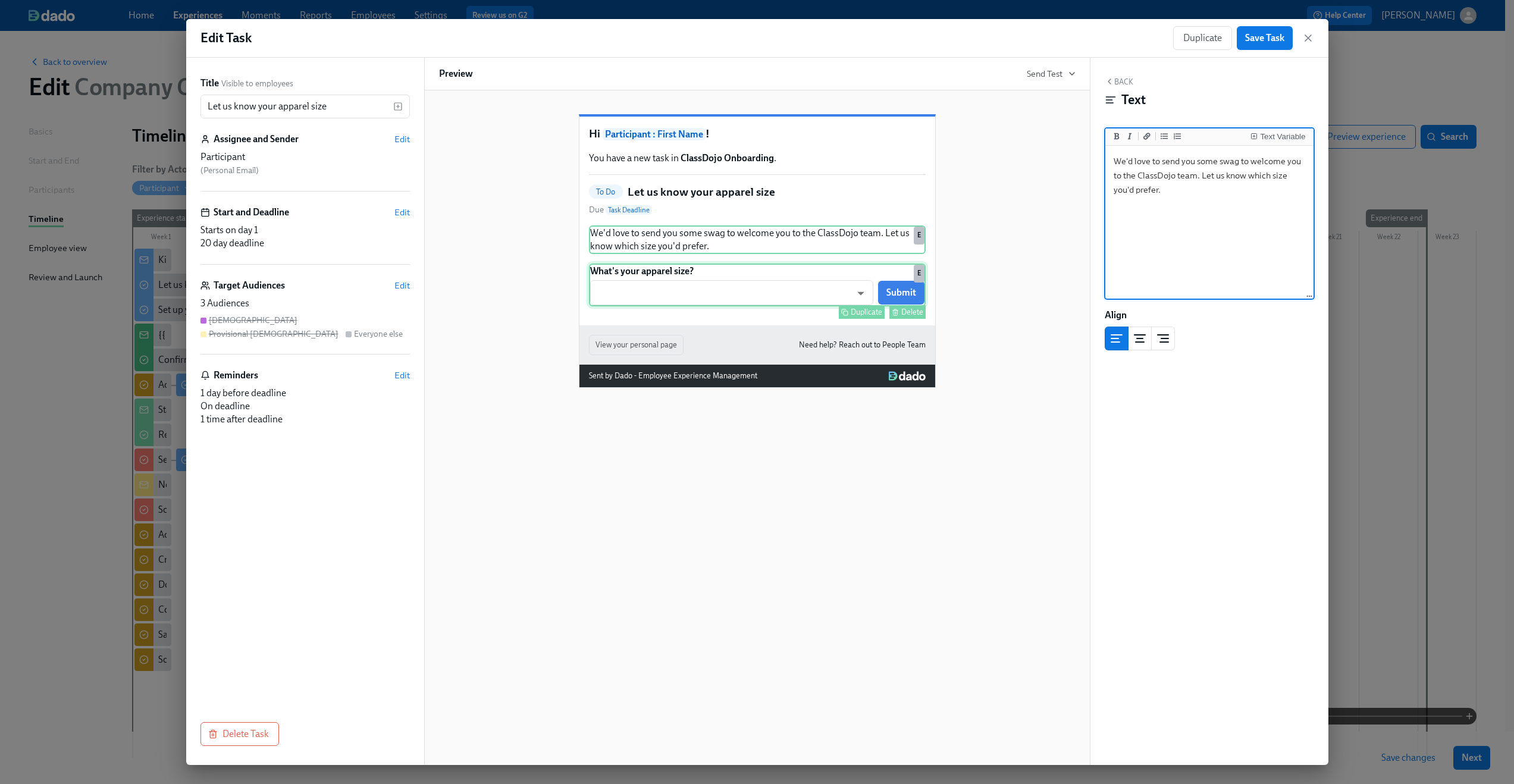
click at [772, 307] on div "What's your apparel size? ​ ​ Submit Duplicate Delete E" at bounding box center [757, 285] width 337 height 43
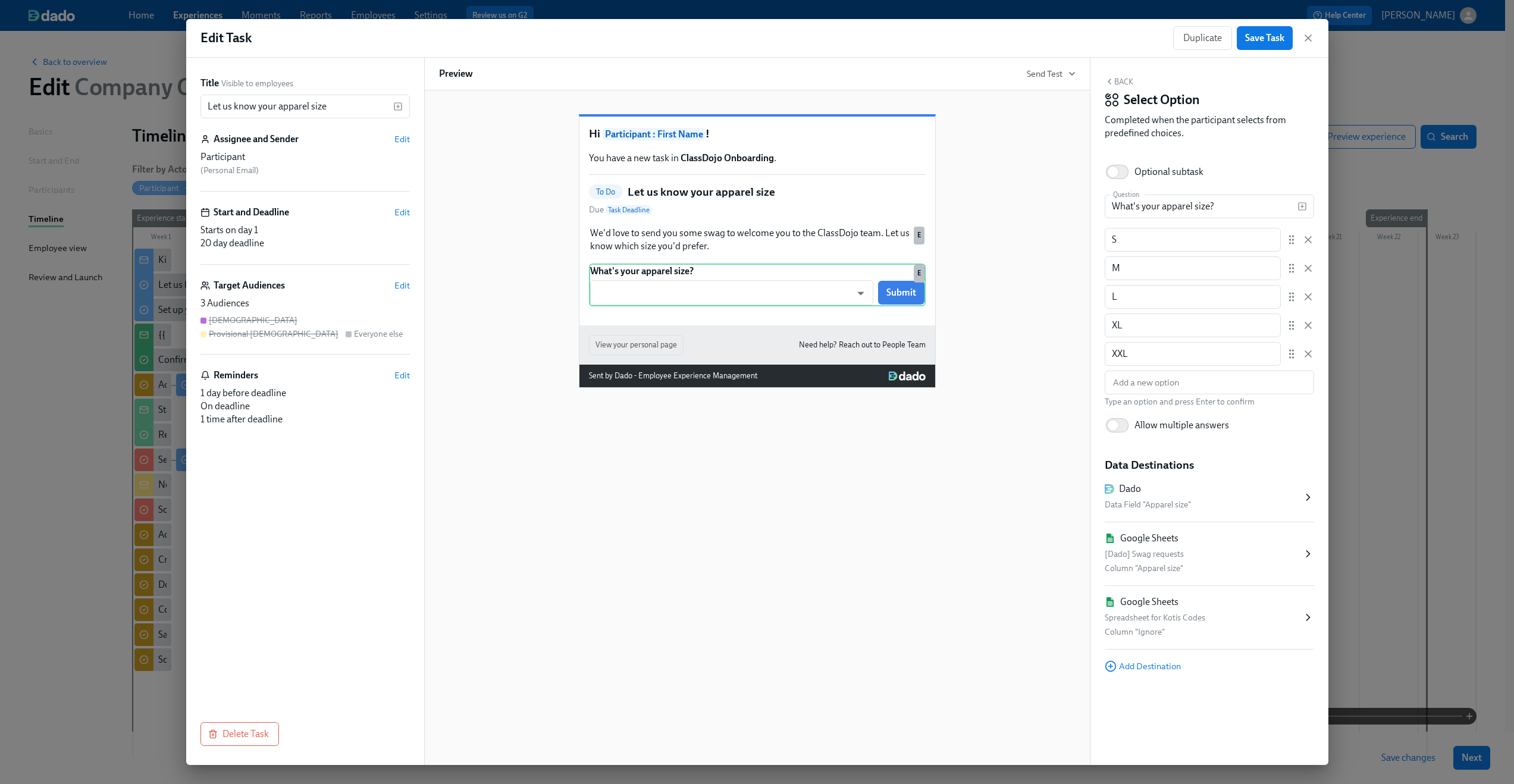
click at [1202, 617] on div "Spreadsheet for Kotis Codes" at bounding box center [1203, 618] width 198 height 15
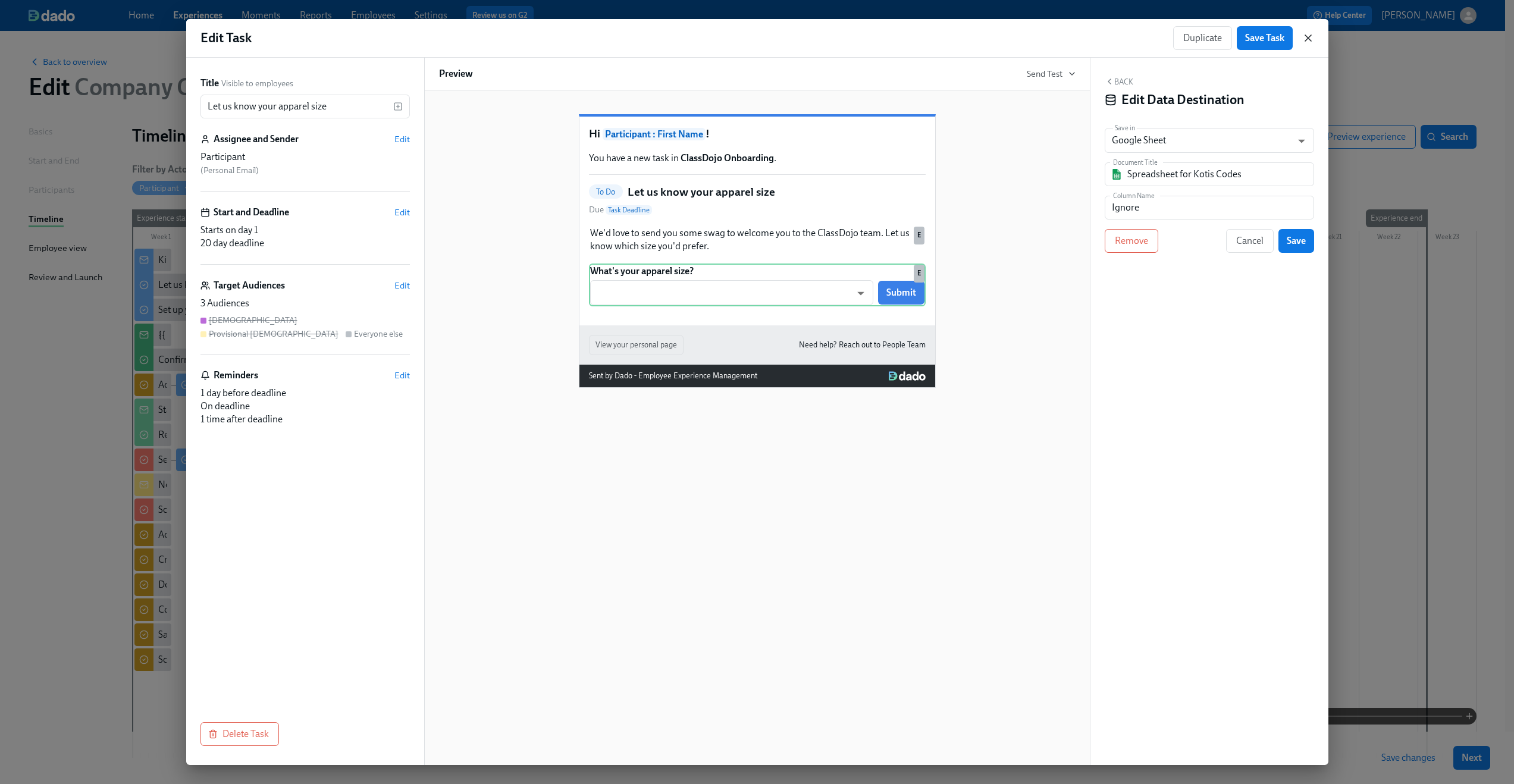
click at [1308, 37] on icon "button" at bounding box center [1308, 37] width 12 height 12
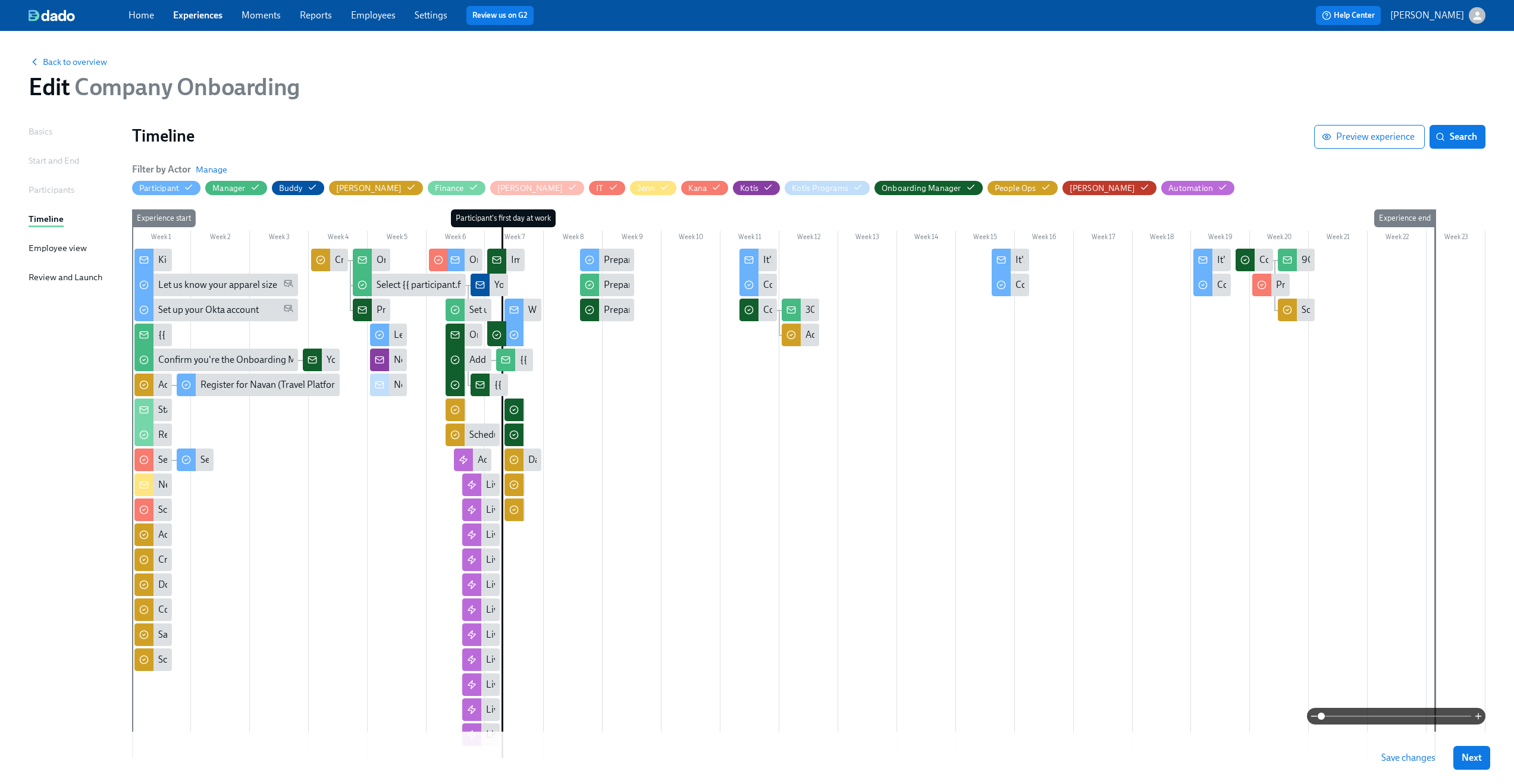
click at [373, 19] on link "Employees" at bounding box center [373, 15] width 45 height 11
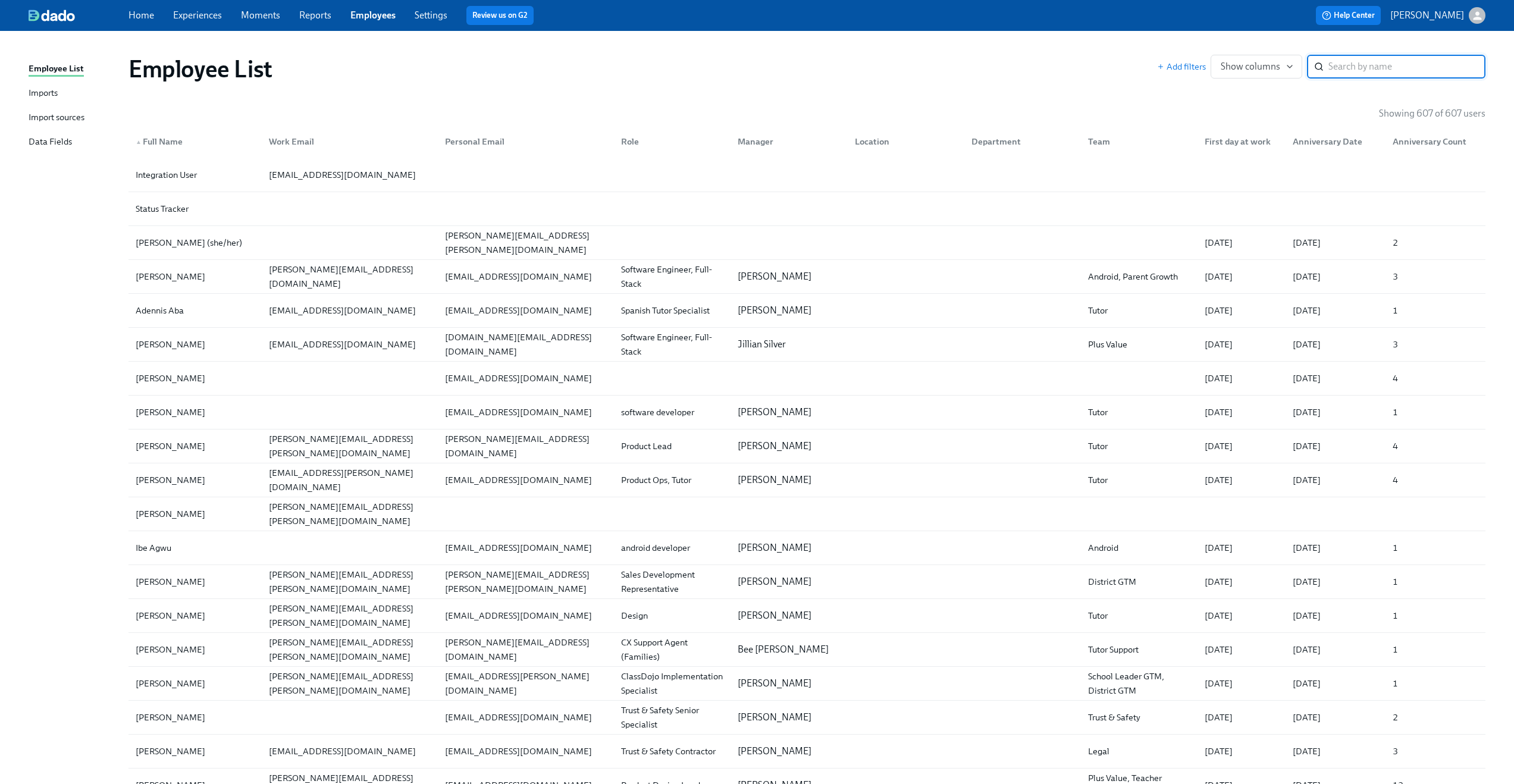
click at [59, 116] on div "Import sources" at bounding box center [56, 118] width 56 height 15
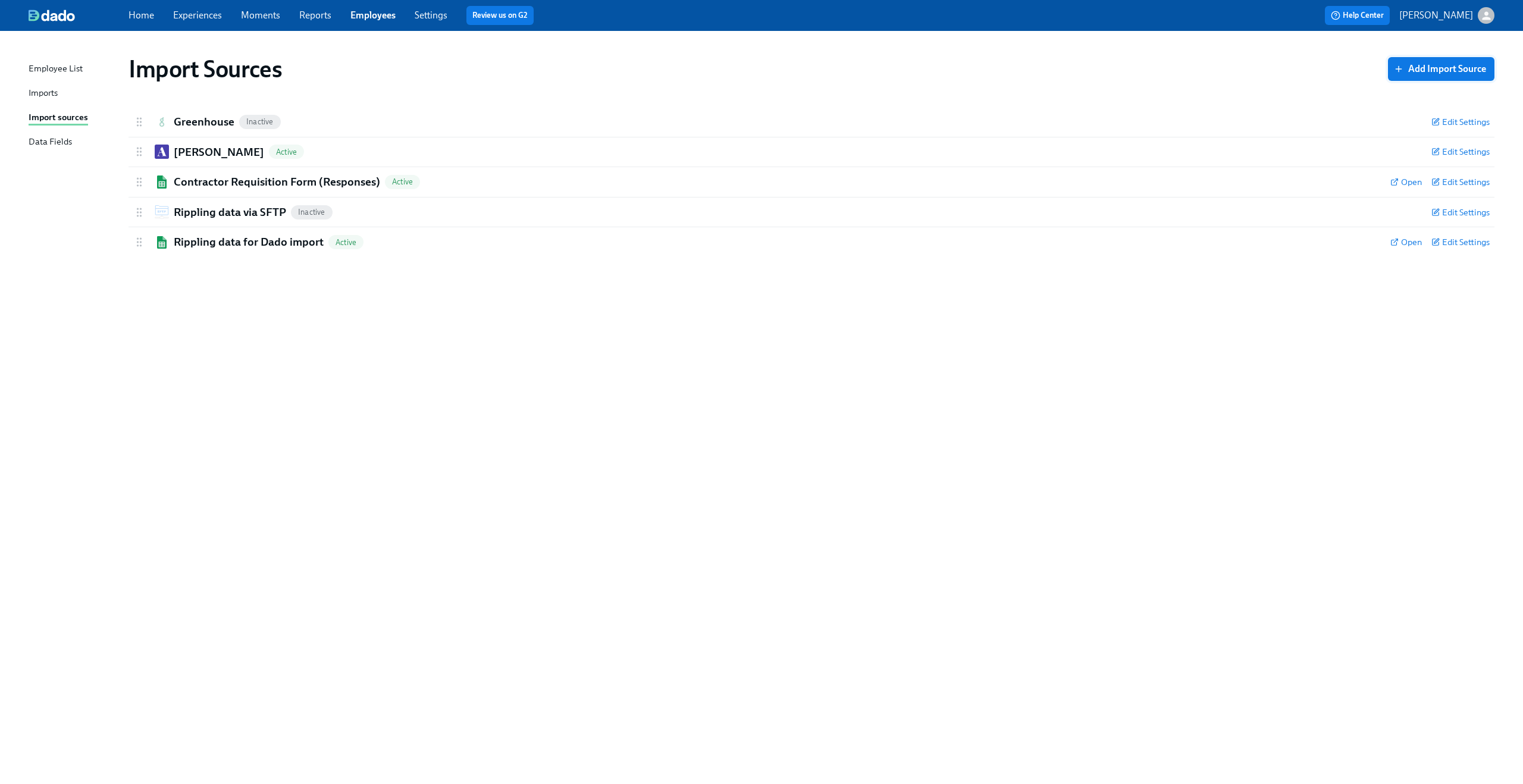
click at [1440, 65] on span "Add Import Source" at bounding box center [1442, 69] width 89 height 12
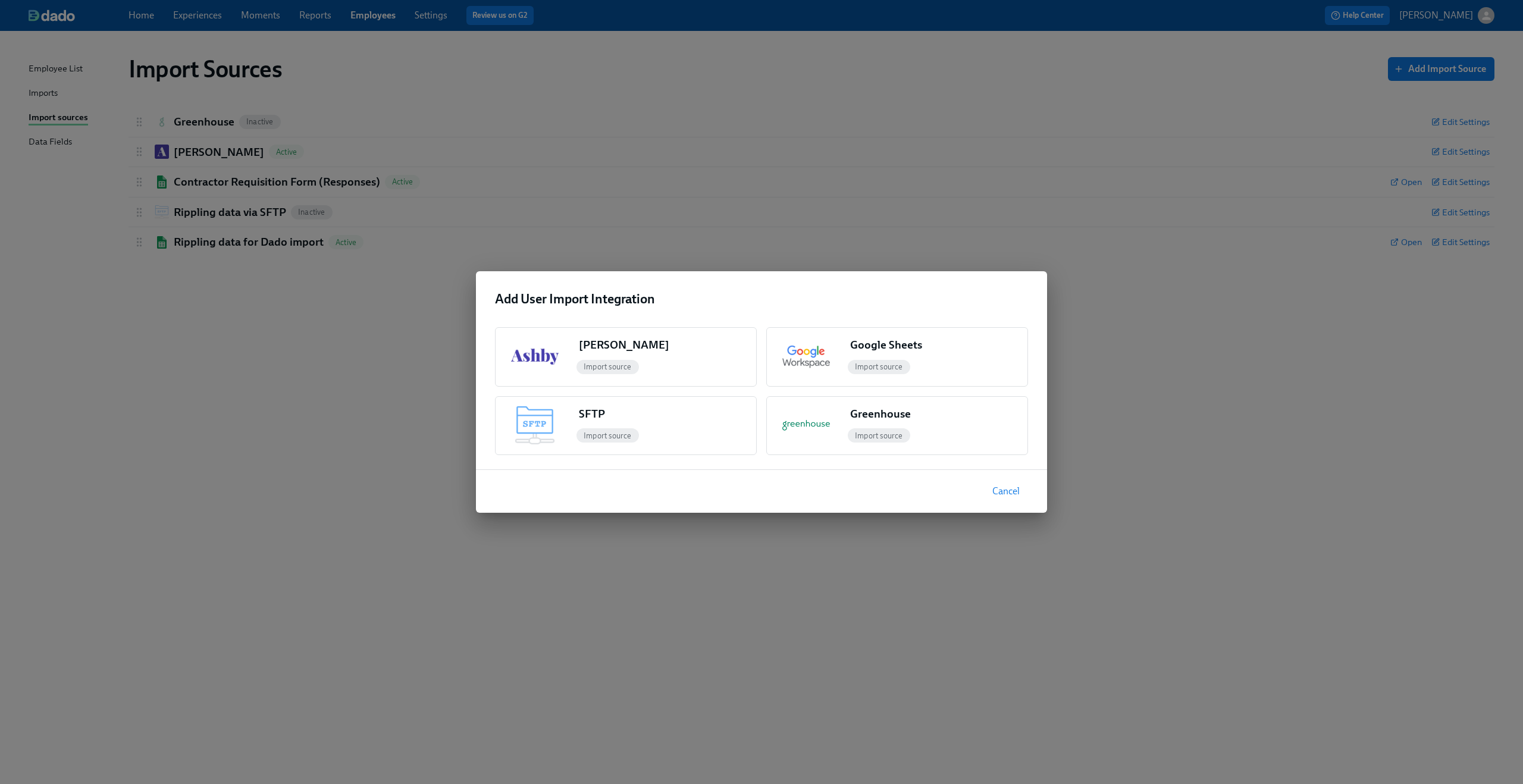
click at [367, 300] on div "Add User Import Integration [PERSON_NAME] Import source Google Sheets Import so…" at bounding box center [762, 392] width 1523 height 784
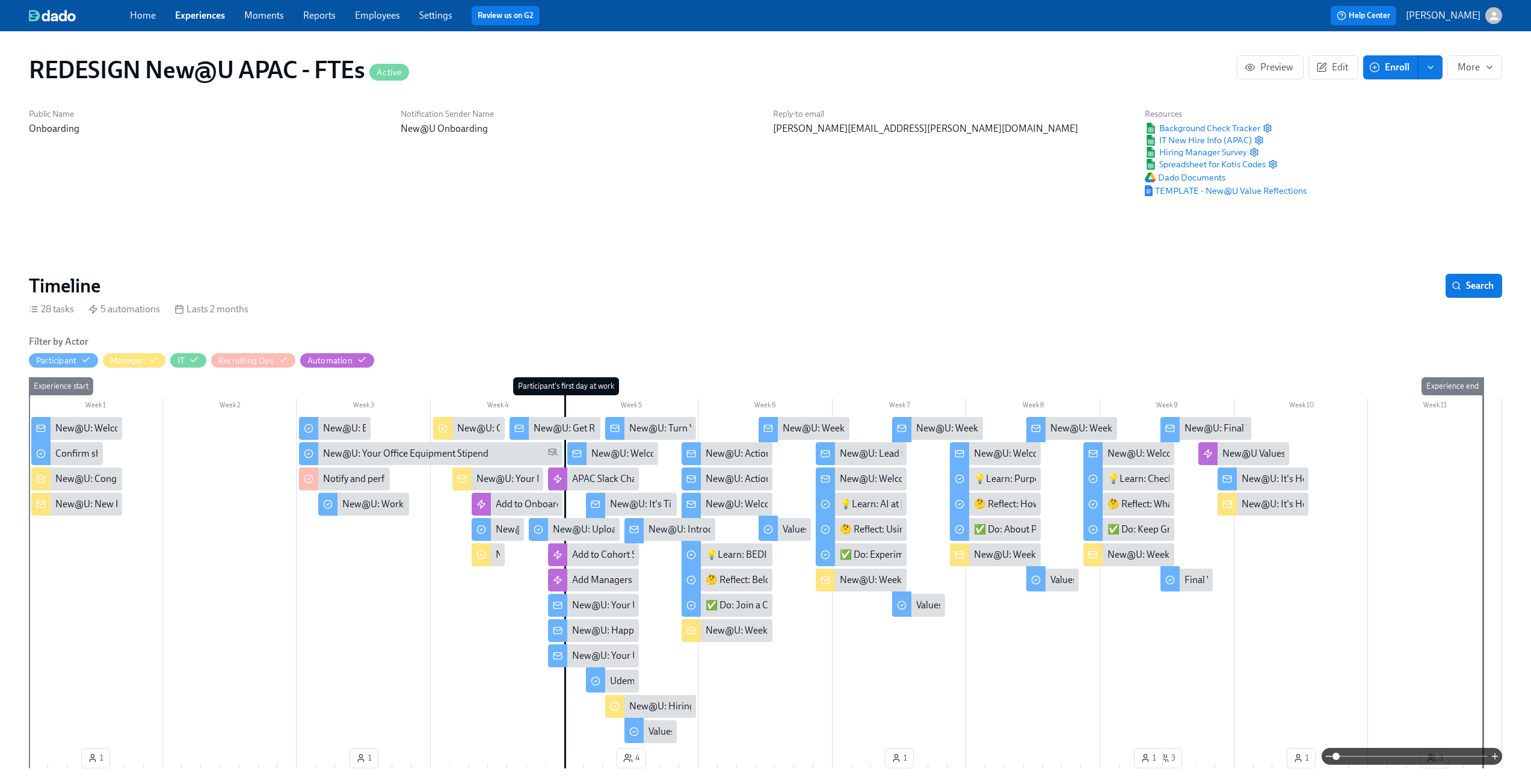
scroll to position [0, 9312]
